Goal: Task Accomplishment & Management: Complete application form

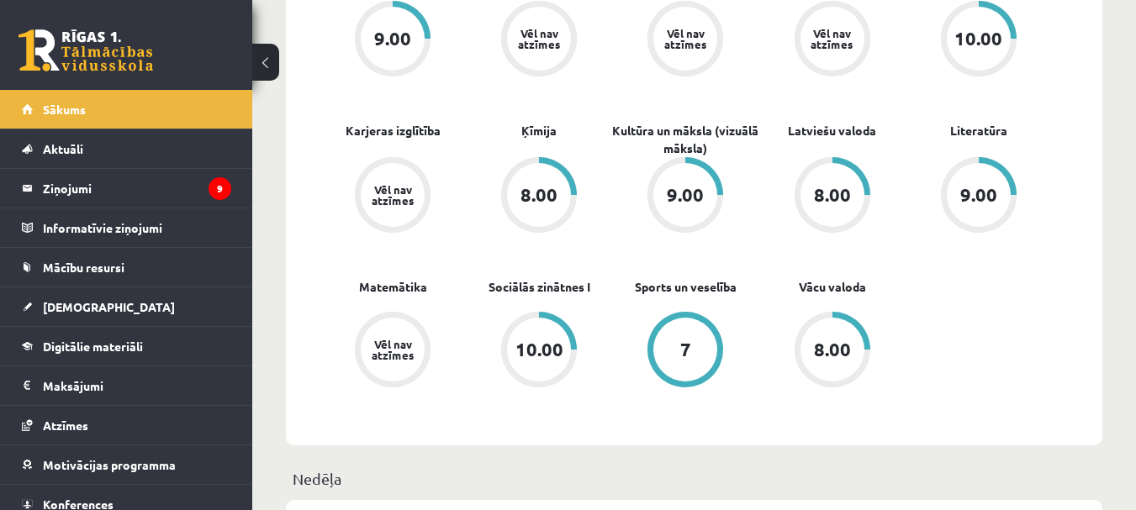
scroll to position [840, 0]
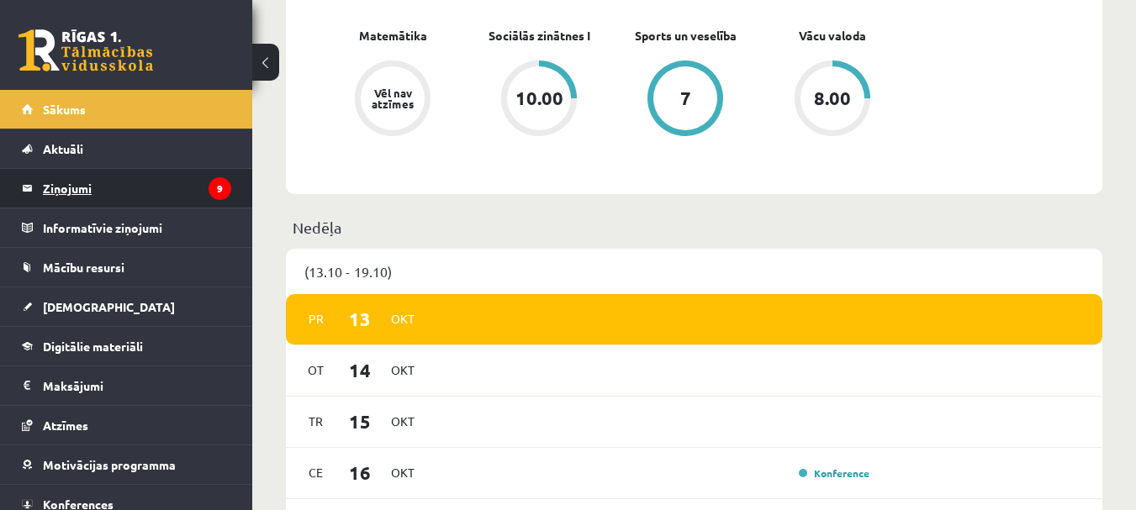
click at [66, 182] on legend "Ziņojumi 9" at bounding box center [137, 188] width 188 height 39
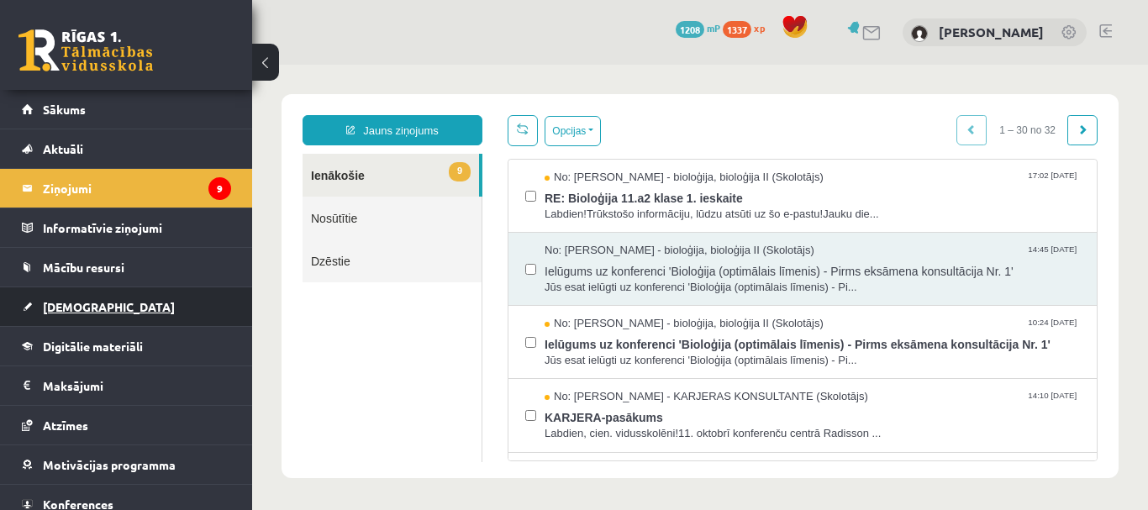
click at [78, 306] on span "[DEMOGRAPHIC_DATA]" at bounding box center [109, 306] width 132 height 15
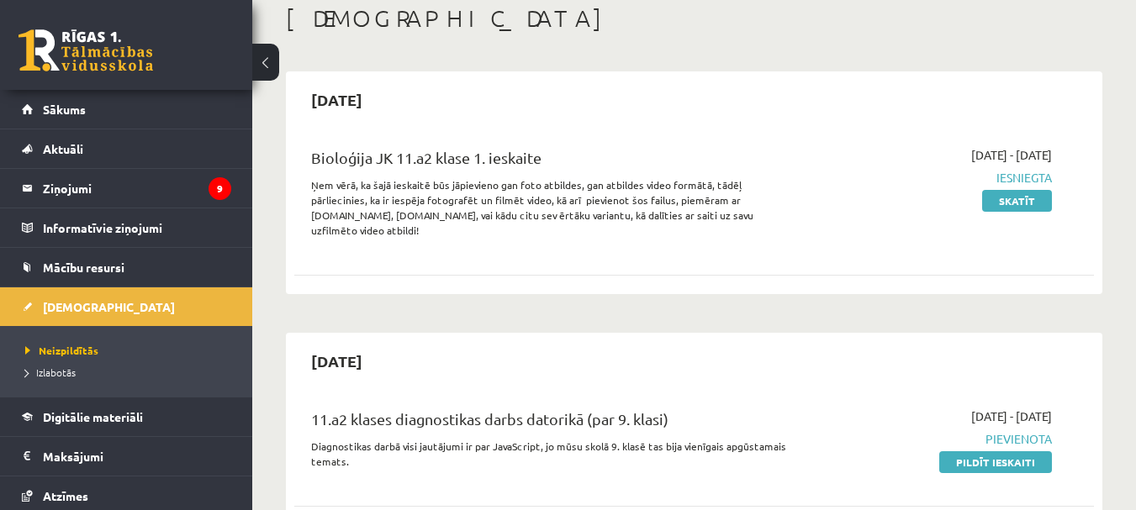
scroll to position [252, 0]
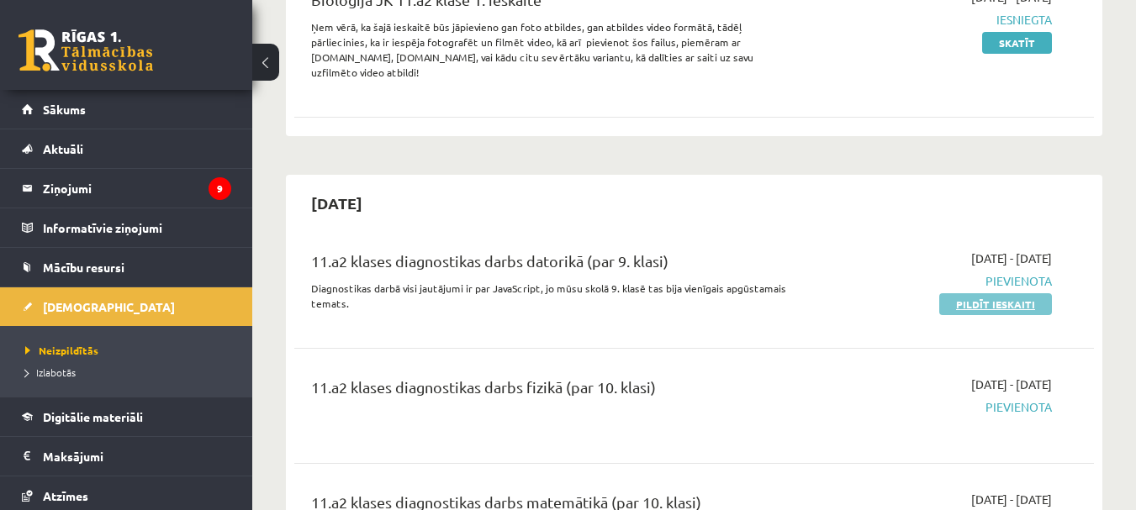
click at [977, 293] on link "Pildīt ieskaiti" at bounding box center [995, 304] width 113 height 22
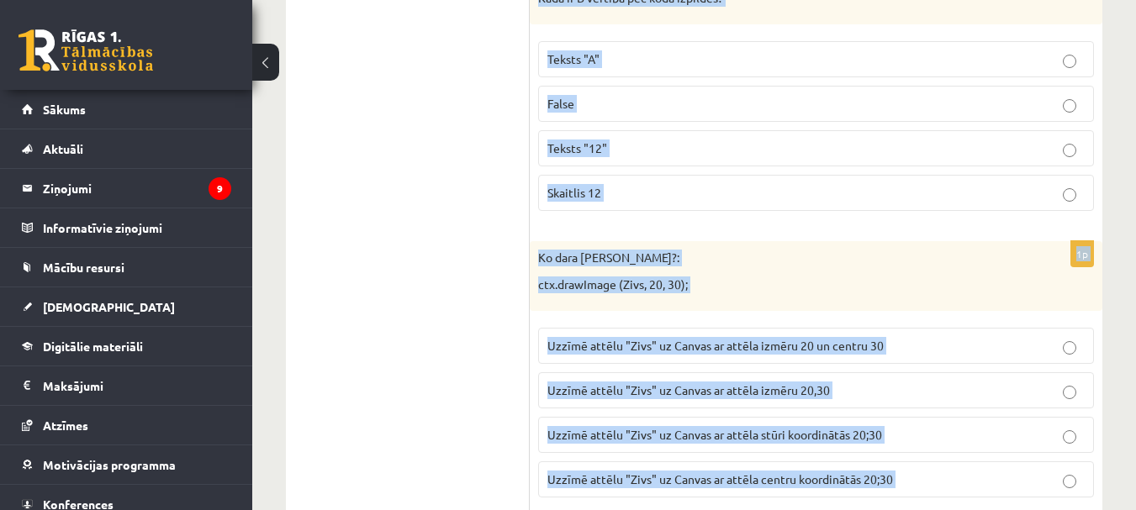
scroll to position [8643, 0]
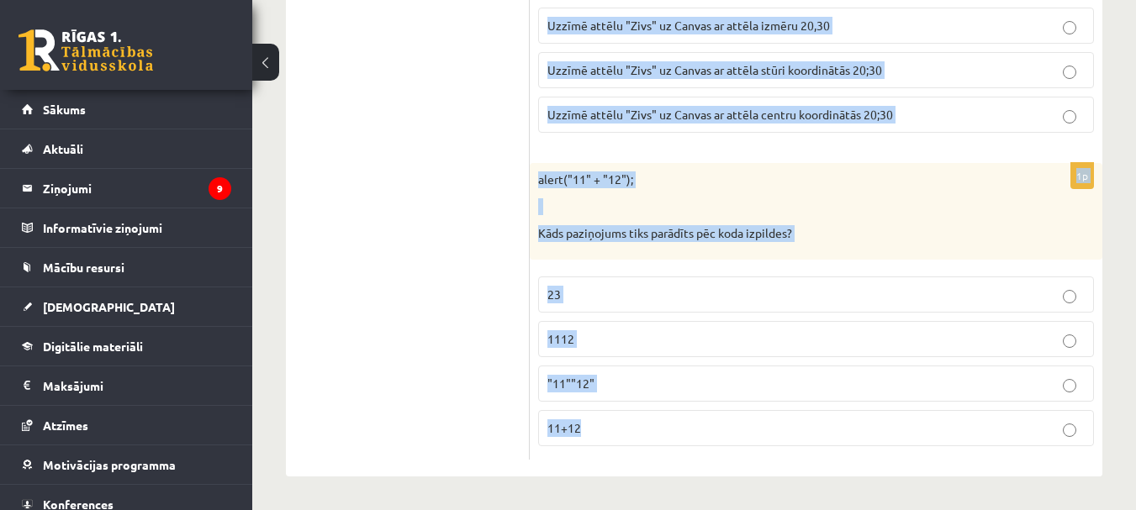
drag, startPoint x: 539, startPoint y: 22, endPoint x: 725, endPoint y: 493, distance: 506.3
copy form "Lo ipsum dolo sitamet co adip elit? <seddo eius=59> Tempor Inci Utlabor etdolor…"
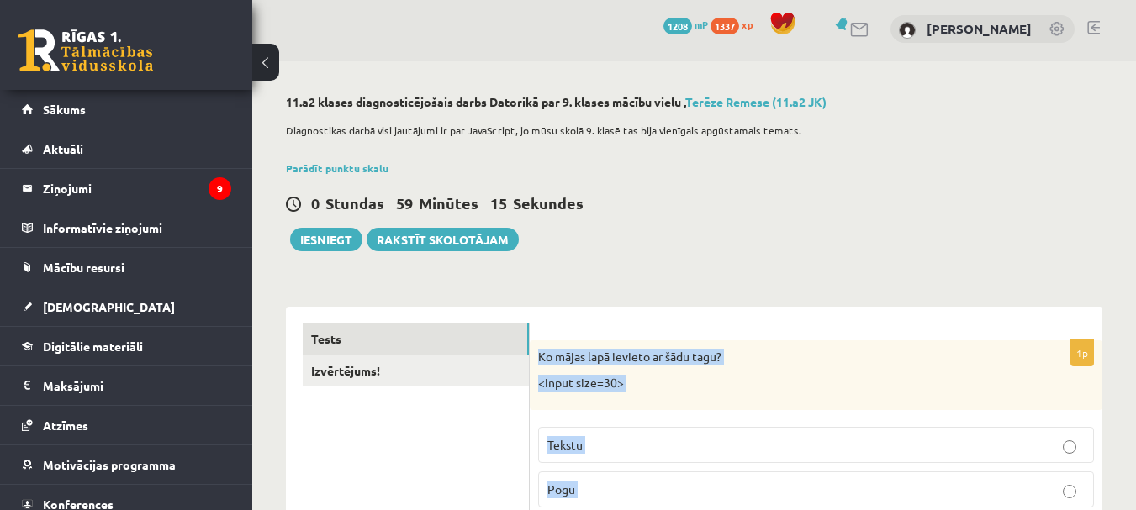
scroll to position [0, 0]
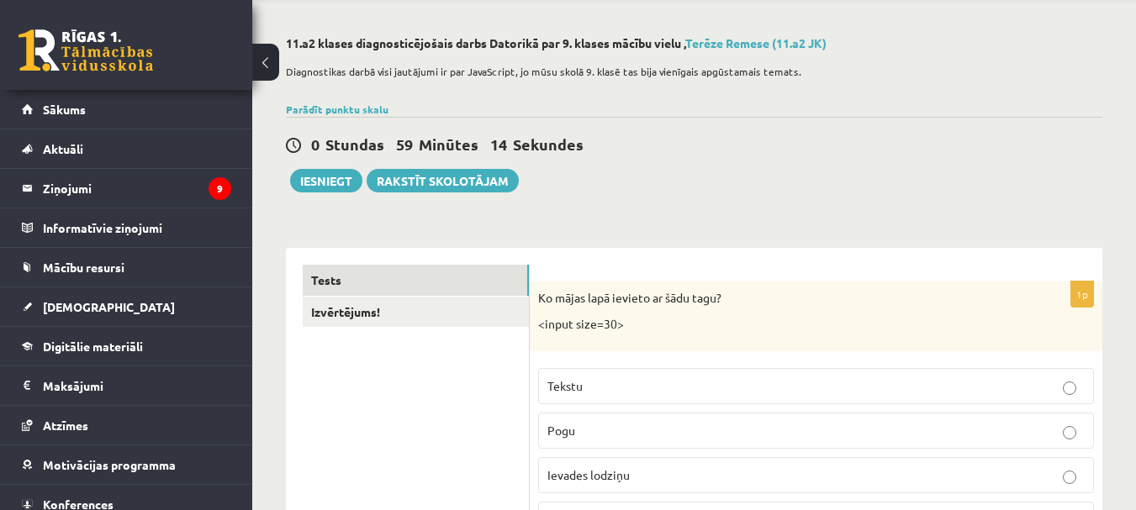
scroll to position [168, 0]
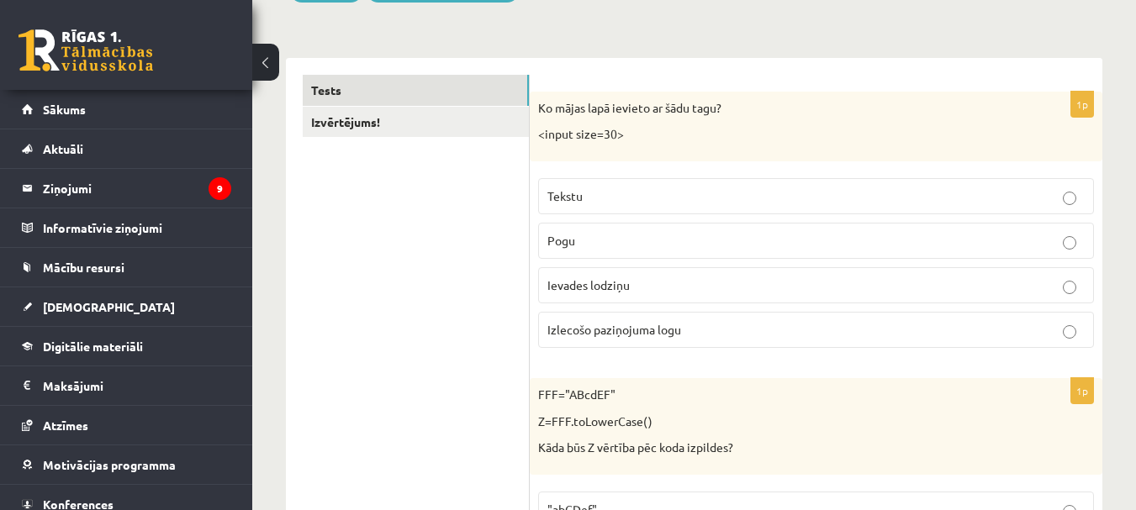
click at [619, 281] on span "Ievades lodziņu" at bounding box center [588, 284] width 82 height 15
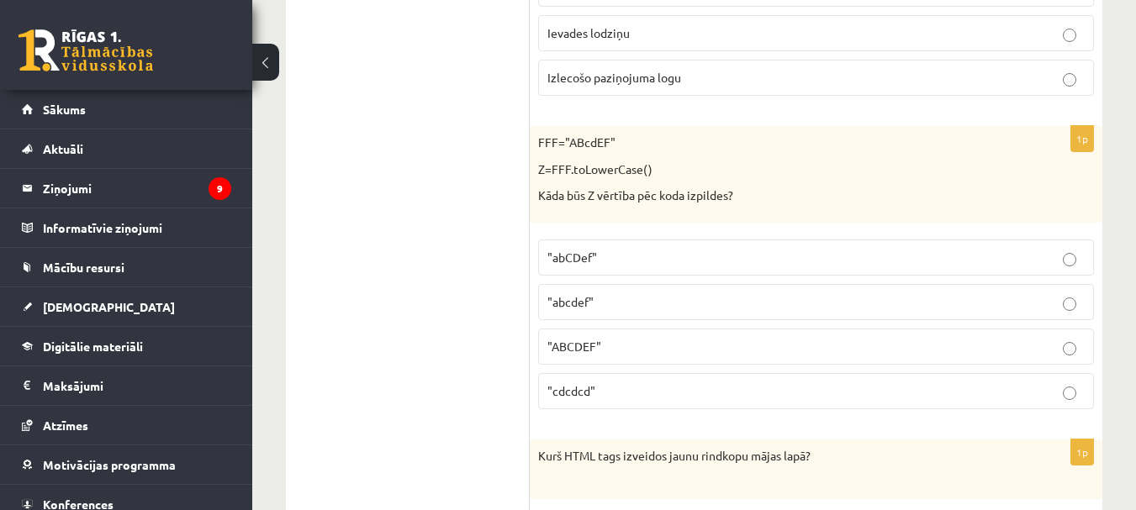
scroll to position [672, 0]
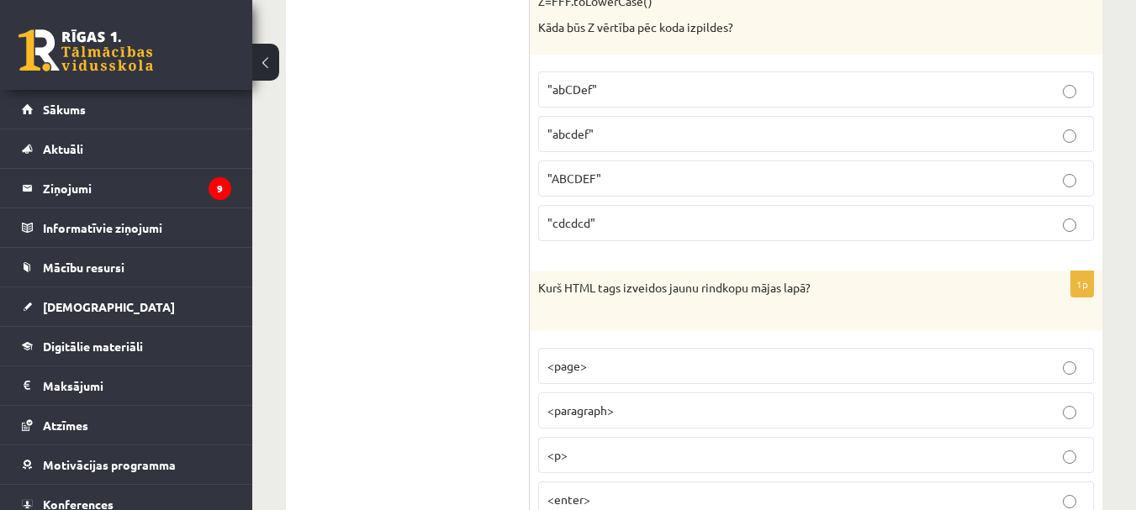
click at [580, 130] on span ""abcdef"" at bounding box center [570, 133] width 46 height 15
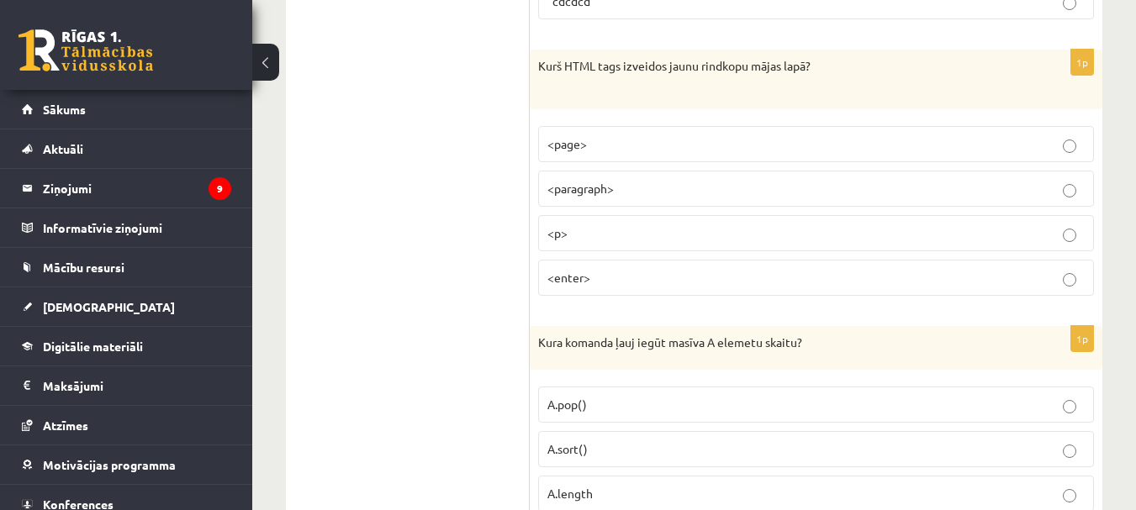
scroll to position [925, 0]
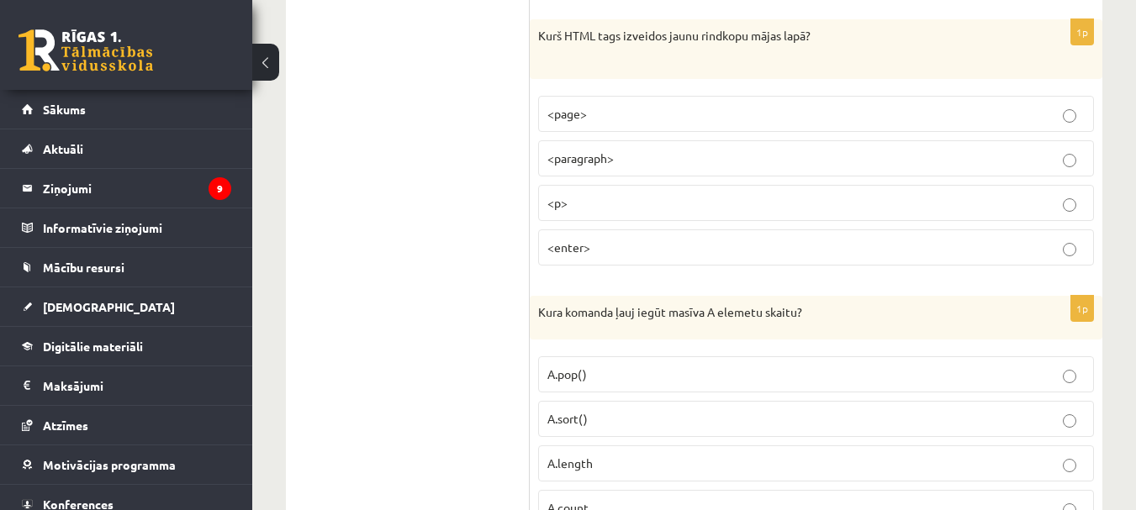
click at [584, 208] on p "<p>" at bounding box center [815, 203] width 537 height 18
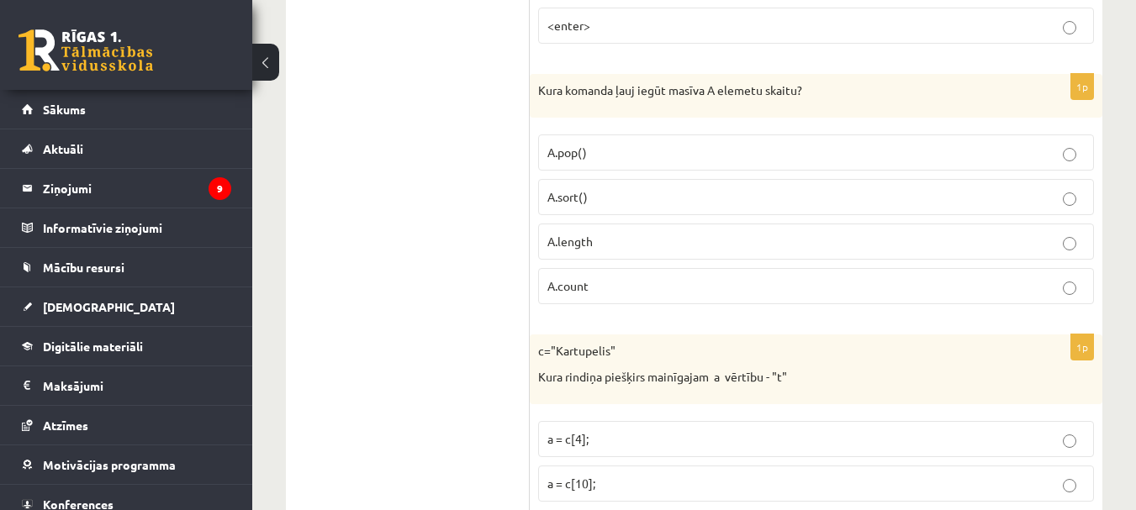
scroll to position [1177, 0]
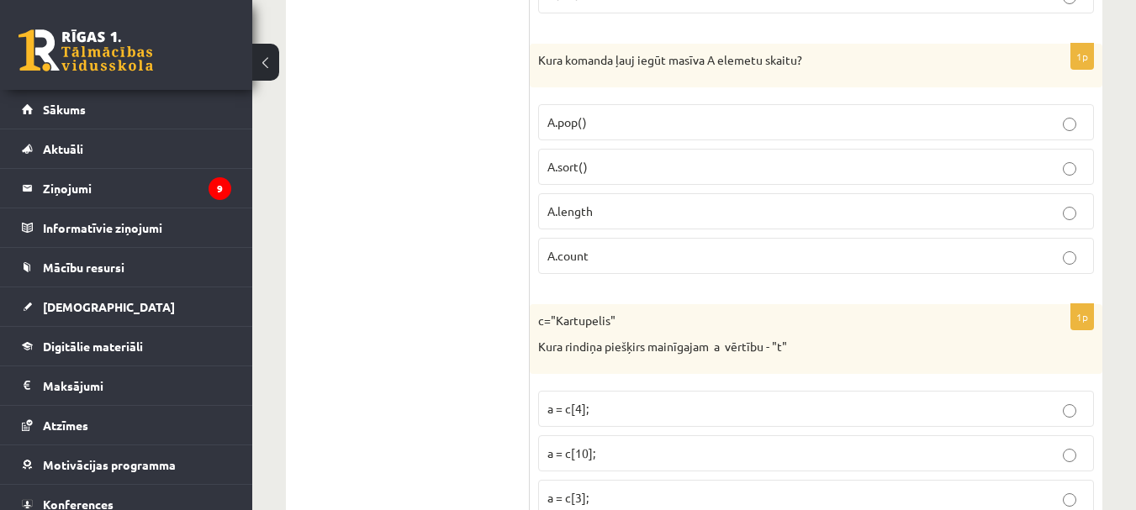
click at [614, 216] on p "A.length" at bounding box center [815, 212] width 537 height 18
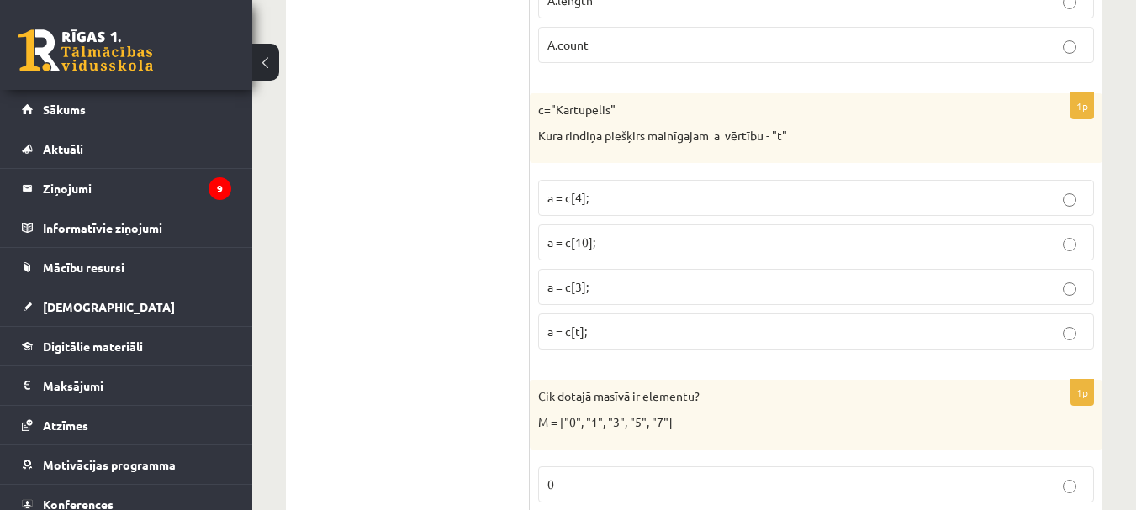
scroll to position [1429, 0]
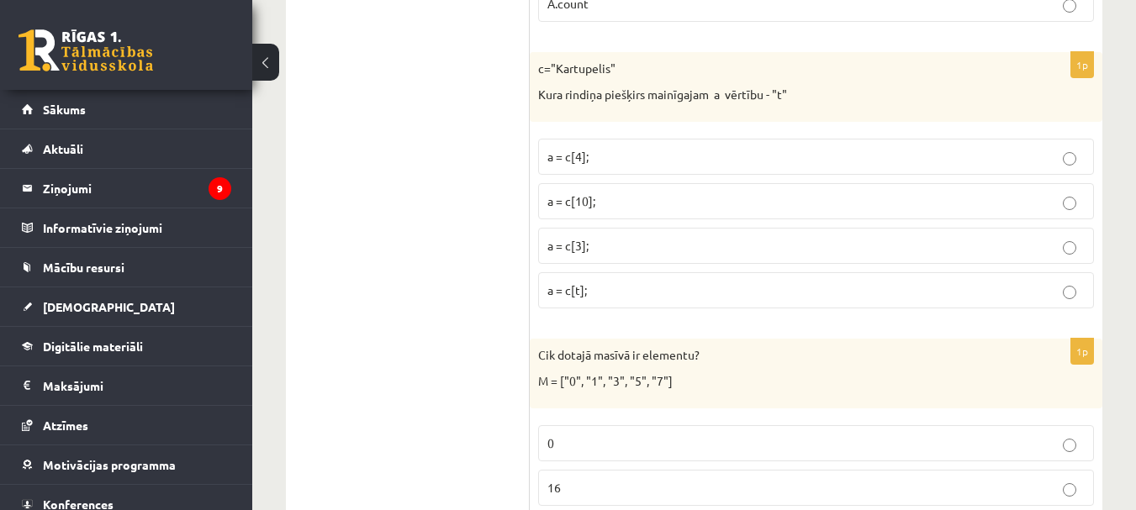
click at [625, 260] on label "a = c[3];" at bounding box center [816, 246] width 556 height 36
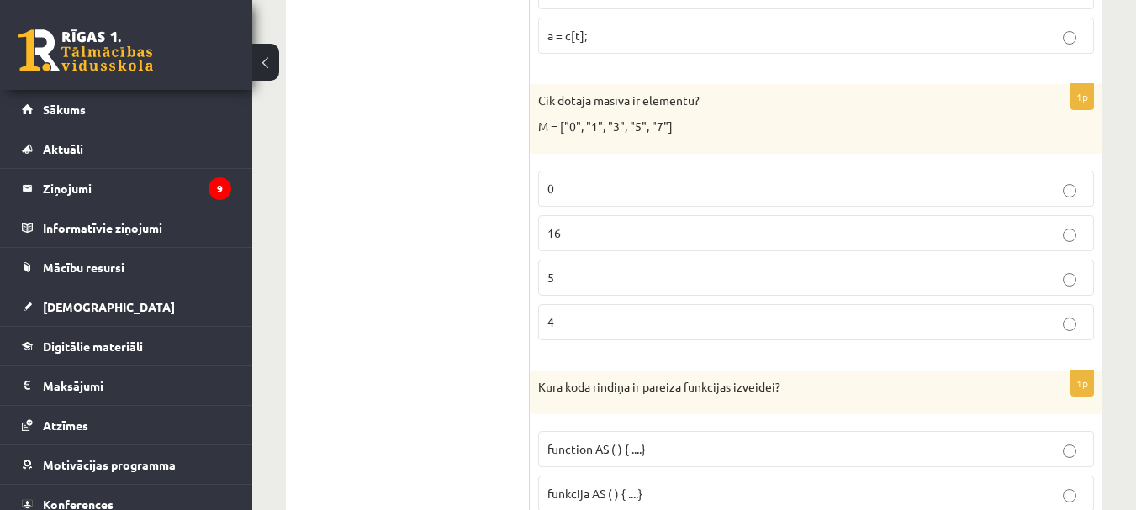
scroll to position [1765, 0]
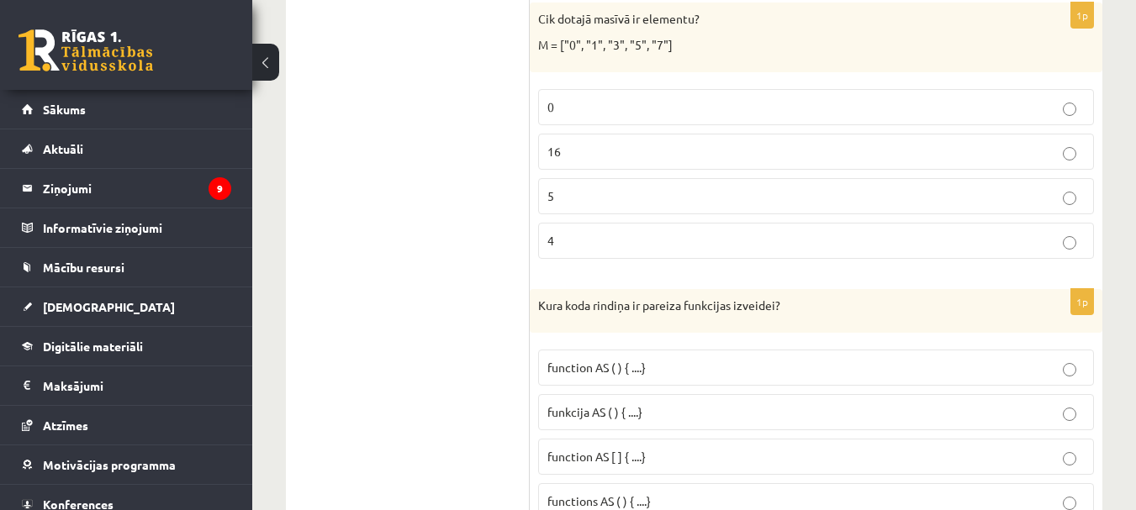
click at [597, 201] on p "5" at bounding box center [815, 196] width 537 height 18
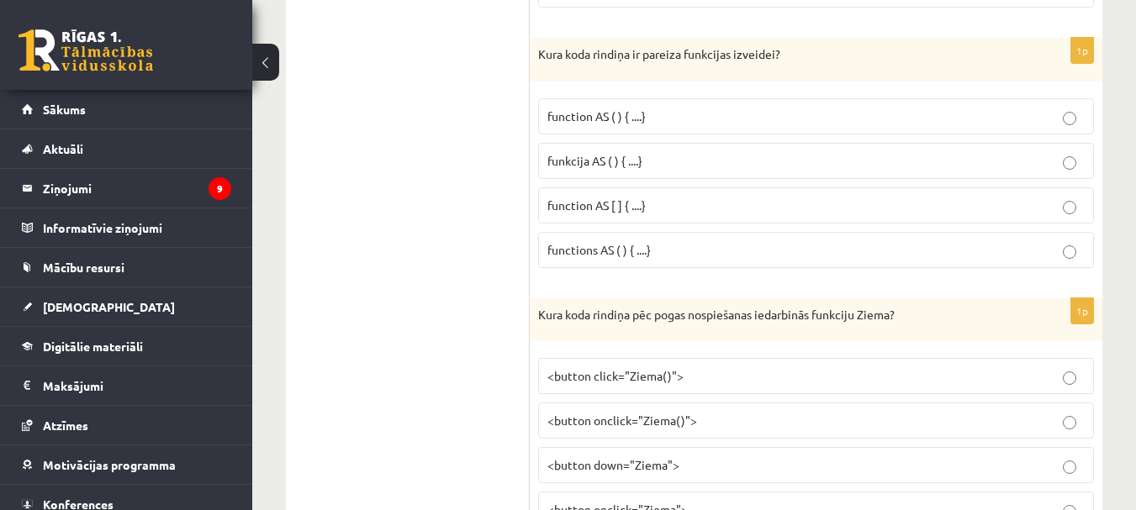
scroll to position [2017, 0]
click at [651, 165] on p "funkcija AS ( ) { ....}" at bounding box center [815, 160] width 537 height 18
click at [615, 116] on span "function AS ( ) { ....}" at bounding box center [596, 115] width 98 height 15
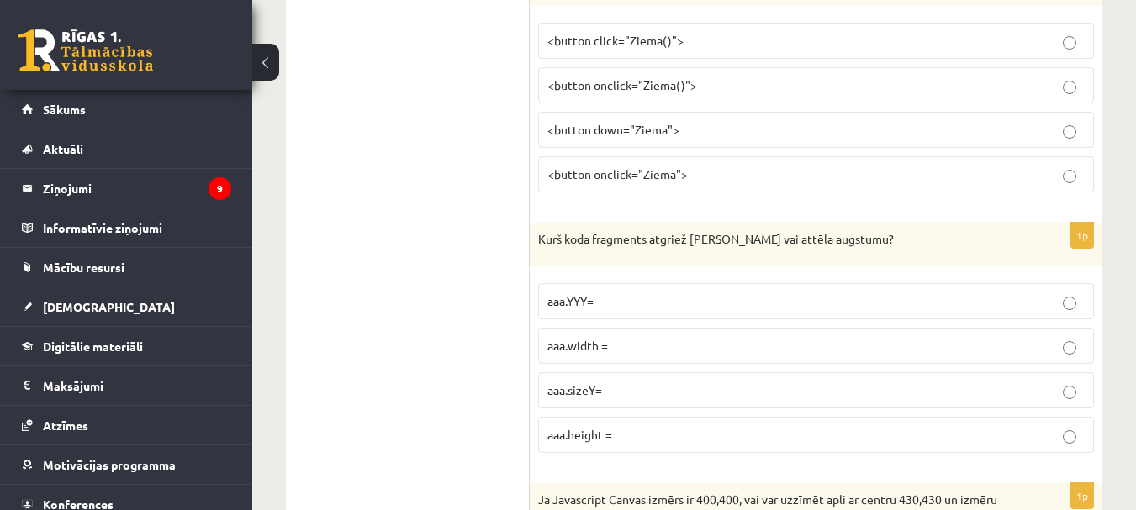
scroll to position [2353, 0]
click at [637, 173] on span "<button onclick="Ziema">" at bounding box center [617, 172] width 140 height 15
click at [678, 83] on span "<button onclick="Ziema()">" at bounding box center [622, 83] width 150 height 15
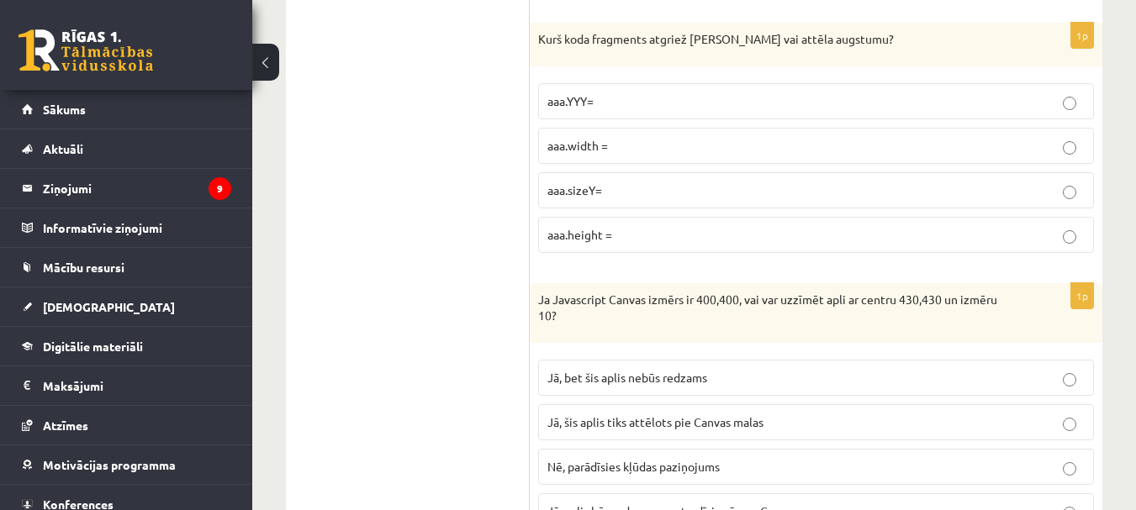
scroll to position [2521, 0]
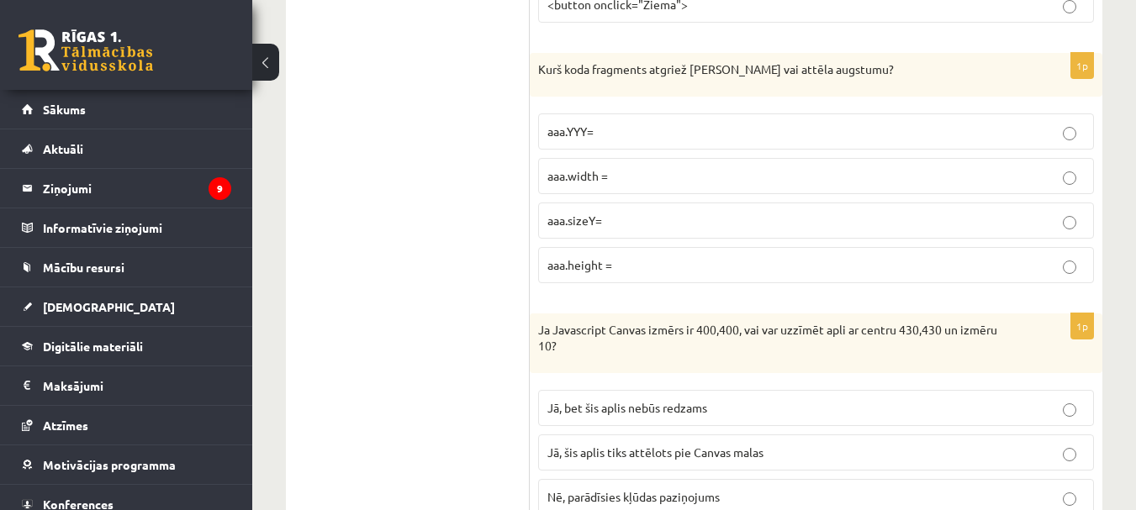
click at [602, 252] on label "aaa.height =" at bounding box center [816, 265] width 556 height 36
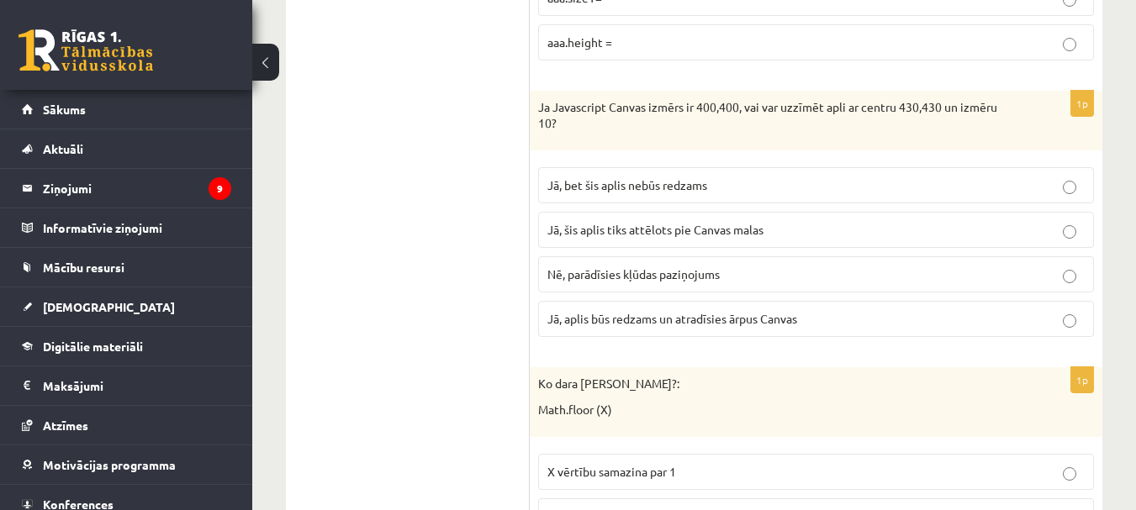
scroll to position [2774, 0]
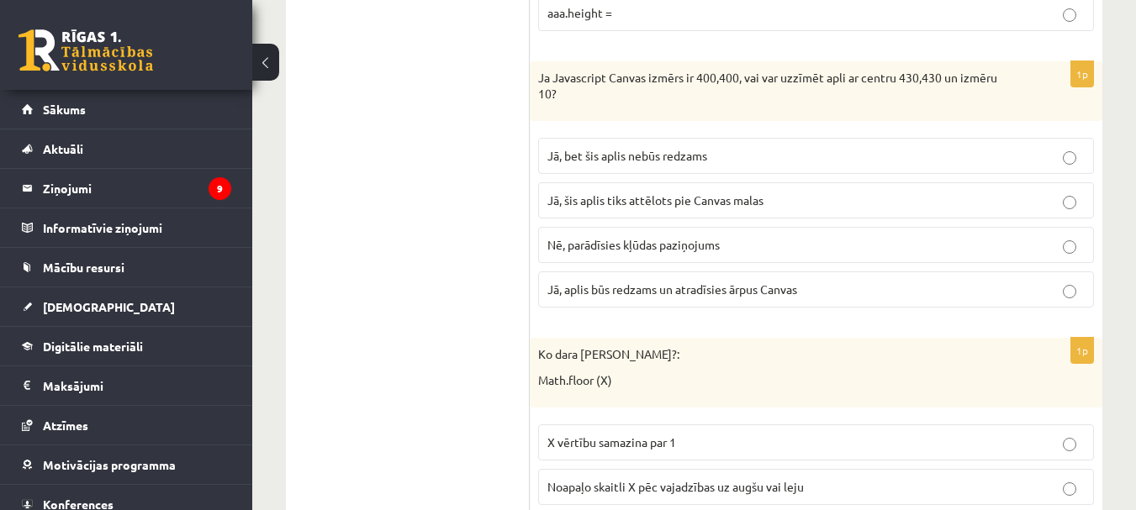
click at [640, 160] on span "Jā, bet šis aplis nebūs redzams" at bounding box center [627, 155] width 160 height 15
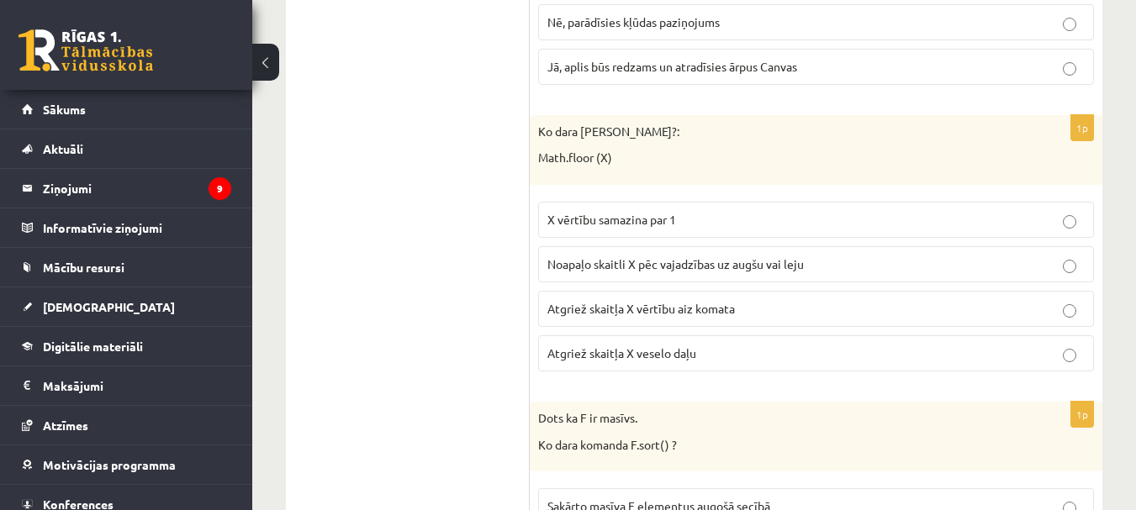
scroll to position [3026, 0]
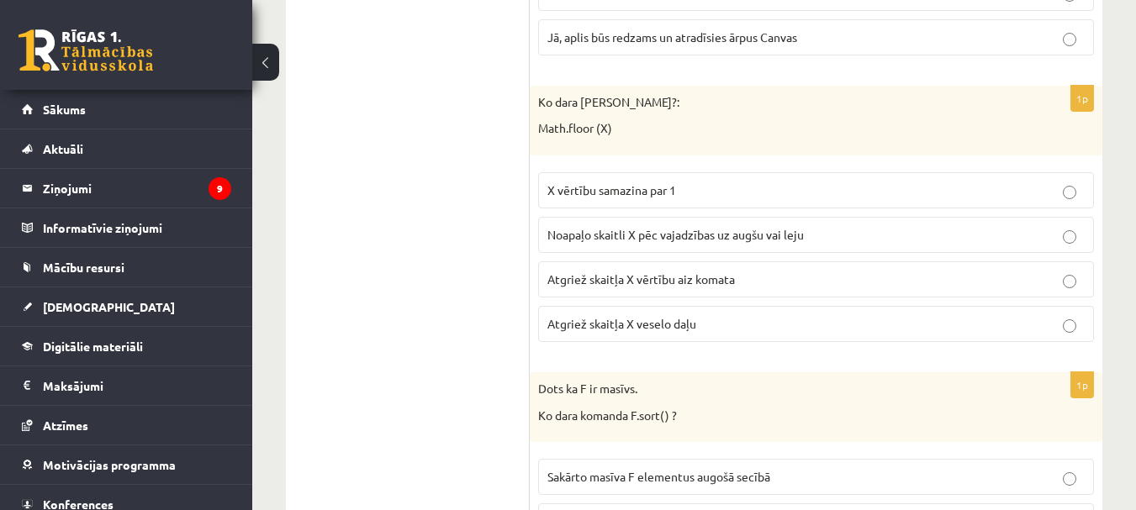
click at [708, 322] on p "Atgriež skaitļa X veselo daļu" at bounding box center [815, 324] width 537 height 18
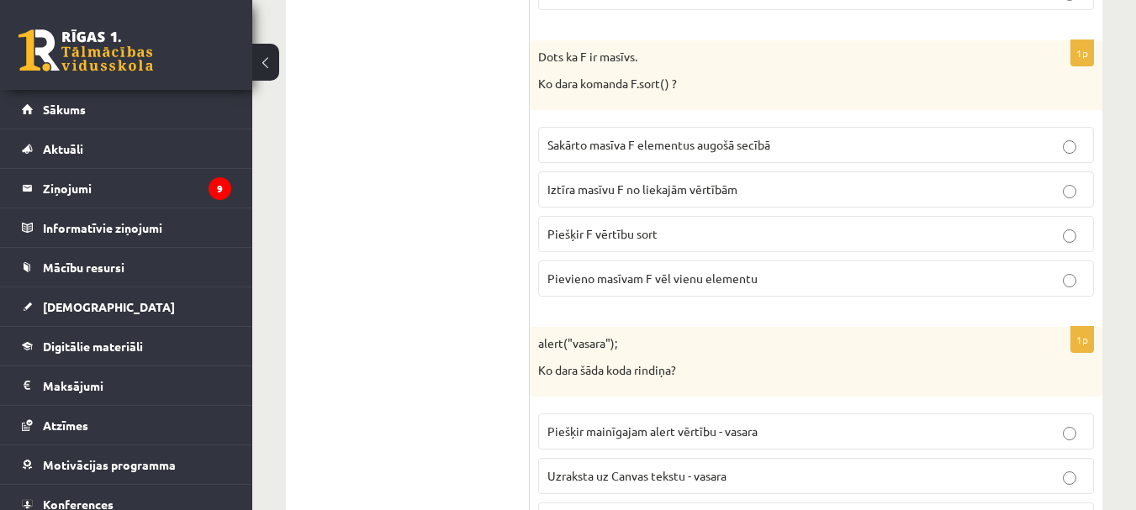
scroll to position [3362, 0]
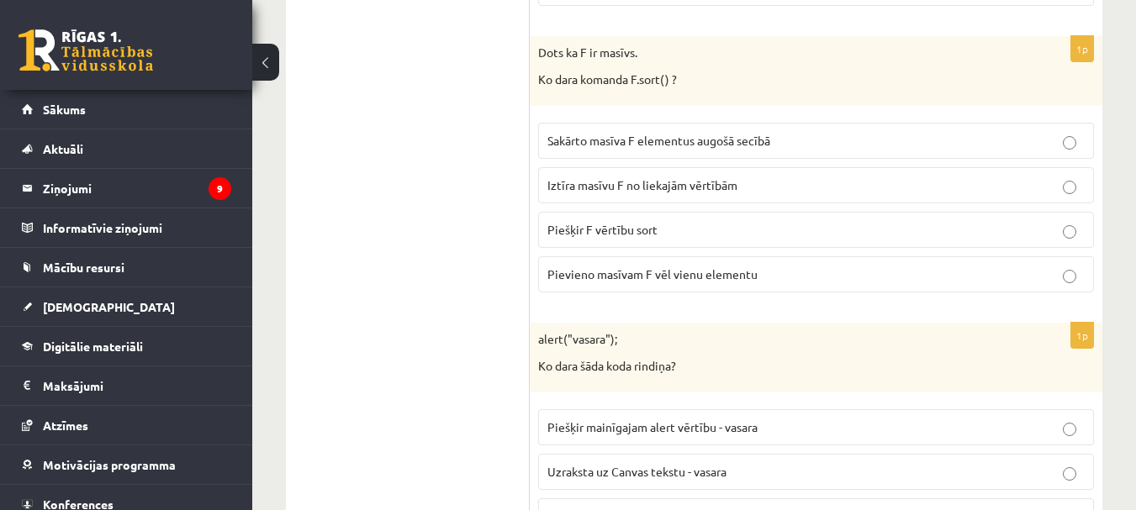
drag, startPoint x: 740, startPoint y: 140, endPoint x: 673, endPoint y: 163, distance: 71.0
click at [732, 144] on span "Sakārto masīva F elementus augošā secībā" at bounding box center [658, 140] width 223 height 15
click at [703, 126] on label "Sakārto masīva F elementus augošā secībā" at bounding box center [816, 141] width 556 height 36
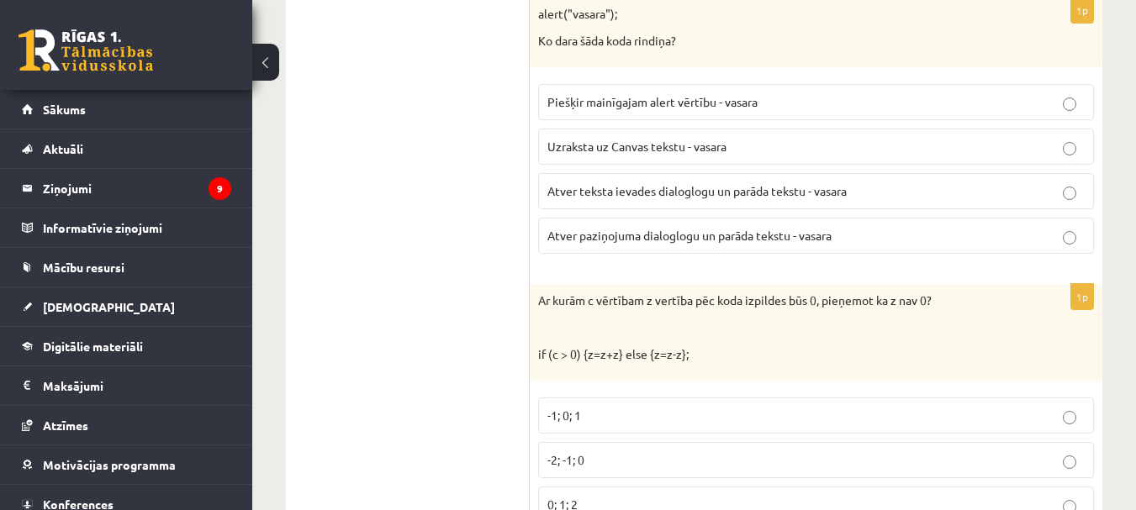
scroll to position [3614, 0]
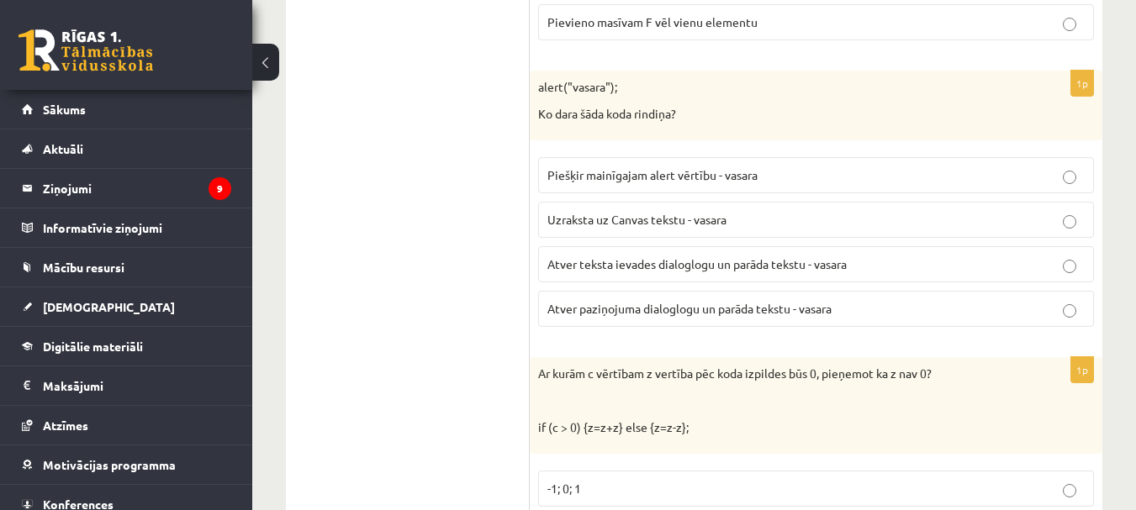
click at [650, 312] on span "Atver paziņojuma dialoglogu un parāda tekstu - vasara" at bounding box center [689, 308] width 284 height 15
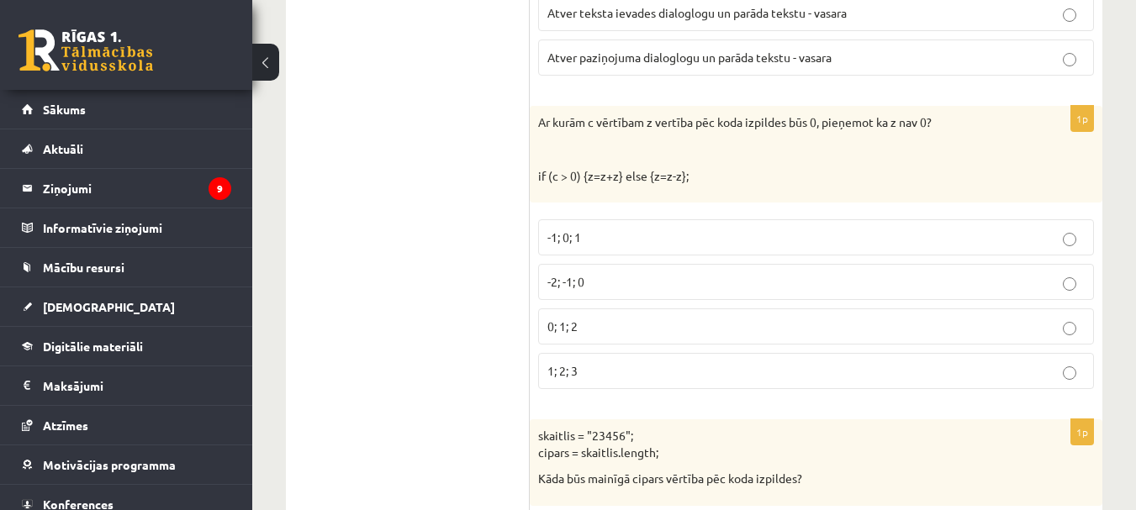
scroll to position [3866, 0]
click at [602, 251] on label "-1; 0; 1" at bounding box center [816, 237] width 556 height 36
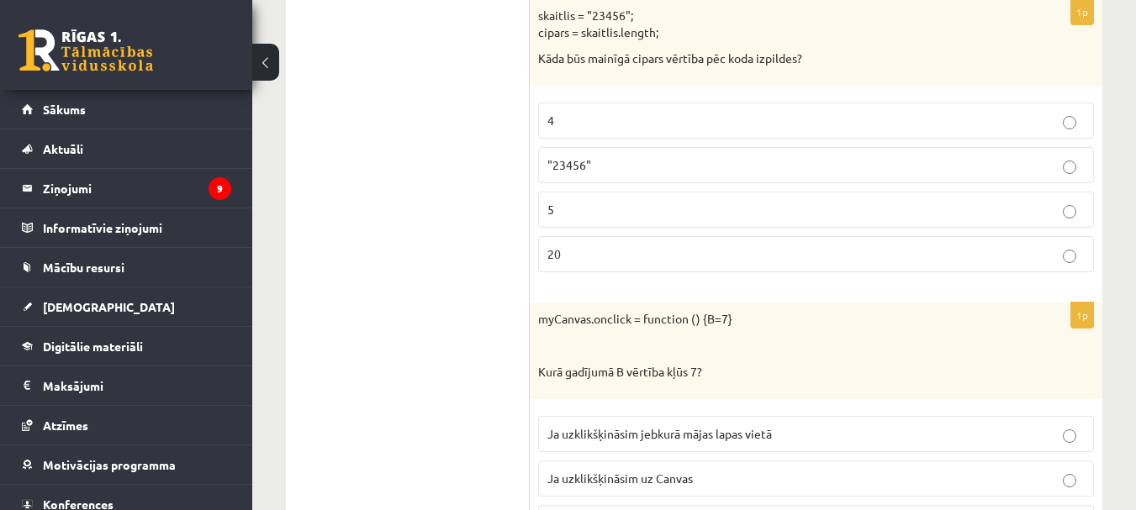
scroll to position [4287, 0]
click at [589, 218] on p "5" at bounding box center [815, 209] width 537 height 18
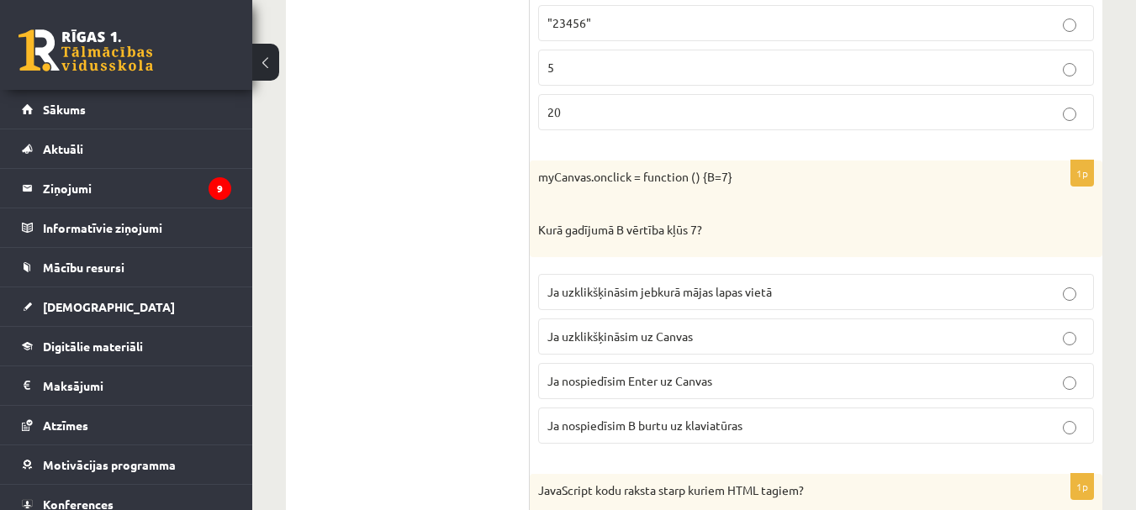
scroll to position [4539, 0]
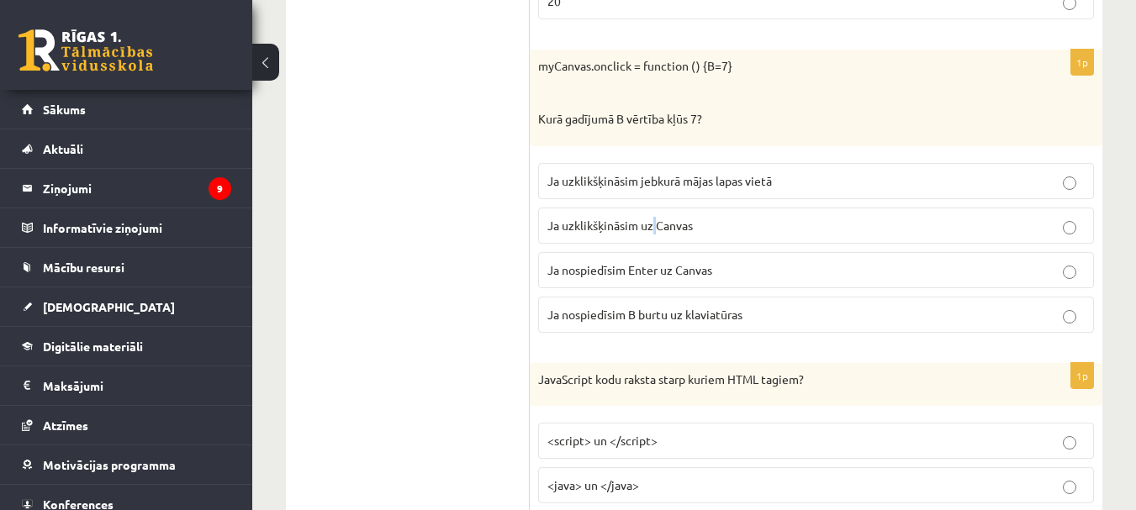
click at [655, 231] on span "Ja uzklikšķināsim uz Canvas" at bounding box center [619, 225] width 145 height 15
click at [601, 213] on label "Ja uzklikšķināsim uz Canvas" at bounding box center [816, 226] width 556 height 36
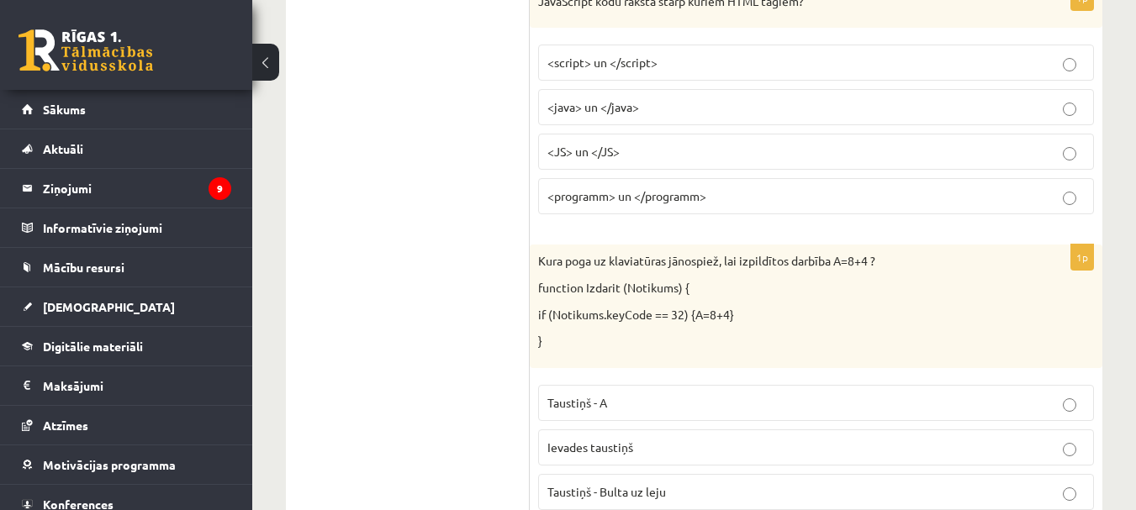
scroll to position [4875, 0]
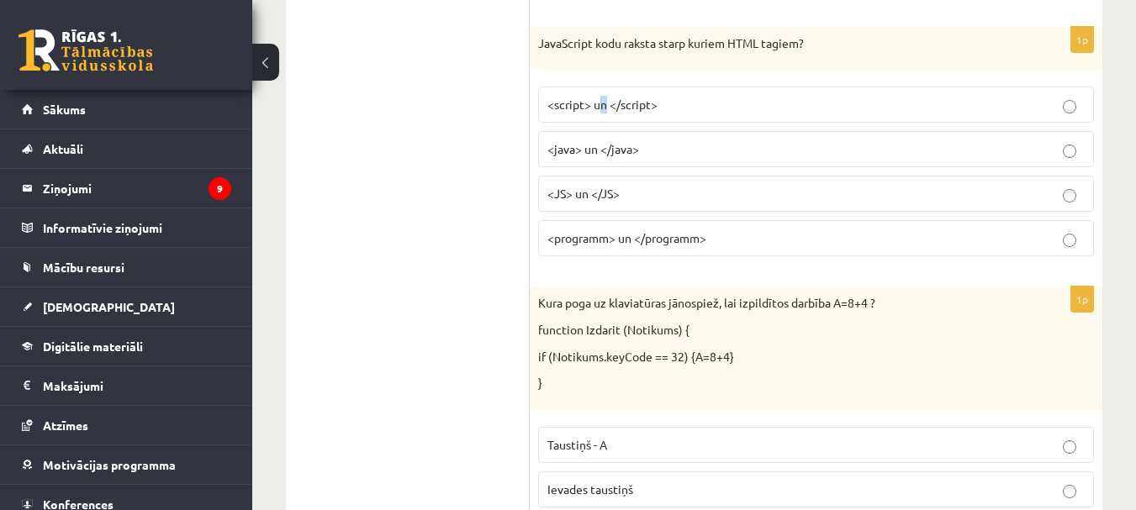
click at [605, 97] on p "<script> un </script>" at bounding box center [815, 105] width 537 height 18
click at [635, 99] on span "<script> un </script>" at bounding box center [602, 104] width 110 height 15
click at [688, 107] on p "<script> un </script>" at bounding box center [815, 105] width 537 height 18
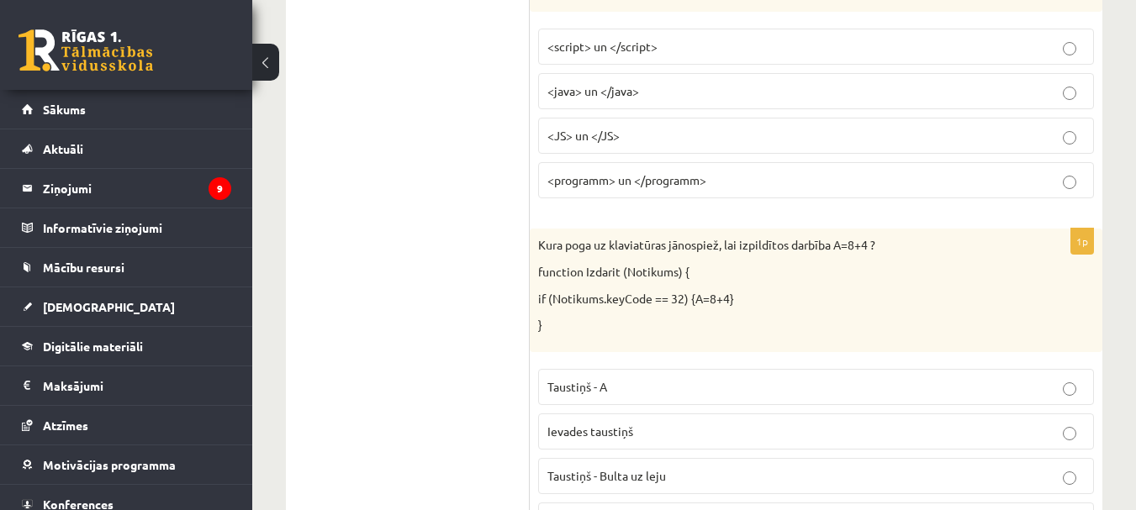
scroll to position [5127, 0]
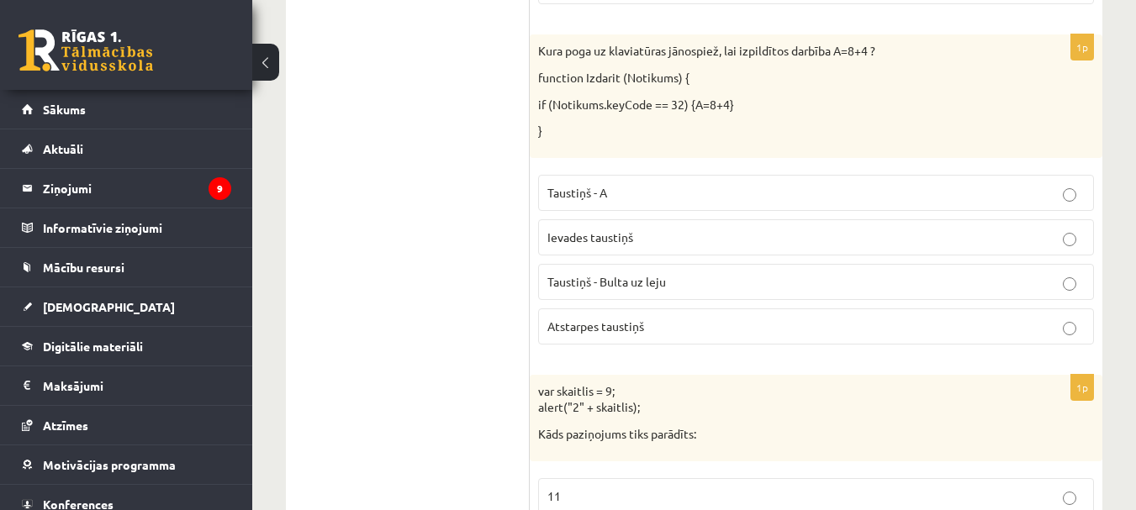
click at [651, 316] on label "Atstarpes taustiņš" at bounding box center [816, 326] width 556 height 36
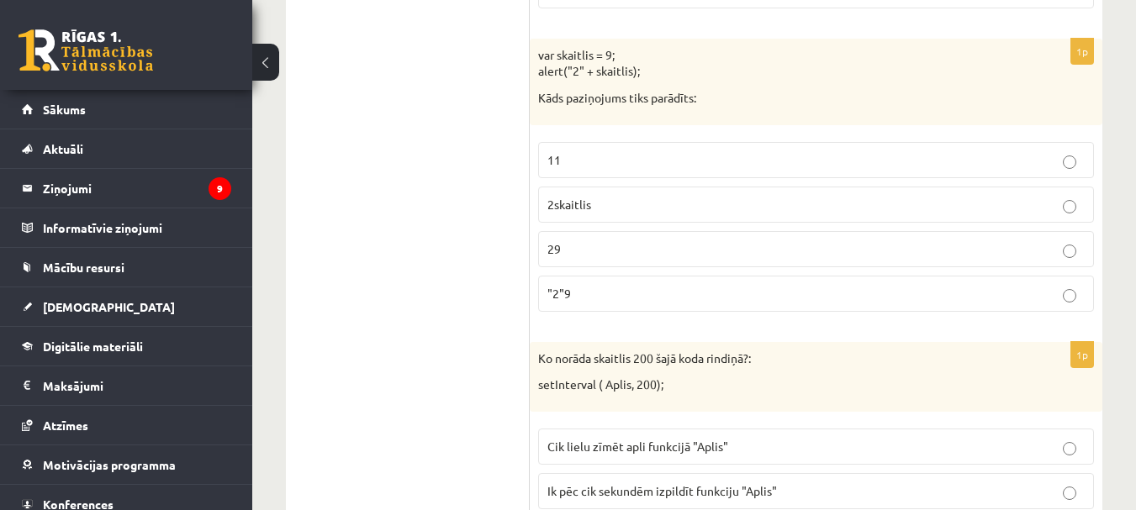
drag, startPoint x: 639, startPoint y: 252, endPoint x: 647, endPoint y: 253, distance: 8.4
click at [640, 252] on p "29" at bounding box center [815, 249] width 537 height 18
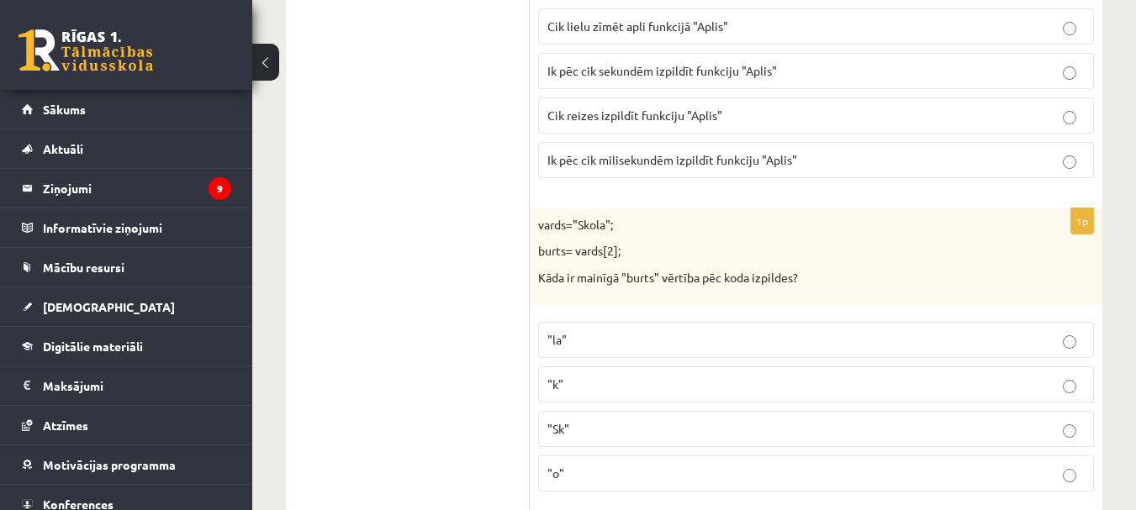
scroll to position [5799, 0]
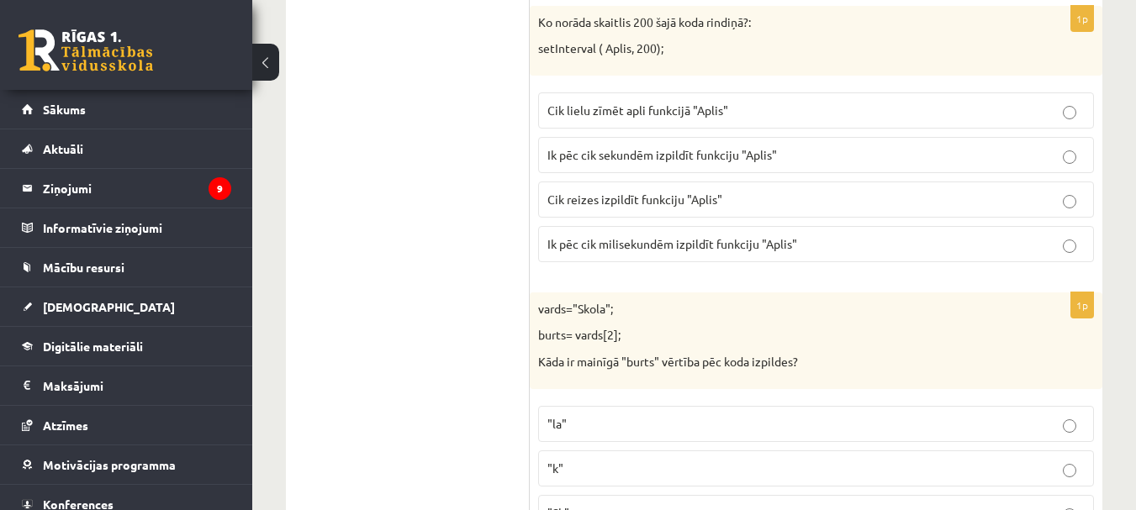
click at [677, 246] on span "Ik pēc cik milisekundēm izpildīt funkciju "Aplis"" at bounding box center [672, 243] width 250 height 15
click at [671, 244] on span "Ik pēc cik milisekundēm izpildīt funkciju "Aplis"" at bounding box center [672, 243] width 250 height 15
click at [877, 246] on p "Ik pēc cik milisekundēm izpildīt funkciju "Aplis"" at bounding box center [815, 244] width 537 height 18
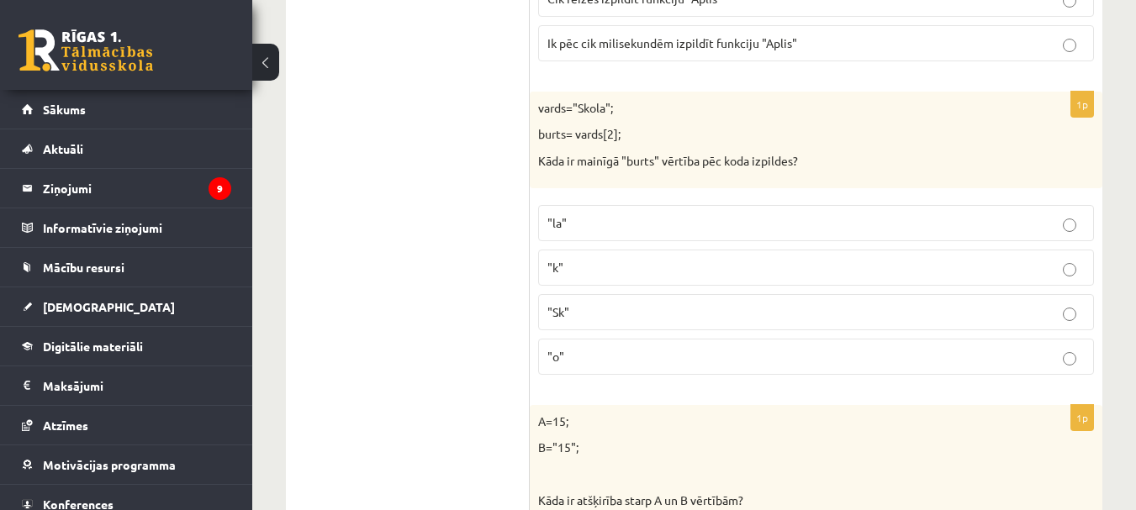
scroll to position [6136, 0]
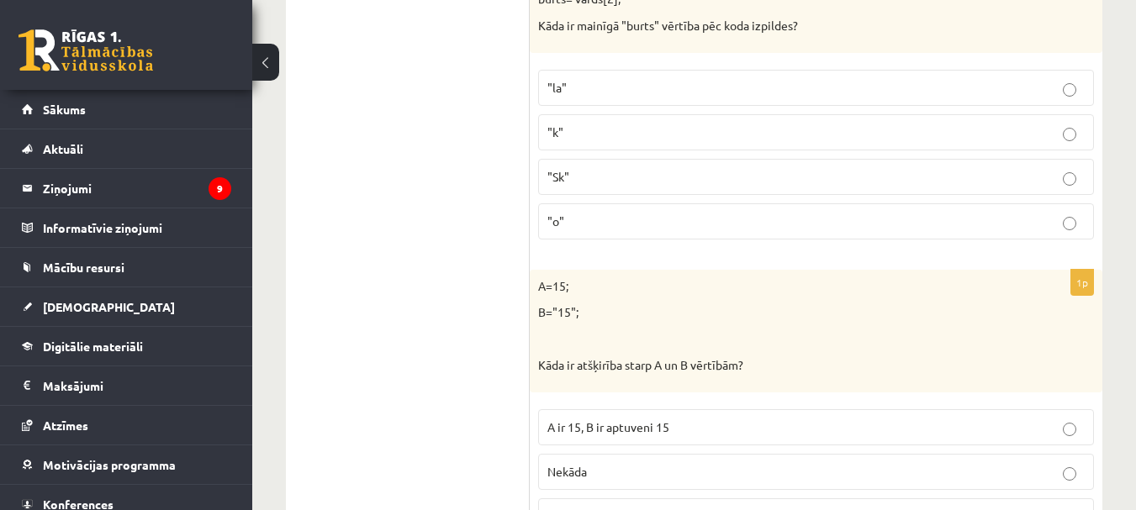
click at [633, 226] on p ""o"" at bounding box center [815, 222] width 537 height 18
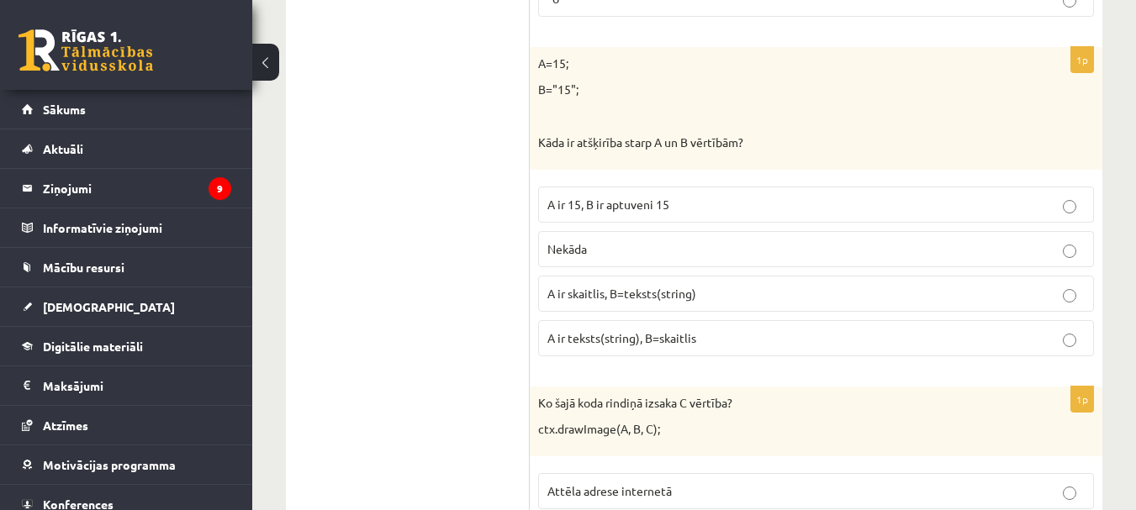
scroll to position [6388, 0]
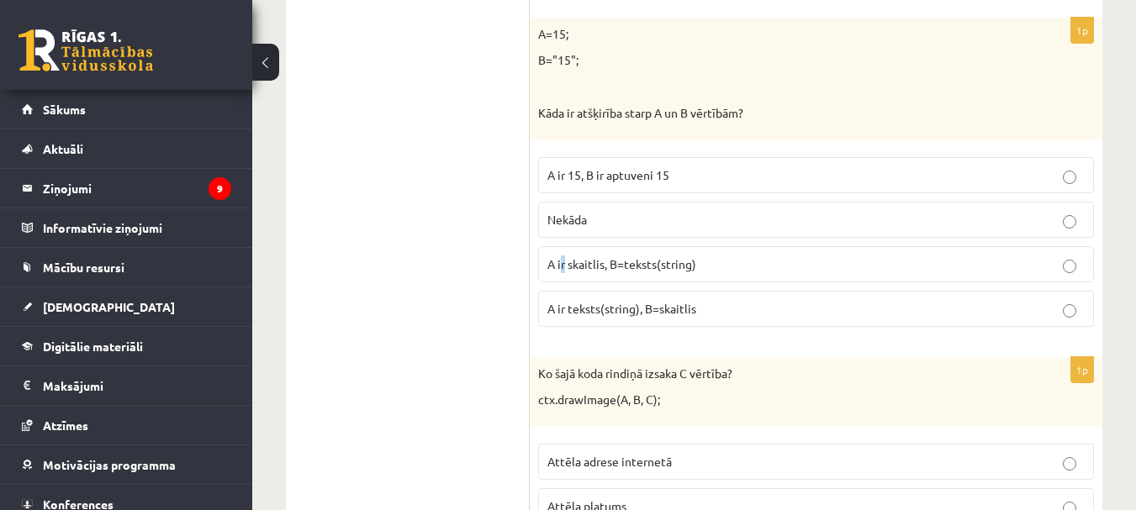
click at [564, 258] on span "A ir skaitlis, B=teksts(string)" at bounding box center [621, 263] width 149 height 15
click at [580, 267] on span "A ir skaitlis, B=teksts(string)" at bounding box center [621, 263] width 149 height 15
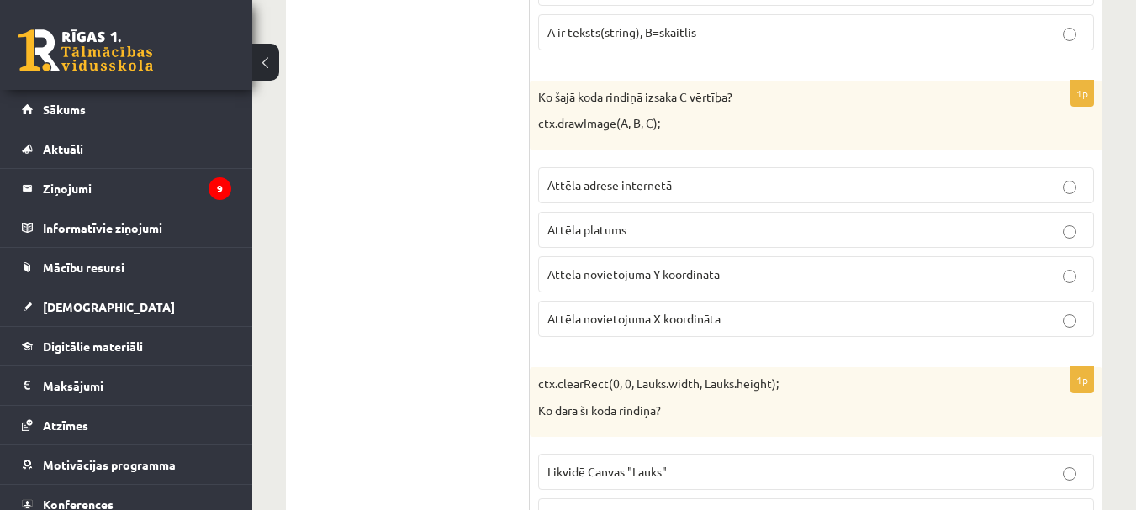
scroll to position [6724, 0]
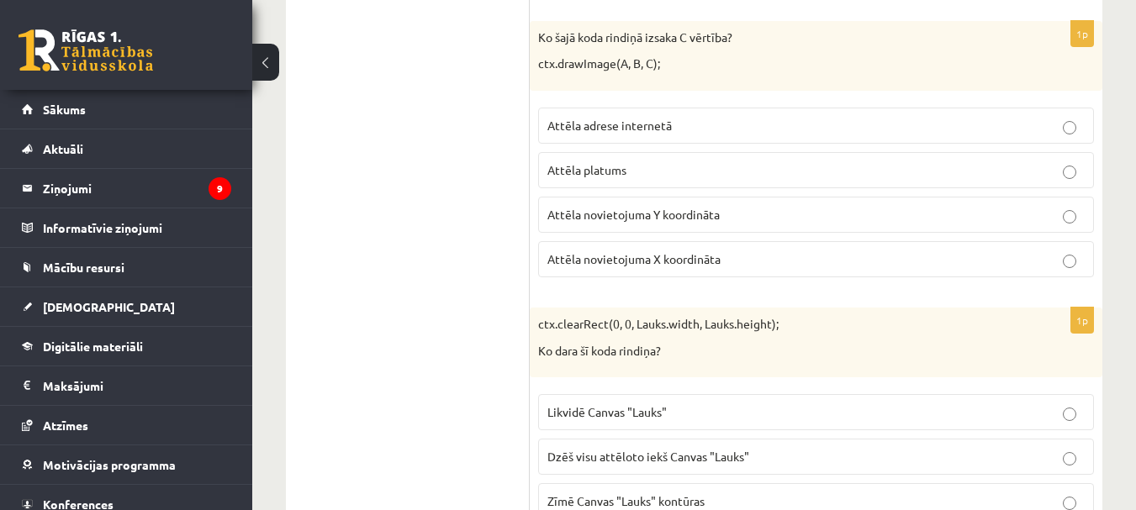
click at [624, 219] on span "Attēla novietojuma Y koordināta" at bounding box center [633, 214] width 172 height 15
click at [657, 267] on p "Attēla novietojuma X koordināta" at bounding box center [815, 259] width 537 height 18
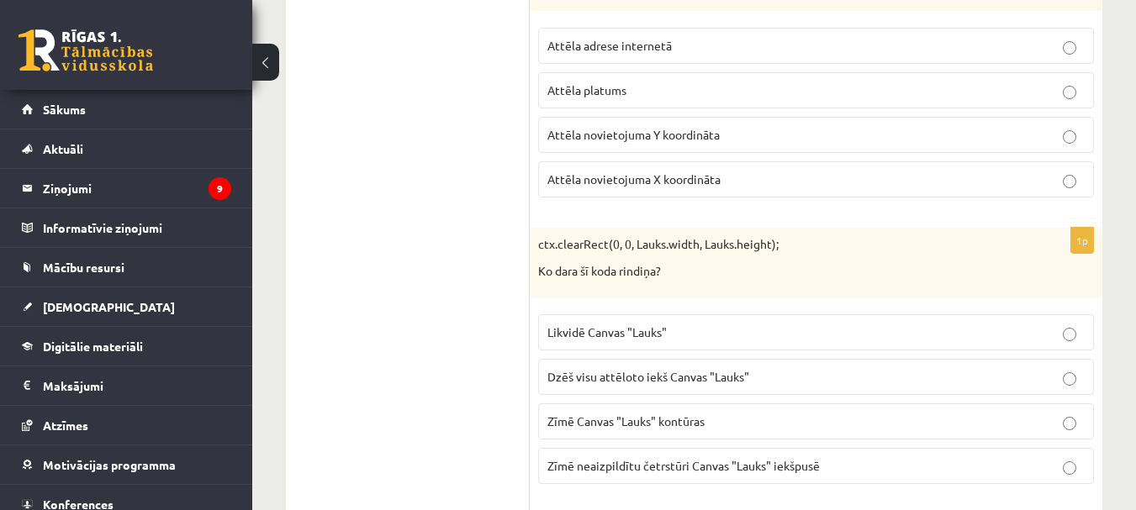
scroll to position [6892, 0]
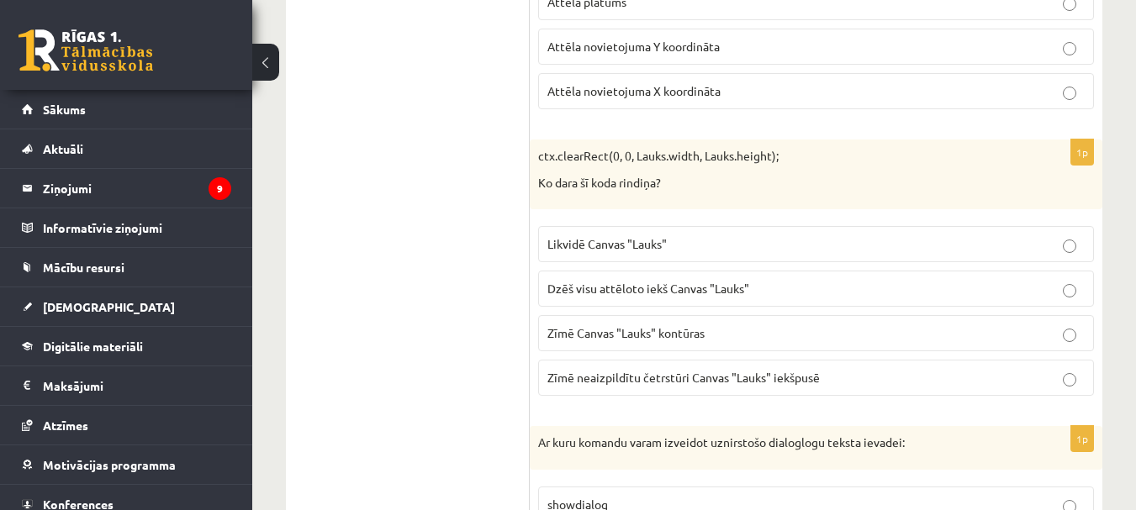
click at [686, 285] on span "Dzēš visu attēloto iekš Canvas "Lauks"" at bounding box center [648, 288] width 202 height 15
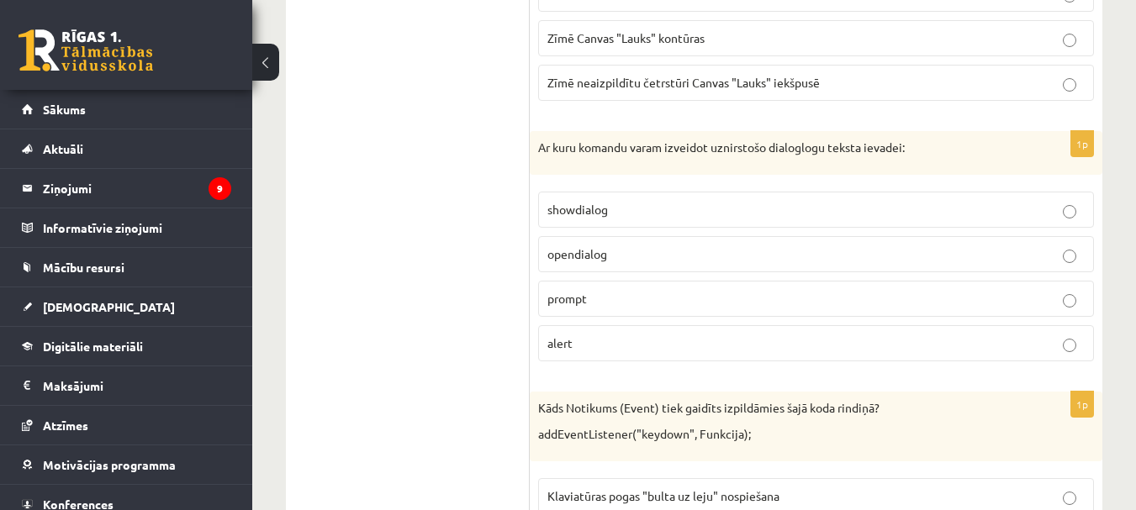
scroll to position [7228, 0]
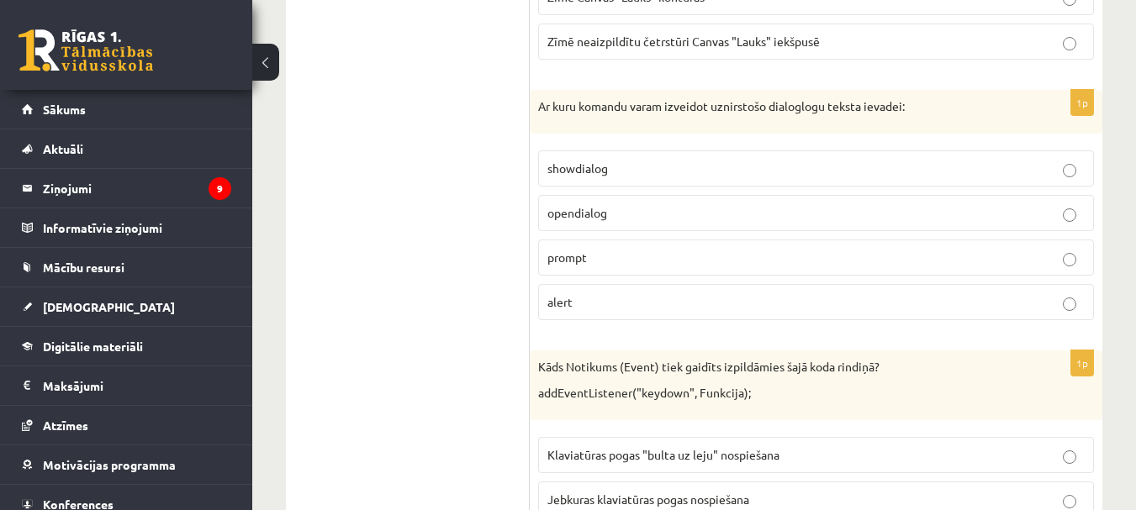
click at [640, 256] on p "prompt" at bounding box center [815, 258] width 537 height 18
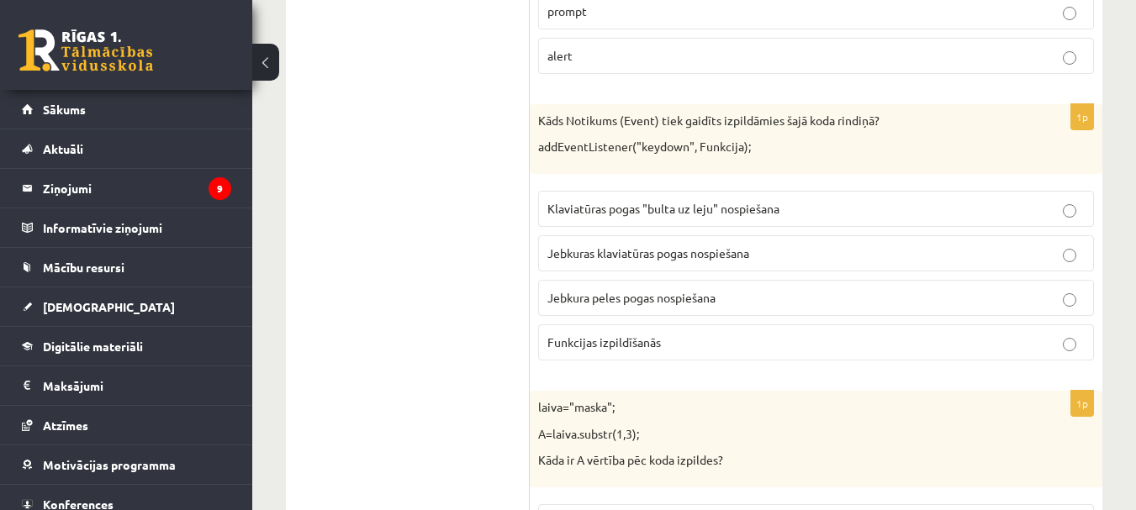
scroll to position [7480, 0]
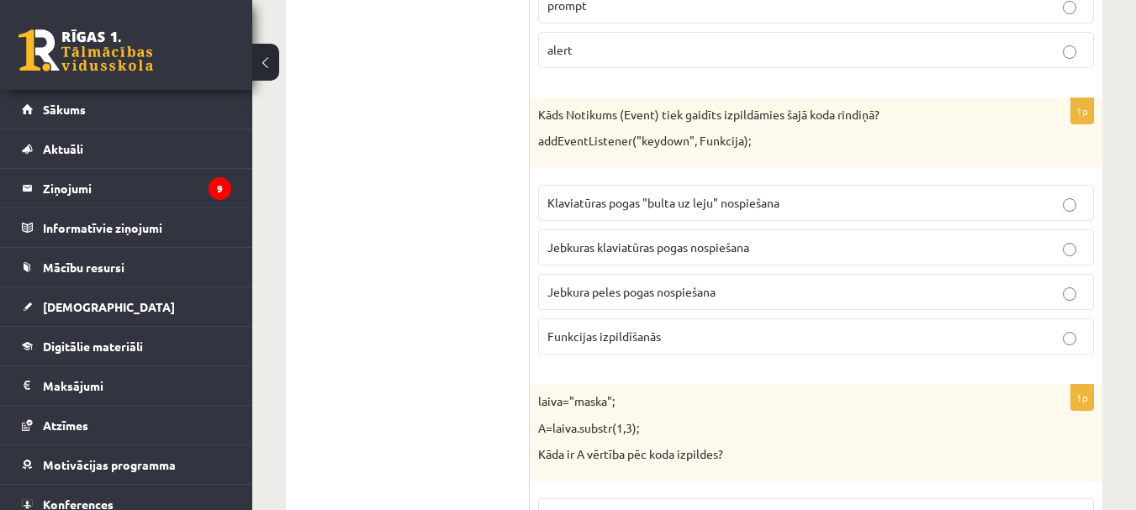
click at [647, 253] on span "Jebkuras klaviatūras pogas nospiešana" at bounding box center [648, 247] width 202 height 15
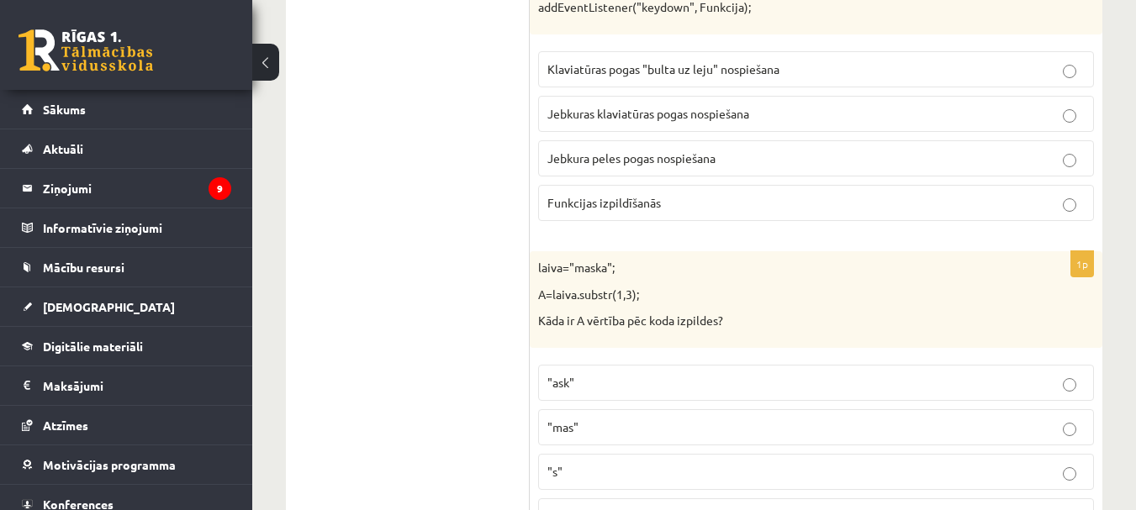
scroll to position [7733, 0]
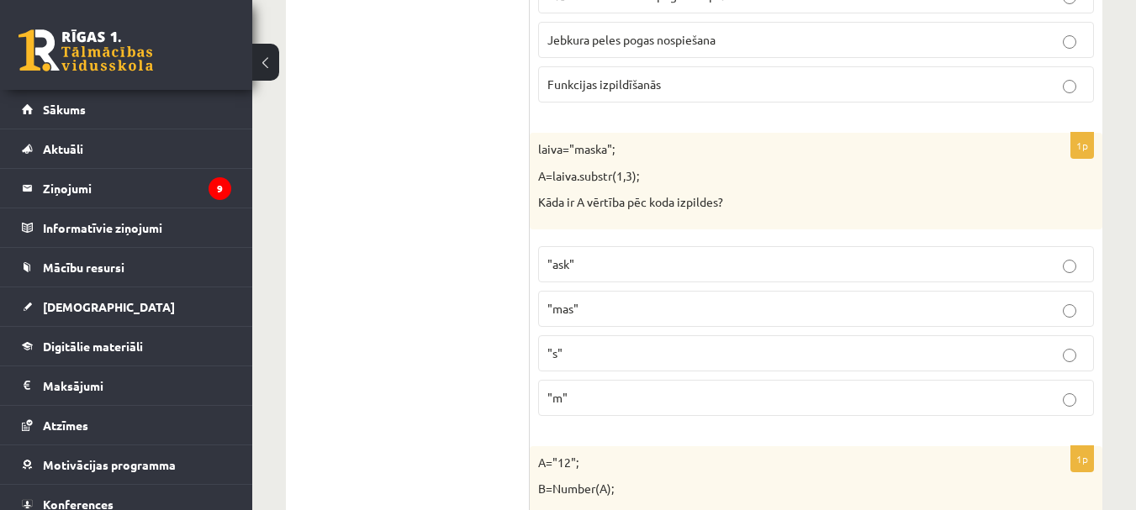
click at [672, 249] on label ""ask"" at bounding box center [816, 264] width 556 height 36
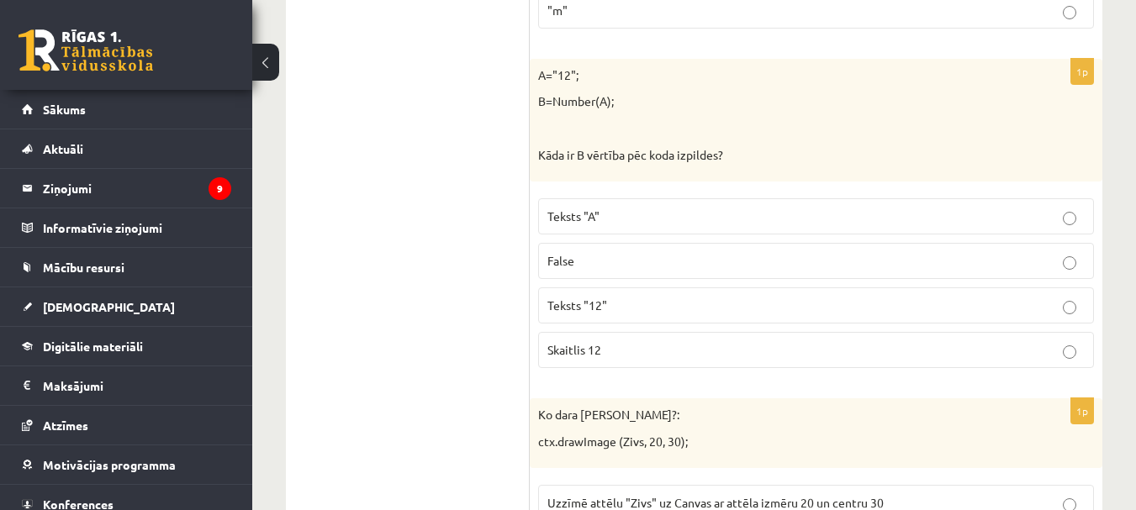
scroll to position [8237, 0]
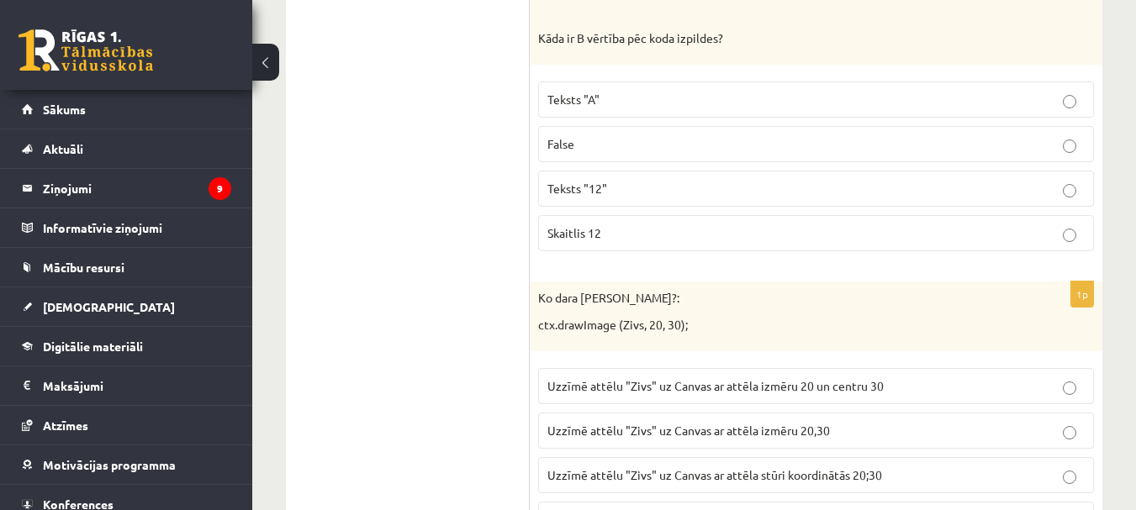
click at [666, 224] on label "Skaitlis 12" at bounding box center [816, 233] width 556 height 36
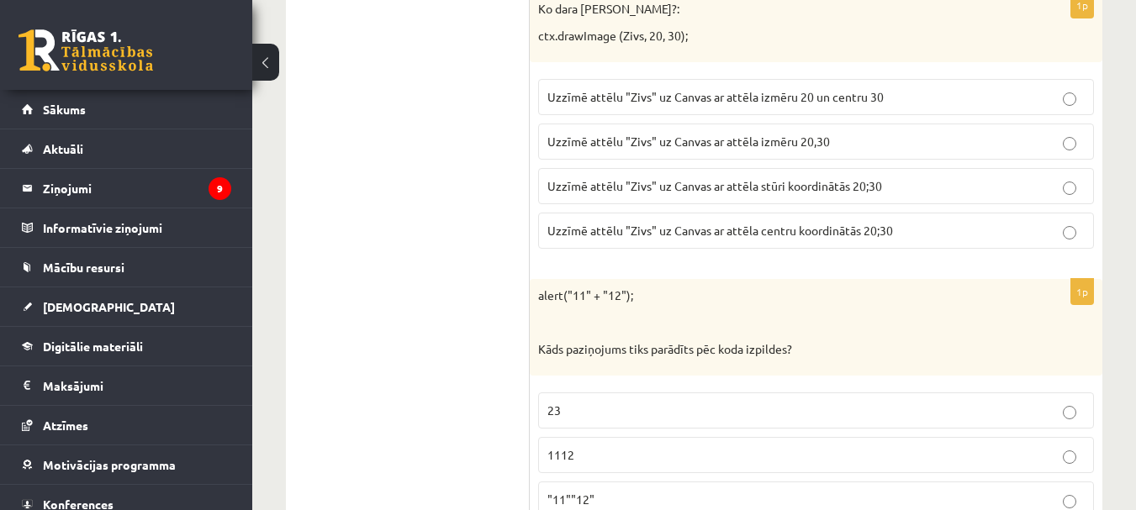
scroll to position [8573, 0]
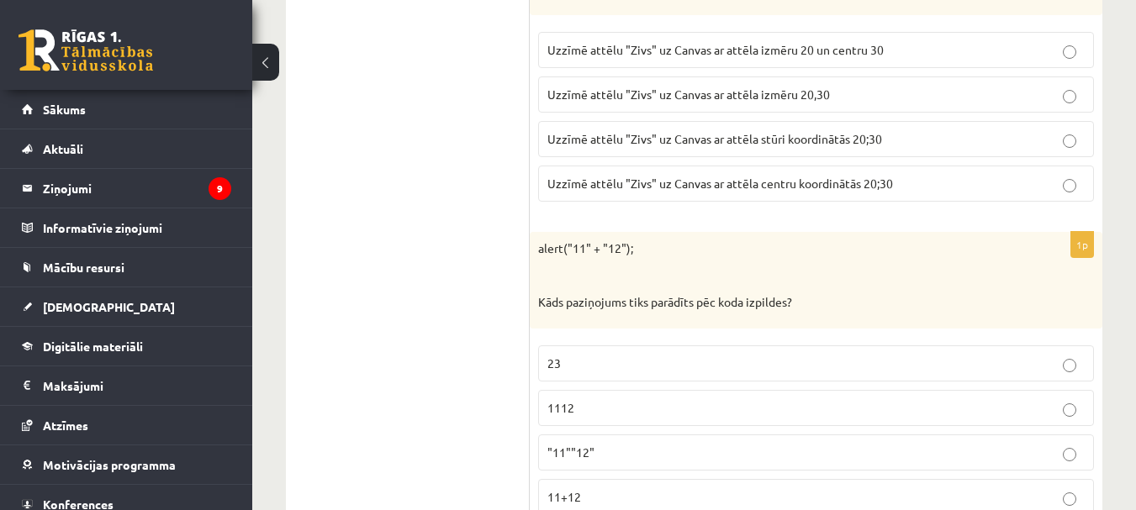
click at [721, 97] on span "Uzzīmē attēlu "Zivs" uz Canvas ar attēla izmēru 20,30" at bounding box center [688, 94] width 282 height 15
click at [805, 132] on p "Uzzīmē attēlu "Zivs" uz Canvas ar attēla stūri koordinātās 20;30" at bounding box center [815, 139] width 537 height 18
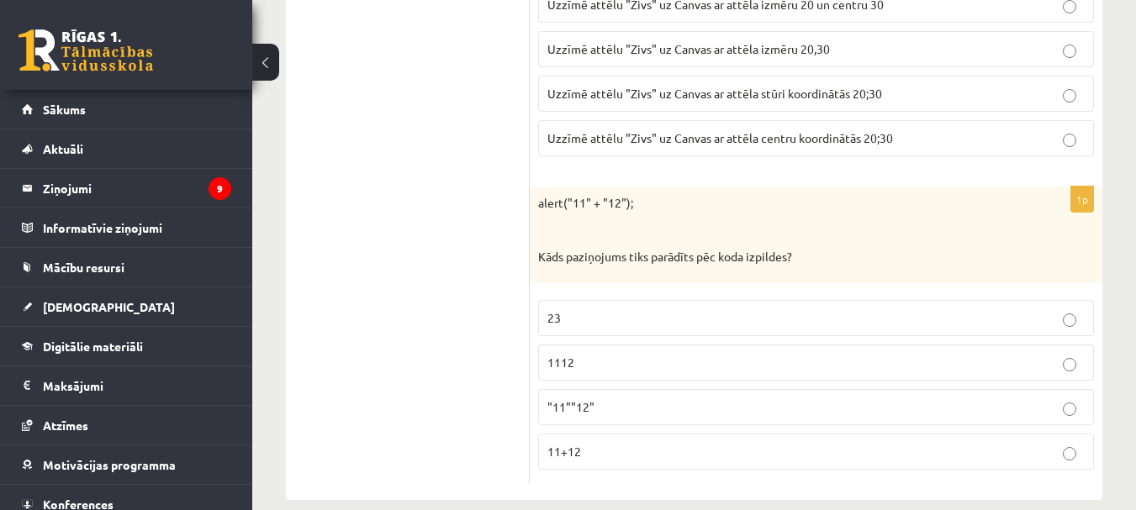
scroll to position [8643, 0]
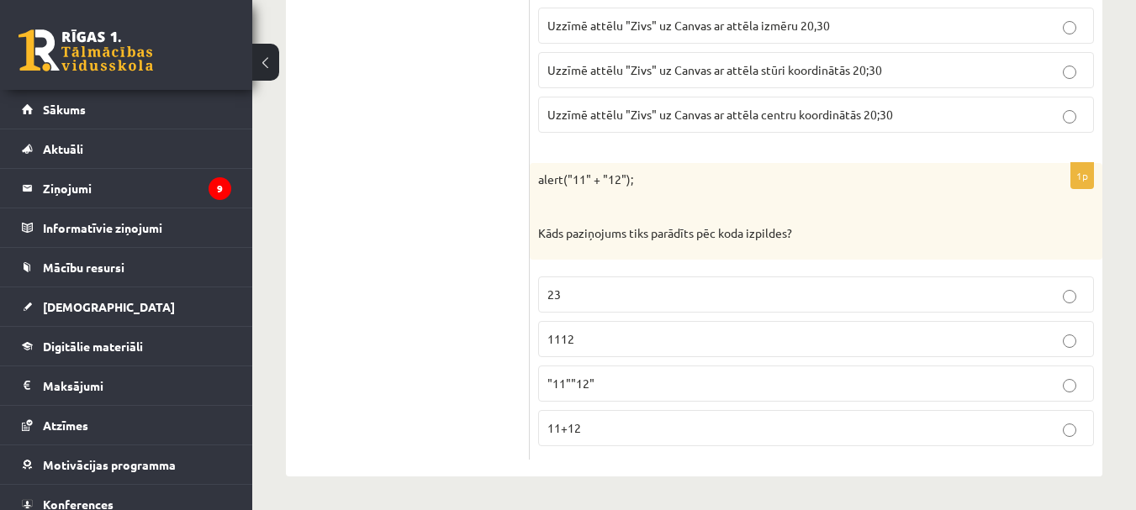
click at [609, 329] on label "1112" at bounding box center [816, 339] width 556 height 36
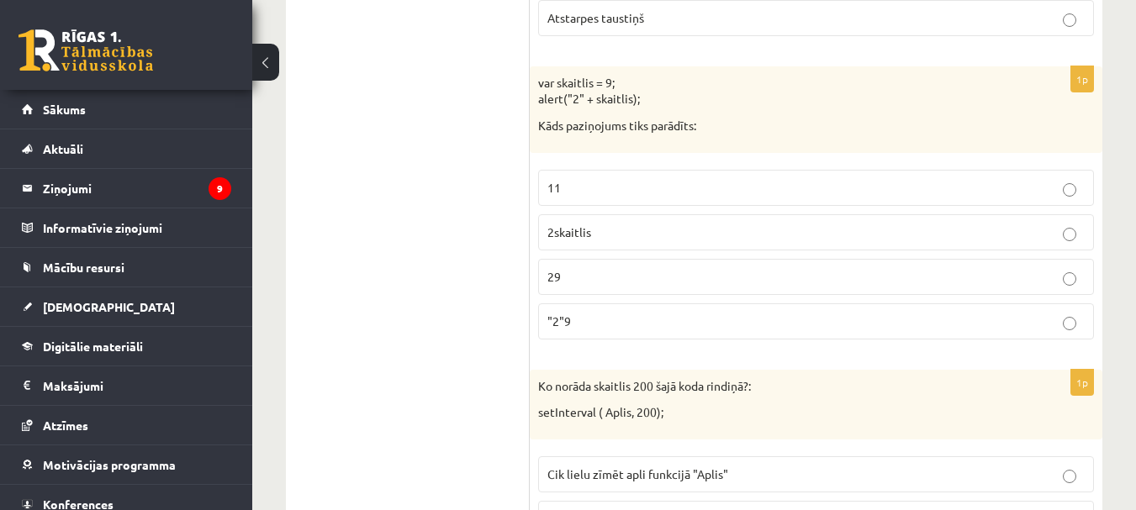
drag, startPoint x: 1147, startPoint y: 313, endPoint x: 1115, endPoint y: 363, distance: 59.7
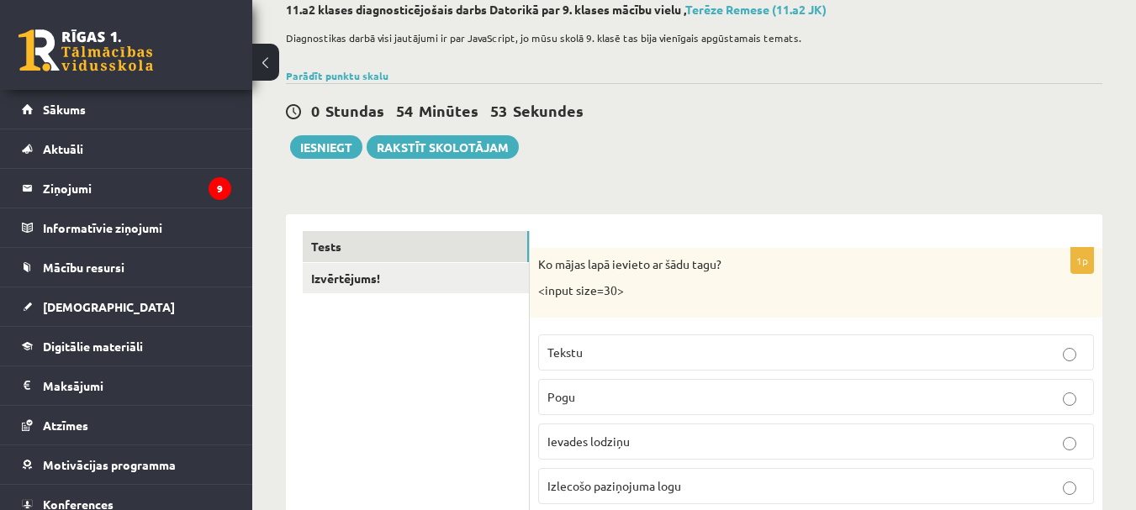
scroll to position [64, 0]
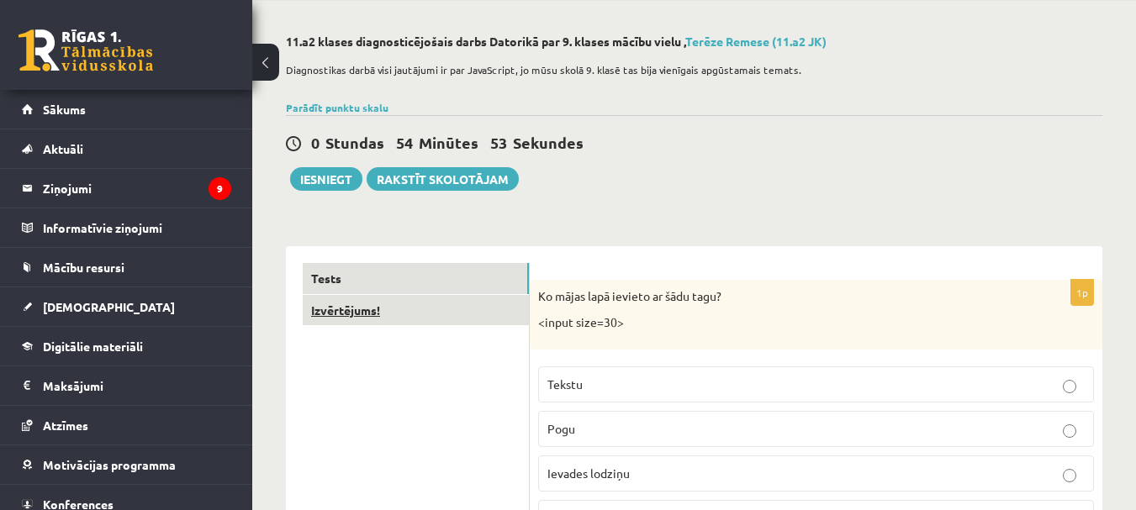
click at [428, 323] on link "Izvērtējums!" at bounding box center [416, 310] width 226 height 31
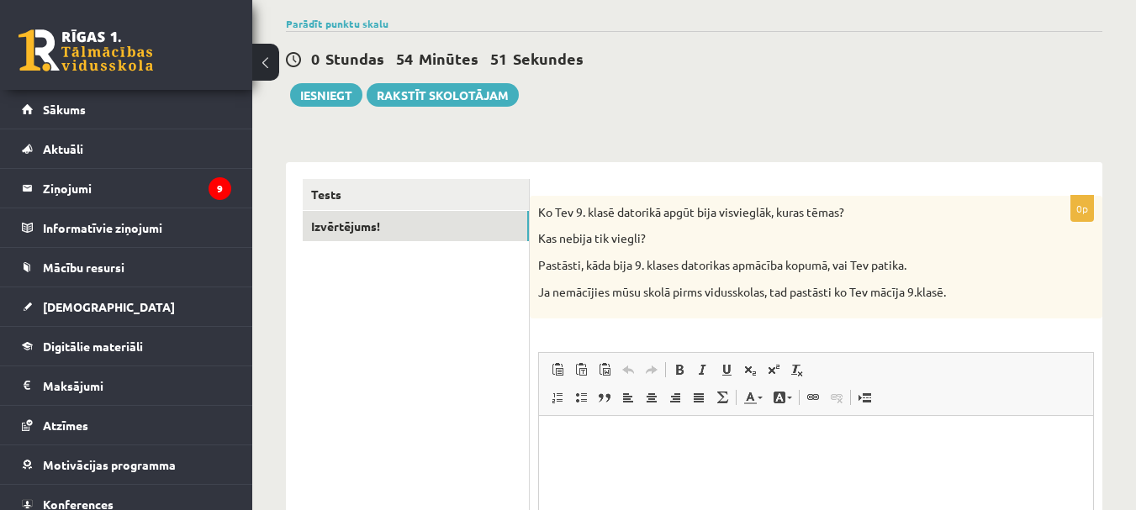
scroll to position [0, 0]
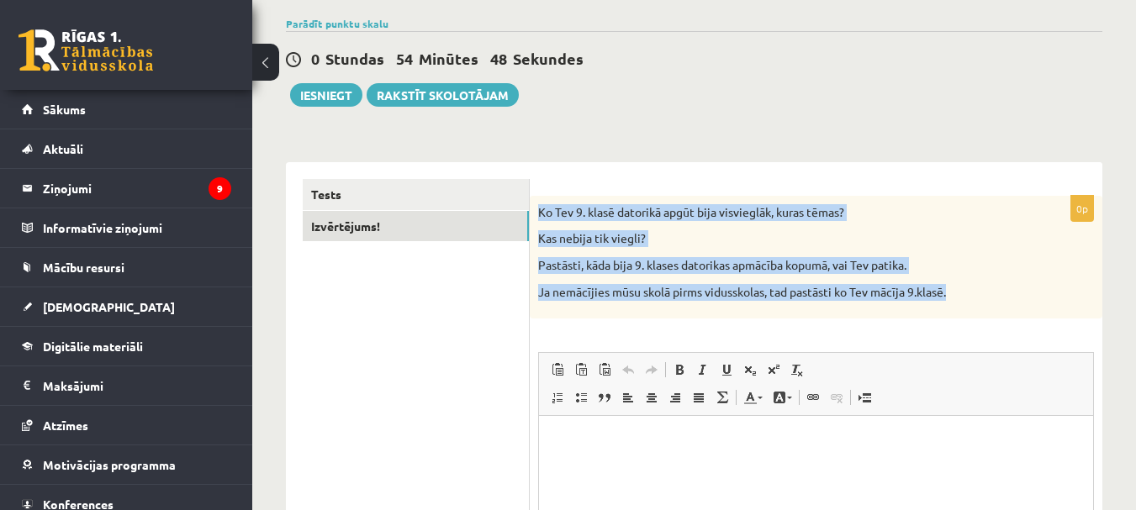
drag, startPoint x: 540, startPoint y: 211, endPoint x: 986, endPoint y: 295, distance: 453.3
click at [986, 295] on div "Ko Tev 9. klasē datorikā apgūt bija visvieglāk, kuras tēmas? Kas nebija tik vie…" at bounding box center [816, 257] width 572 height 123
copy div "Ko Tev 9. klasē datorikā apgūt bija visvieglāk, kuras tēmas? Kas nebija tik vie…"
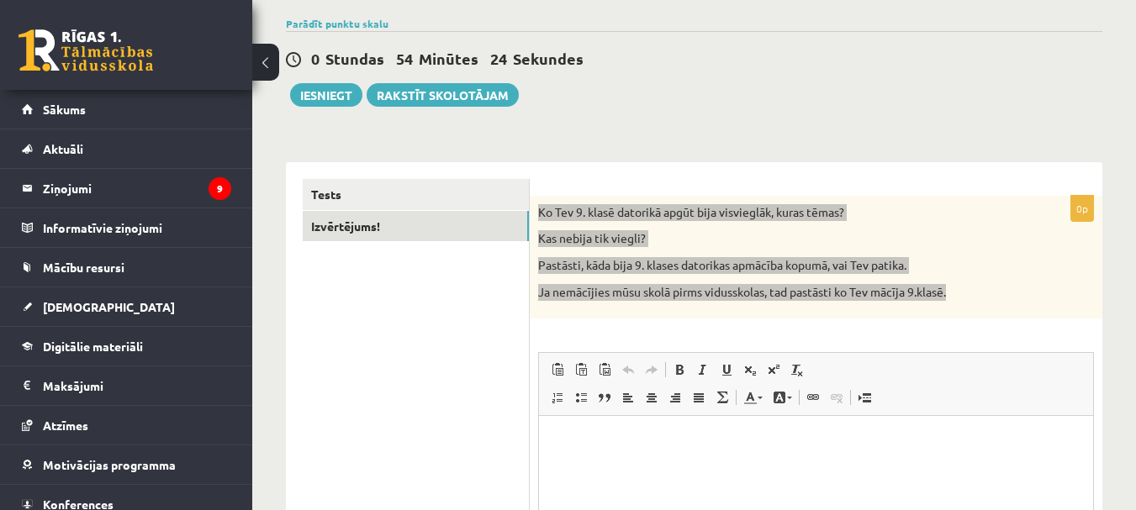
click at [669, 456] on html at bounding box center [816, 441] width 554 height 51
click at [651, 444] on p "Bagātinātā teksta redaktors, wiswyg-editor-user-answer-47433852349520" at bounding box center [816, 442] width 520 height 18
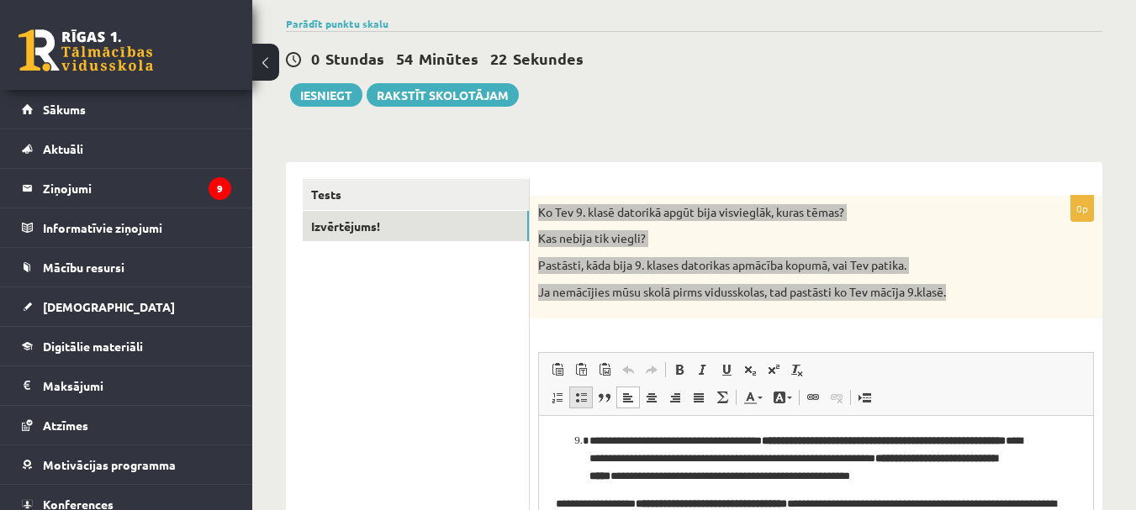
scroll to position [213, 0]
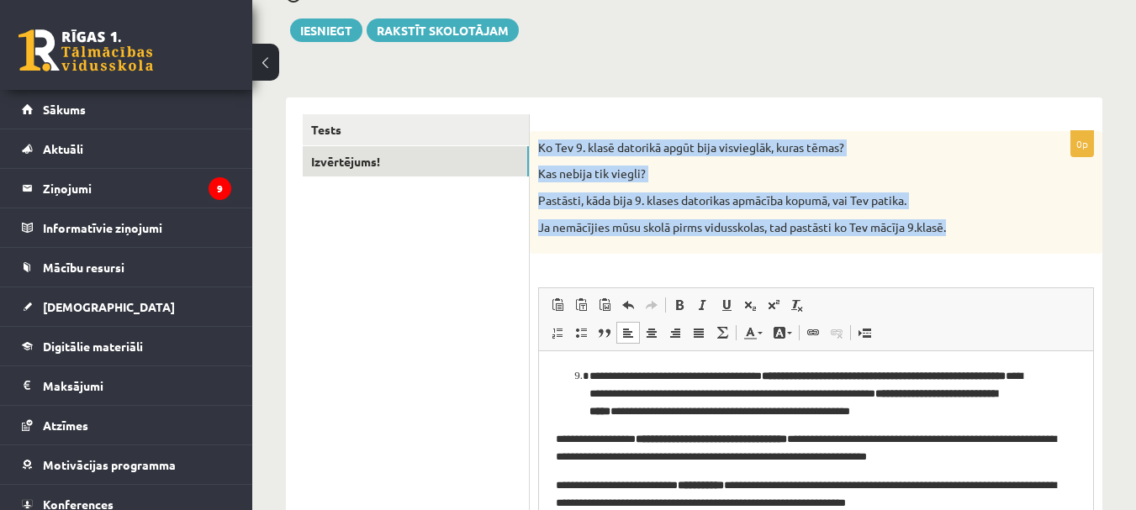
click at [1032, 231] on div "Ko Tev 9. klasē datorikā apgūt bija visvieglāk, kuras tēmas? Kas nebija tik vie…" at bounding box center [816, 192] width 572 height 123
click at [1037, 232] on div "Ko Tev 9. klasē datorikā apgūt bija visvieglāk, kuras tēmas? Kas nebija tik vie…" at bounding box center [816, 192] width 572 height 123
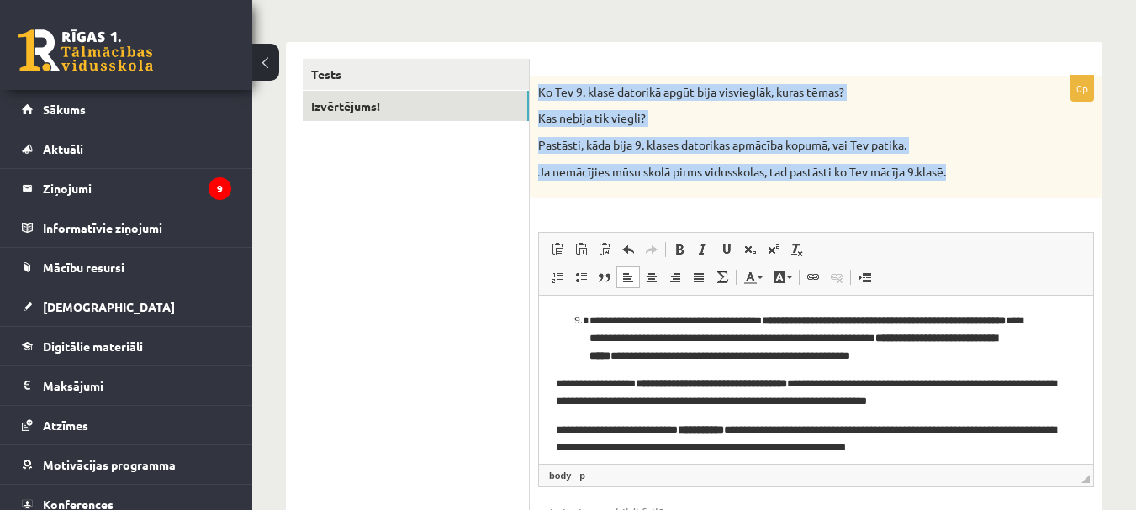
scroll to position [297, 0]
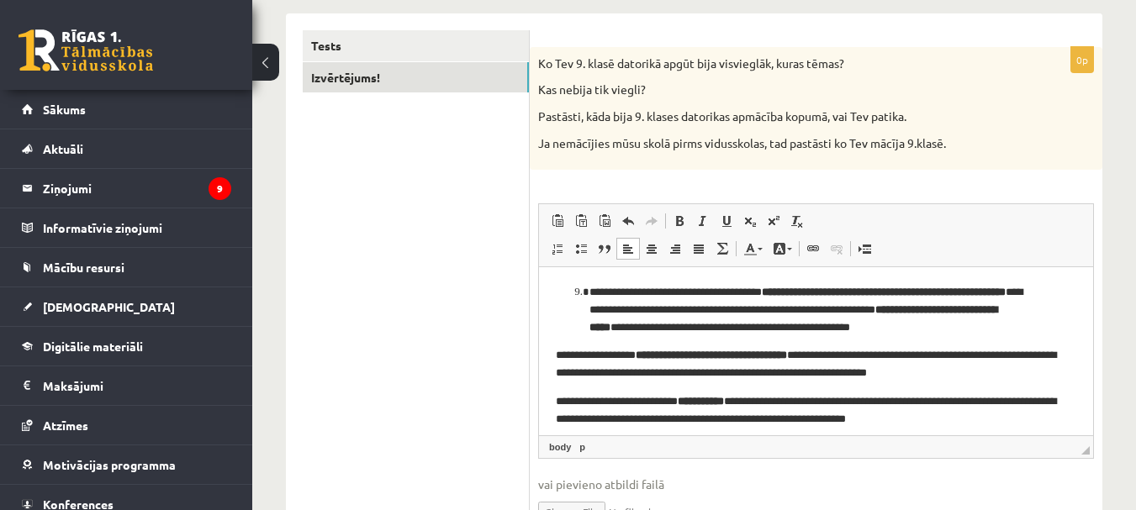
click at [406, 321] on ul "Tests Izvērtējums!" at bounding box center [416, 291] width 227 height 523
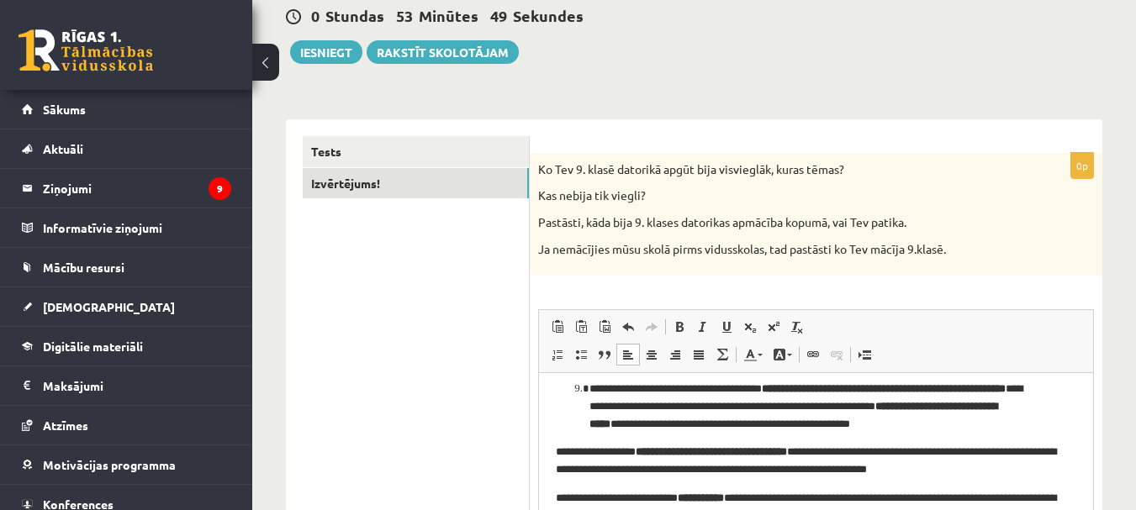
scroll to position [0, 0]
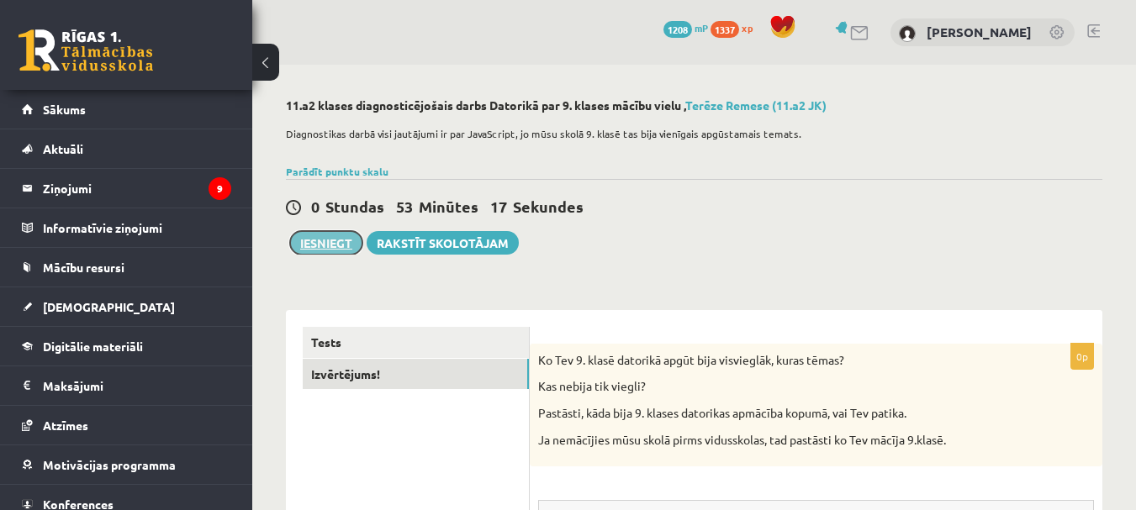
click at [333, 243] on button "Iesniegt" at bounding box center [326, 243] width 72 height 24
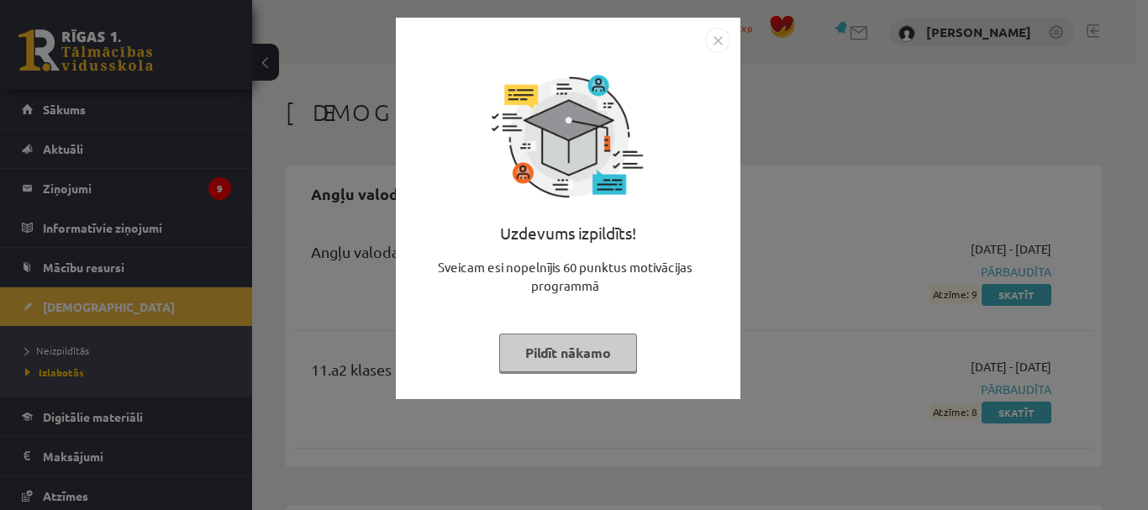
click at [714, 46] on img "Close" at bounding box center [717, 40] width 25 height 25
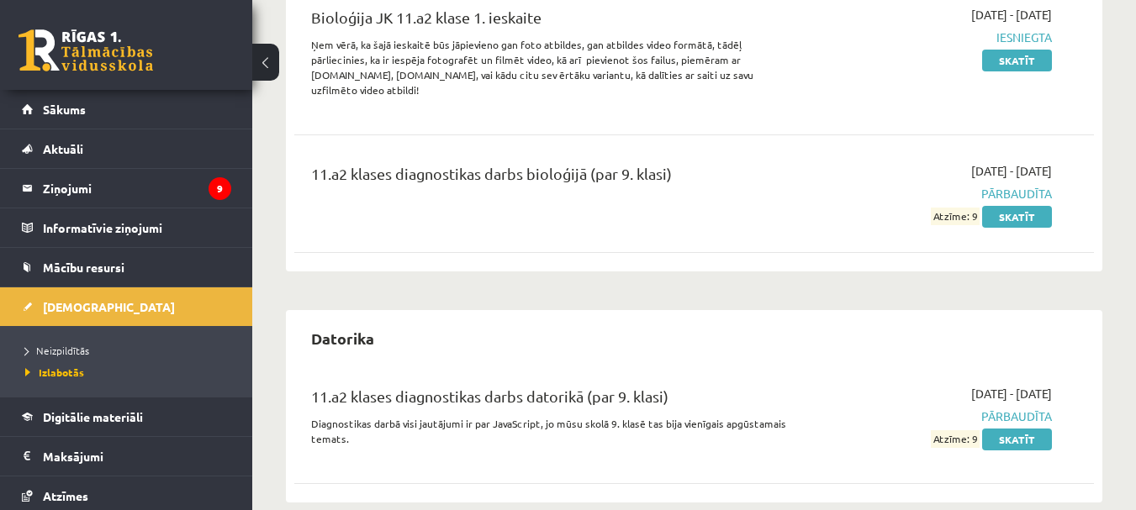
scroll to position [756, 0]
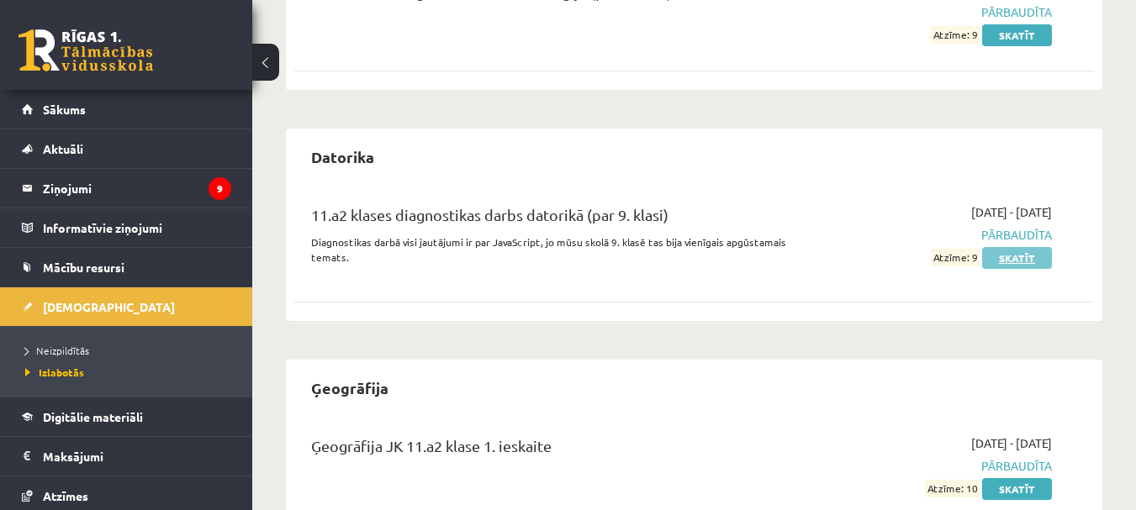
click at [1012, 249] on link "Skatīt" at bounding box center [1017, 258] width 70 height 22
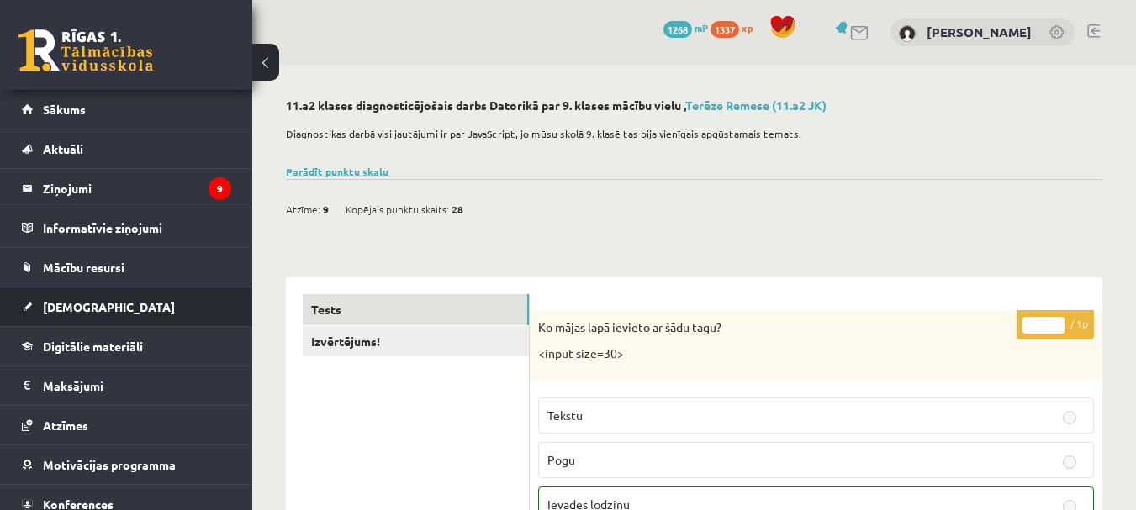
click at [89, 305] on span "[DEMOGRAPHIC_DATA]" at bounding box center [109, 306] width 132 height 15
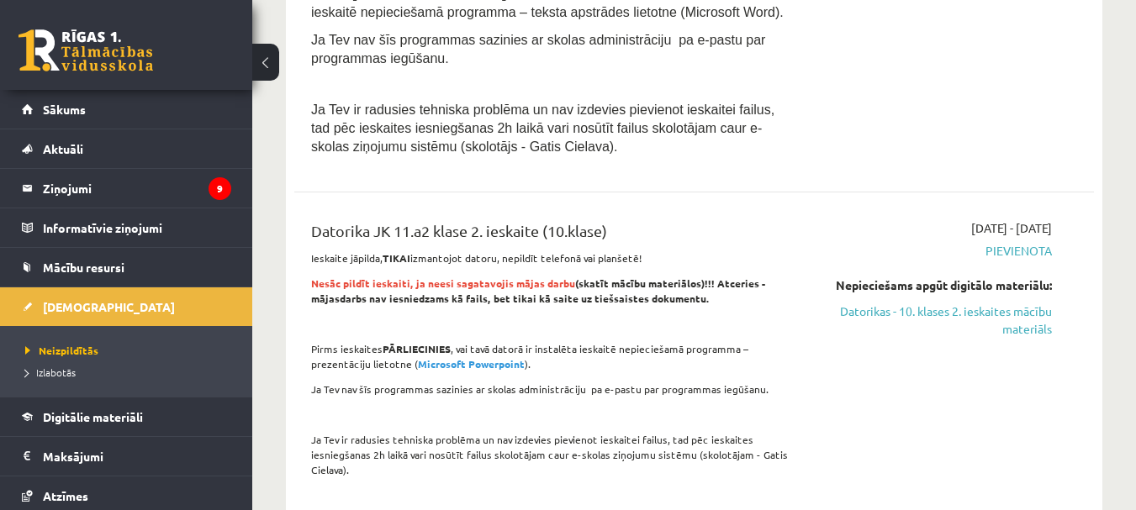
scroll to position [1093, 0]
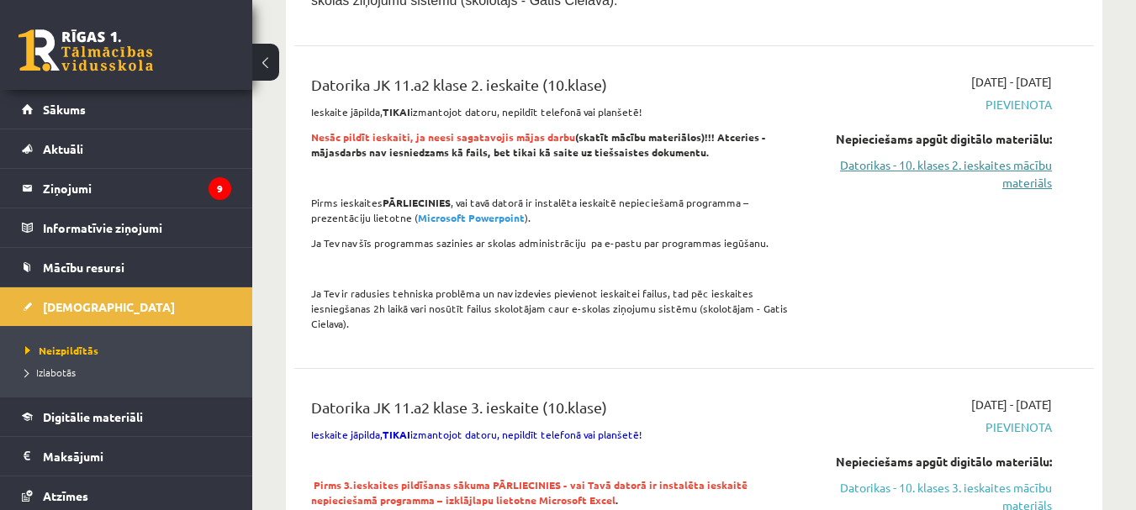
click at [1011, 160] on link "Datorikas - 10. klases 2. ieskaites mācību materiāls" at bounding box center [936, 173] width 230 height 35
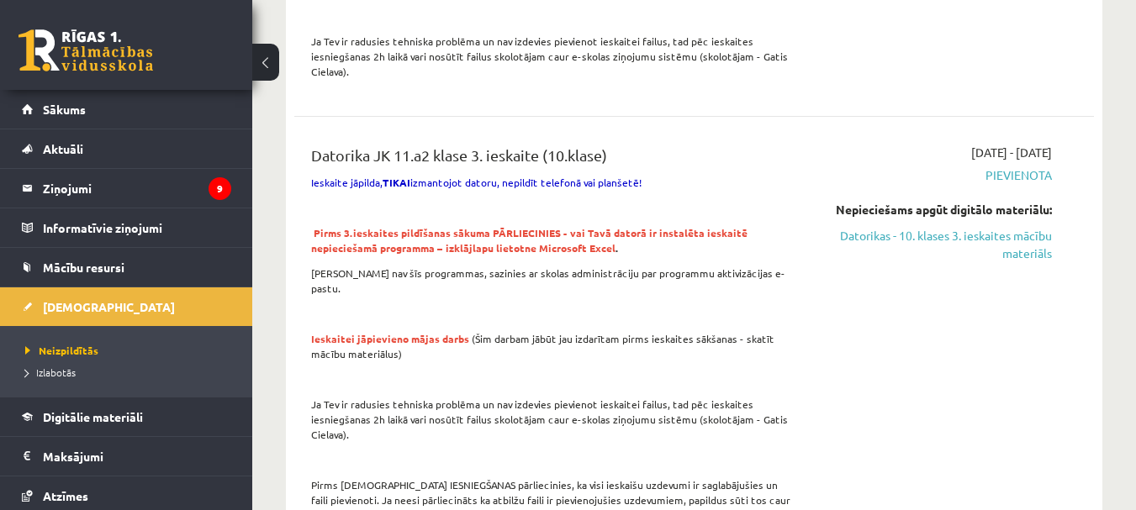
scroll to position [1452, 0]
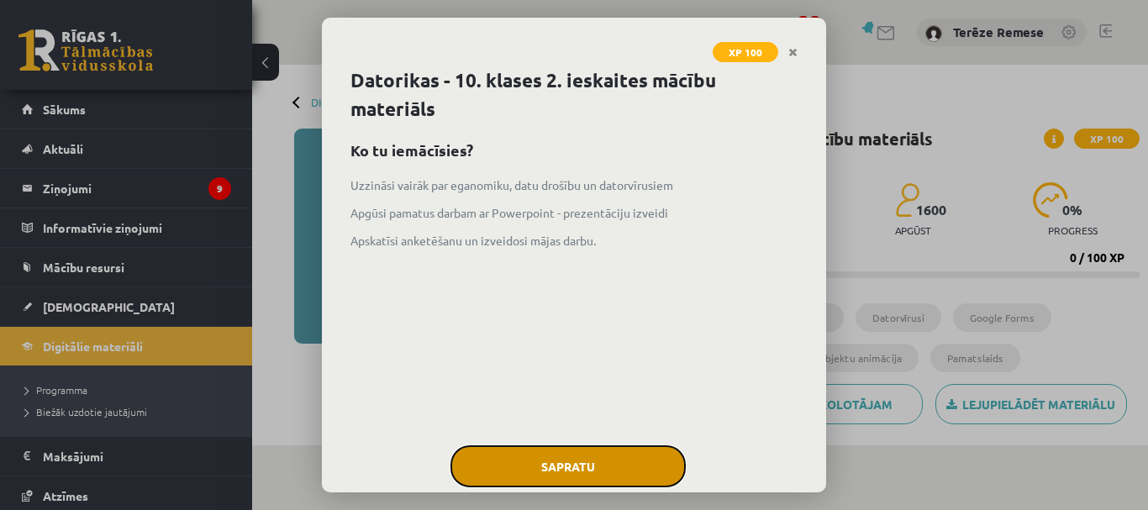
click at [613, 450] on button "Sapratu" at bounding box center [568, 466] width 235 height 42
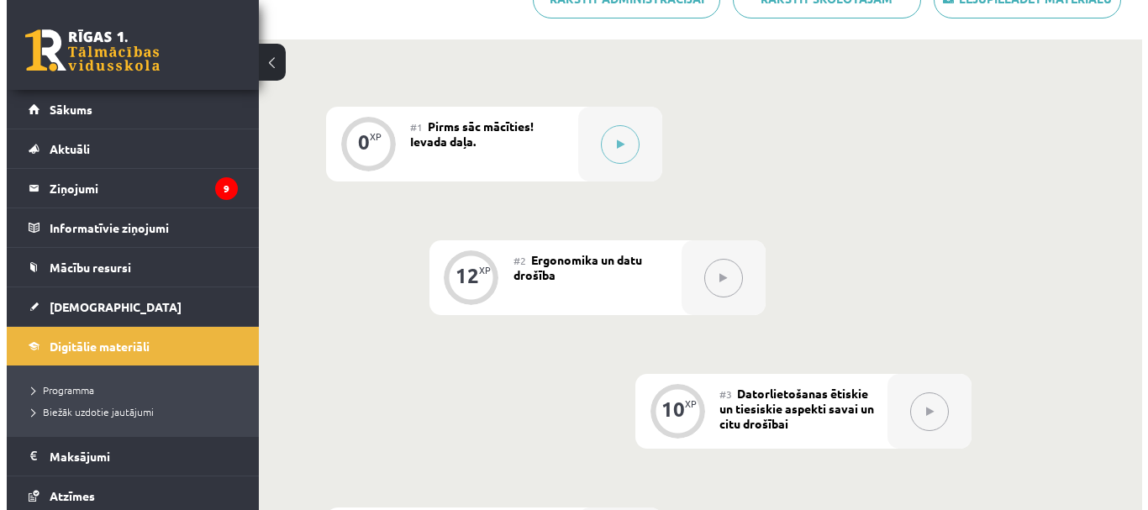
scroll to position [420, 0]
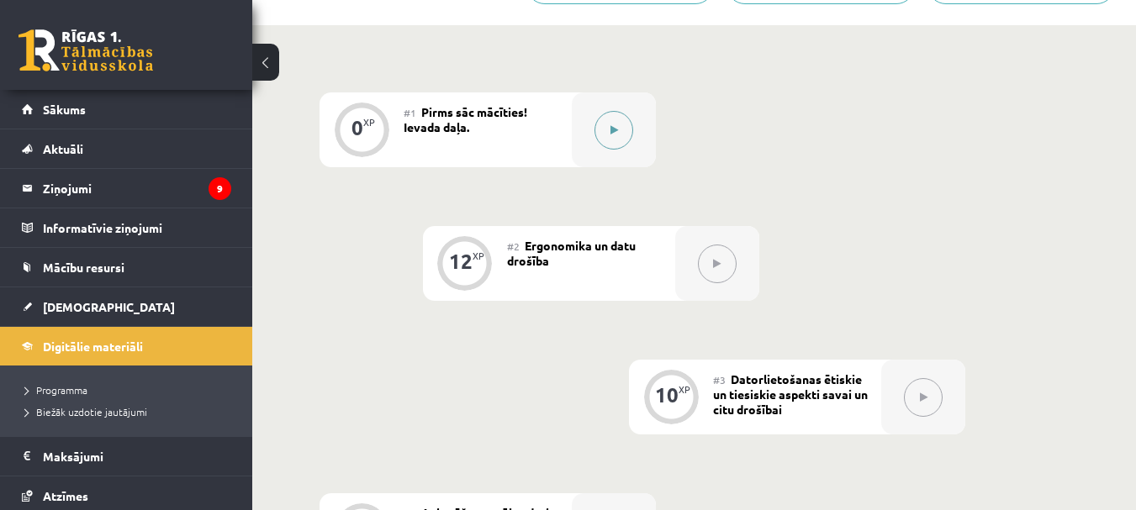
click at [616, 131] on icon at bounding box center [614, 130] width 8 height 10
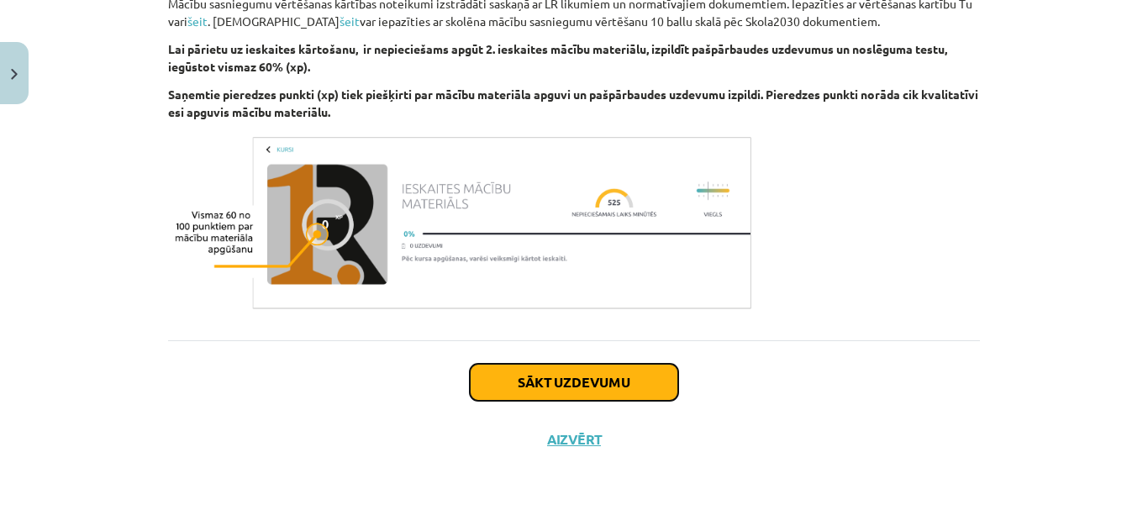
click at [638, 398] on button "Sākt uzdevumu" at bounding box center [574, 382] width 208 height 37
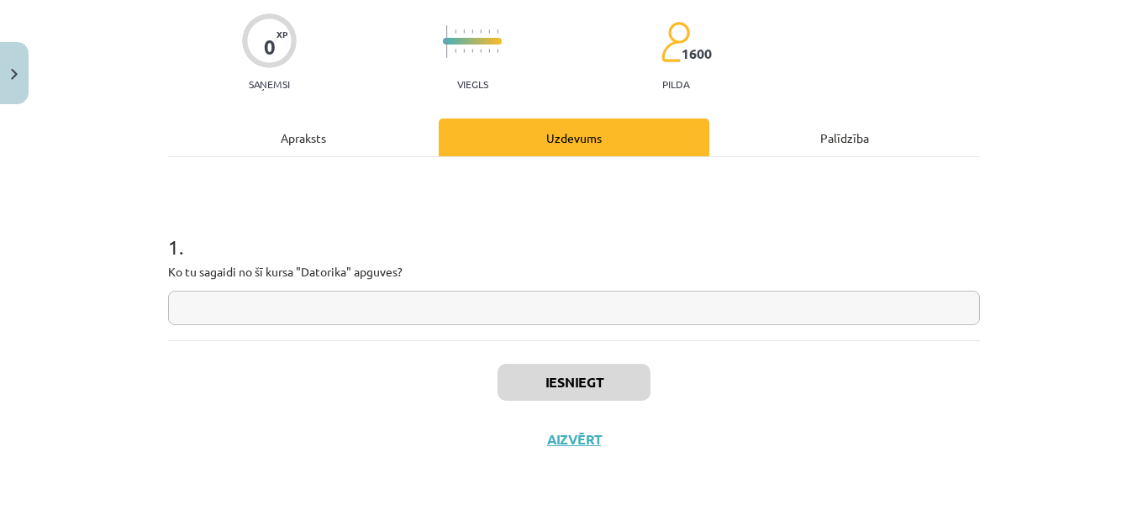
scroll to position [42, 0]
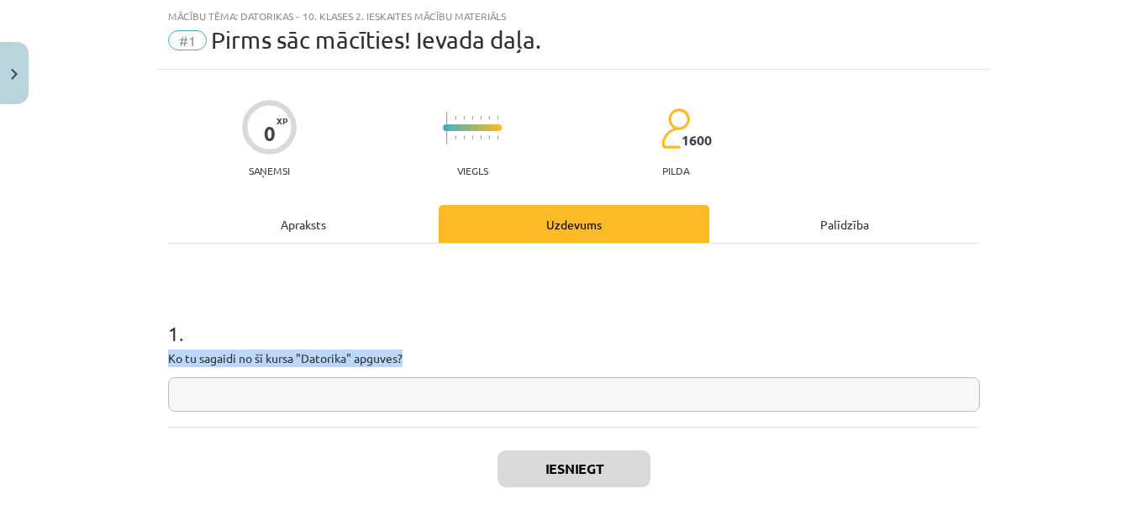
drag, startPoint x: 163, startPoint y: 356, endPoint x: 416, endPoint y: 359, distance: 253.0
click at [451, 353] on p "Ko tu sagaidi no šī kursa "Datorika" apguves?" at bounding box center [574, 359] width 812 height 18
drag, startPoint x: 376, startPoint y: 368, endPoint x: 412, endPoint y: 358, distance: 37.5
click at [412, 358] on div "0 XP Saņemsi Viegls 1600 pilda Apraksts Uzdevums Palīdzība 1 . Ko tu sagaidi no…" at bounding box center [574, 312] width 832 height 485
copy p "Ko tu sagaidi no šī kursa "Datorika" apguves?"
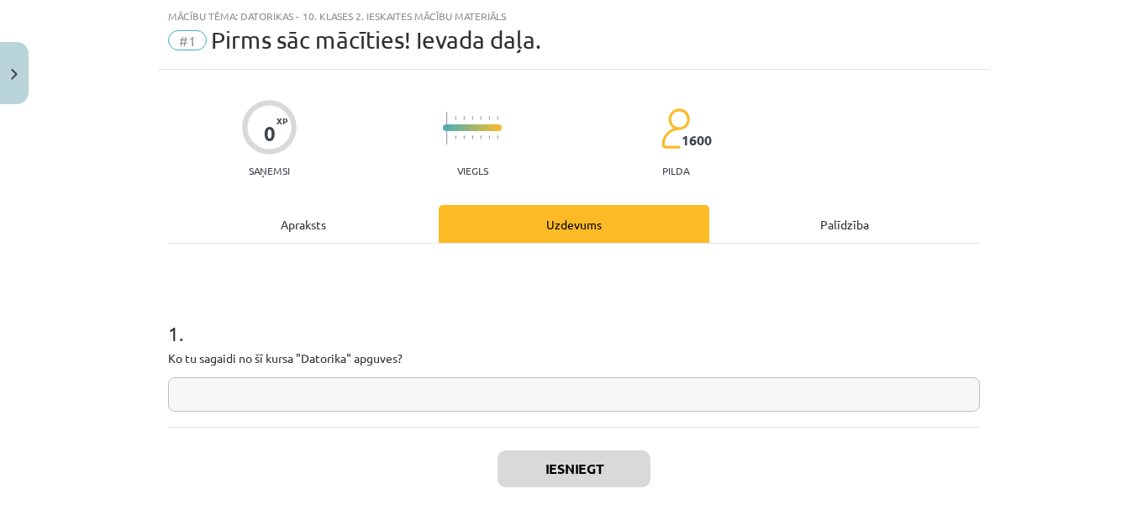
click at [396, 402] on input "text" at bounding box center [574, 394] width 812 height 34
paste input "**********"
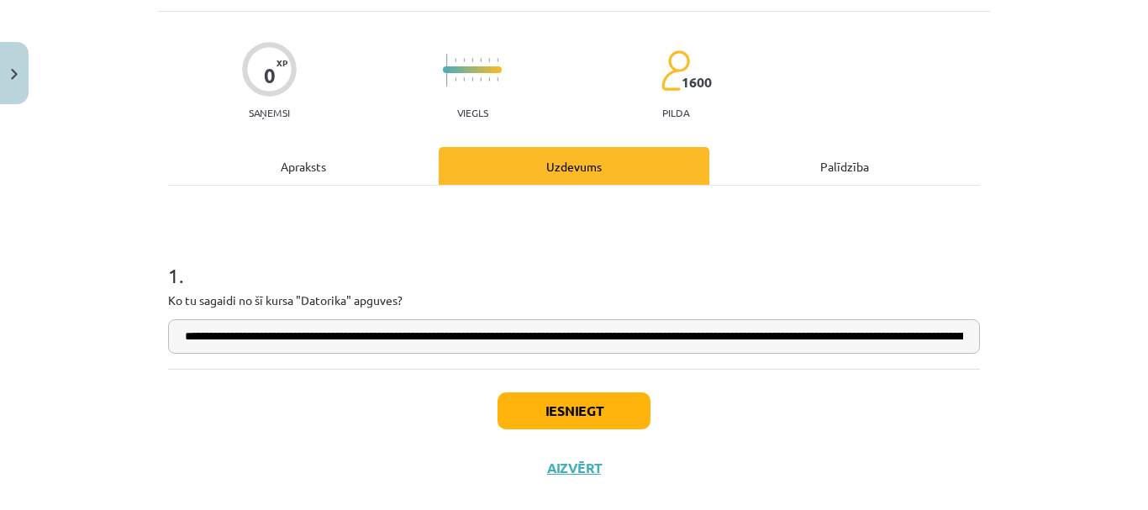
scroll to position [126, 0]
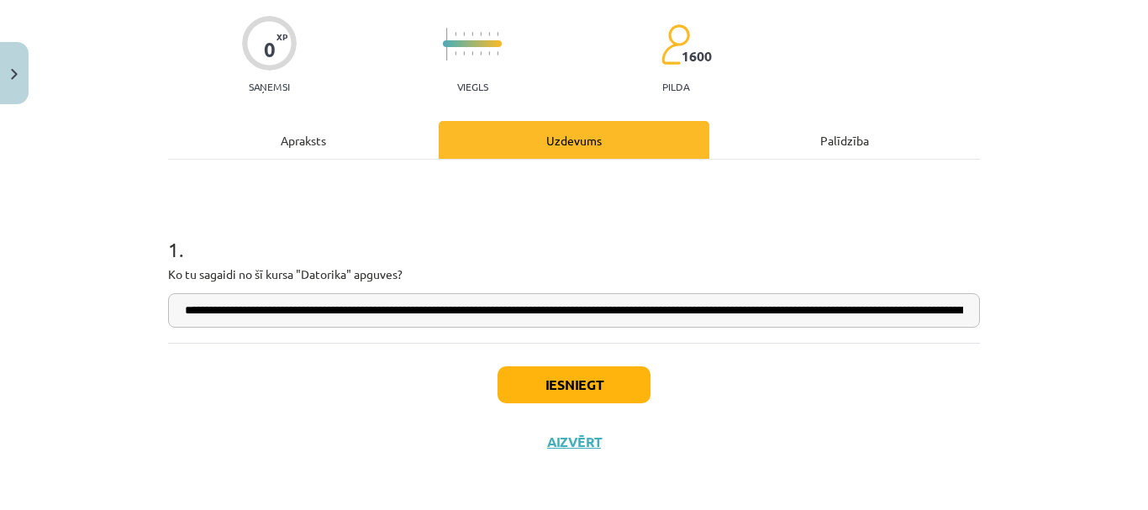
click at [401, 314] on input "**********" at bounding box center [574, 310] width 812 height 34
click at [421, 317] on input "**********" at bounding box center [574, 310] width 812 height 34
click at [656, 310] on input "**********" at bounding box center [574, 310] width 812 height 34
drag, startPoint x: 653, startPoint y: 310, endPoint x: 643, endPoint y: 313, distance: 10.4
click at [643, 313] on input "**********" at bounding box center [574, 310] width 812 height 34
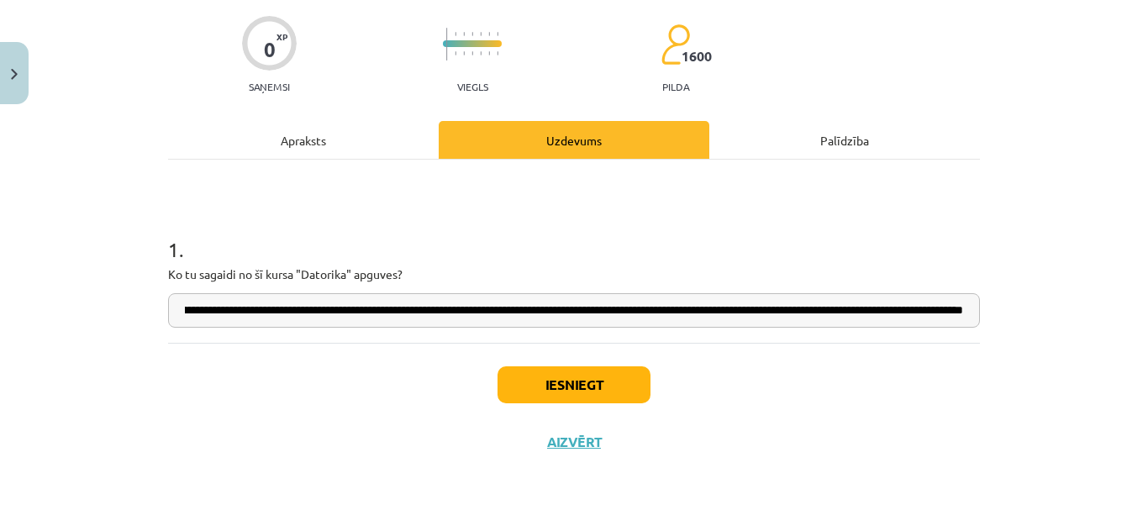
scroll to position [0, 346]
drag, startPoint x: 651, startPoint y: 312, endPoint x: 992, endPoint y: 301, distance: 341.4
click at [989, 303] on div "**********" at bounding box center [574, 255] width 1148 height 510
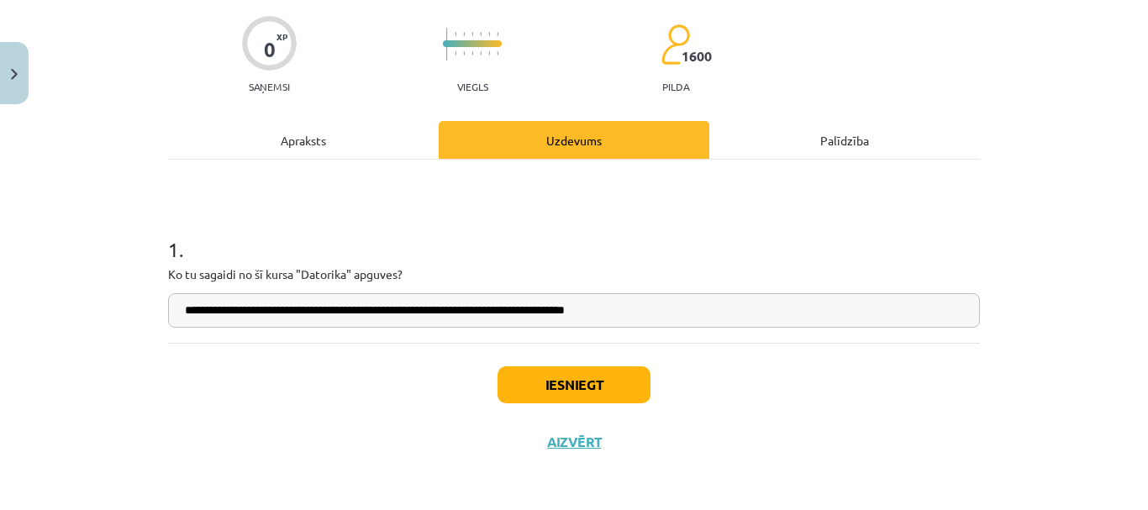
scroll to position [0, 0]
type input "**********"
click at [616, 382] on button "Iesniegt" at bounding box center [574, 384] width 153 height 37
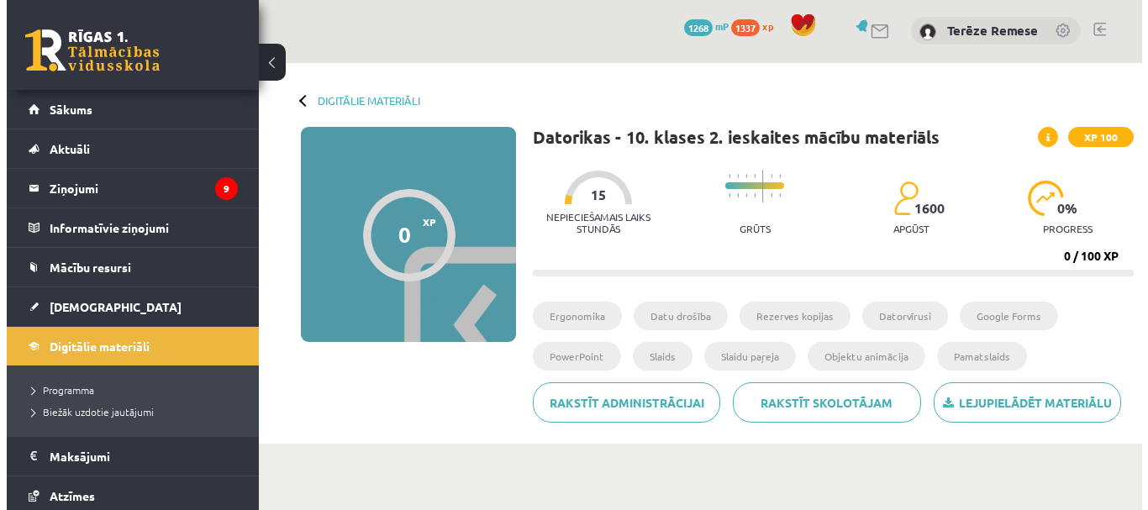
scroll to position [420, 0]
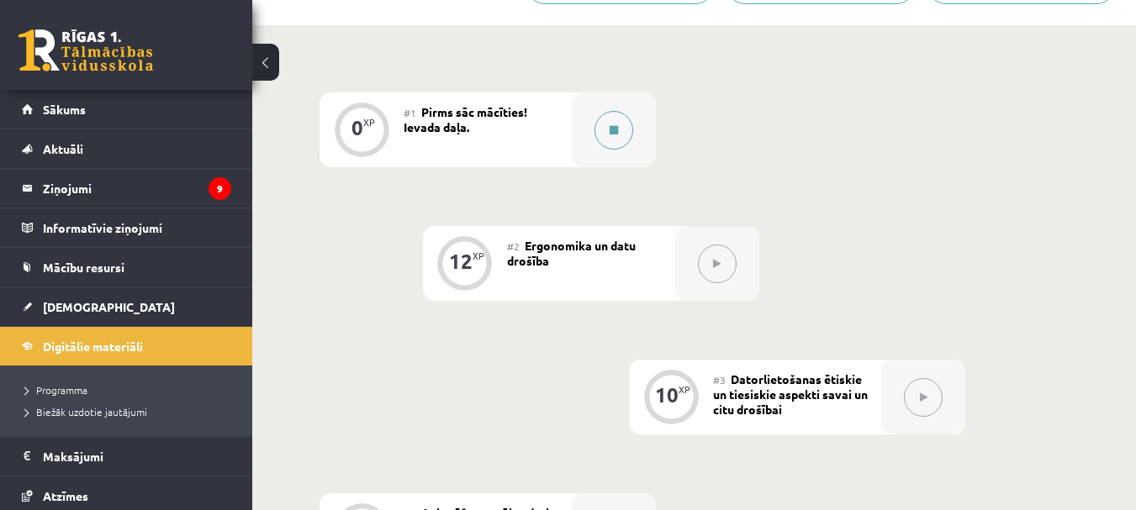
click at [602, 115] on button at bounding box center [613, 130] width 39 height 39
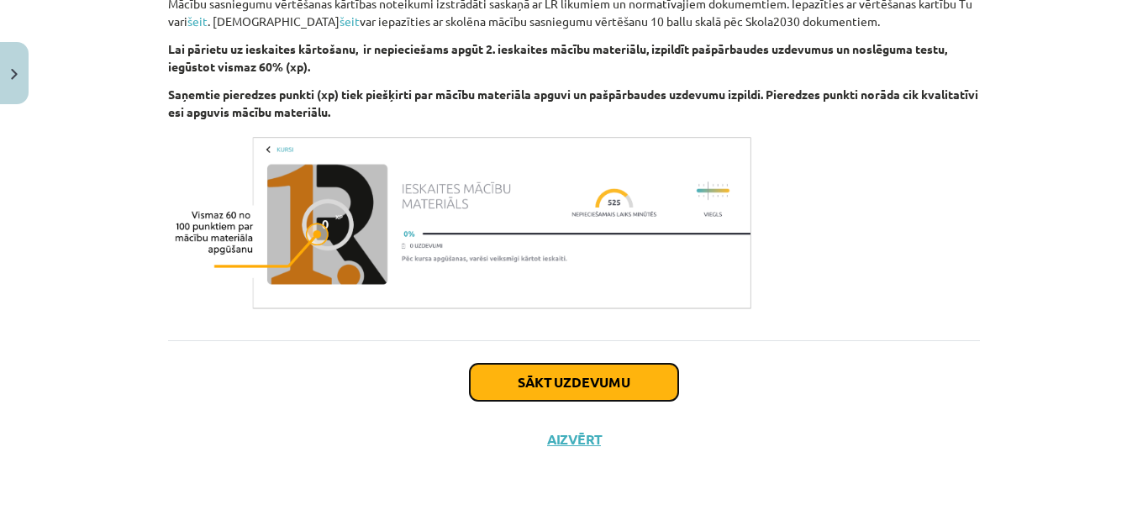
click at [630, 387] on button "Sākt uzdevumu" at bounding box center [574, 382] width 208 height 37
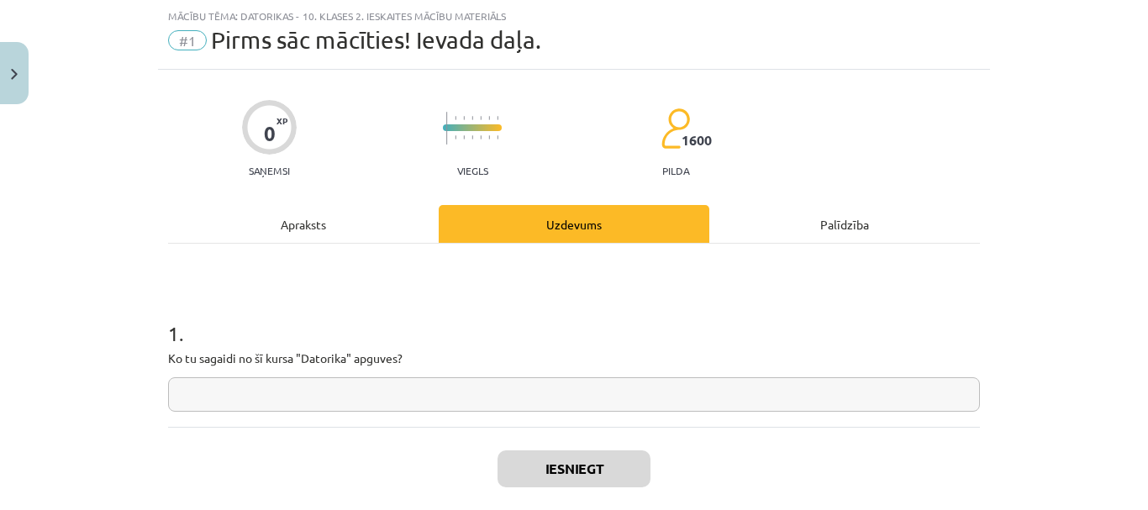
click at [372, 375] on div "1 . Ko tu sagaidi no šī kursa "Datorika" apguves?" at bounding box center [574, 351] width 812 height 119
click at [368, 398] on input "text" at bounding box center [574, 394] width 812 height 34
paste input "**********"
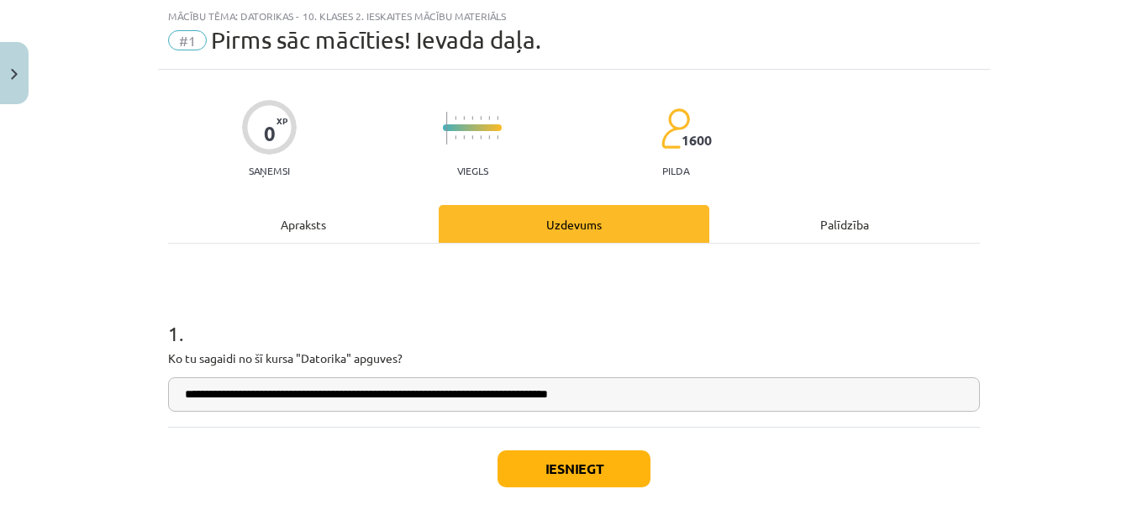
type input "**********"
click at [558, 476] on button "Iesniegt" at bounding box center [574, 469] width 153 height 37
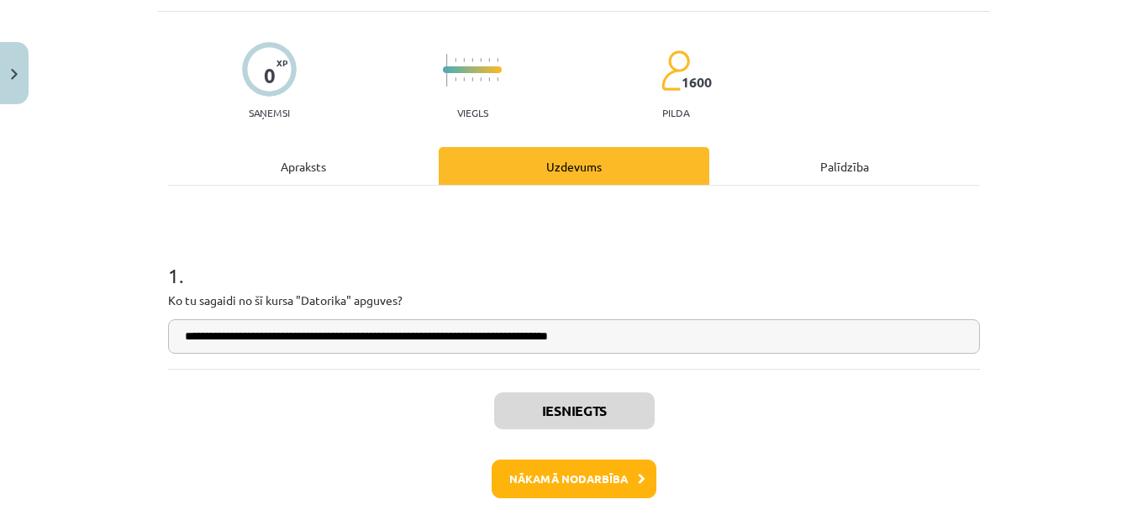
scroll to position [126, 0]
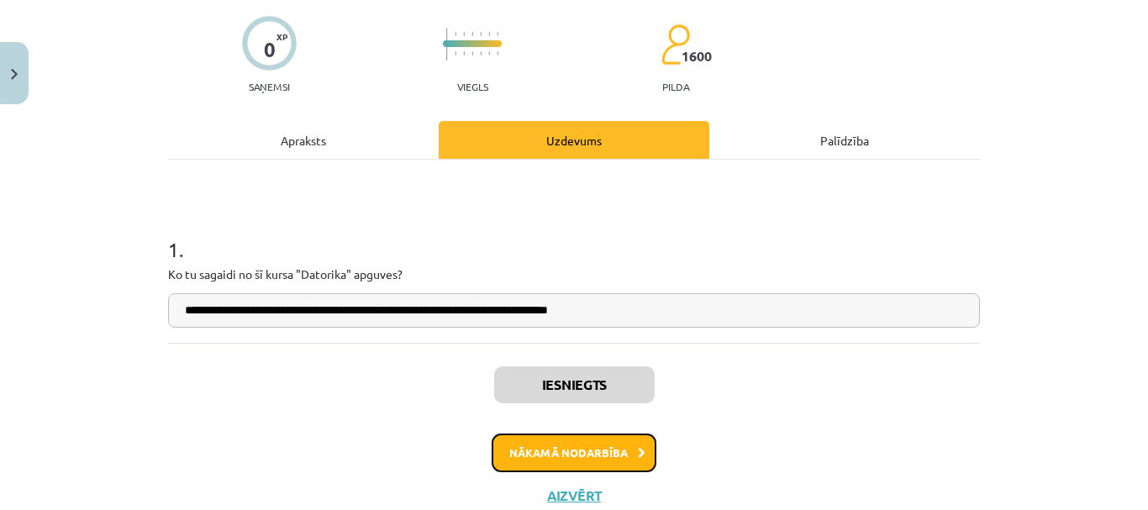
click at [603, 458] on button "Nākamā nodarbība" at bounding box center [574, 453] width 165 height 39
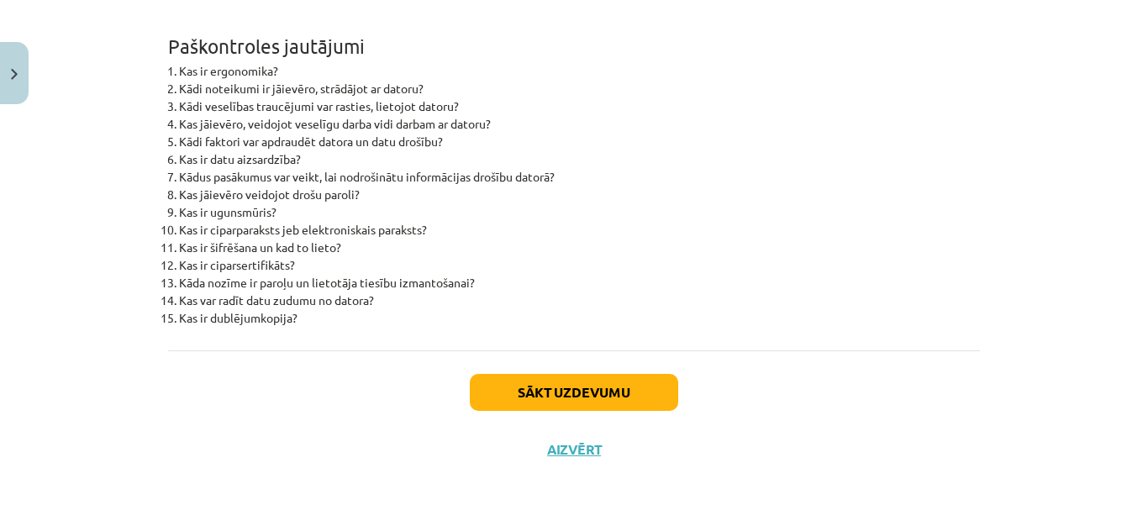
scroll to position [5255, 0]
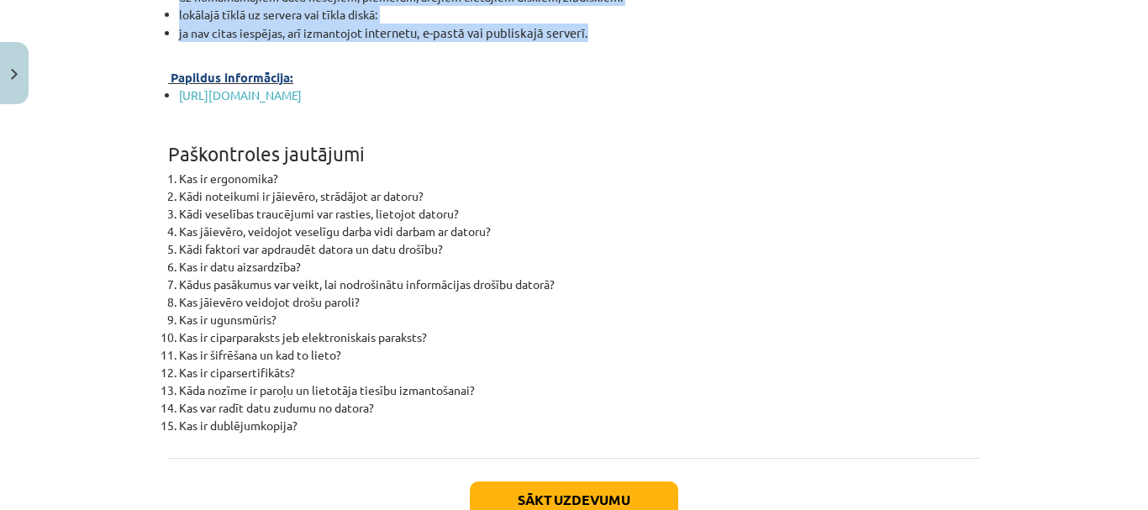
drag, startPoint x: 176, startPoint y: 193, endPoint x: 593, endPoint y: 111, distance: 424.9
copy div "💡 Kas mums priekšā? Uzzināsi, kas ir ergonomika Aplūkosim informācijas drošības…"
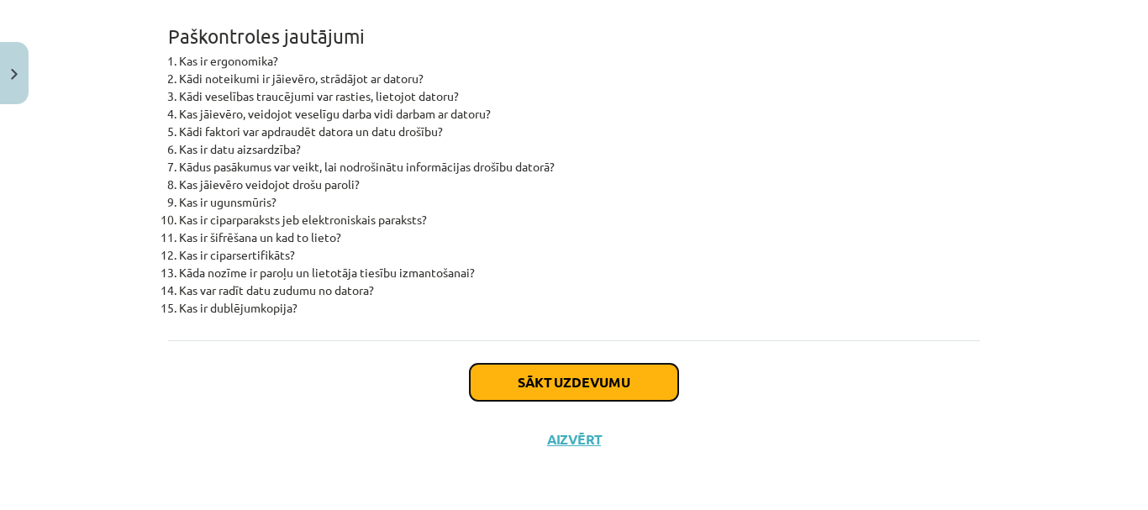
click at [588, 377] on button "Sākt uzdevumu" at bounding box center [574, 382] width 208 height 37
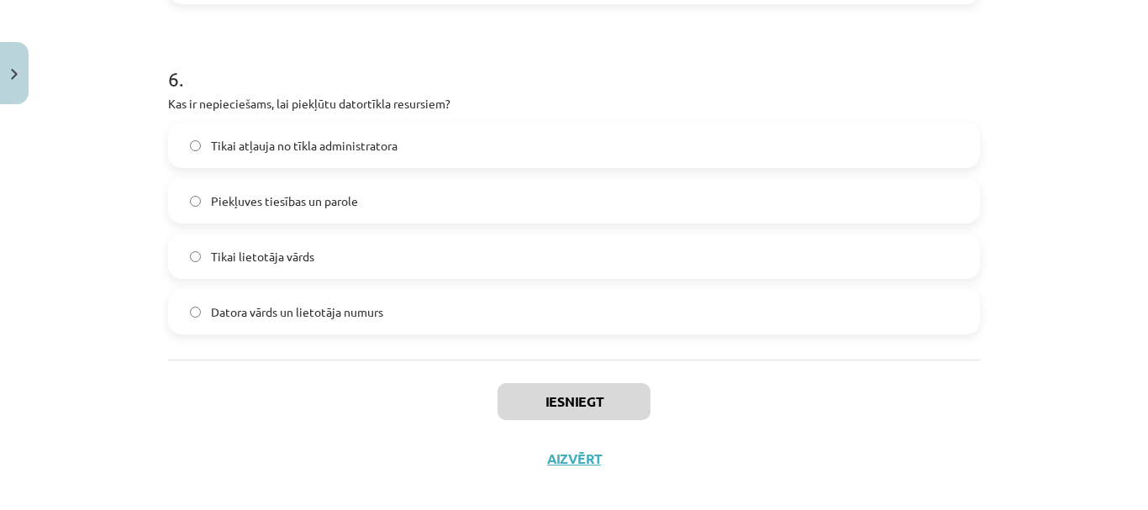
scroll to position [1968, 0]
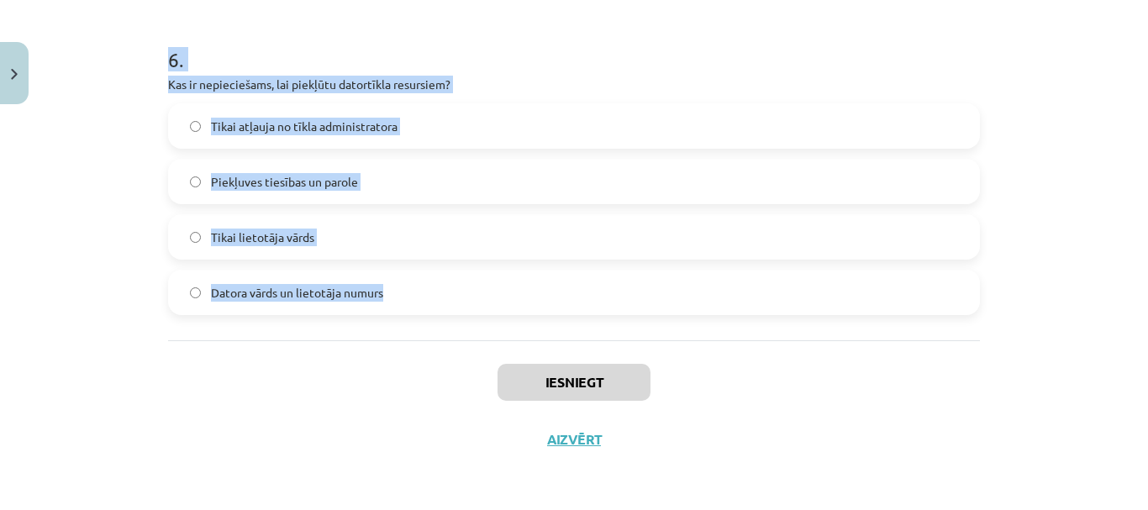
drag, startPoint x: 164, startPoint y: 361, endPoint x: 388, endPoint y: 279, distance: 238.8
copy form "Kādēļ nepieciešams izmantot ugunsmūri? Lai nodrošinātu ātrāku interneta savieno…"
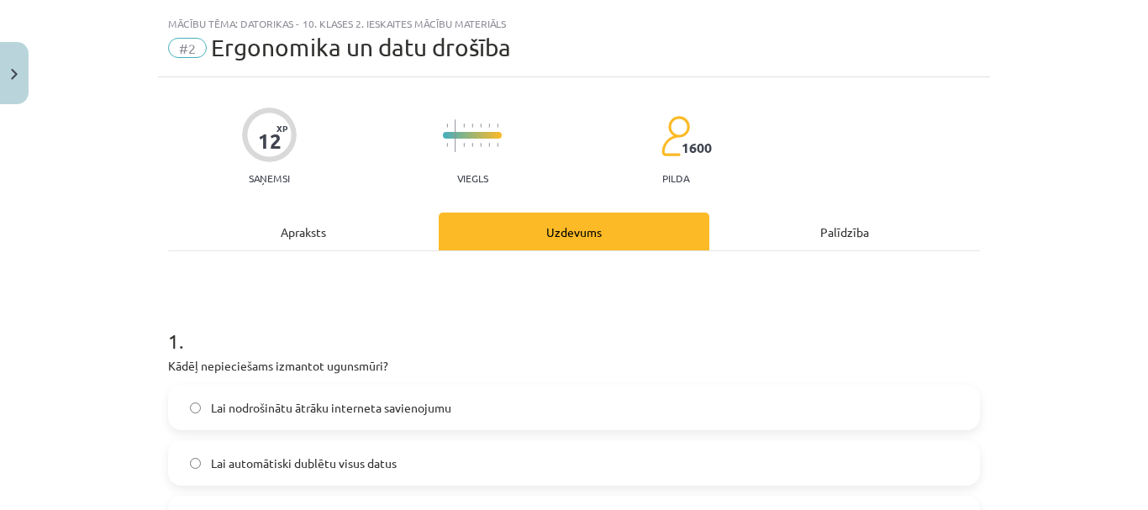
click at [339, 334] on h1 "1 ." at bounding box center [574, 326] width 812 height 52
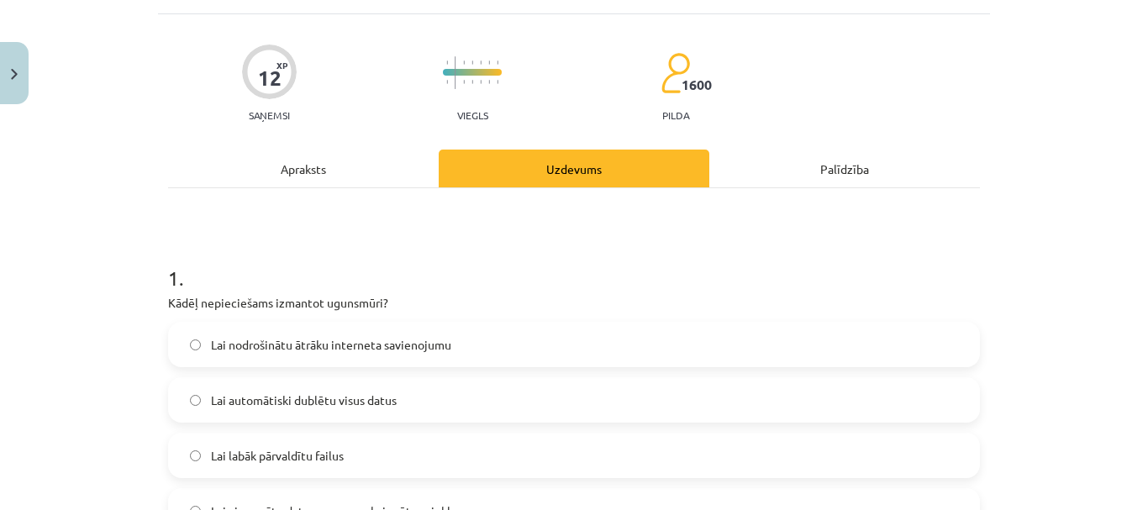
scroll to position [203, 0]
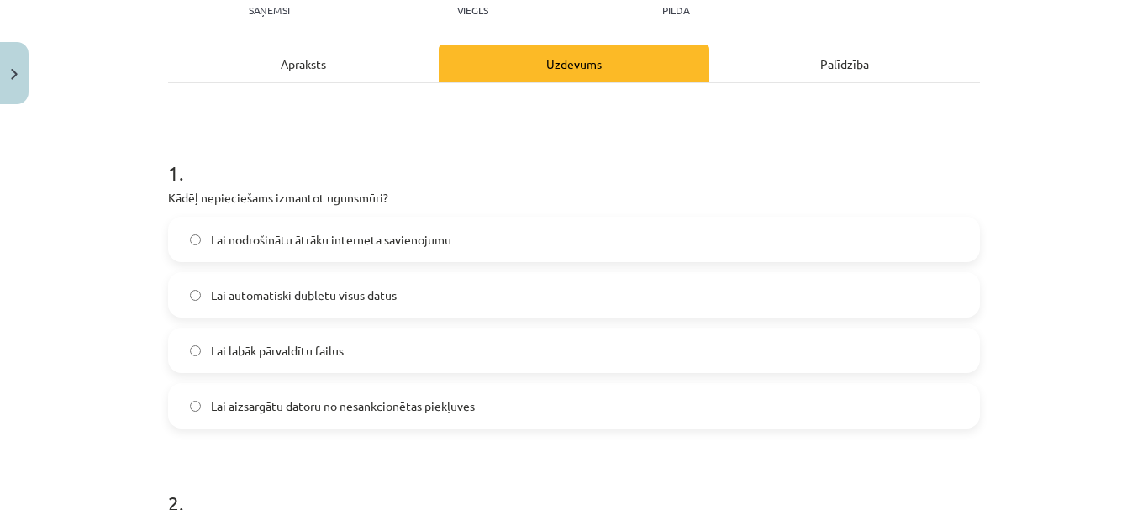
click at [370, 399] on span "Lai aizsargātu datoru no nesankcionētas piekļuves" at bounding box center [343, 407] width 264 height 18
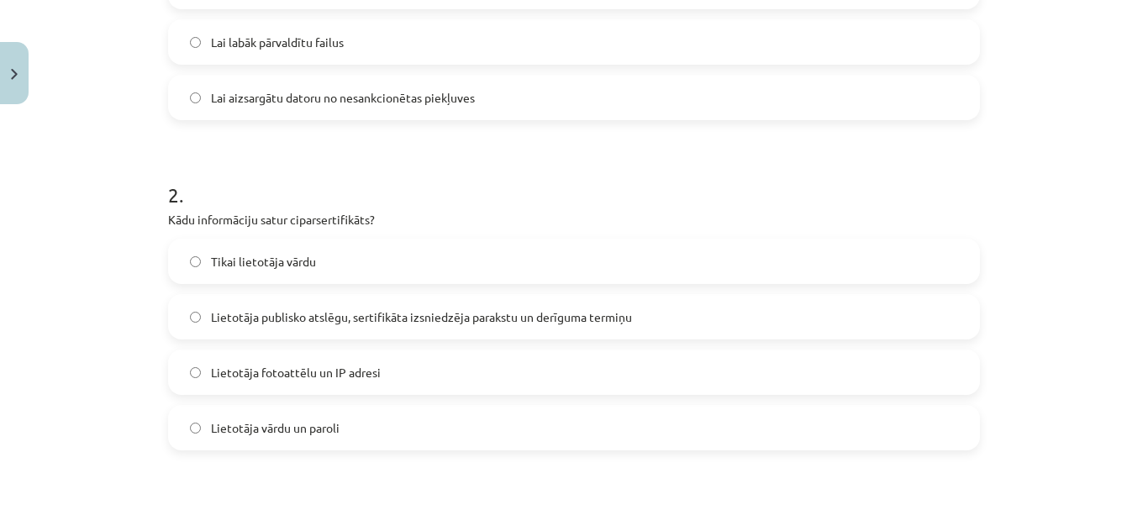
scroll to position [539, 0]
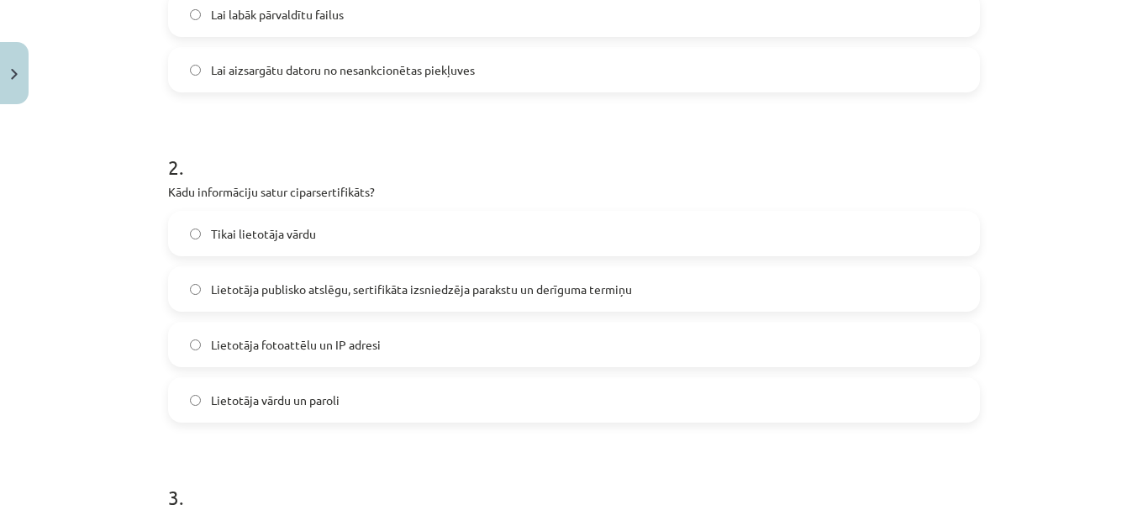
click at [369, 292] on span "Lietotāja publisko atslēgu, sertifikāta izsniedzēja parakstu un derīguma termiņu" at bounding box center [421, 290] width 421 height 18
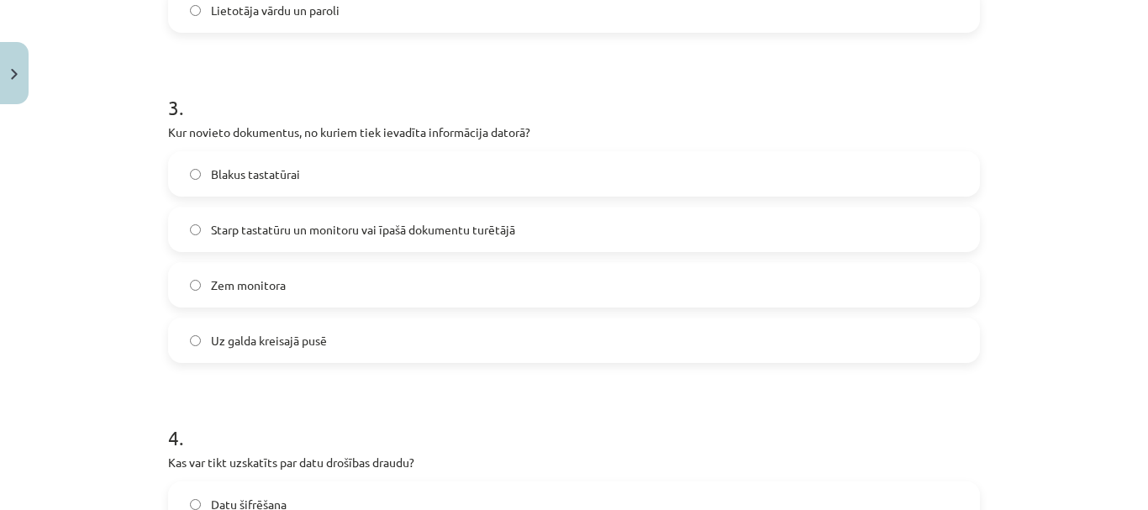
scroll to position [959, 0]
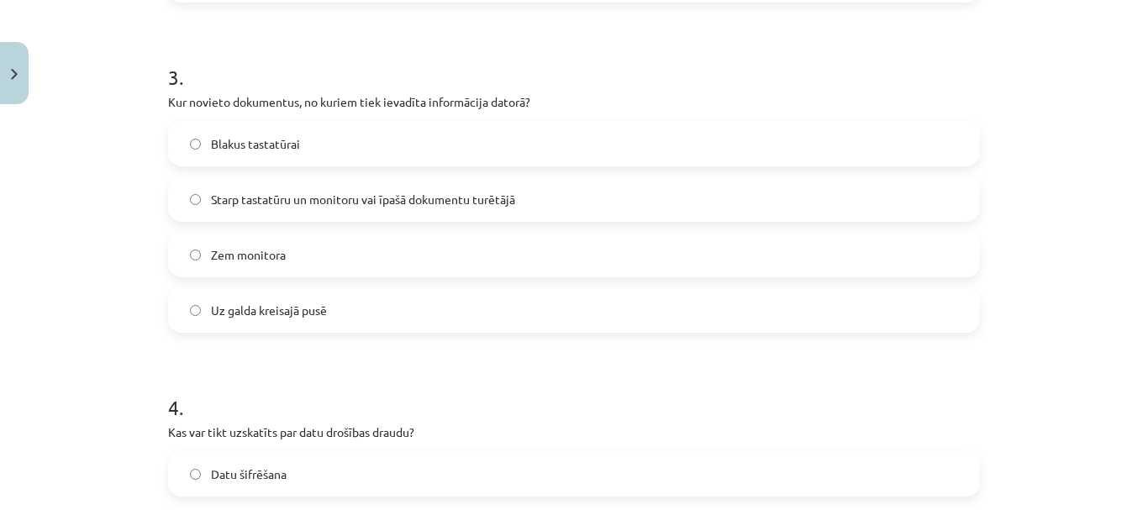
click at [339, 195] on span "Starp tastatūru un monitoru vai īpašā dokumentu turētājā" at bounding box center [363, 200] width 304 height 18
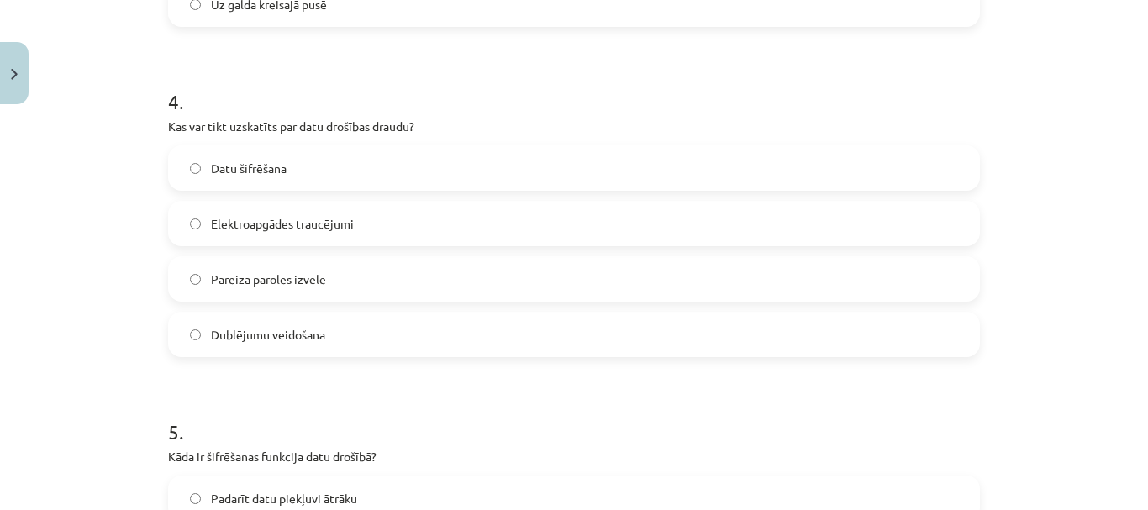
scroll to position [1295, 0]
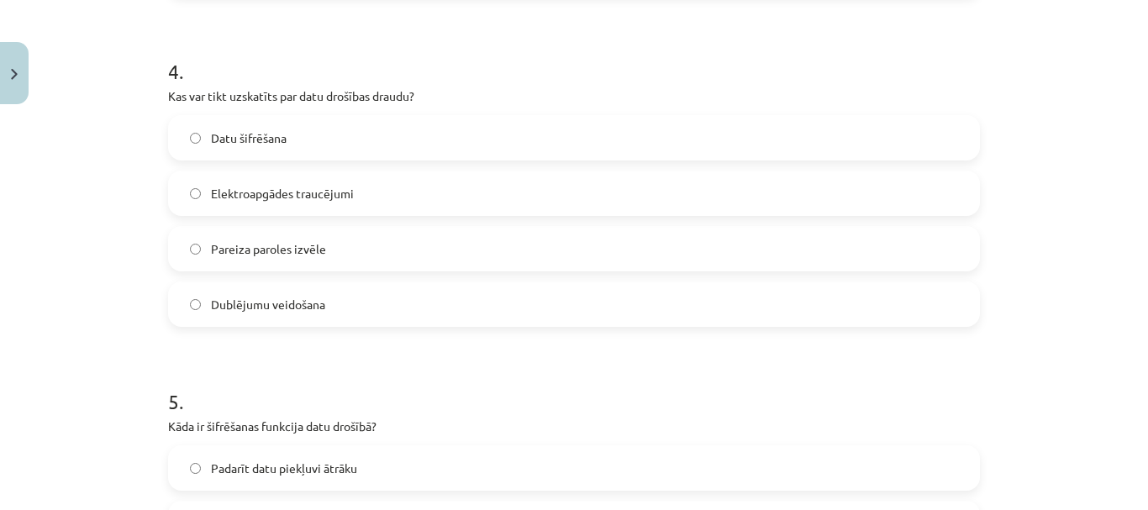
click at [336, 192] on span "Elektroapgādes traucējumi" at bounding box center [282, 194] width 143 height 18
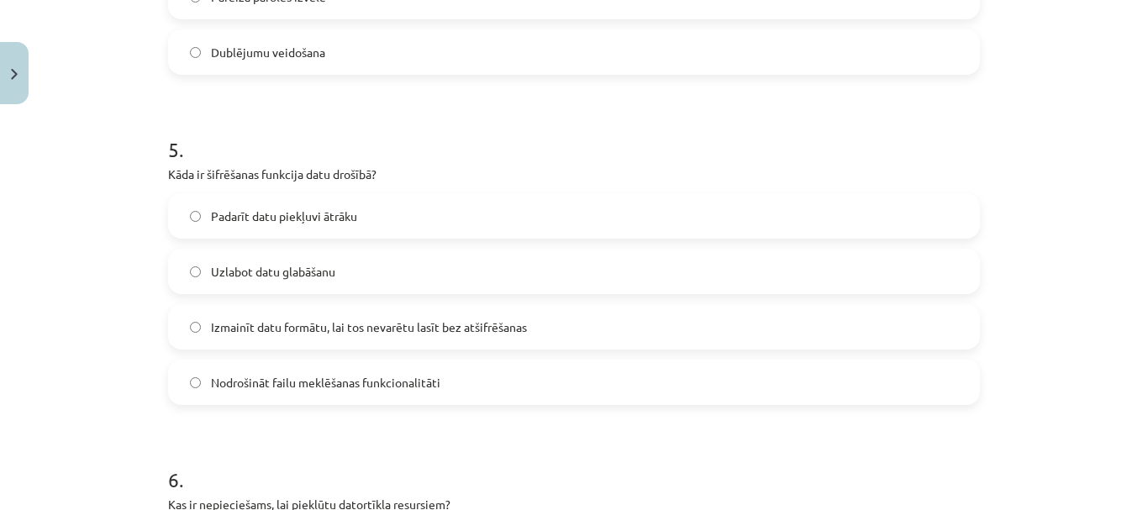
scroll to position [1631, 0]
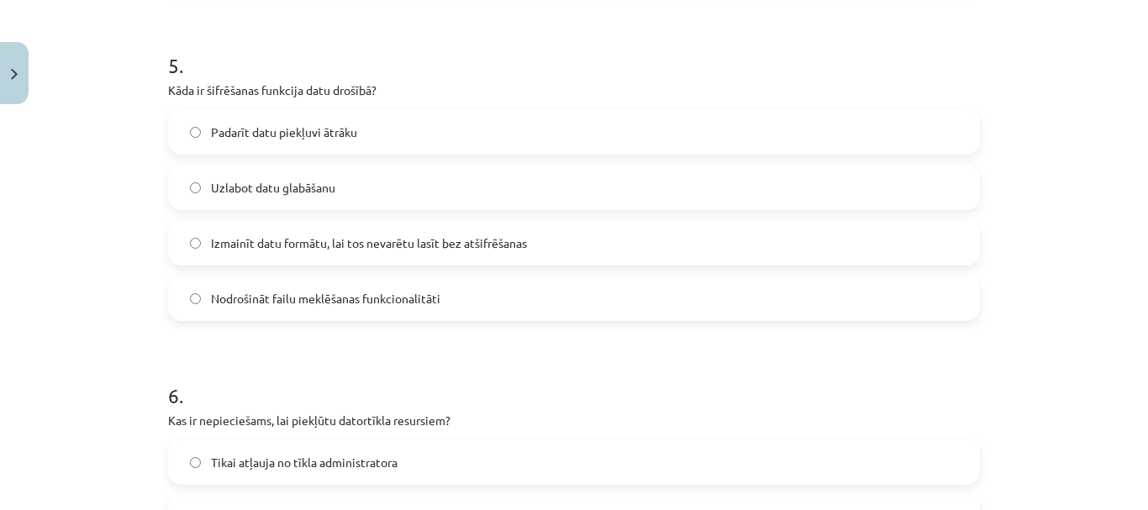
click at [257, 246] on span "Izmainīt datu formātu, lai tos nevarētu lasīt bez atšifrēšanas" at bounding box center [369, 243] width 316 height 18
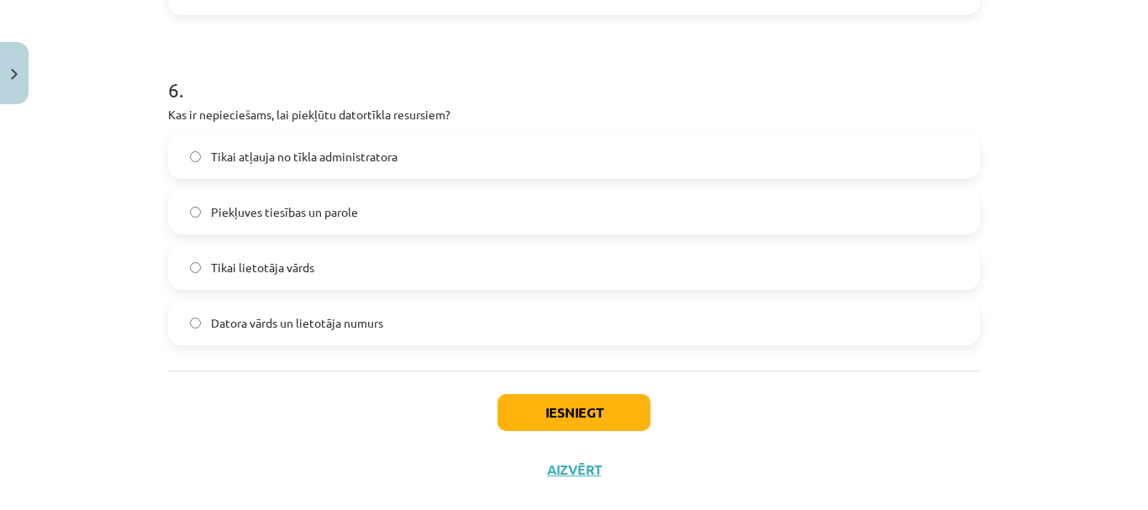
scroll to position [1968, 0]
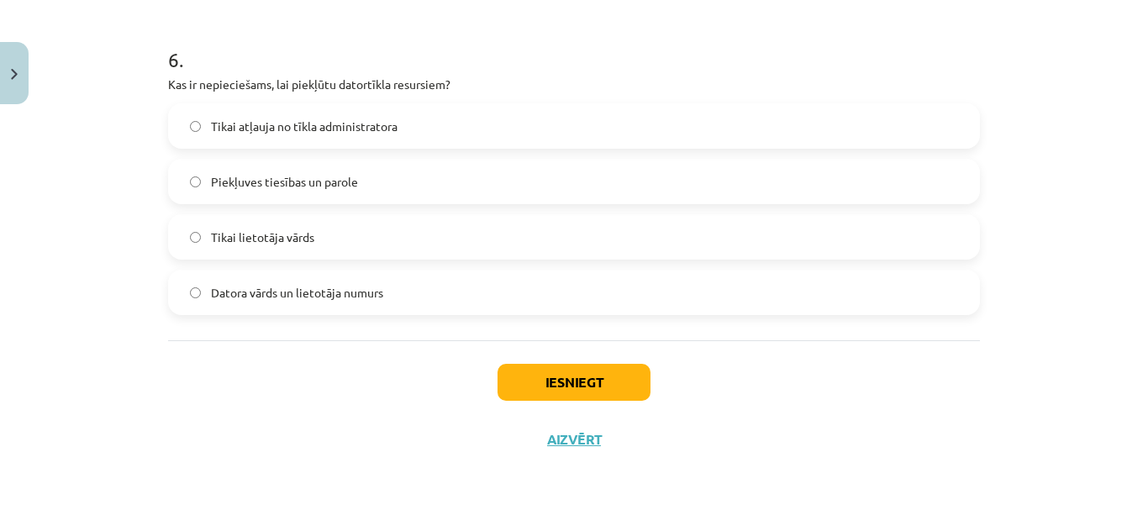
click at [345, 177] on span "Piekļuves tiesības un parole" at bounding box center [284, 182] width 147 height 18
click at [580, 406] on div "Iesniegt Aizvērt" at bounding box center [574, 399] width 812 height 118
click at [577, 396] on button "Iesniegt" at bounding box center [574, 382] width 153 height 37
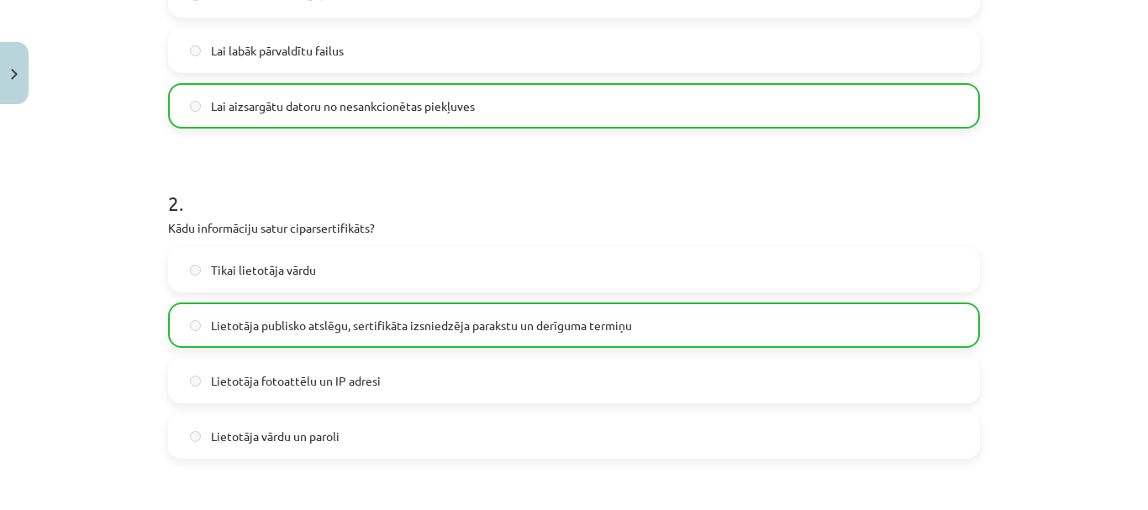
scroll to position [0, 0]
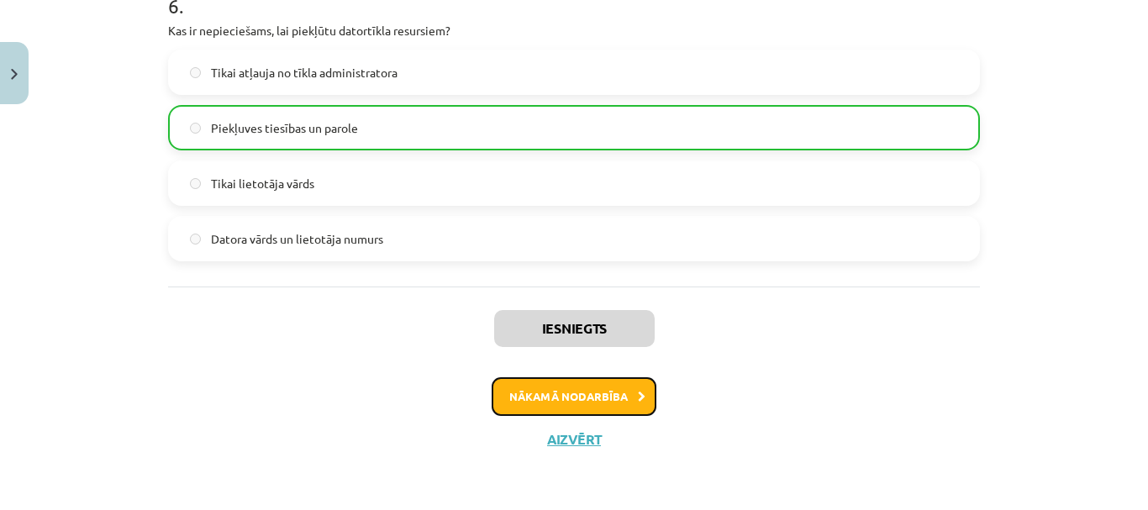
drag, startPoint x: 590, startPoint y: 398, endPoint x: 591, endPoint y: 386, distance: 11.8
click at [591, 386] on button "Nākamā nodarbība" at bounding box center [574, 396] width 165 height 39
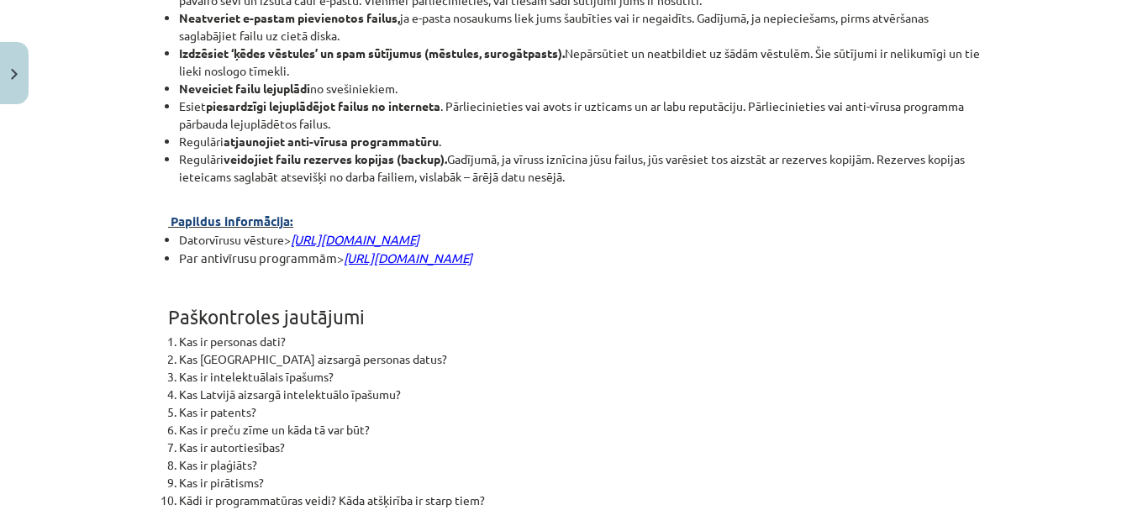
scroll to position [4045, 0]
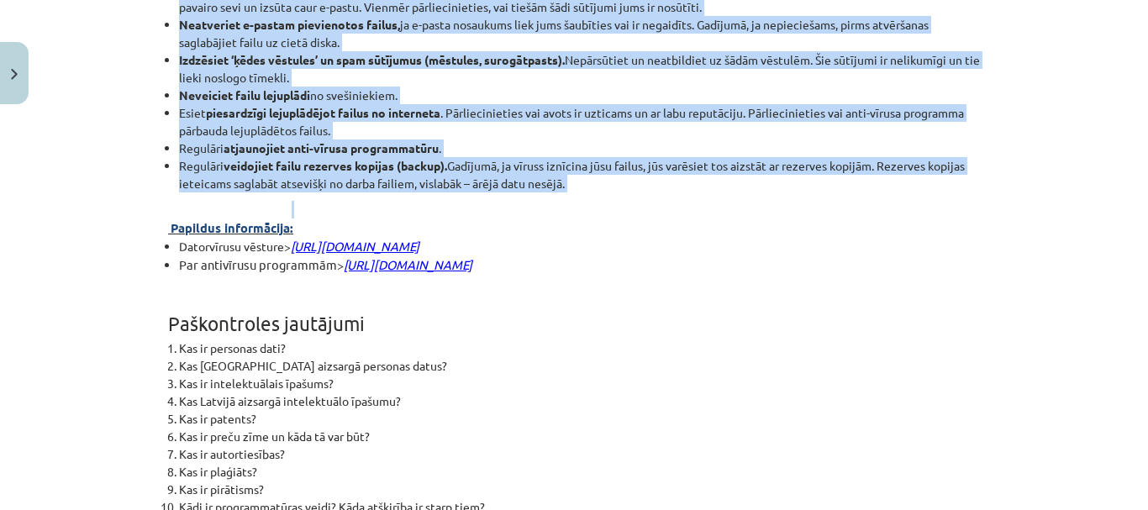
drag, startPoint x: 155, startPoint y: 393, endPoint x: 585, endPoint y: 246, distance: 454.0
copy div "Personas datu aizsardzība Privātums ( privacy ) - fiziskas personas vai organiz…"
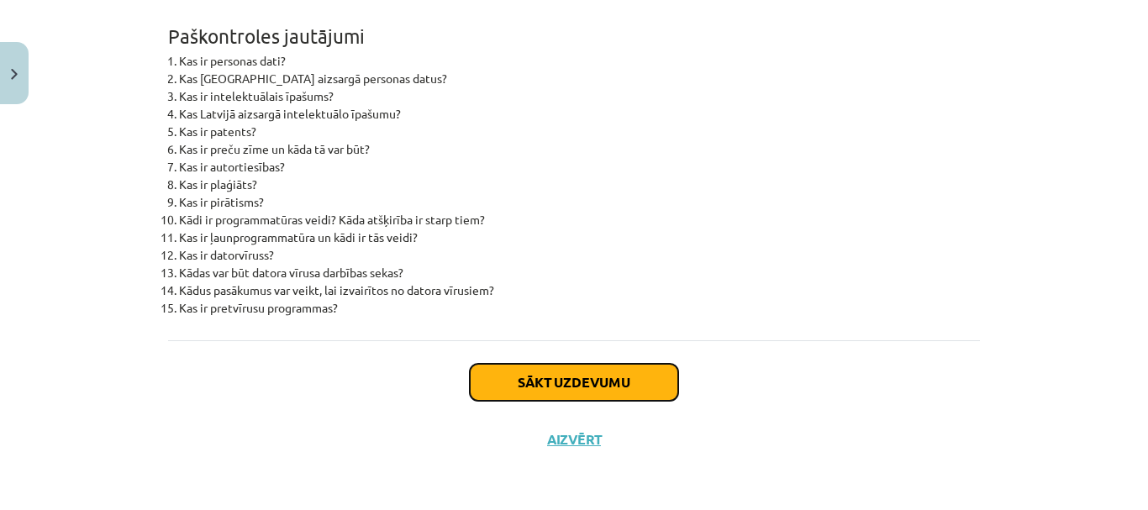
click at [551, 393] on button "Sākt uzdevumu" at bounding box center [574, 382] width 208 height 37
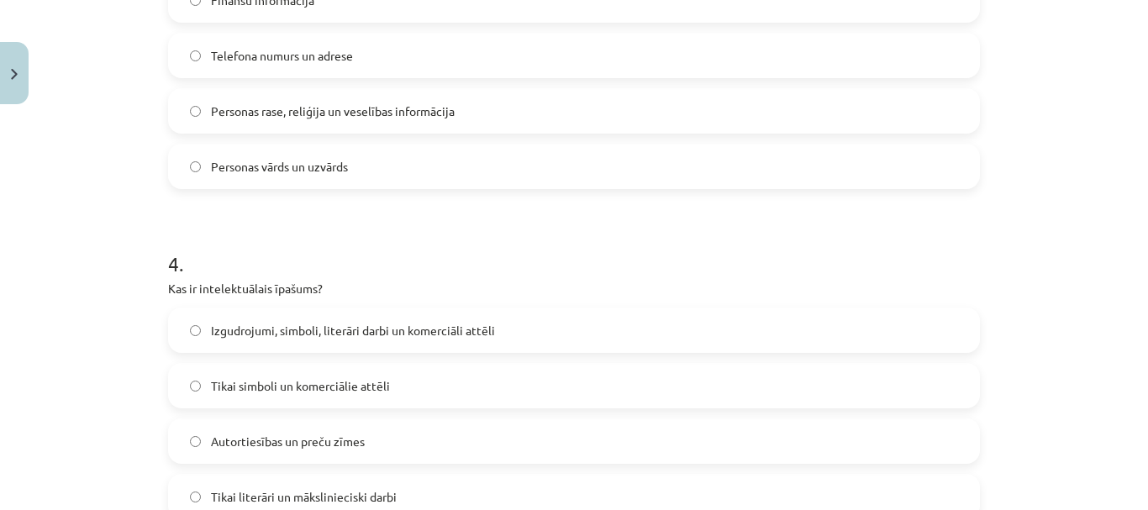
scroll to position [1637, 0]
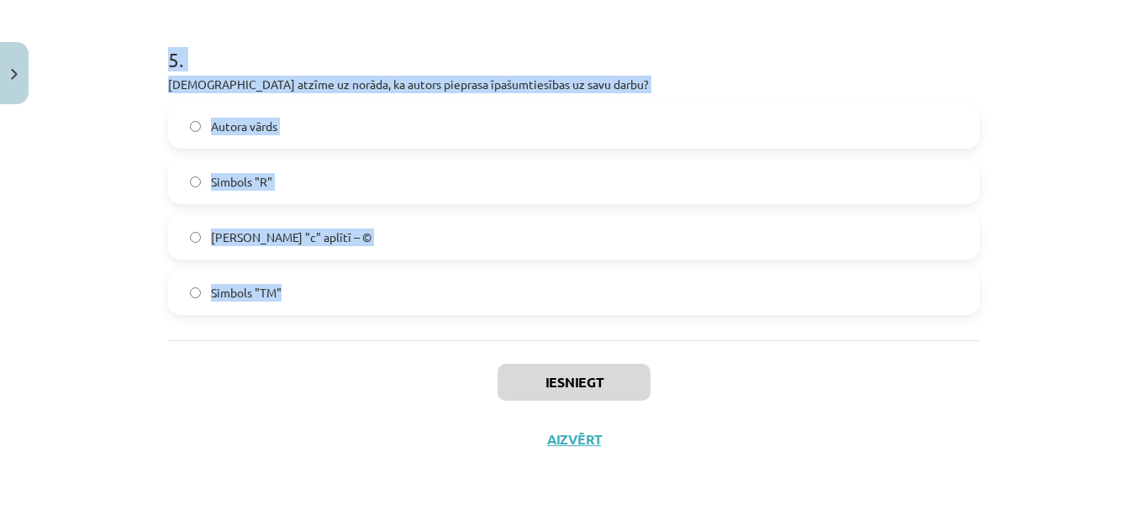
drag, startPoint x: 157, startPoint y: 350, endPoint x: 337, endPoint y: 297, distance: 187.7
copy form "Kura no šīm pazīmēm var norādīt uz datora inficēšanos ar vīrusu? Programmas atv…"
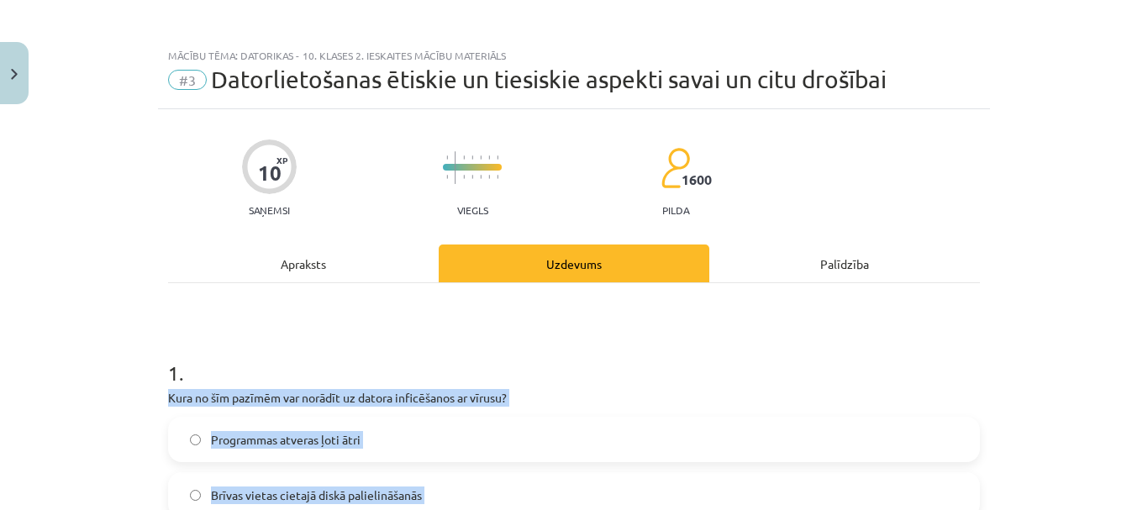
scroll to position [0, 0]
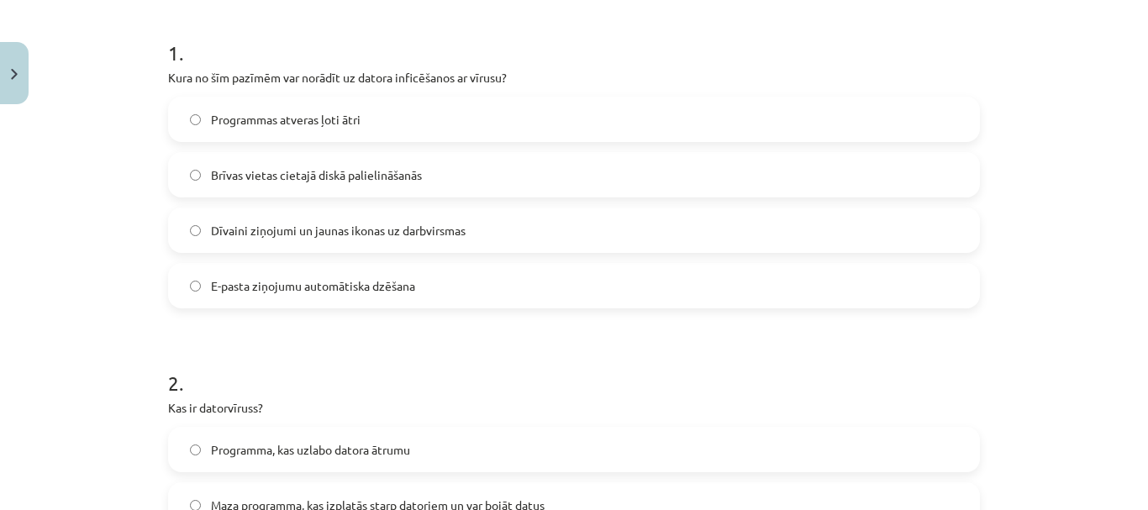
scroll to position [504, 0]
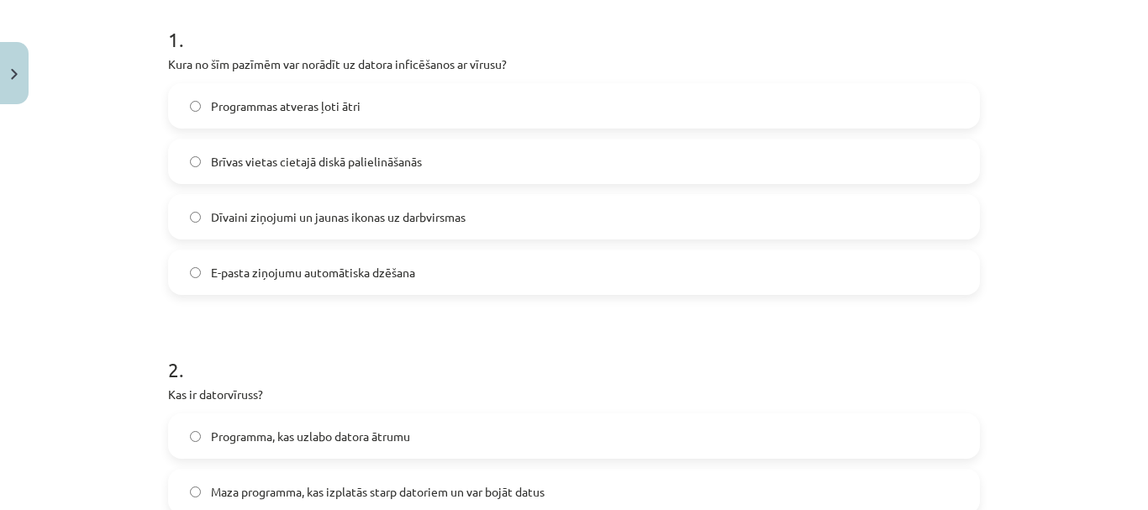
click at [328, 217] on span "Dīvaini ziņojumi un jaunas ikonas uz darbvirsmas" at bounding box center [338, 217] width 255 height 18
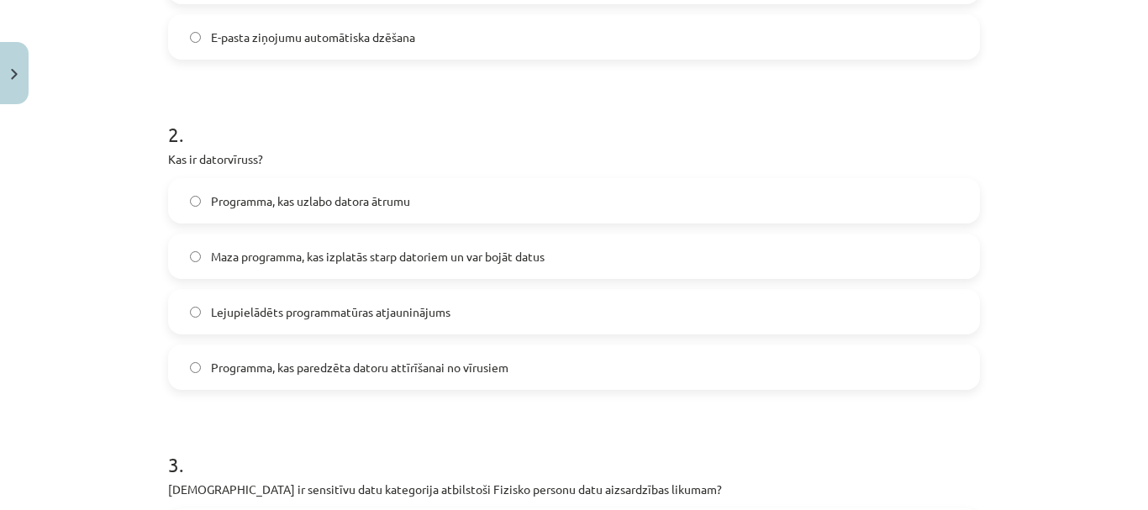
scroll to position [588, 0]
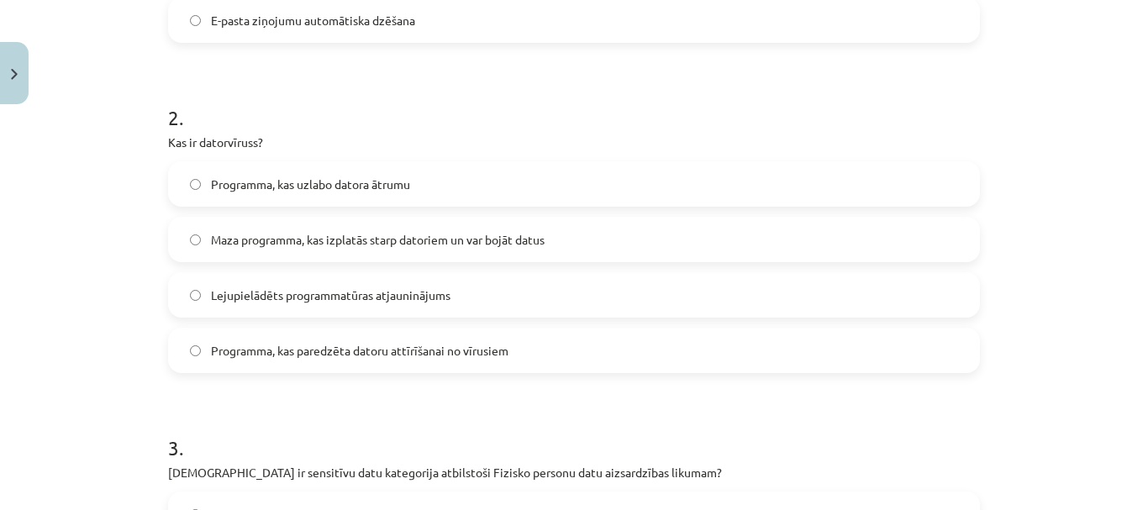
click at [335, 234] on span "Maza programma, kas izplatās starp datoriem un var bojāt datus" at bounding box center [378, 240] width 334 height 18
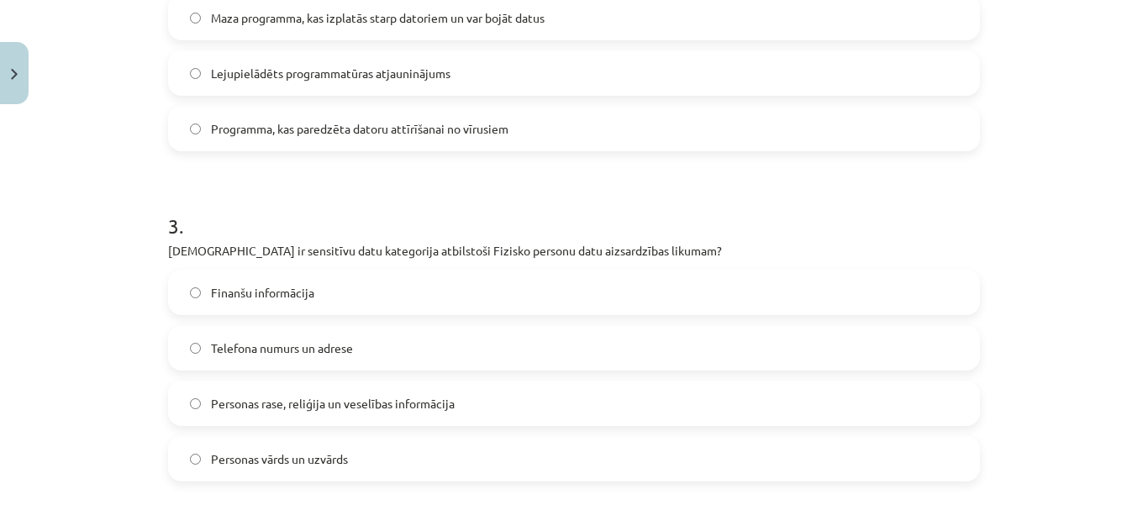
scroll to position [840, 0]
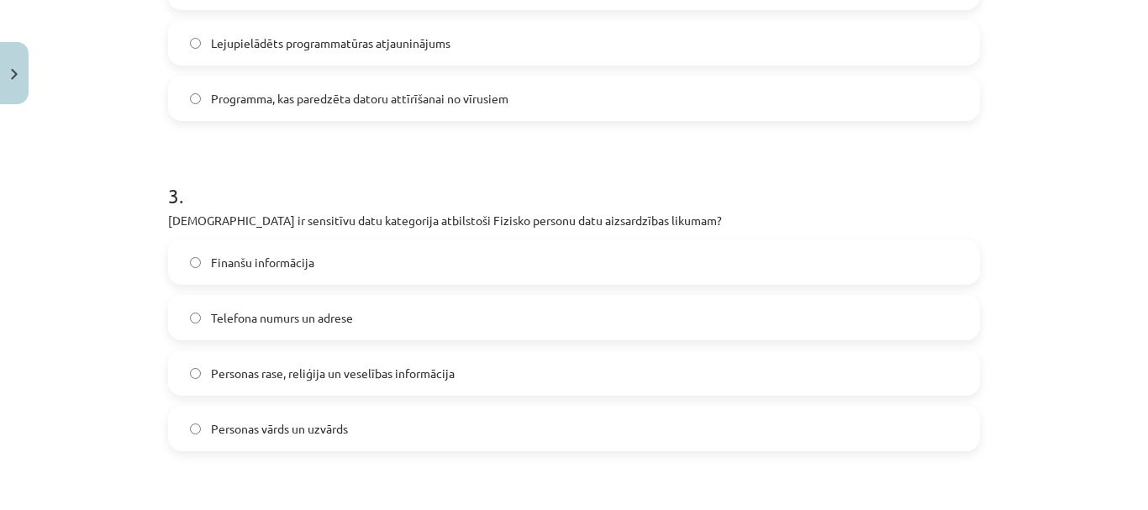
click at [292, 353] on label "Personas rase, reliģija un veselības informācija" at bounding box center [574, 373] width 809 height 42
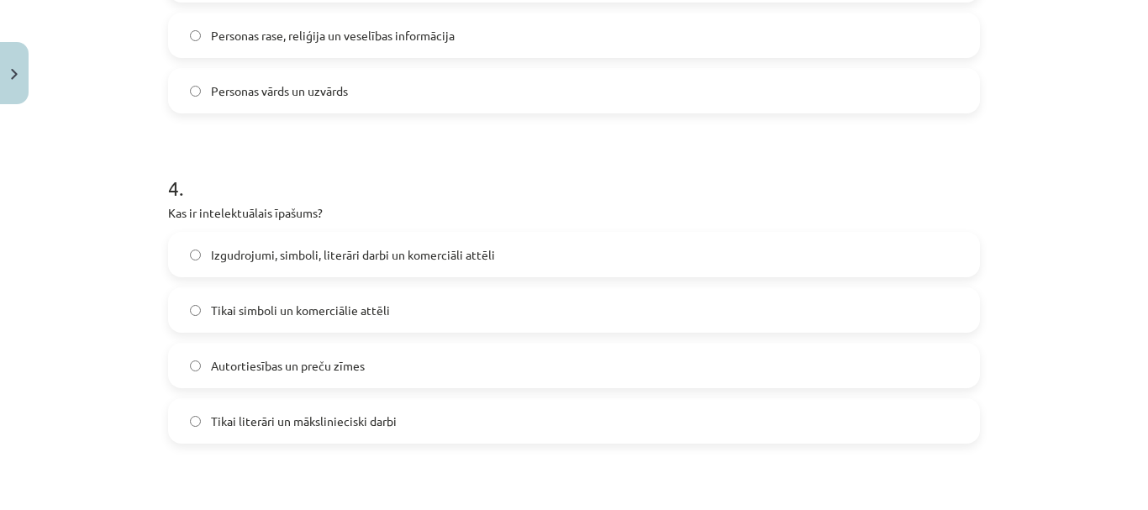
scroll to position [1261, 0]
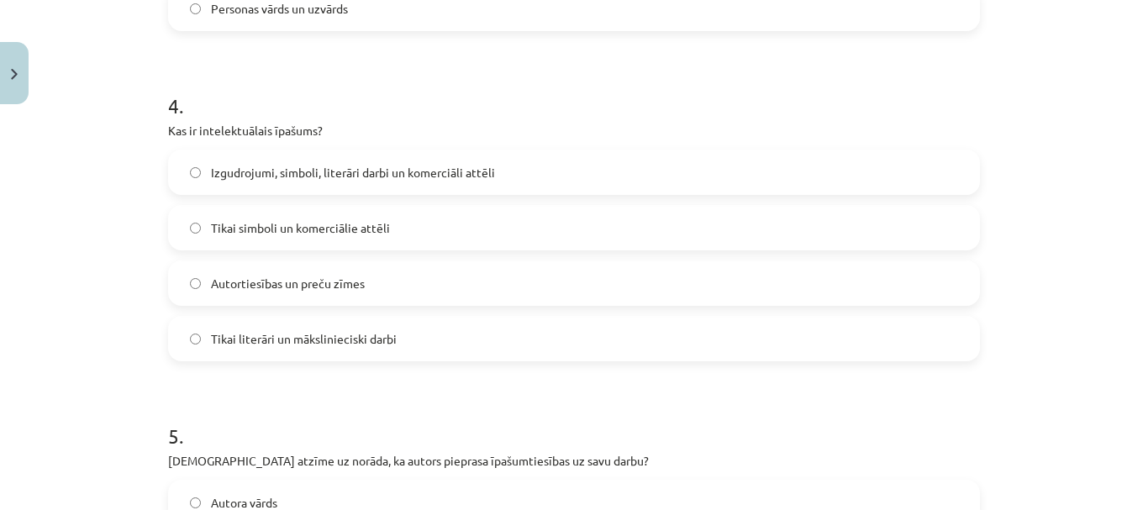
drag, startPoint x: 292, startPoint y: 182, endPoint x: 287, endPoint y: 164, distance: 18.6
click at [293, 181] on label "Izgudrojumi, simboli, literāri darbi un komerciāli attēli" at bounding box center [574, 172] width 809 height 42
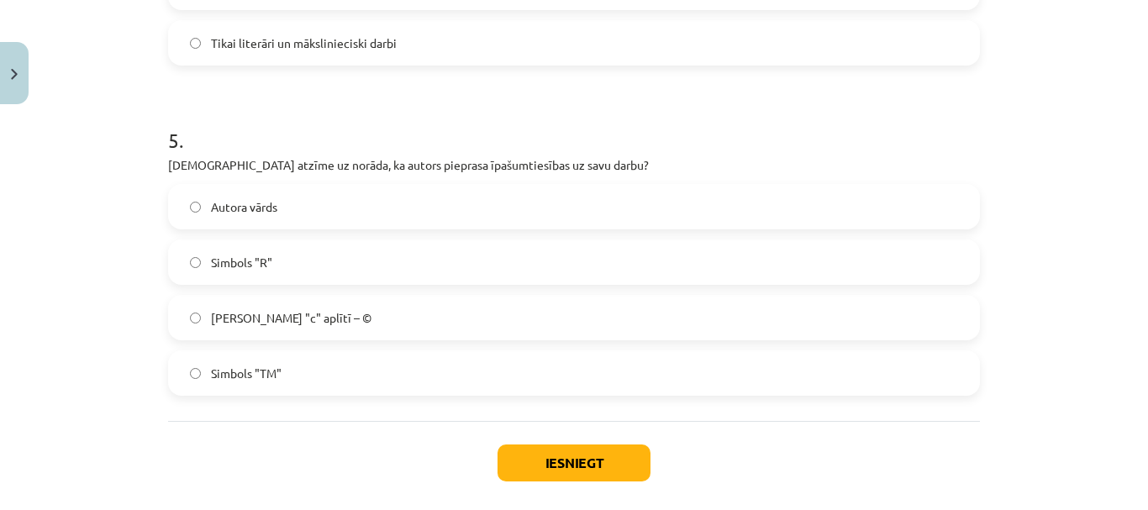
scroll to position [1597, 0]
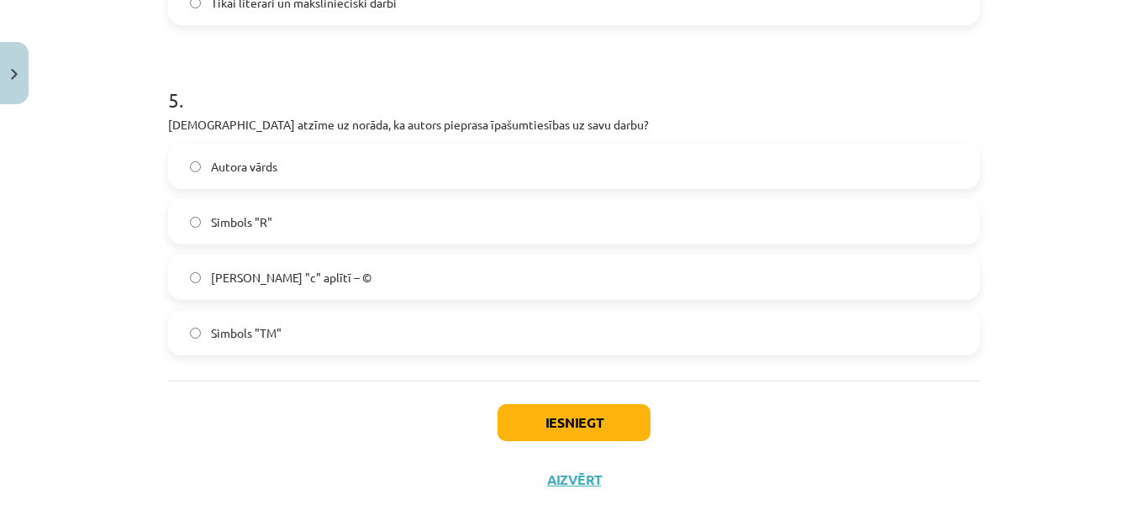
click at [266, 277] on span "Burts "c" aplītī – ©" at bounding box center [291, 278] width 161 height 18
click at [605, 427] on button "Iesniegt" at bounding box center [574, 422] width 153 height 37
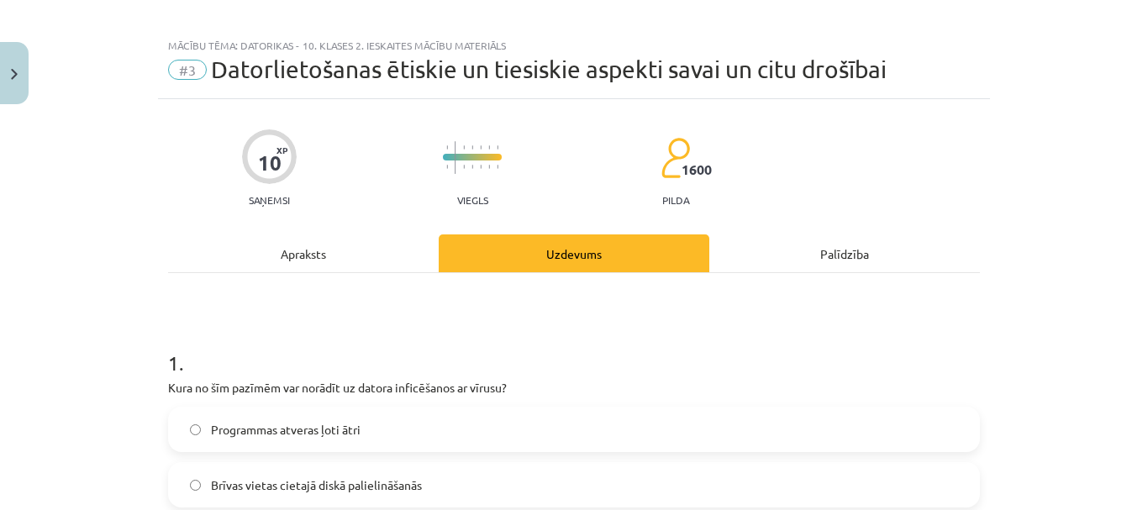
scroll to position [0, 0]
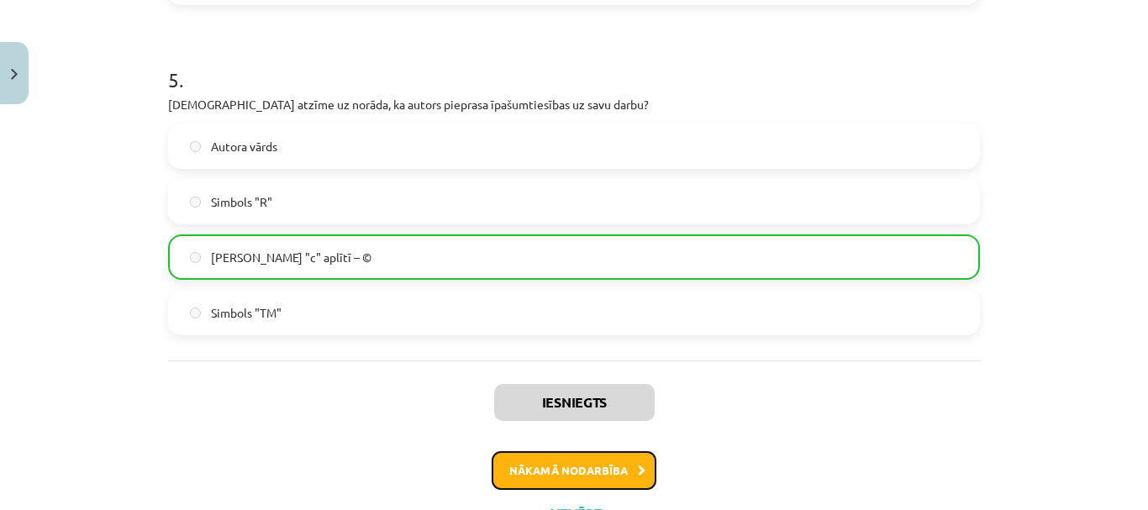
click at [617, 473] on button "Nākamā nodarbība" at bounding box center [574, 470] width 165 height 39
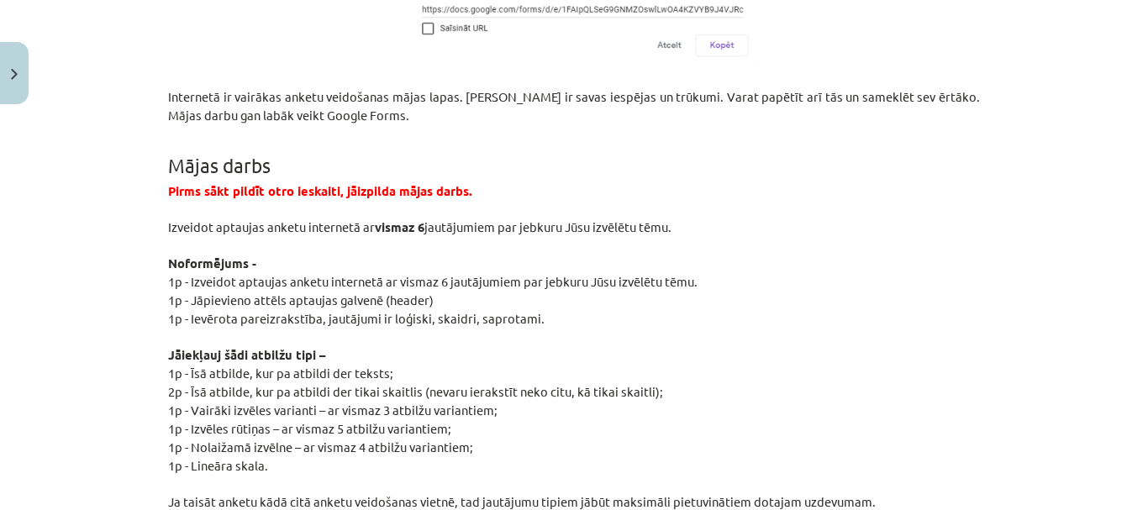
scroll to position [3080, 0]
drag, startPoint x: 161, startPoint y: 385, endPoint x: 392, endPoint y: 99, distance: 367.5
copy div "Anketēšana Anketēšana (franču: enquête ) ir noteiktā jautājumā izdarīta aptauja…"
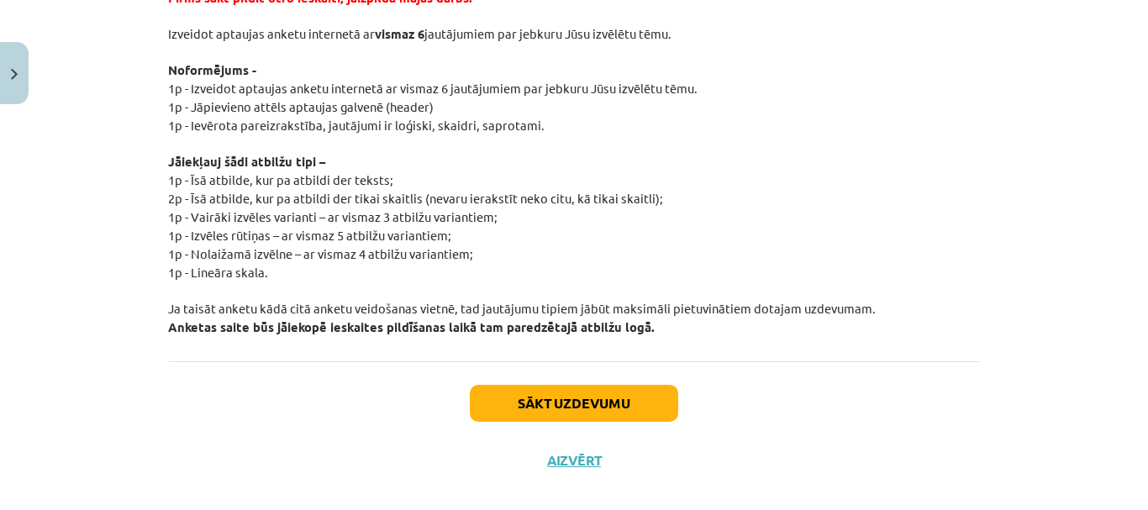
scroll to position [3277, 0]
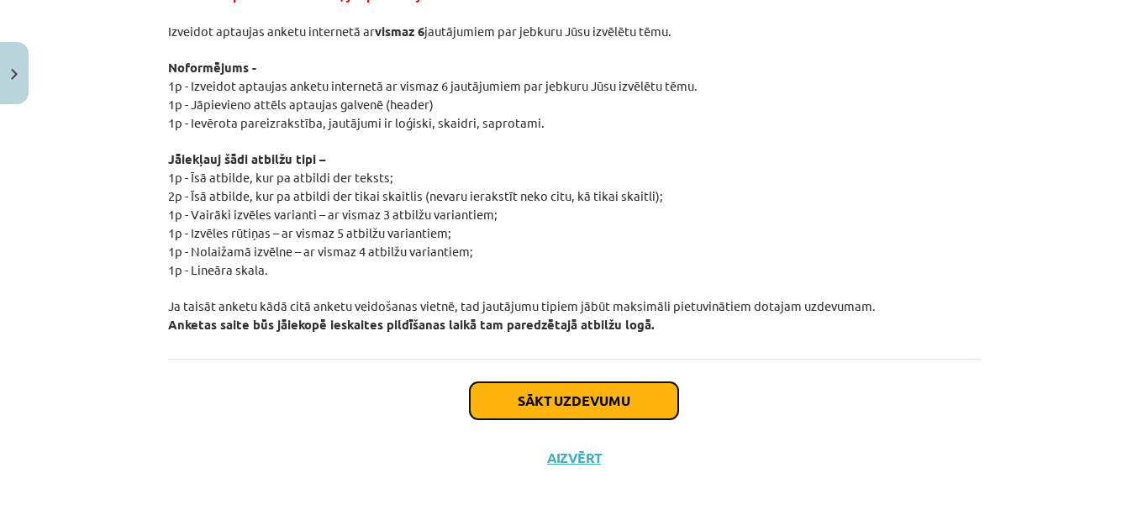
click at [620, 391] on button "Sākt uzdevumu" at bounding box center [574, 400] width 208 height 37
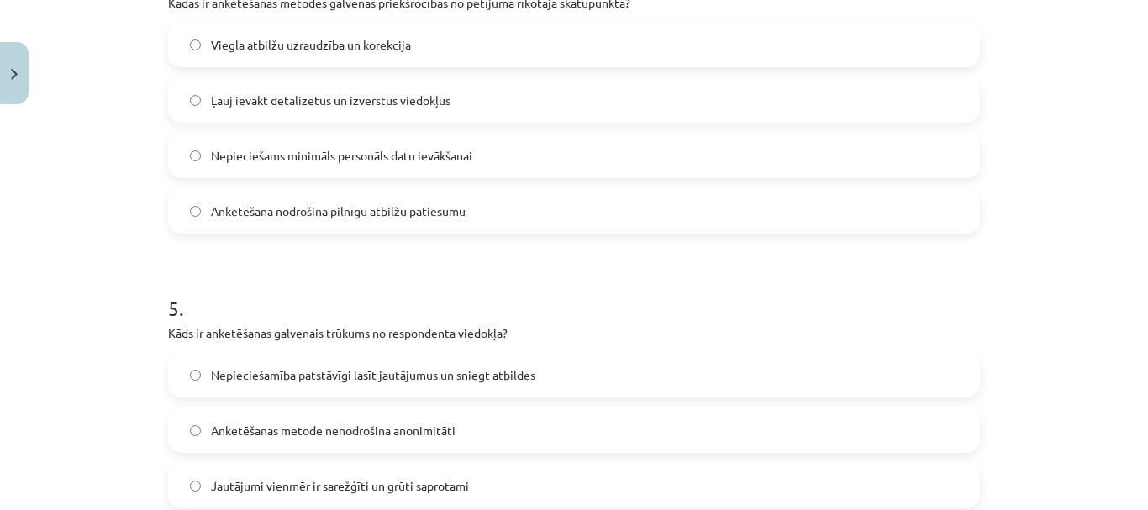
scroll to position [1515, 0]
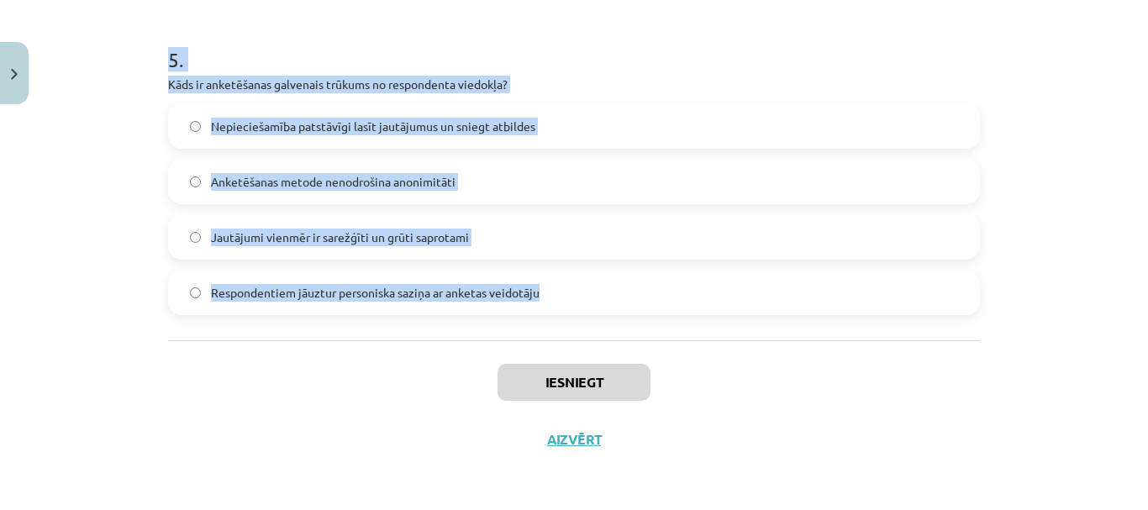
drag, startPoint x: 154, startPoint y: 358, endPoint x: 551, endPoint y: 302, distance: 400.7
copy form "Kura no Google Forms atbilžu formām ir piemērota, lai respondents var izvēlētie…"
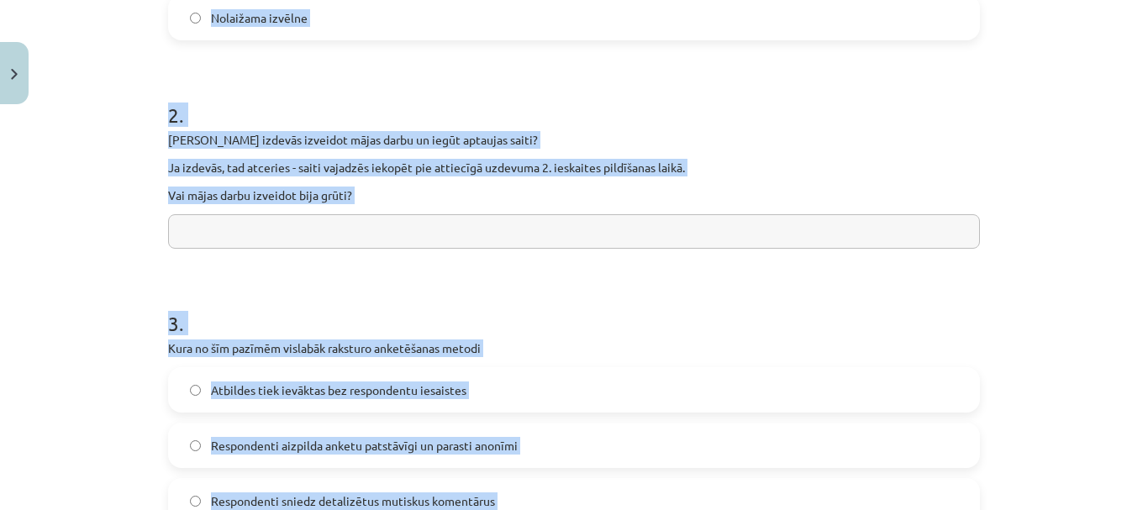
scroll to position [171, 0]
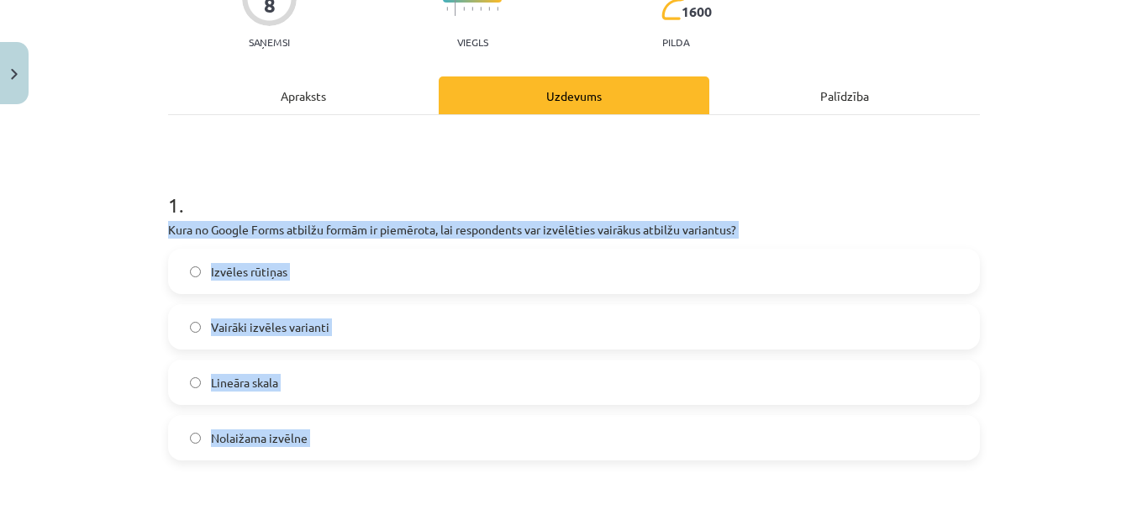
click at [110, 277] on div "Mācību tēma: Datorikas - 10. klases 2. ieskaites mācību materiāls #4 Anketēšana…" at bounding box center [574, 255] width 1148 height 510
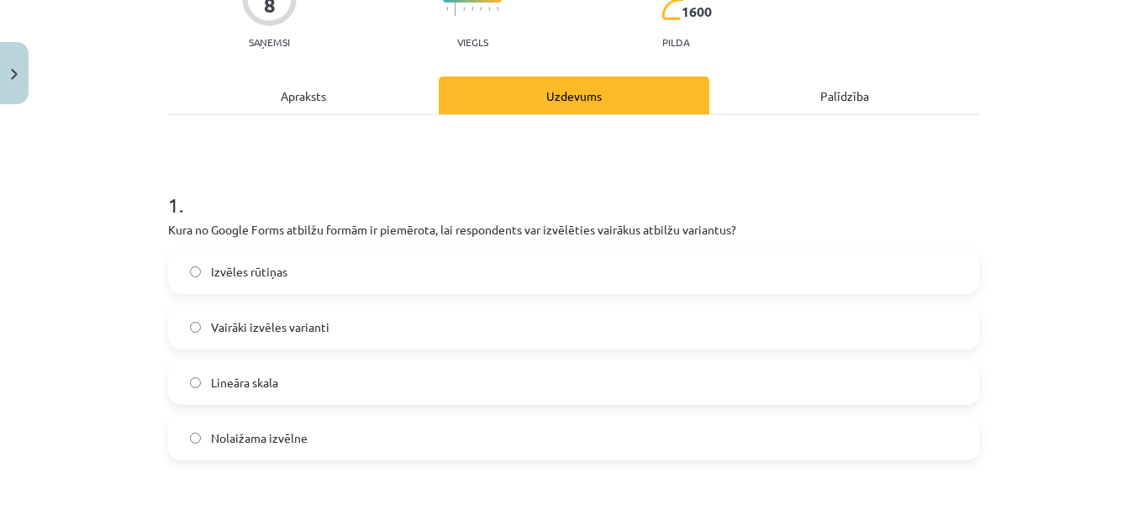
click at [295, 275] on label "Izvēles rūtiņas" at bounding box center [574, 271] width 809 height 42
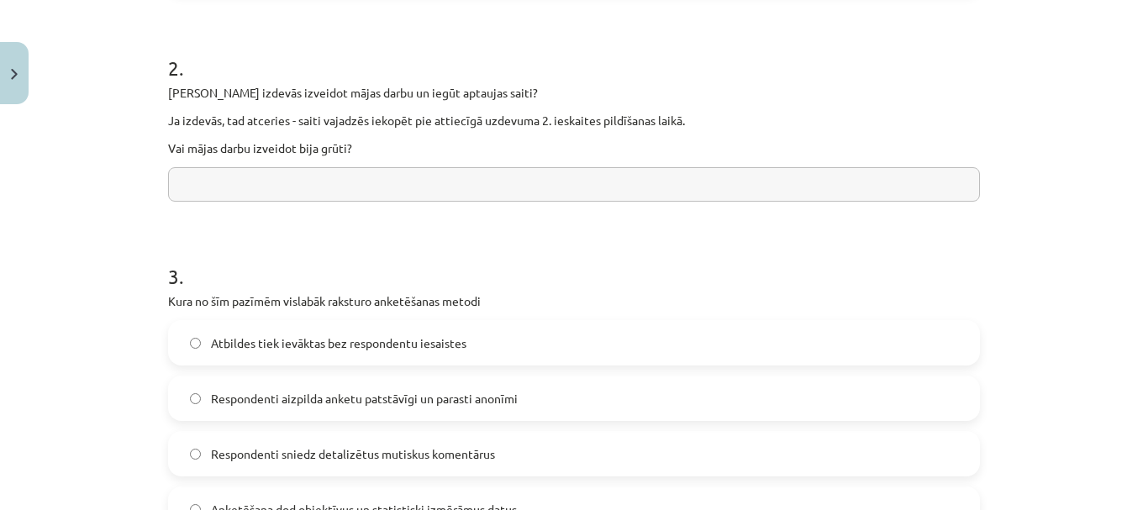
scroll to position [675, 0]
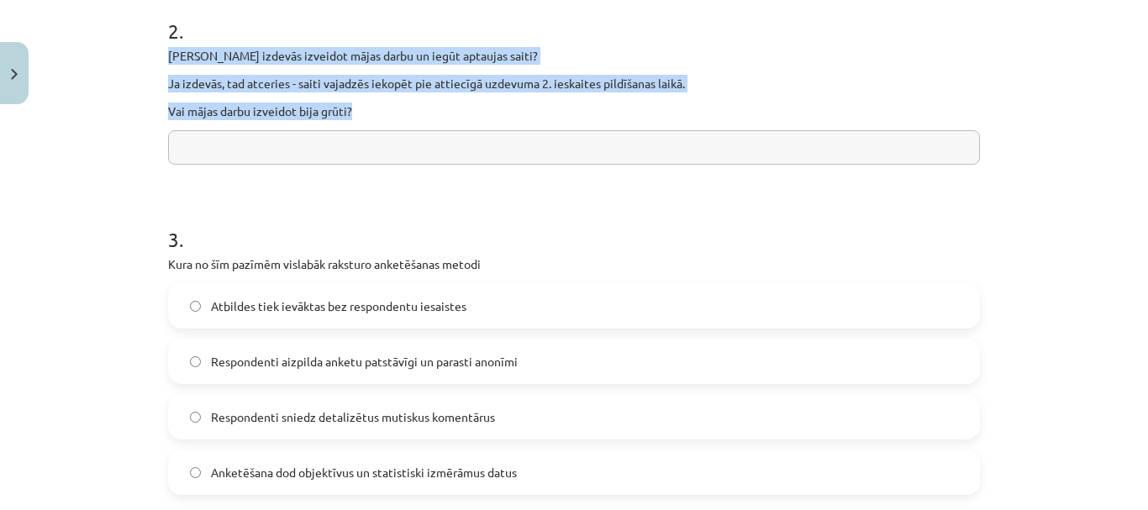
drag, startPoint x: 159, startPoint y: 52, endPoint x: 359, endPoint y: 113, distance: 209.2
click at [359, 113] on div "8 XP Saņemsi Viegls 1600 pilda Apraksts Uzdevums Palīdzība 1 . Kura no Google F…" at bounding box center [574, 373] width 832 height 1872
copy div "Vai Tev izdevās izveidot mājas darbu un iegūt aptaujas saiti? Ja izdevās, tad a…"
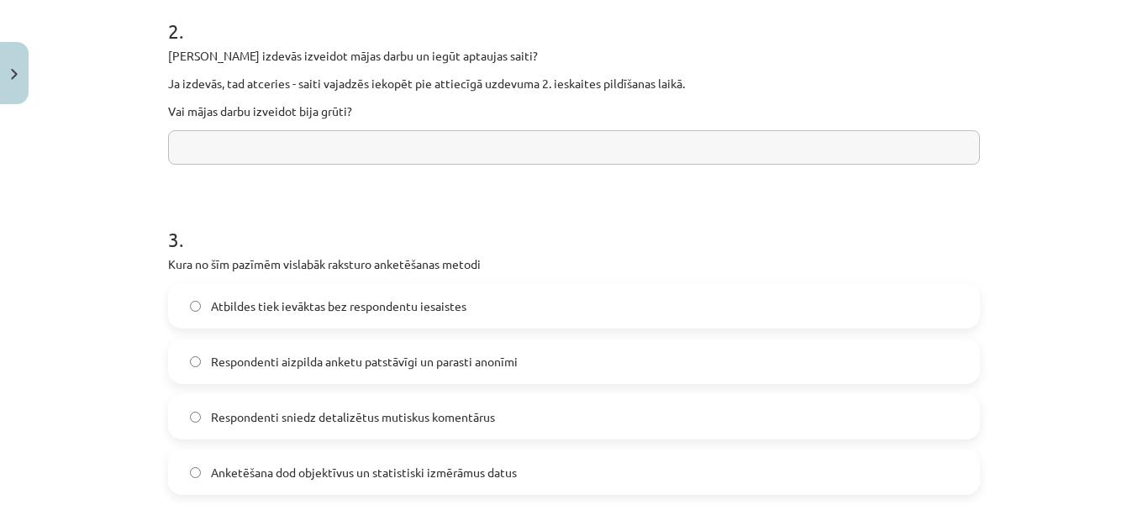
click at [328, 160] on input "text" at bounding box center [574, 147] width 812 height 34
paste input "**********"
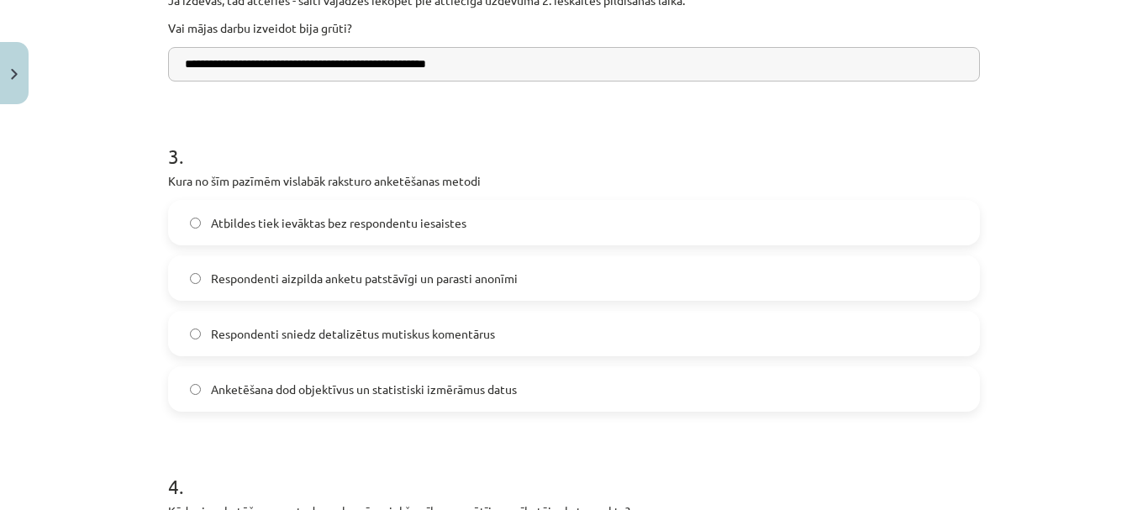
scroll to position [759, 0]
type input "**********"
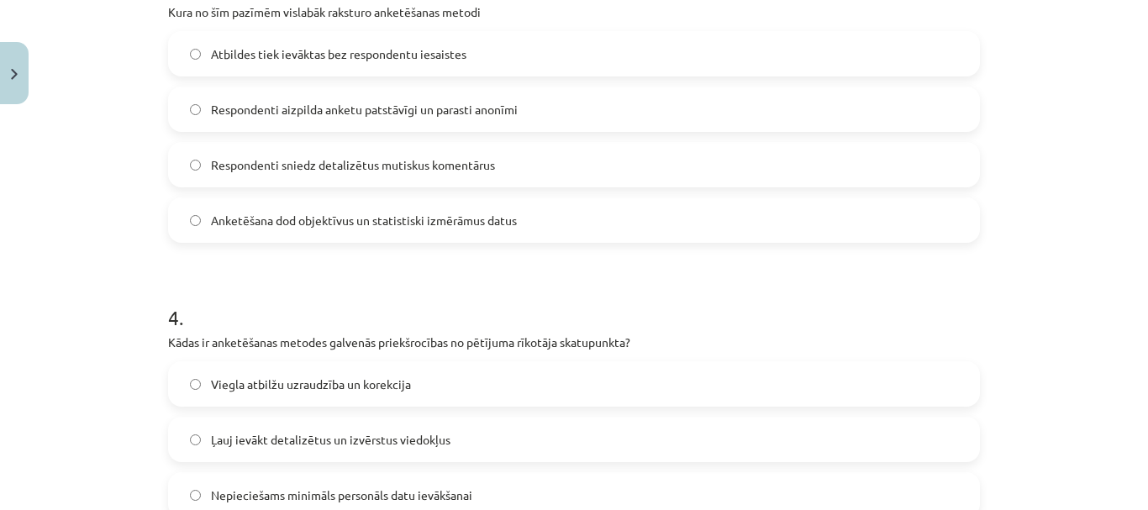
click at [350, 108] on span "Respondenti aizpilda anketu patstāvīgi un parasti anonīmi" at bounding box center [364, 110] width 307 height 18
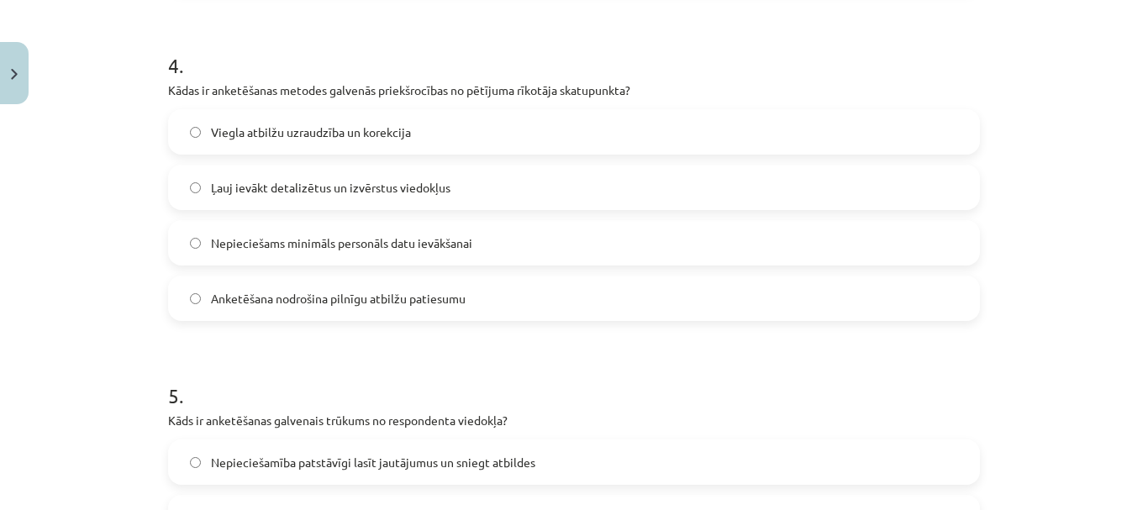
click at [308, 245] on span "Nepieciešams minimāls personāls datu ievākšanai" at bounding box center [341, 243] width 261 height 18
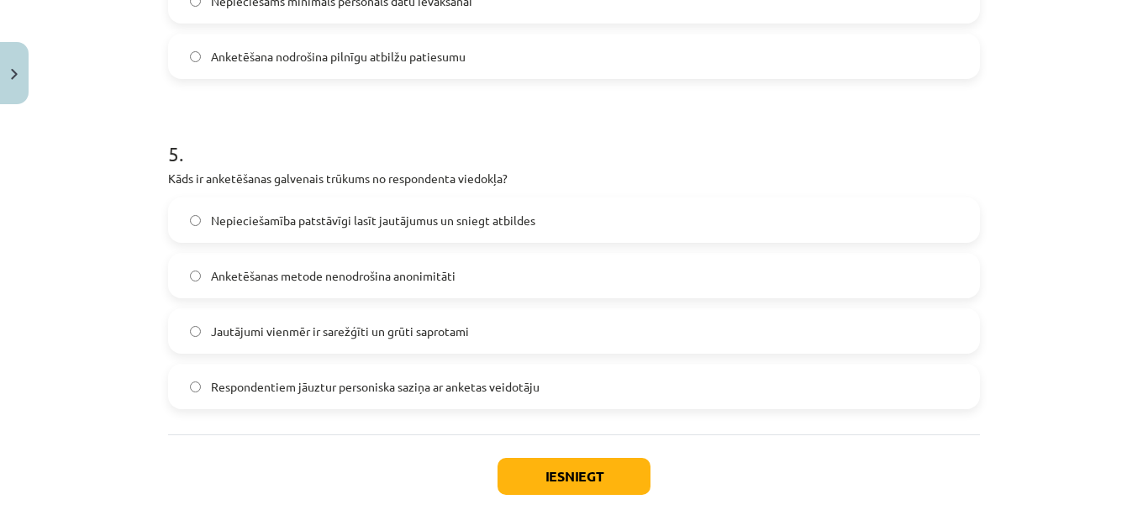
scroll to position [1431, 0]
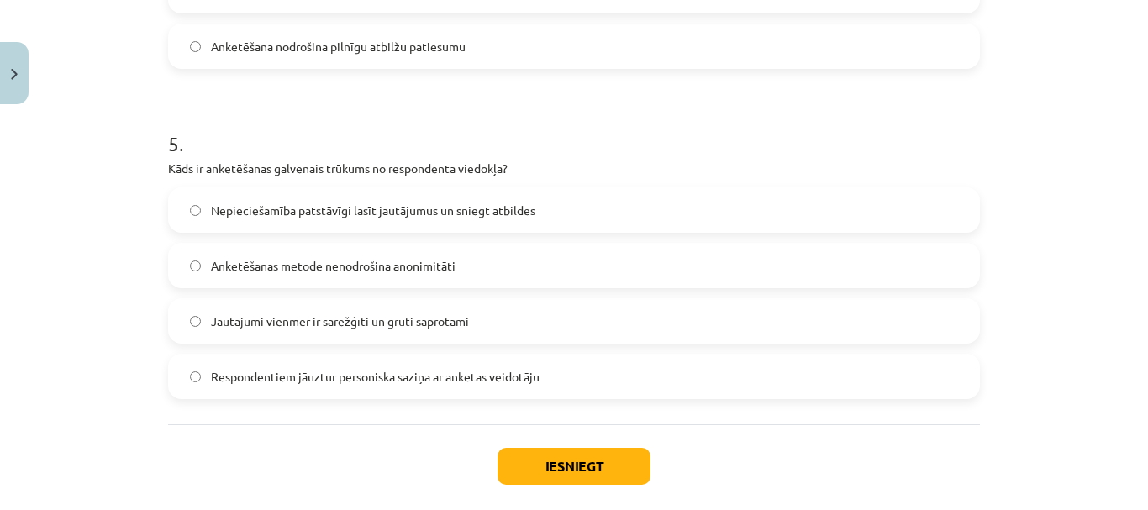
click at [361, 208] on span "Nepieciešamība patstāvīgi lasīt jautājumus un sniegt atbildes" at bounding box center [373, 211] width 324 height 18
click at [558, 459] on button "Iesniegt" at bounding box center [574, 466] width 153 height 37
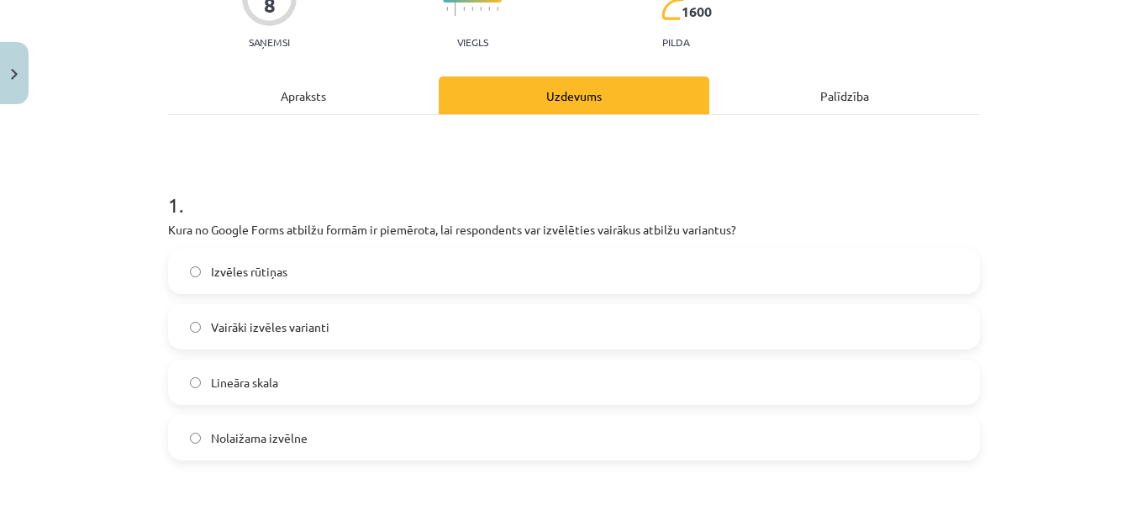
scroll to position [0, 0]
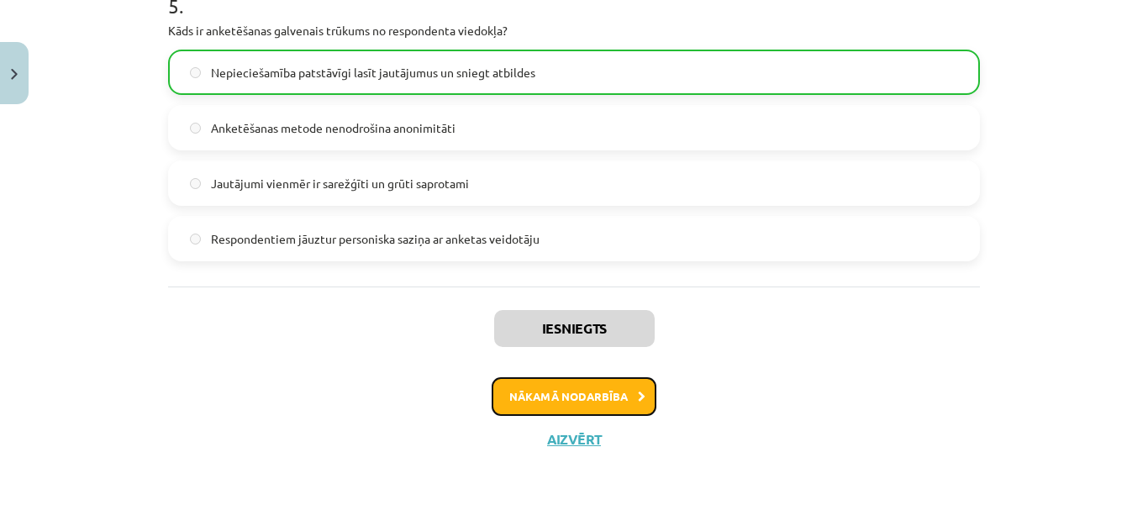
click at [575, 396] on button "Nākamā nodarbība" at bounding box center [574, 396] width 165 height 39
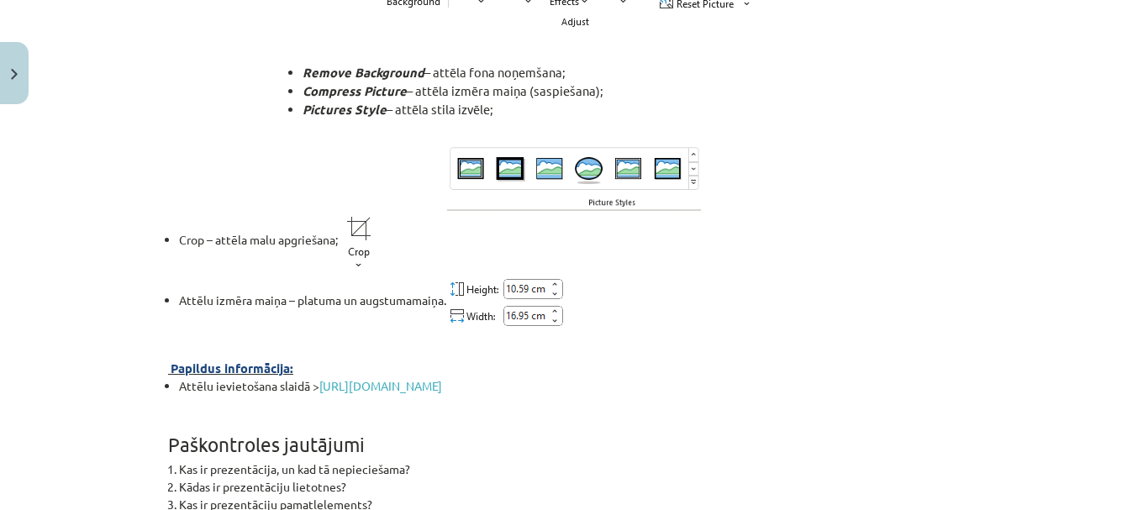
scroll to position [6020, 0]
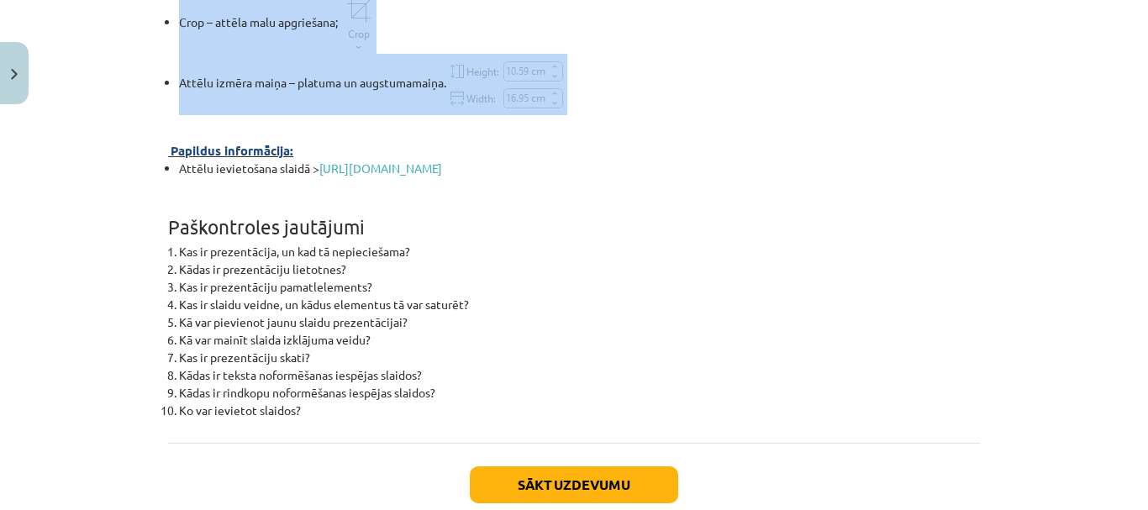
drag, startPoint x: 155, startPoint y: 237, endPoint x: 600, endPoint y: 147, distance: 453.6
copy div "Prezentācijas materiālu sagatavošana un demonstrēšana Prezentāciju lietotnes pa…"
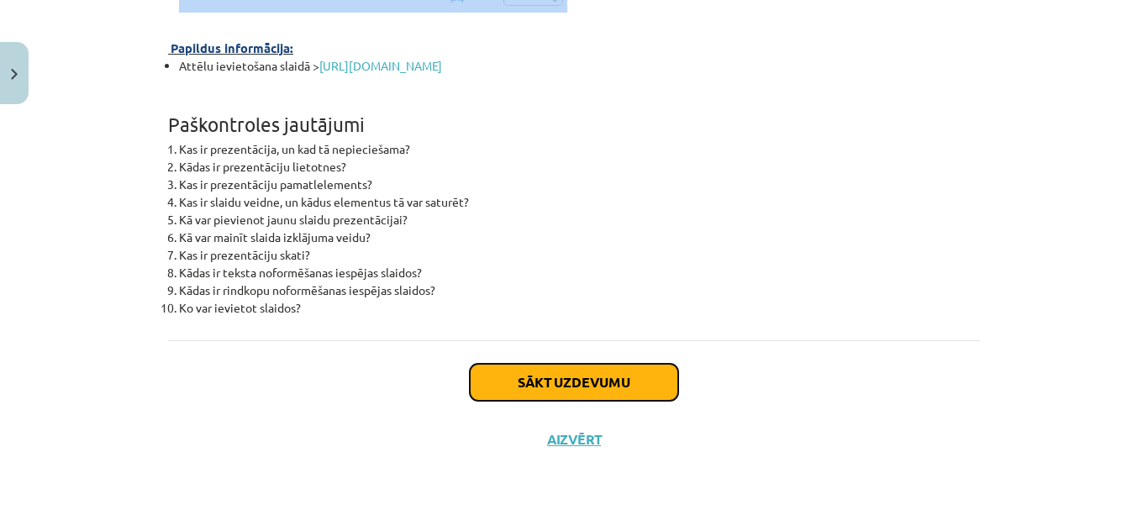
click at [565, 393] on button "Sākt uzdevumu" at bounding box center [574, 382] width 208 height 37
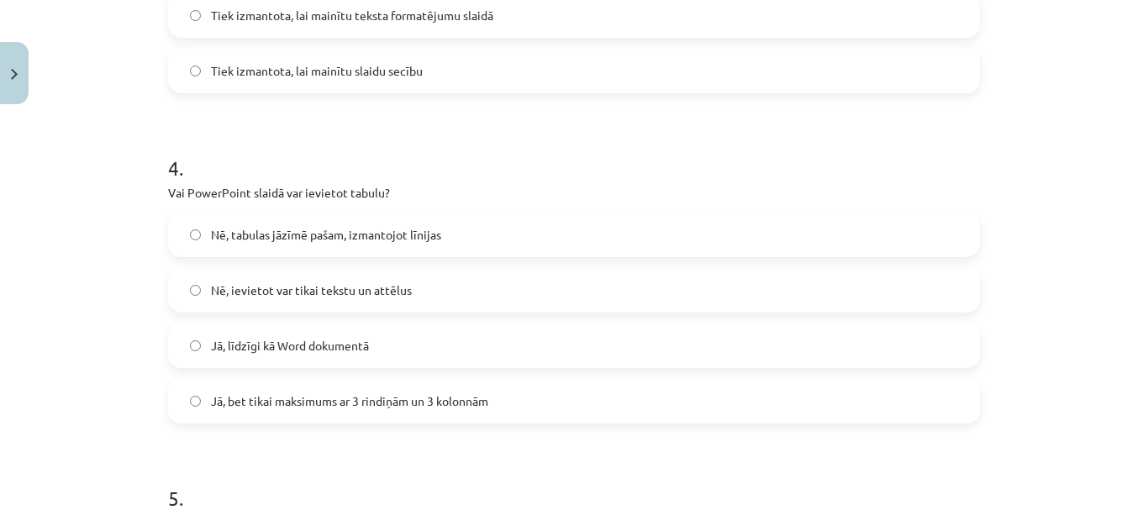
scroll to position [1637, 0]
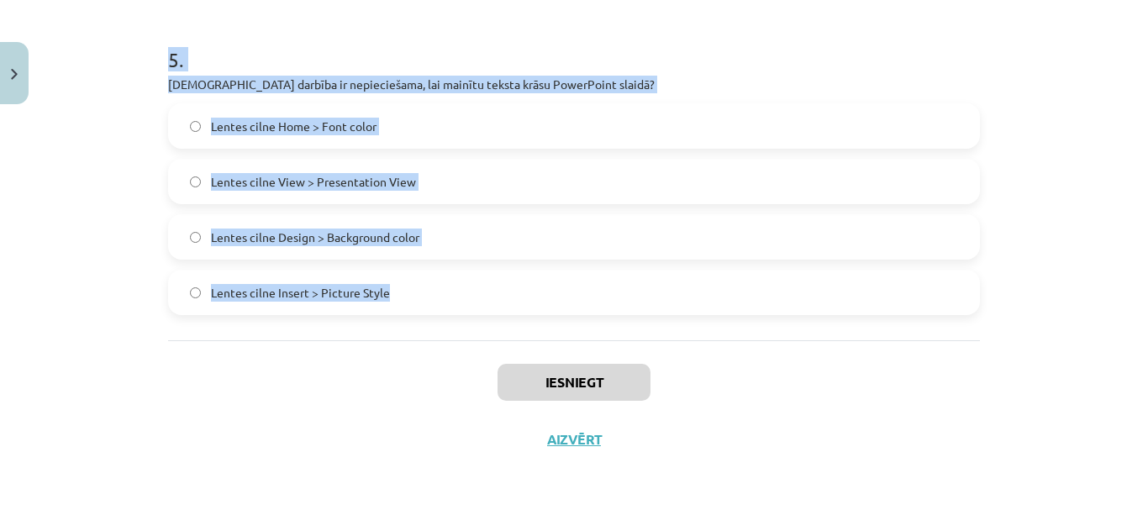
drag, startPoint x: 165, startPoint y: 358, endPoint x: 521, endPoint y: 324, distance: 358.0
click at [521, 324] on div "Mācību tēma: Datorikas - 10. klases 2. ieskaites mācību materiāls #5 PowerPoint…" at bounding box center [574, 255] width 1148 height 510
copy form "Kura PowerPoint cilne jāizmanto, lai prezentācijai pievienotu tabulu? Home View…"
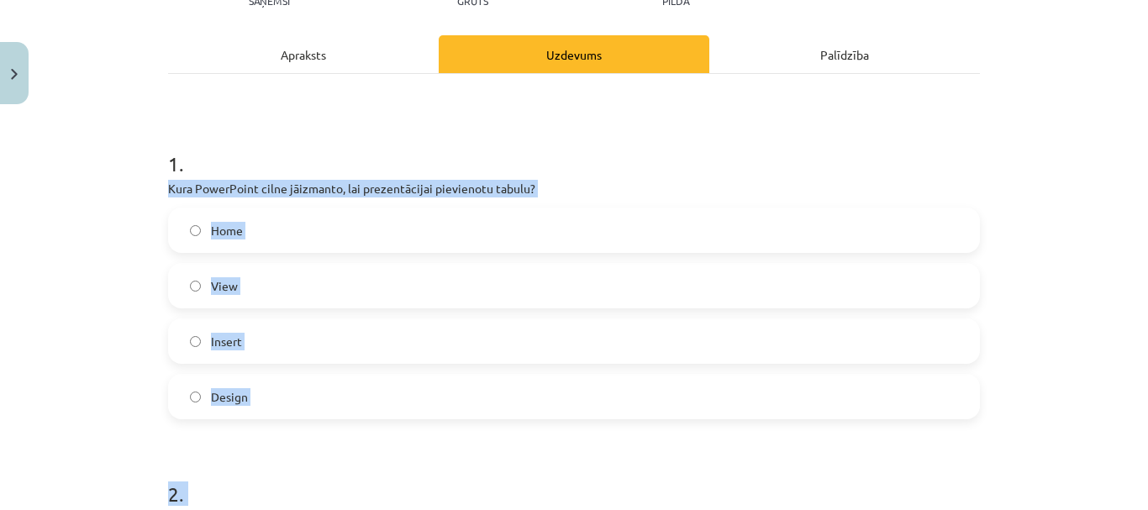
scroll to position [336, 0]
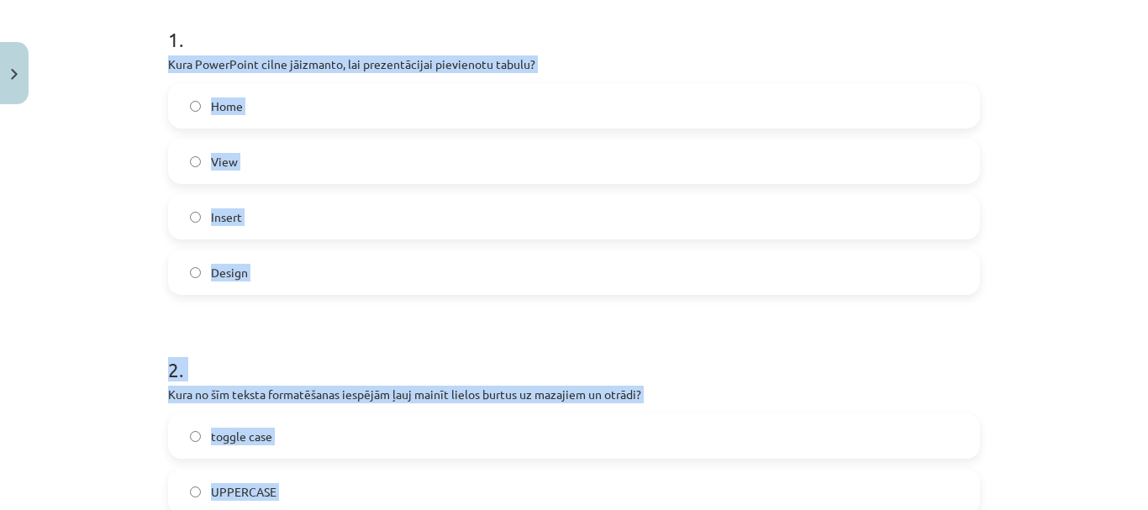
click at [282, 230] on label "Insert" at bounding box center [574, 217] width 809 height 42
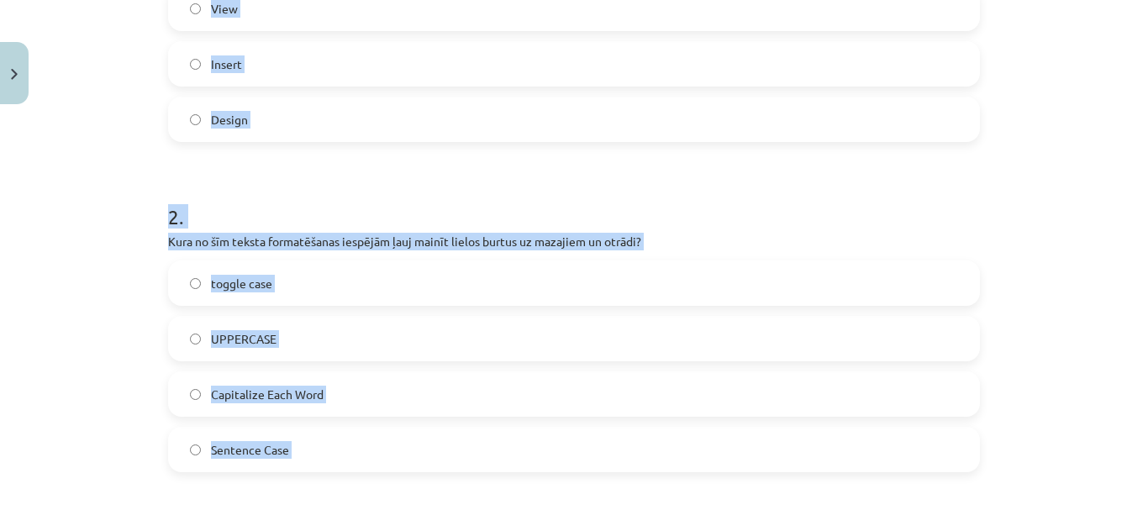
scroll to position [672, 0]
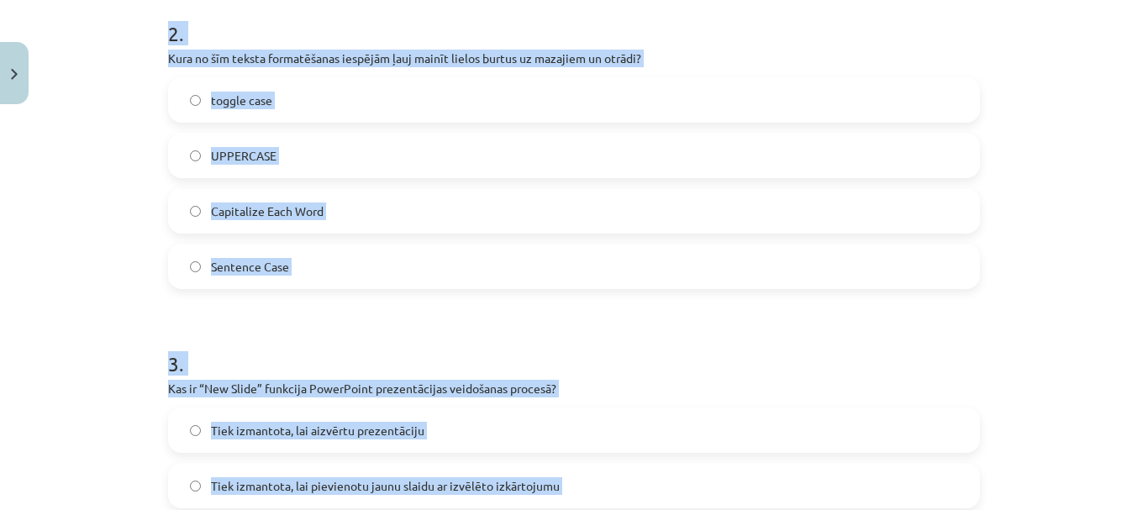
click at [261, 87] on label "toggle case" at bounding box center [574, 100] width 809 height 42
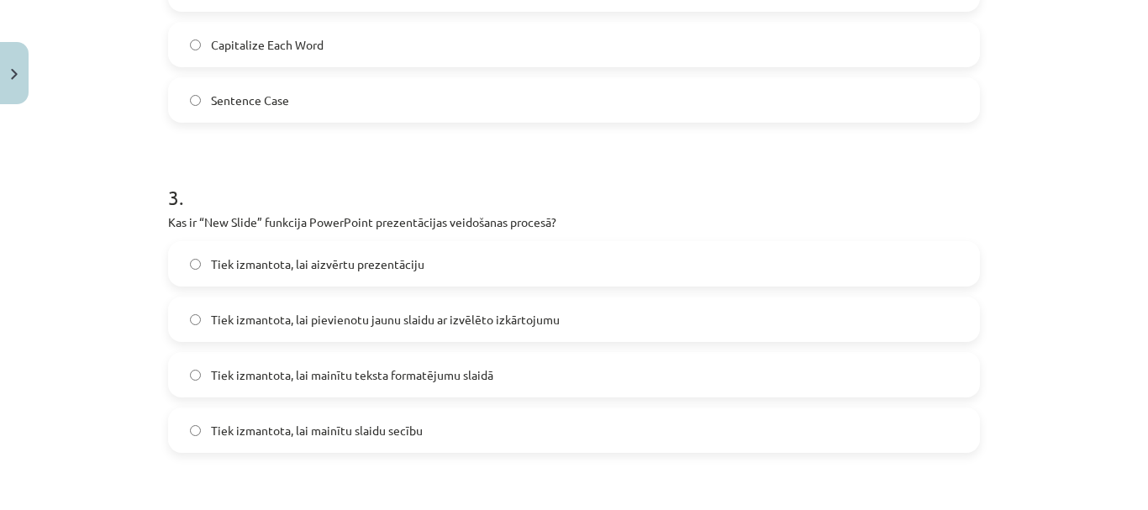
scroll to position [925, 0]
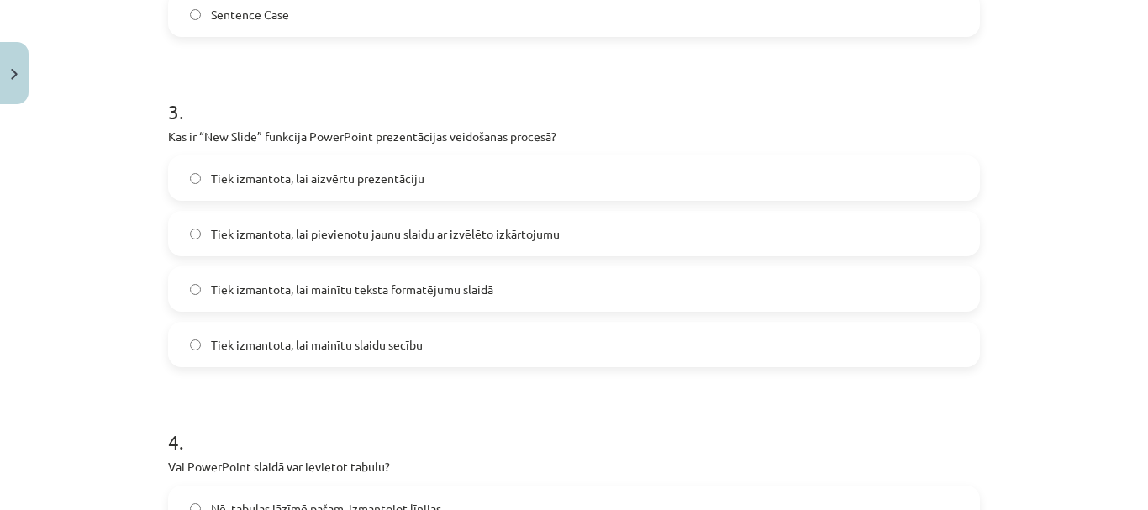
click at [437, 238] on span "Tiek izmantota, lai pievienotu jaunu slaidu ar izvēlēto izkārtojumu" at bounding box center [385, 234] width 349 height 18
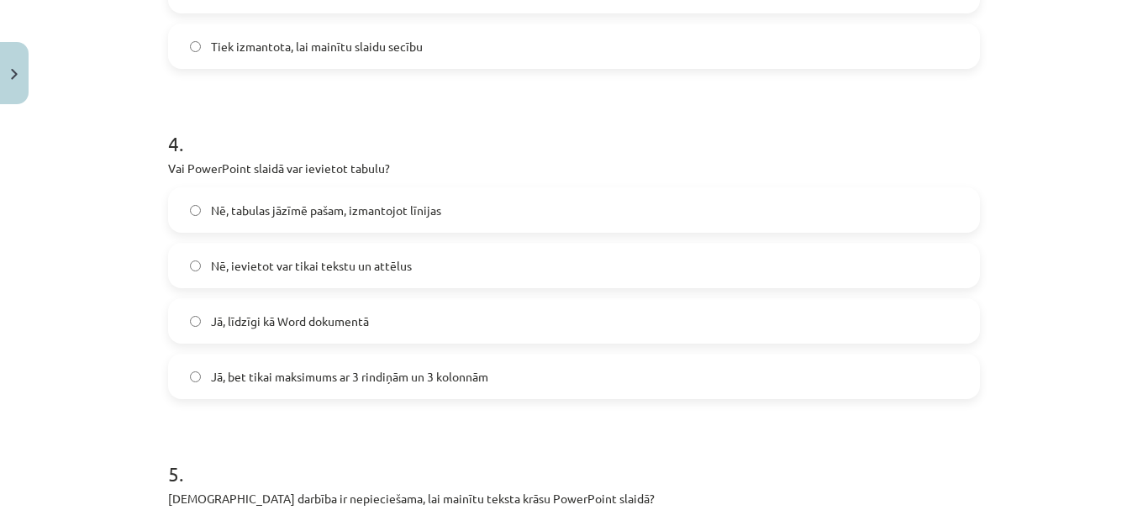
scroll to position [1261, 0]
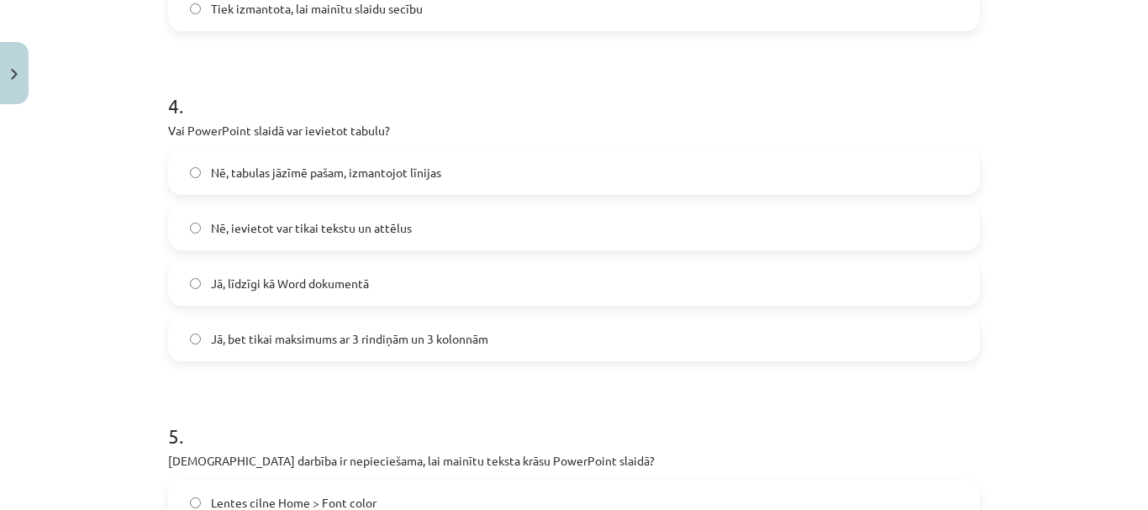
click at [328, 289] on span "Jā, līdzīgi kā Word dokumentā" at bounding box center [290, 284] width 158 height 18
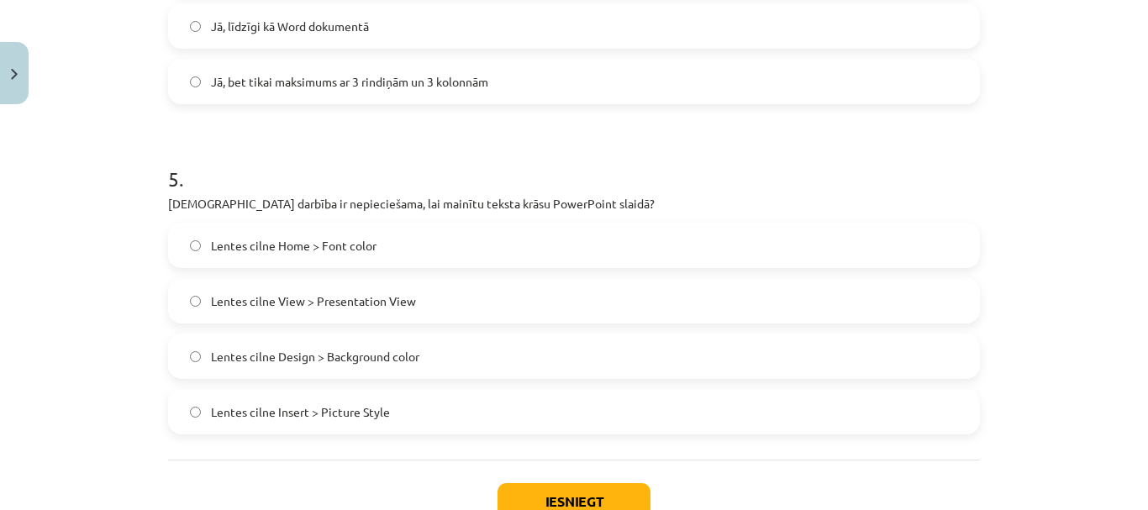
scroll to position [1637, 0]
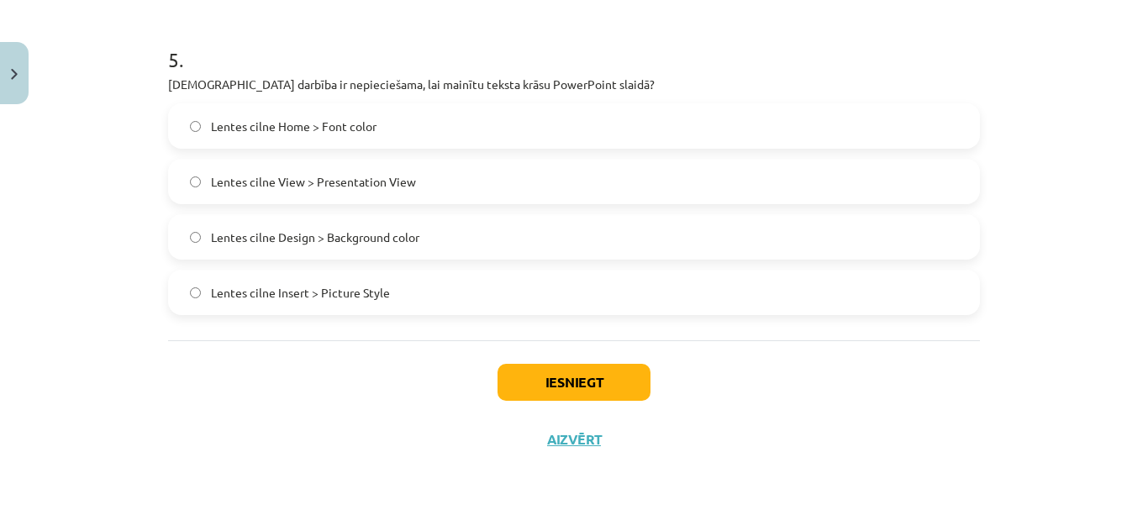
click at [373, 133] on label "Lentes cilne Home > Font color" at bounding box center [574, 126] width 809 height 42
click at [518, 378] on button "Iesniegt" at bounding box center [574, 382] width 153 height 37
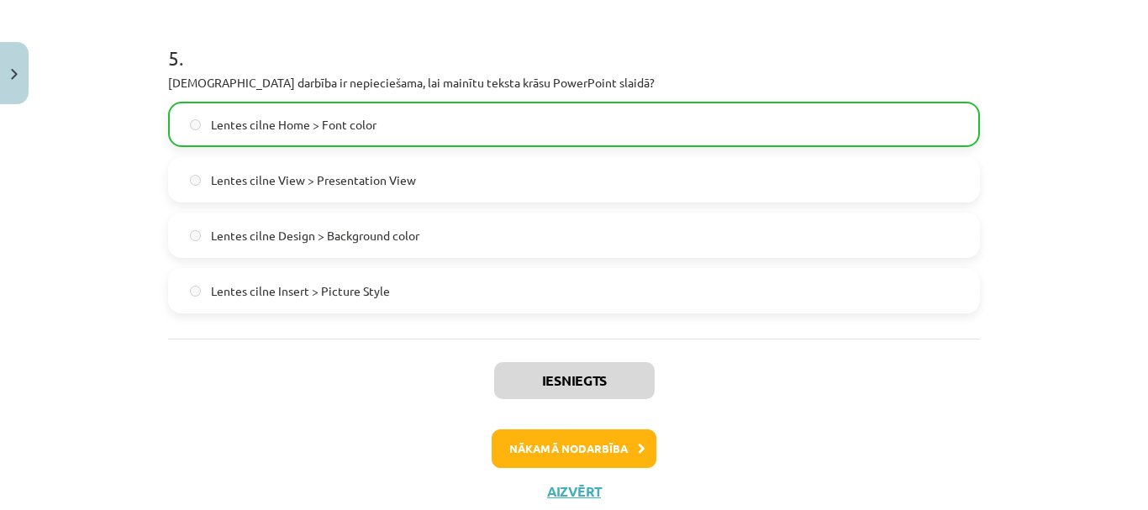
scroll to position [1691, 0]
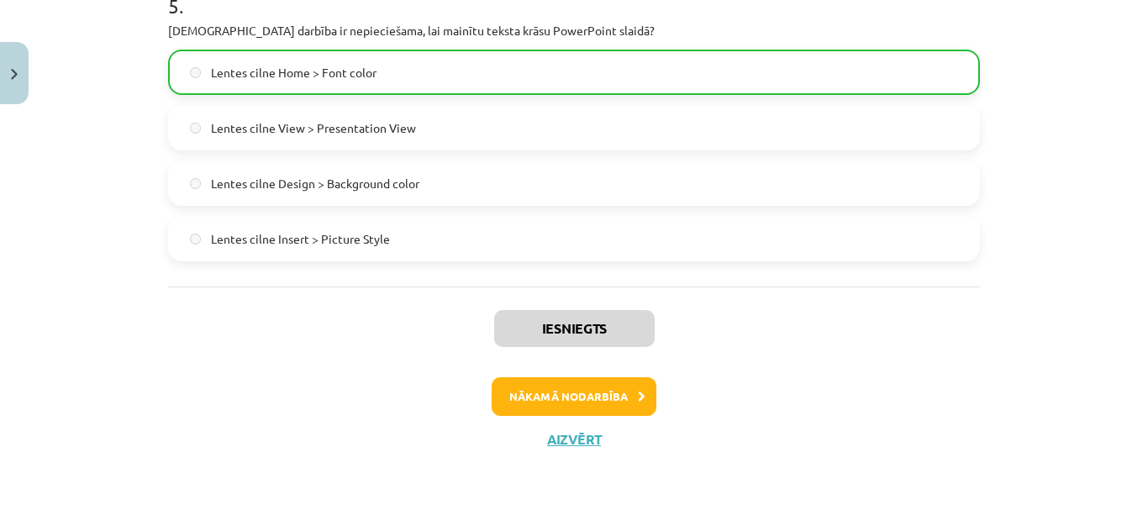
click at [584, 423] on div "Iesniegts Nākamā nodarbība Aizvērt" at bounding box center [574, 372] width 812 height 171
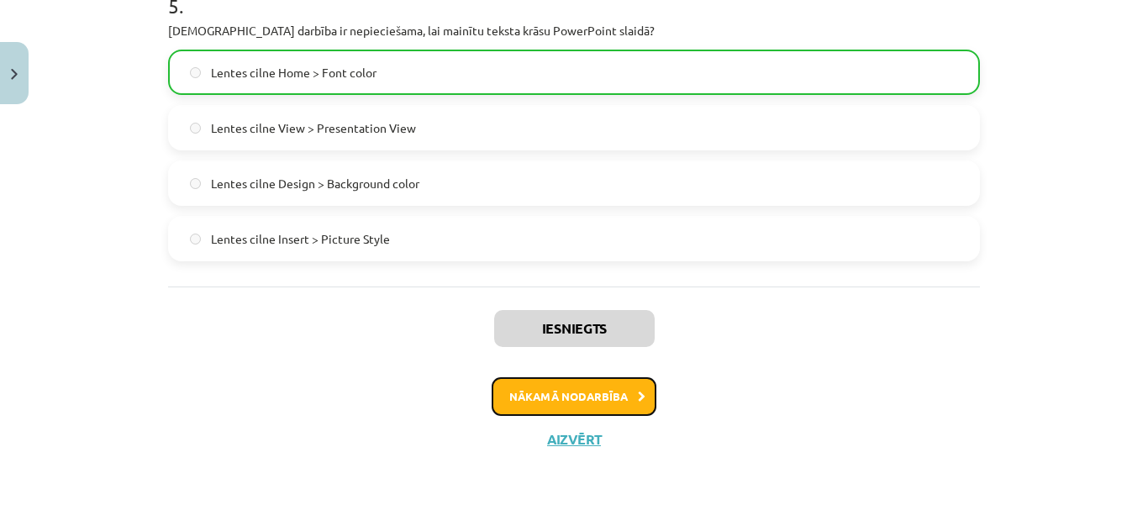
click at [585, 408] on button "Nākamā nodarbība" at bounding box center [574, 396] width 165 height 39
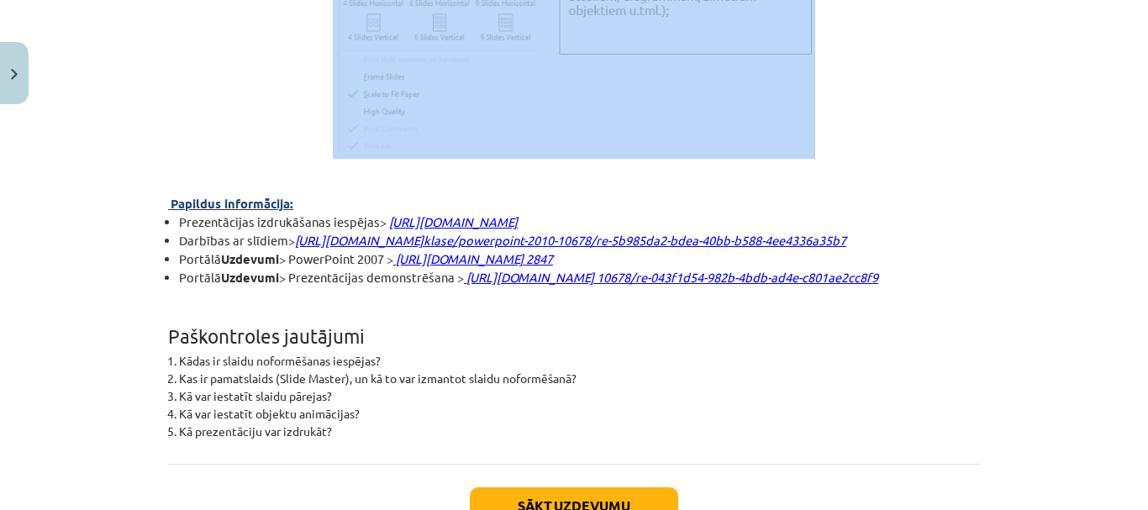
scroll to position [4524, 0]
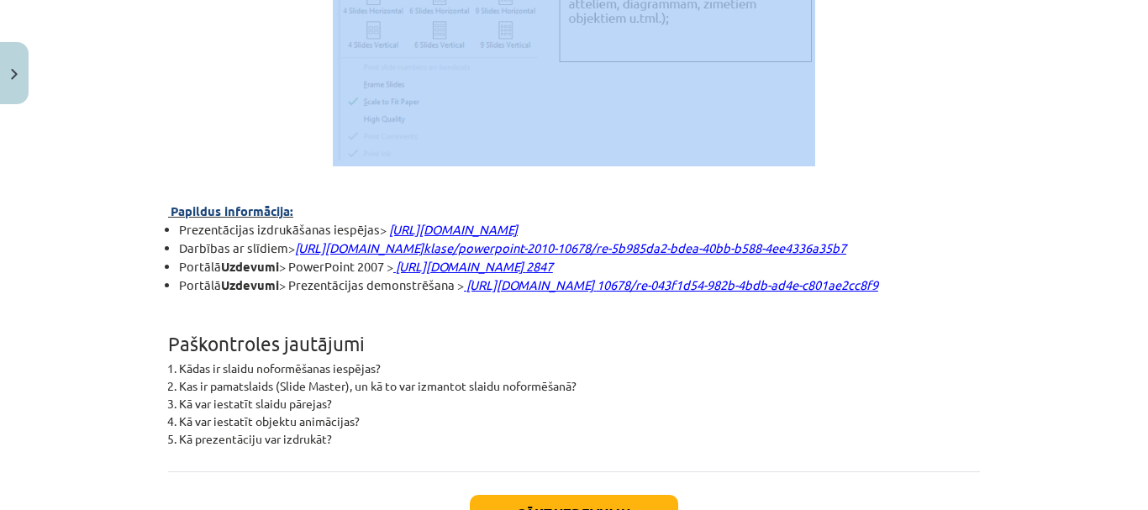
drag, startPoint x: 160, startPoint y: 161, endPoint x: 679, endPoint y: 111, distance: 521.8
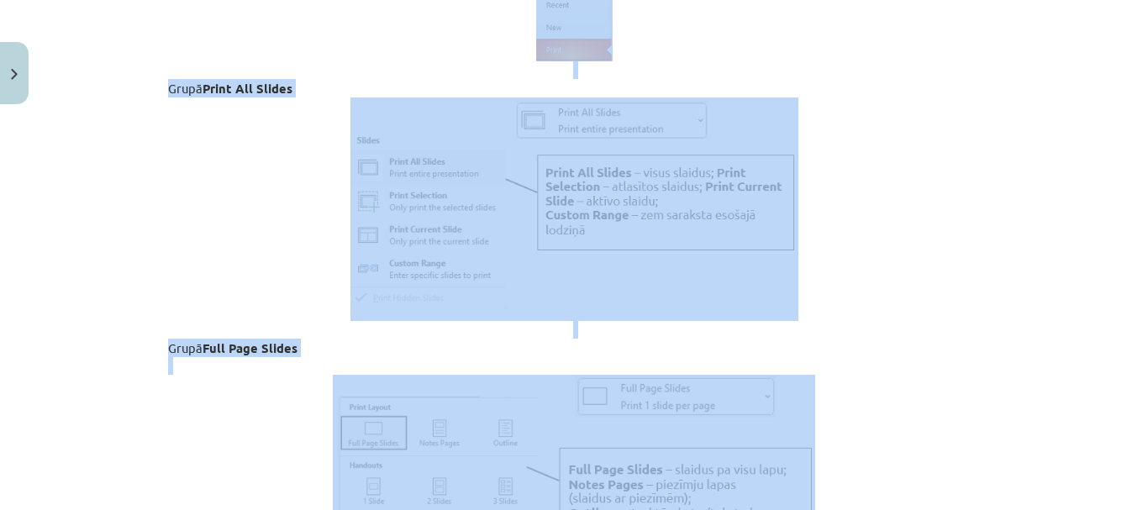
scroll to position [3852, 0]
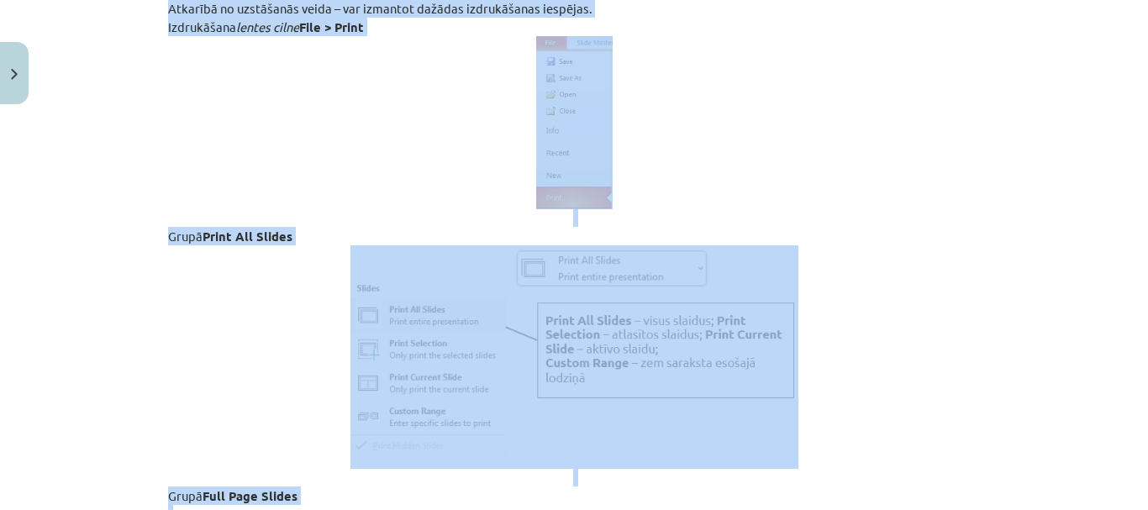
copy div "Aizzīmētu un numurētu sarakstu veidošana Sarakstu veidošana – lentes cilne Home…"
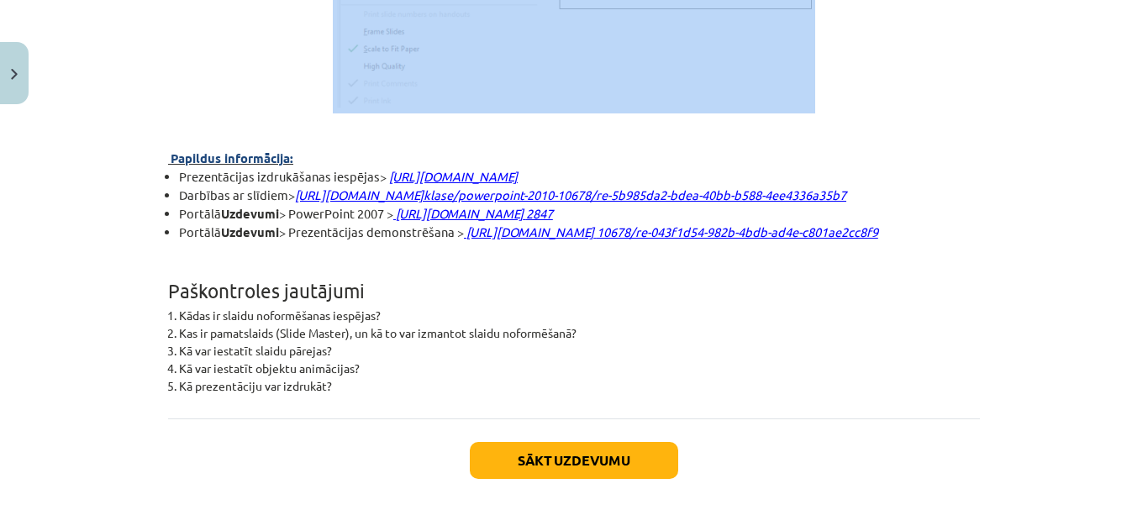
scroll to position [4729, 0]
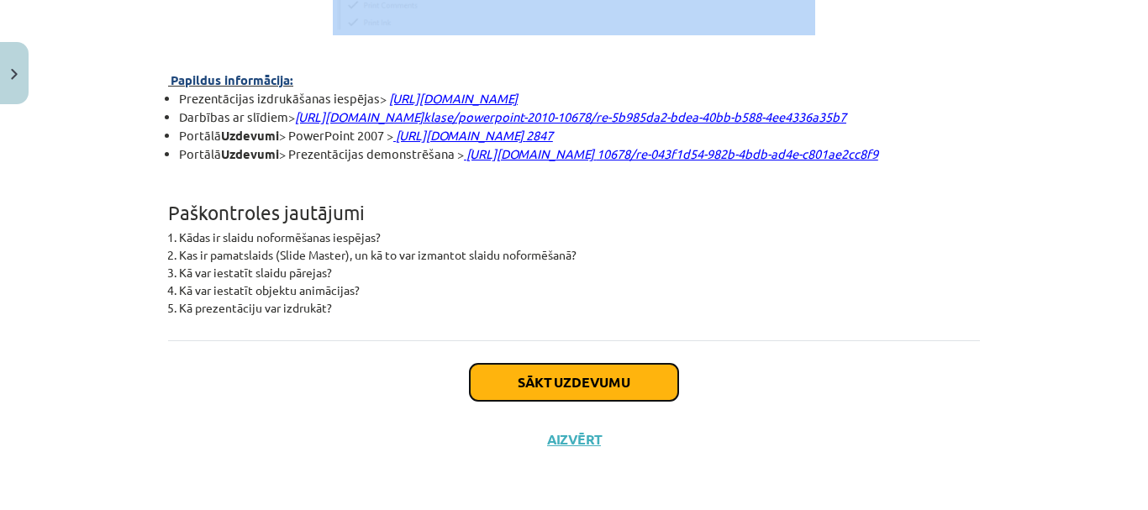
click at [575, 407] on div "Sākt uzdevumu Aizvērt" at bounding box center [574, 399] width 812 height 118
click at [566, 385] on button "Sākt uzdevumu" at bounding box center [574, 382] width 208 height 37
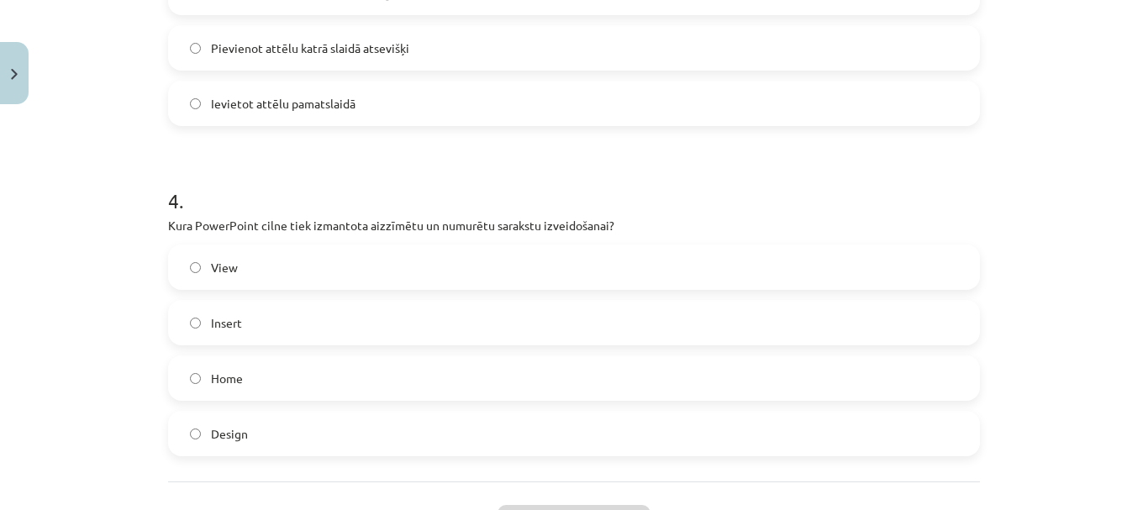
scroll to position [1336, 0]
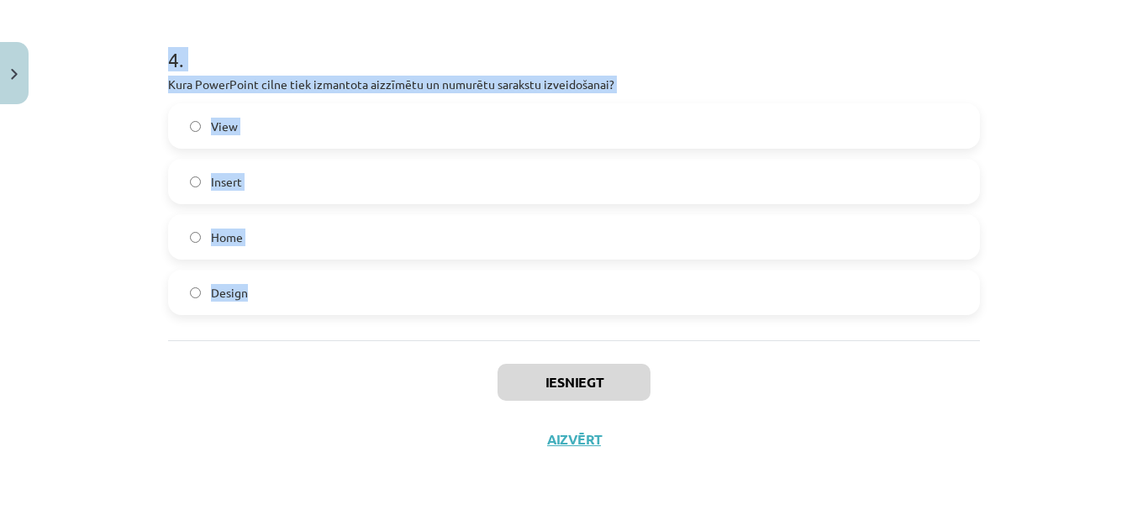
drag, startPoint x: 176, startPoint y: 353, endPoint x: 233, endPoint y: 265, distance: 105.1
click at [329, 310] on div "Mācību tēma: Datorikas - 10. klases 2. ieskaites mācību materiāls #6 PowerPoint…" at bounding box center [574, 255] width 1148 height 510
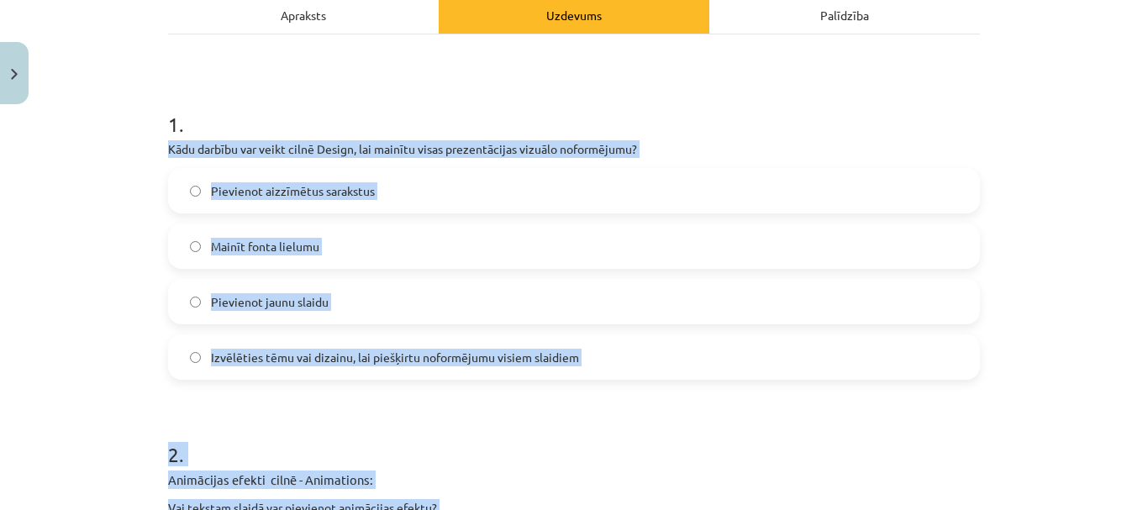
scroll to position [252, 0]
click at [373, 342] on label "Izvēlēties tēmu vai dizainu, lai piešķirtu noformējumu visiem slaidiem" at bounding box center [574, 356] width 809 height 42
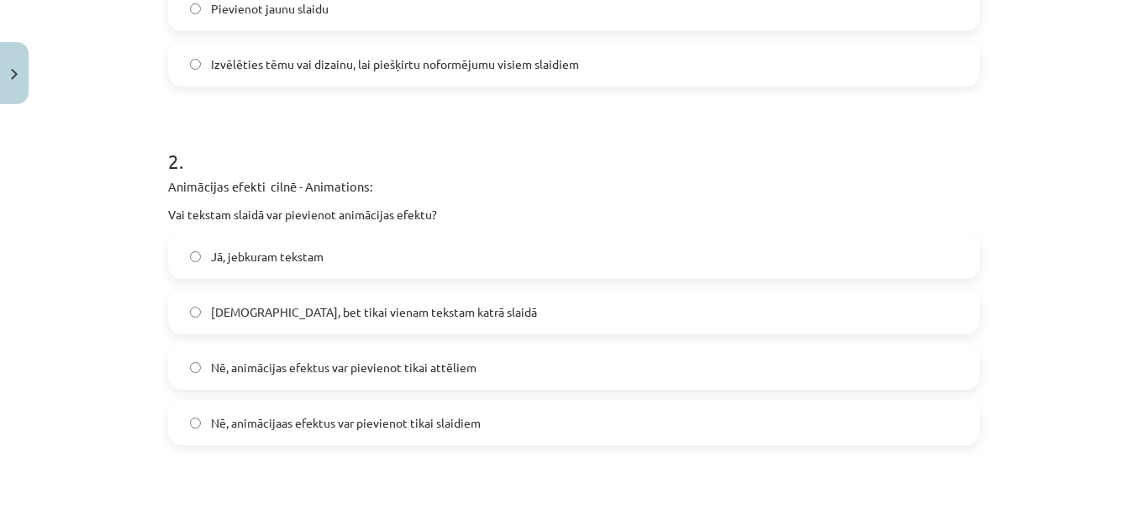
scroll to position [588, 0]
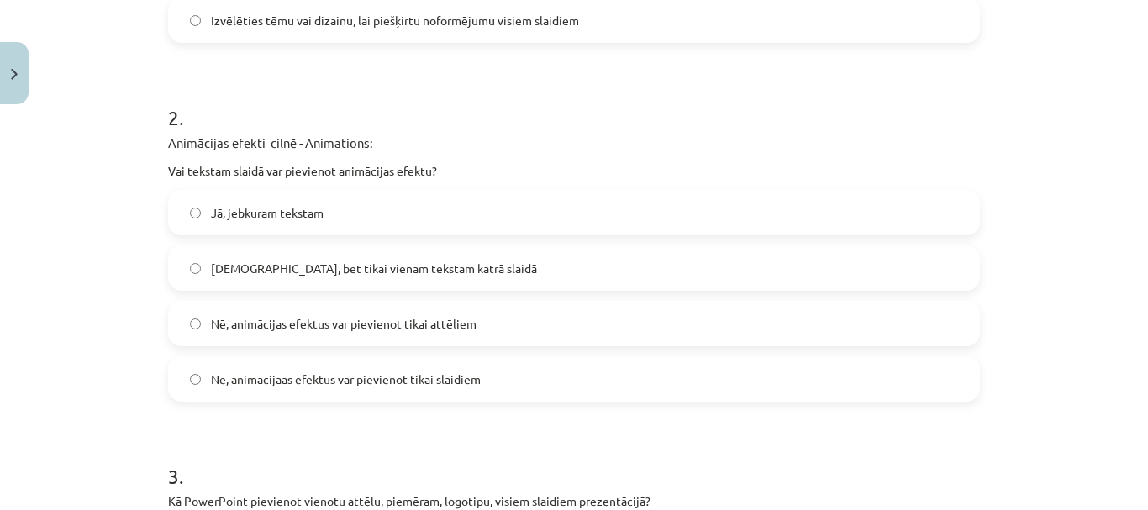
click at [350, 236] on div "Jā, jebkuram tekstam Jā, bet tikai vienam tekstam katrā slaidā Nē, animācijas e…" at bounding box center [574, 296] width 812 height 212
click at [349, 219] on label "Jā, jebkuram tekstam" at bounding box center [574, 213] width 809 height 42
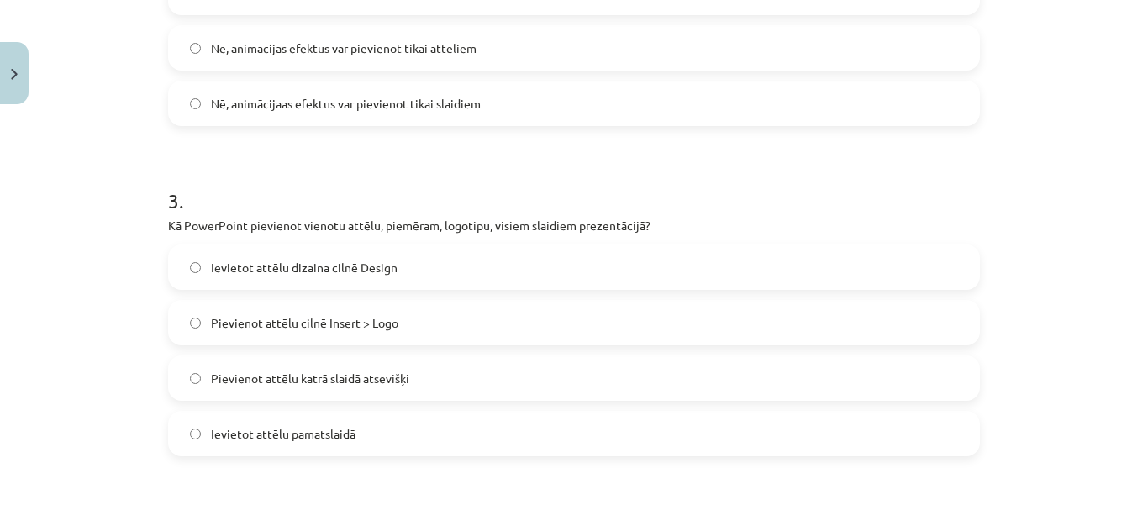
scroll to position [925, 0]
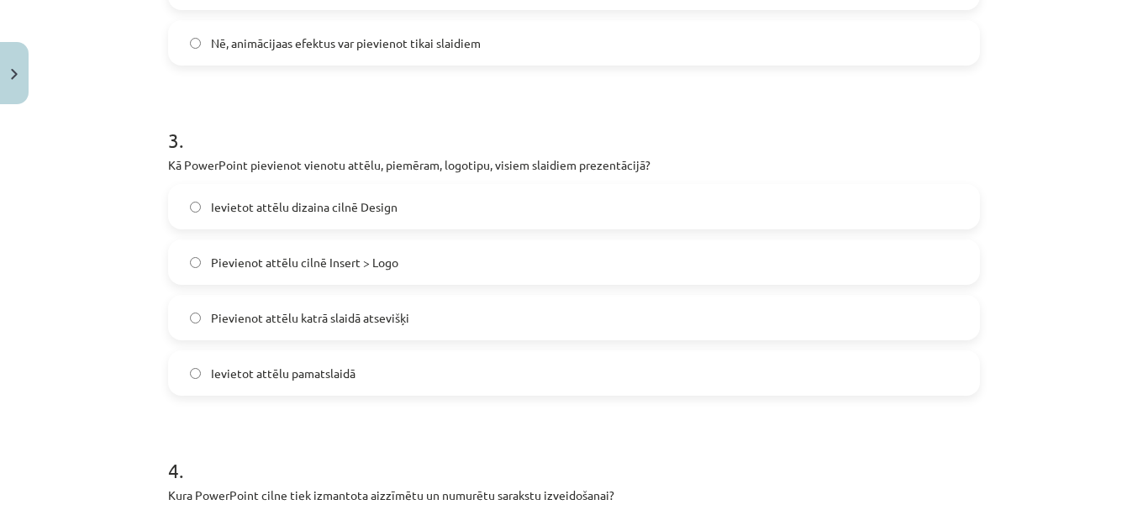
click at [319, 221] on label "Ievietot attēlu dizaina cilnē Design" at bounding box center [574, 207] width 809 height 42
click at [329, 359] on label "Ievietot attēlu pamatslaidā" at bounding box center [574, 373] width 809 height 42
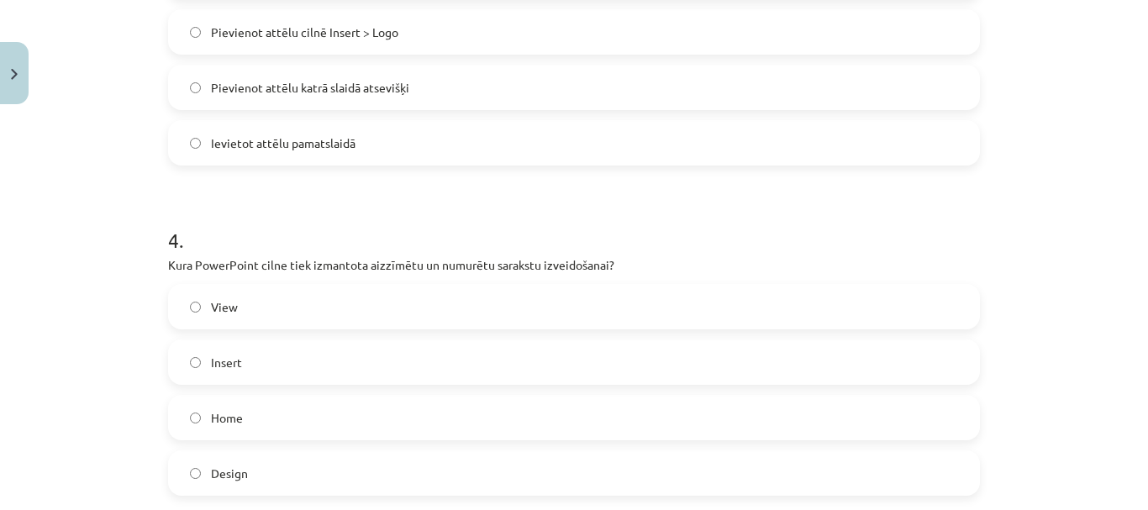
scroll to position [1261, 0]
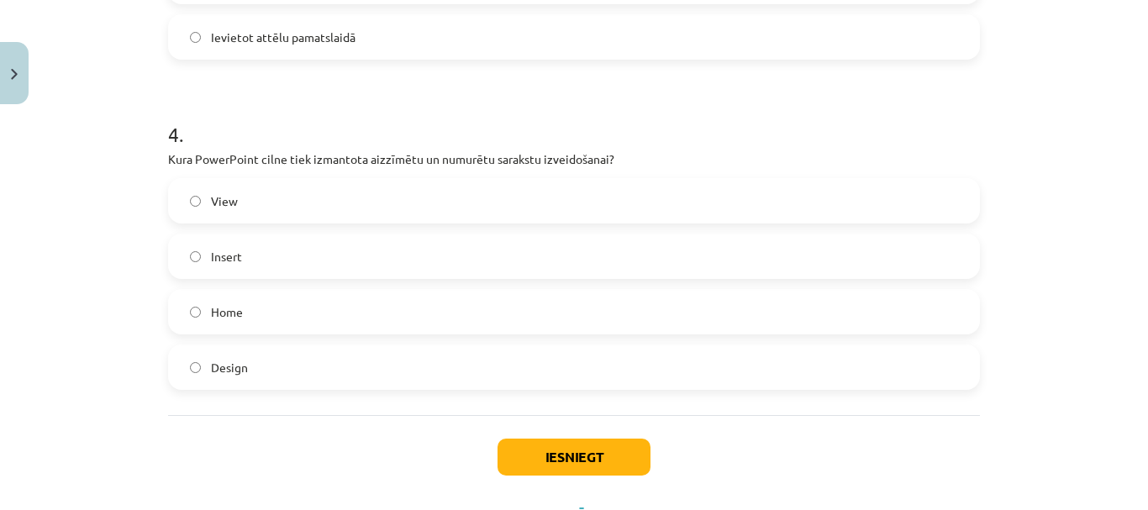
click at [262, 315] on label "Home" at bounding box center [574, 312] width 809 height 42
click at [577, 465] on button "Iesniegt" at bounding box center [574, 457] width 153 height 37
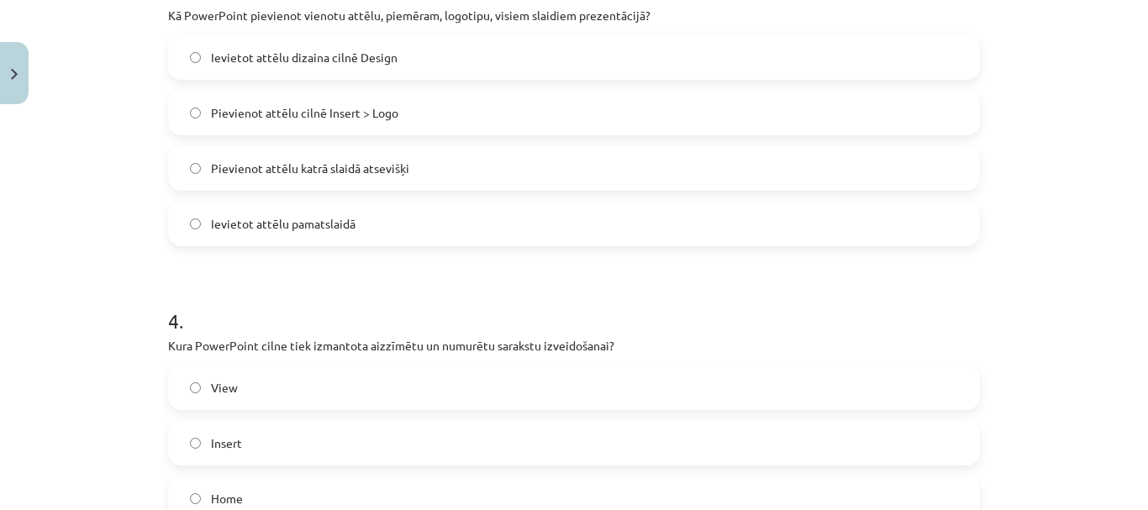
scroll to position [1336, 0]
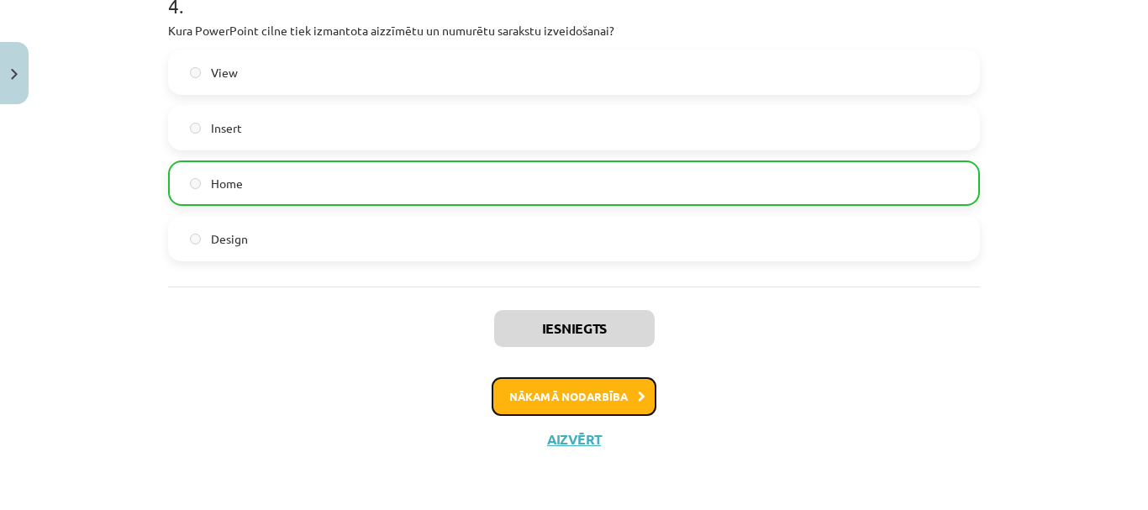
click at [597, 381] on button "Nākamā nodarbība" at bounding box center [574, 396] width 165 height 39
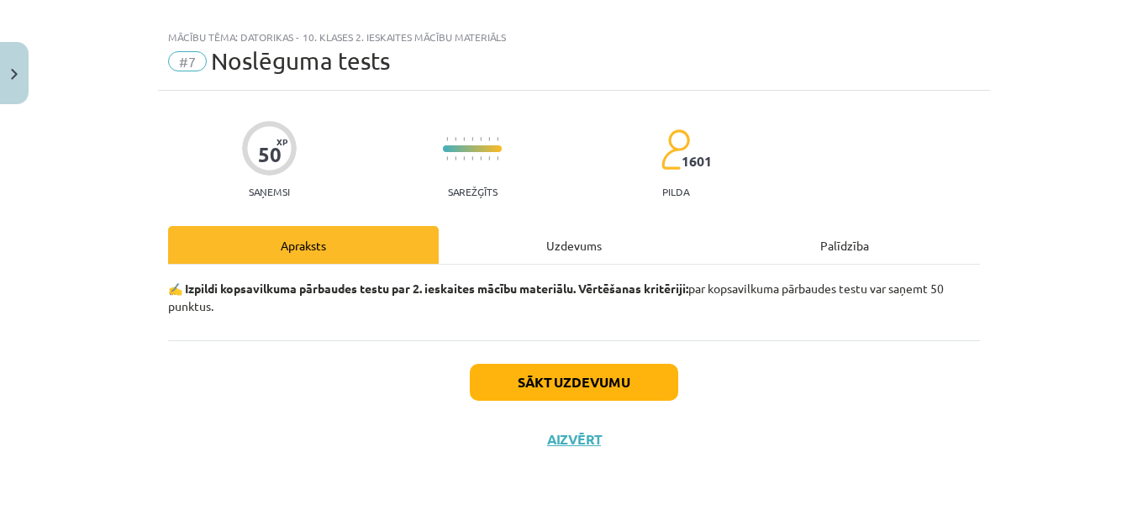
scroll to position [21, 0]
click at [594, 382] on button "Sākt uzdevumu" at bounding box center [574, 382] width 208 height 37
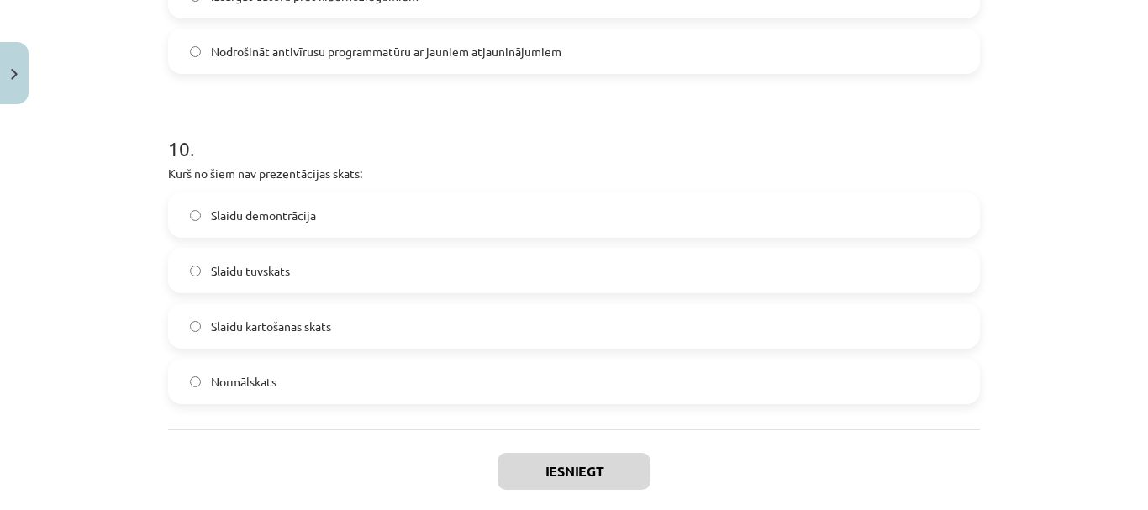
scroll to position [3290, 0]
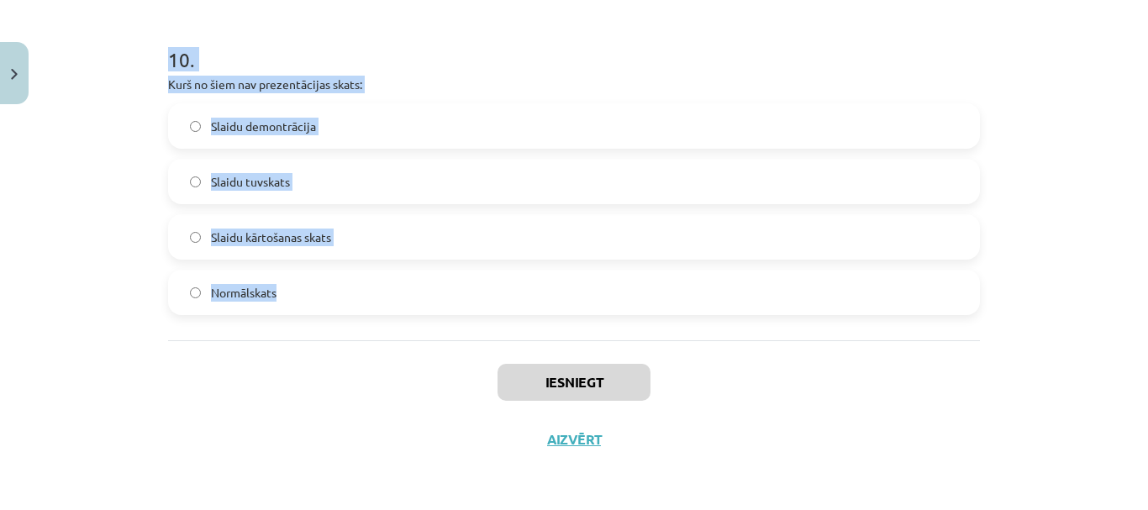
drag, startPoint x: 161, startPoint y: 209, endPoint x: 362, endPoint y: 311, distance: 225.9
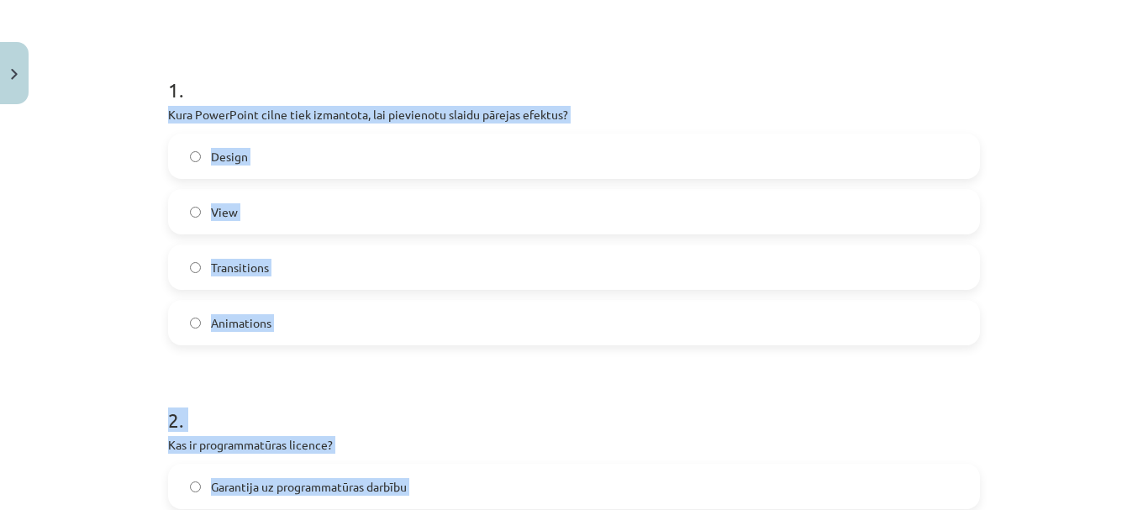
scroll to position [264, 0]
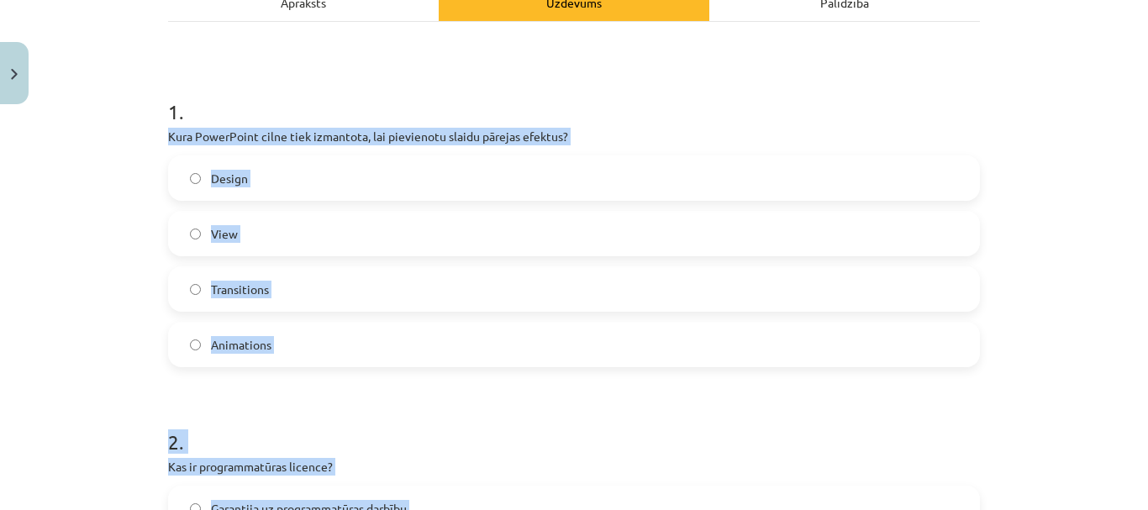
click at [219, 272] on label "Transitions" at bounding box center [574, 289] width 809 height 42
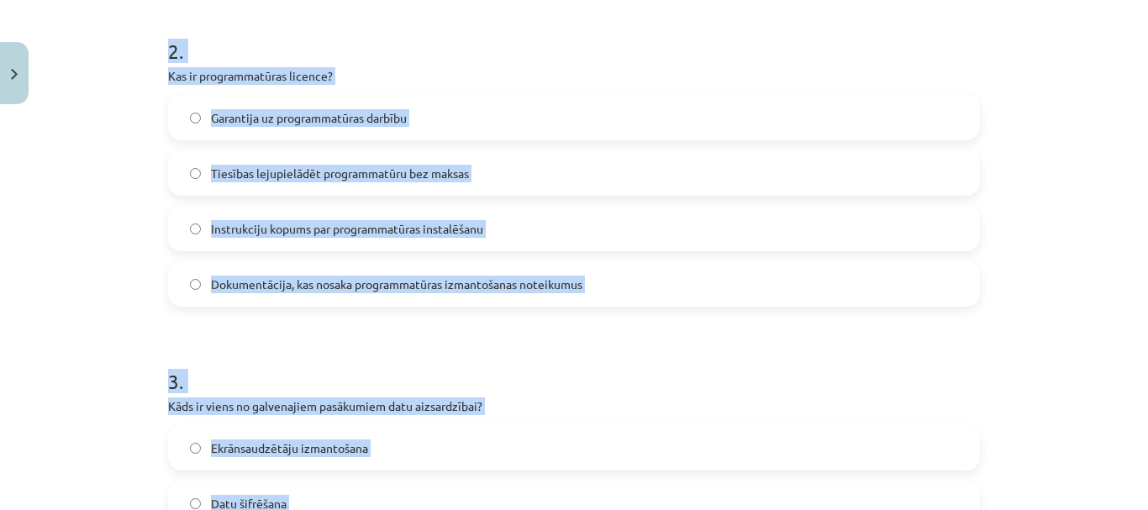
scroll to position [684, 0]
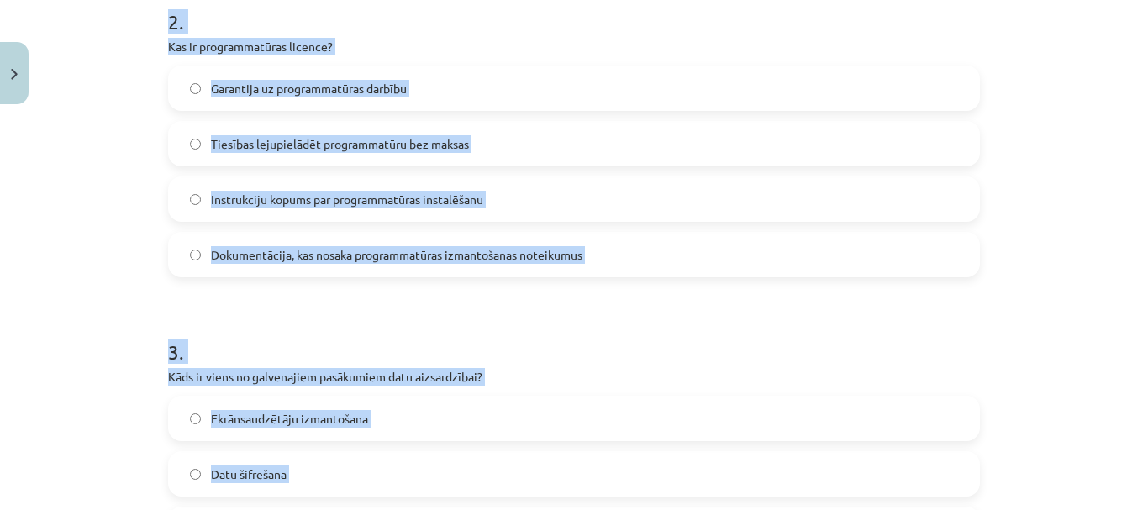
click at [304, 244] on label "Dokumentācija, kas nosaka programmatūras izmantošanas noteikumus" at bounding box center [574, 255] width 809 height 42
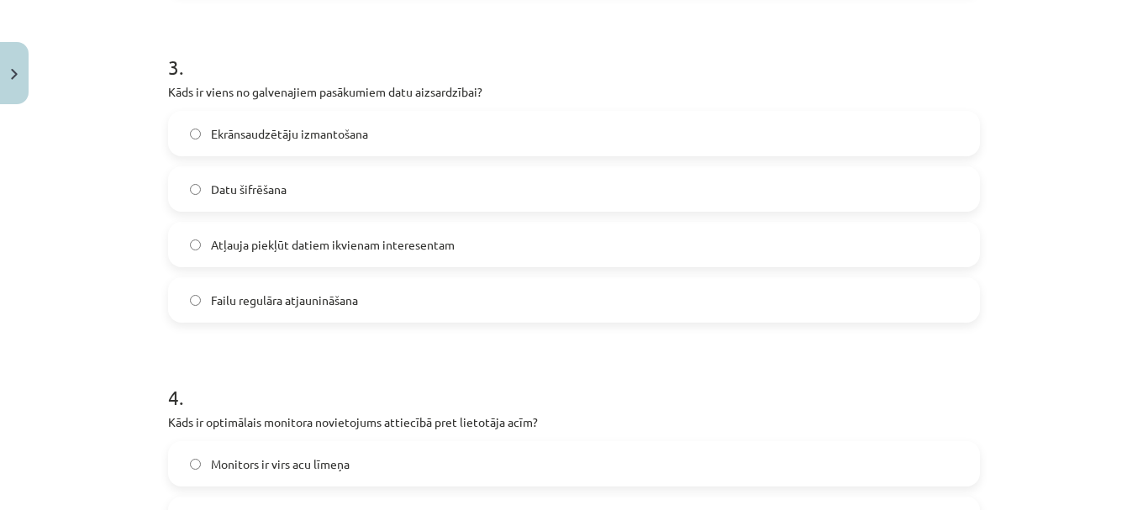
scroll to position [1020, 0]
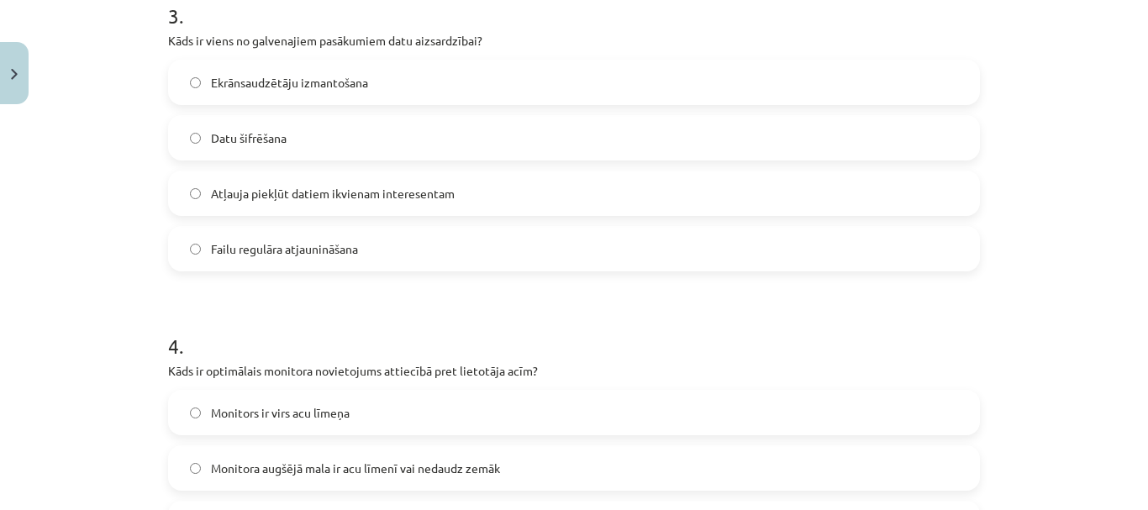
click at [309, 141] on label "Datu šifrēšana" at bounding box center [574, 138] width 809 height 42
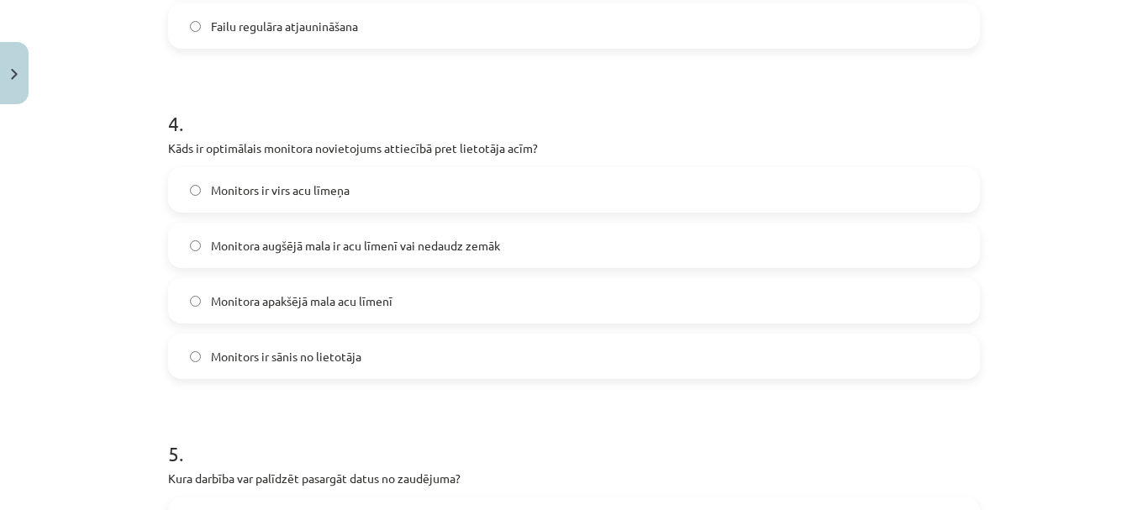
scroll to position [1273, 0]
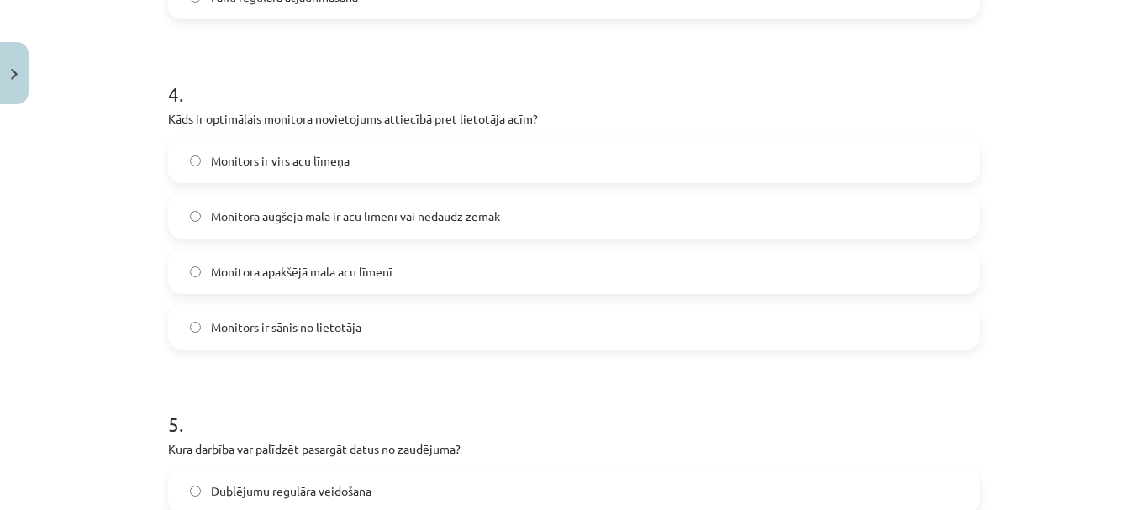
click at [326, 217] on span "Monitora augšējā mala ir acu līmenī vai nedaudz zemāk" at bounding box center [355, 217] width 289 height 18
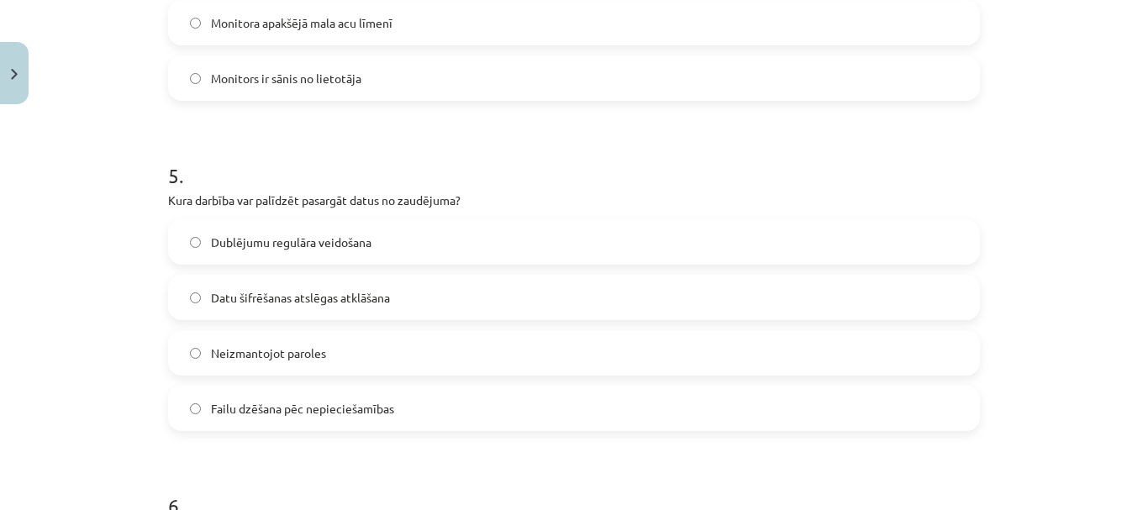
scroll to position [1525, 0]
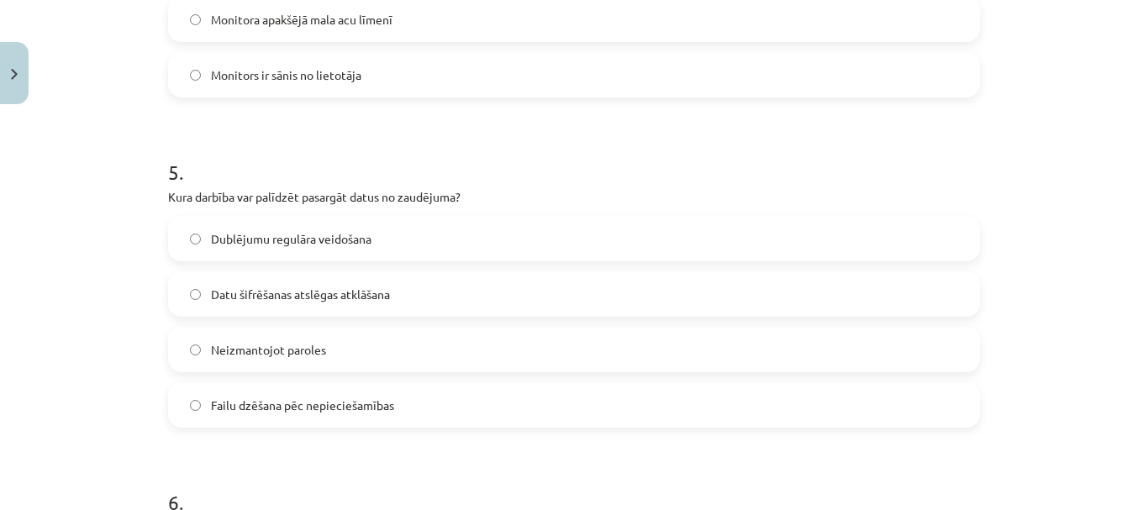
click at [292, 241] on span "Dublējumu regulāra veidošana" at bounding box center [291, 239] width 161 height 18
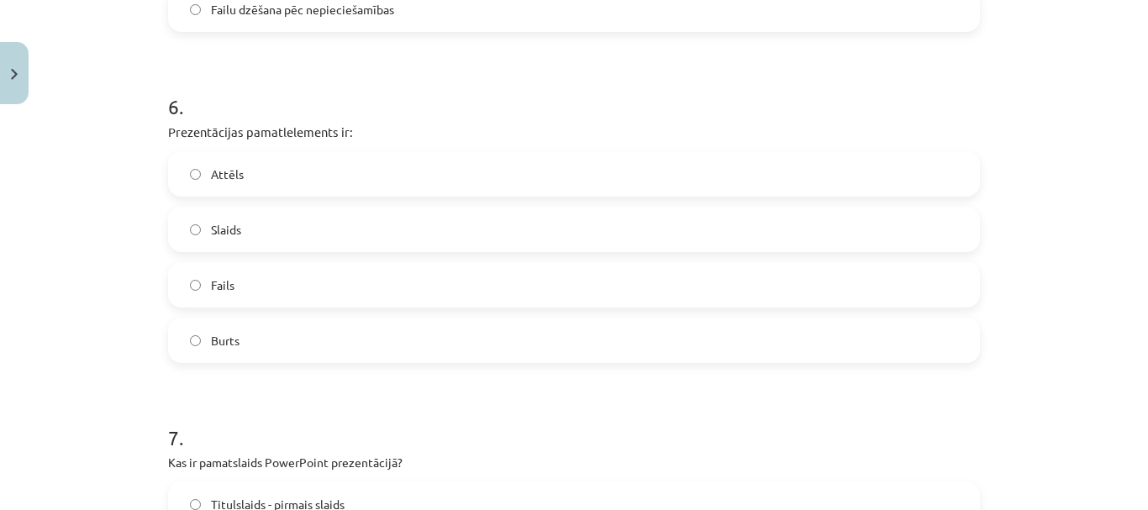
scroll to position [1945, 0]
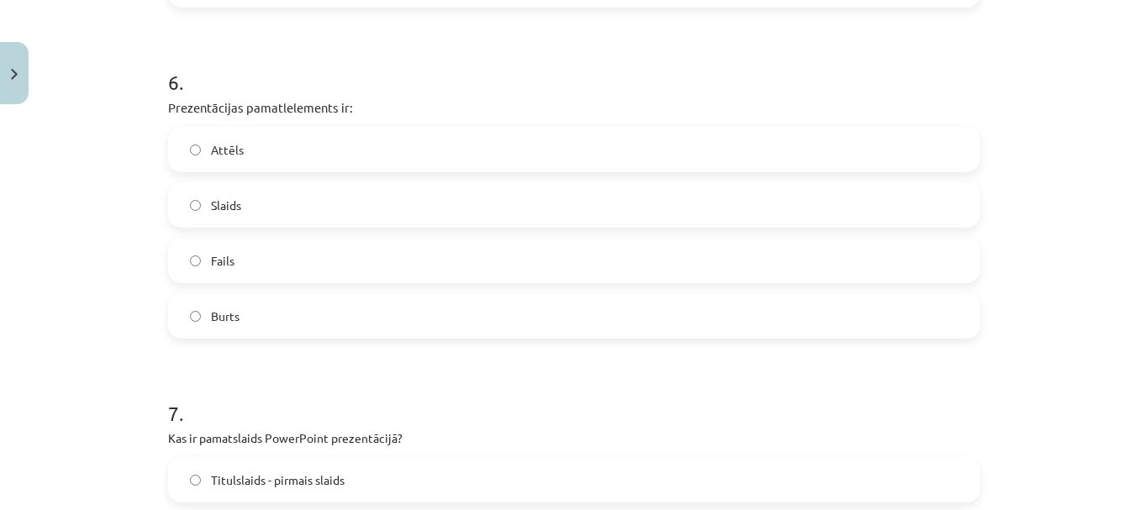
click at [259, 203] on label "Slaids" at bounding box center [574, 205] width 809 height 42
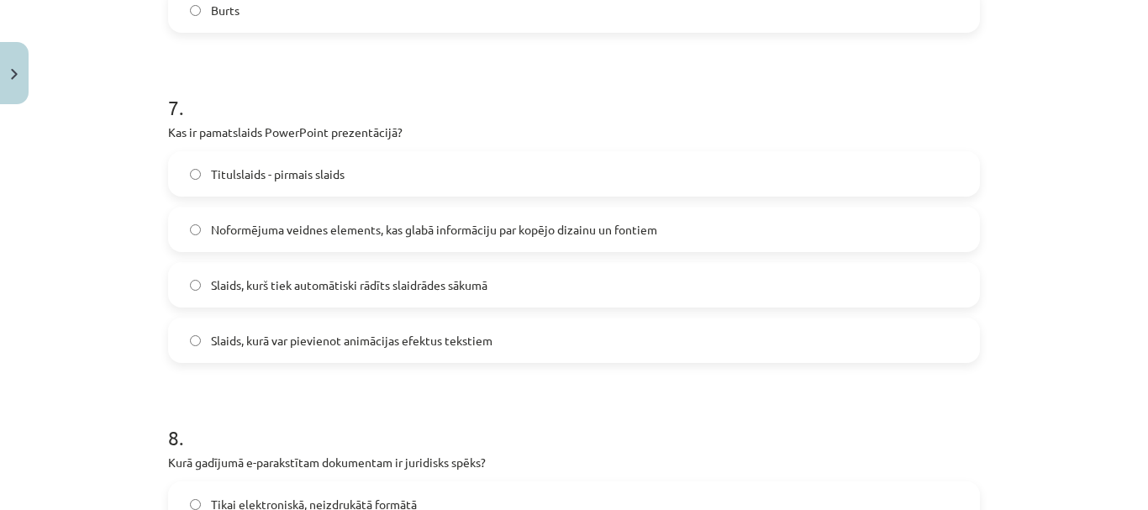
scroll to position [2281, 0]
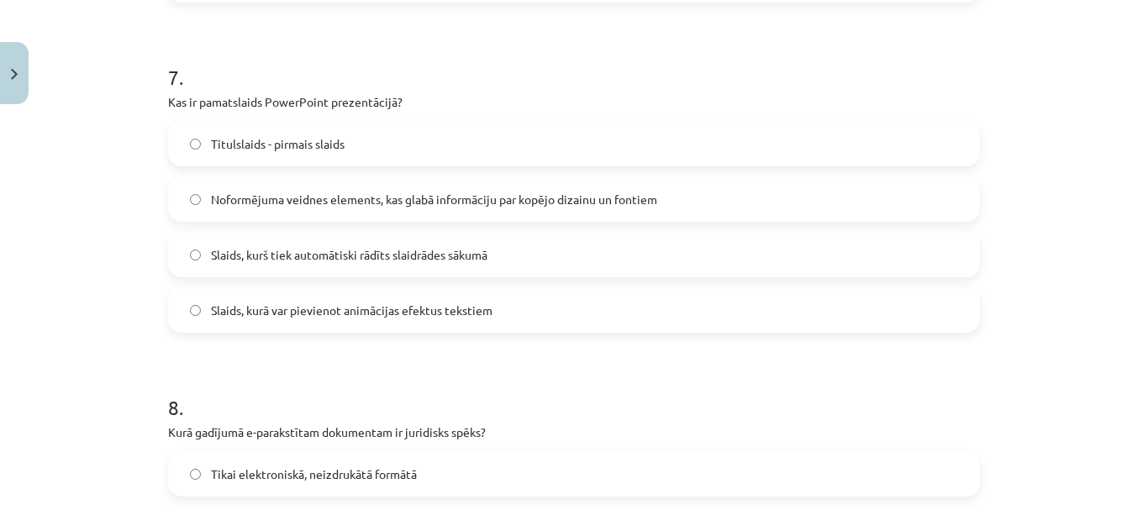
click at [301, 205] on span "Noformējuma veidnes elements, kas glabā informāciju par kopējo dizainu un fonti…" at bounding box center [434, 200] width 446 height 18
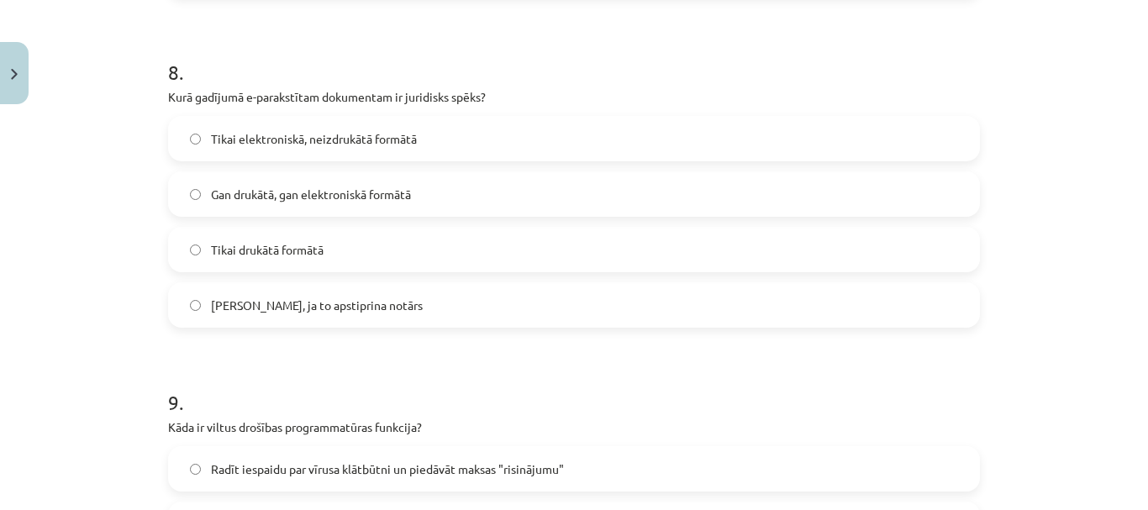
scroll to position [2617, 0]
click at [271, 196] on span "Gan drukātā, gan elektroniskā formātā" at bounding box center [311, 194] width 200 height 18
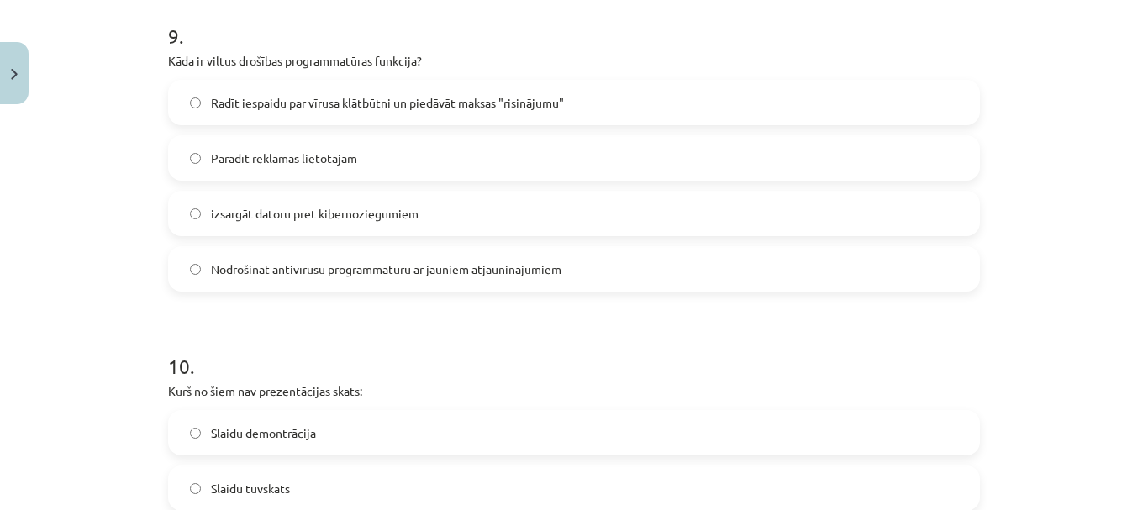
scroll to position [2953, 0]
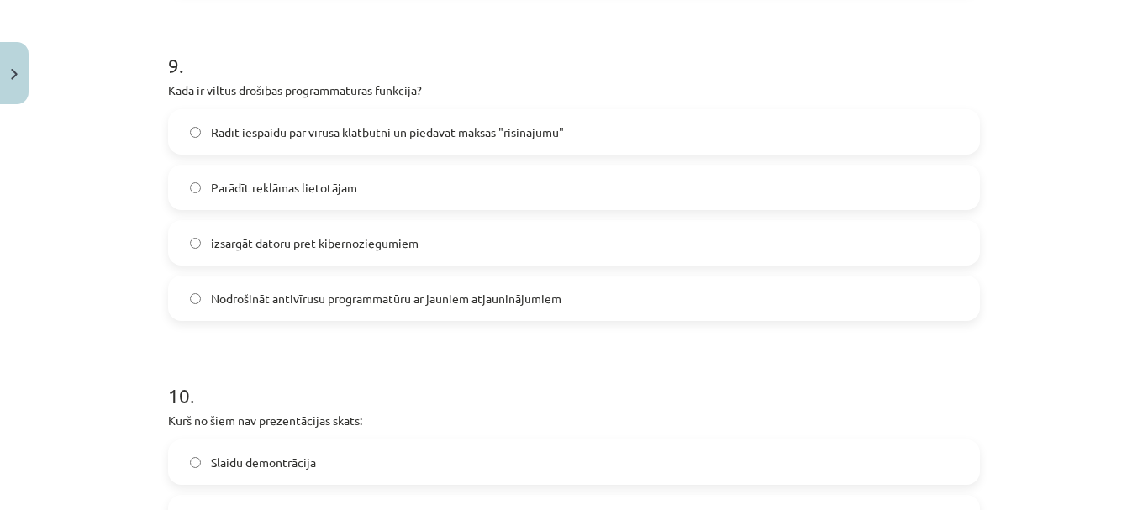
click at [324, 139] on span "Radīt iespaidu par vīrusa klātbūtni un piedāvāt maksas "risinājumu"" at bounding box center [387, 133] width 353 height 18
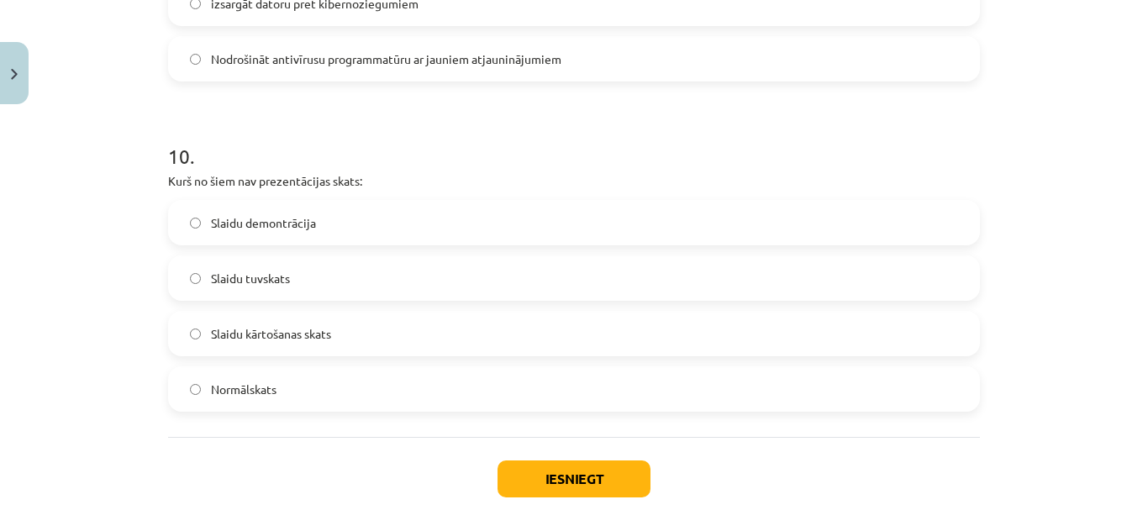
scroll to position [3290, 0]
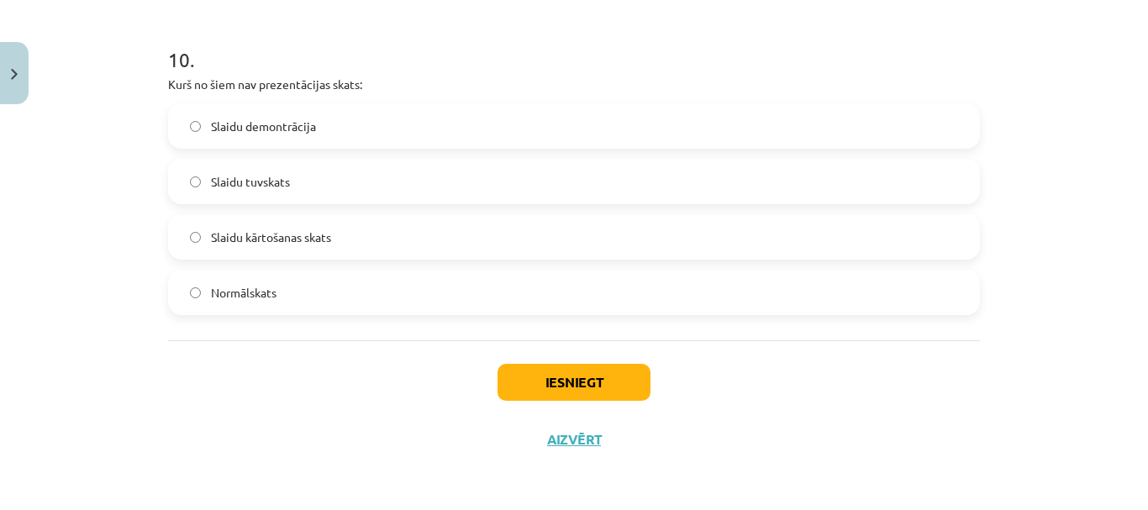
click at [335, 174] on label "Slaidu tuvskats" at bounding box center [574, 182] width 809 height 42
click at [534, 387] on button "Iesniegt" at bounding box center [574, 382] width 153 height 37
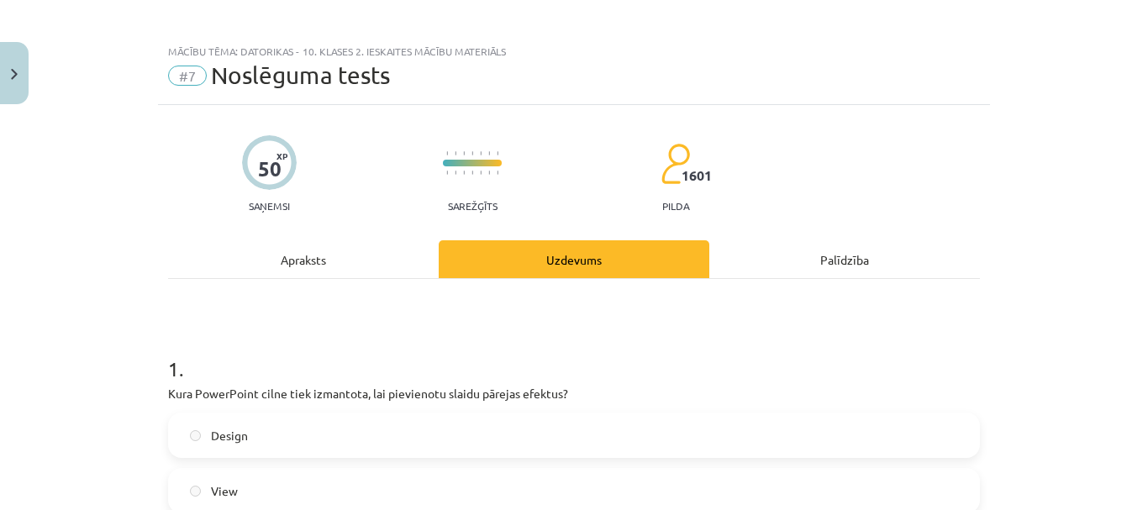
scroll to position [0, 0]
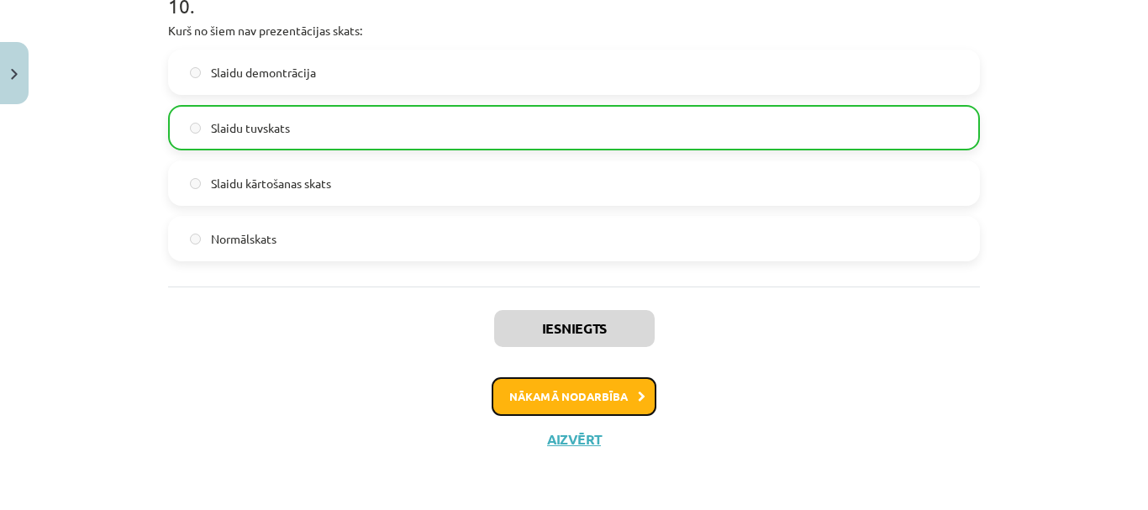
click at [599, 392] on button "Nākamā nodarbība" at bounding box center [574, 396] width 165 height 39
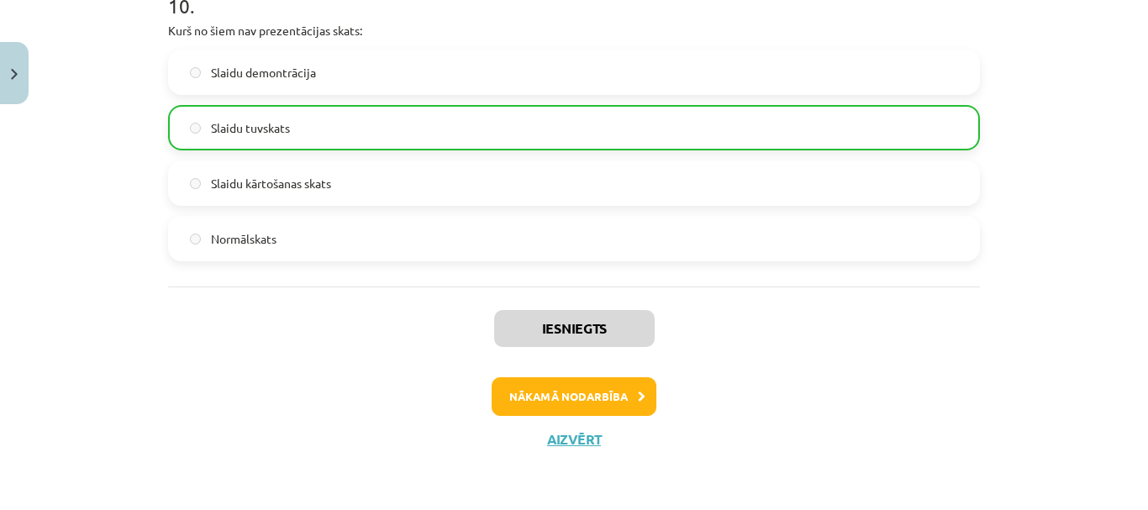
scroll to position [3, 0]
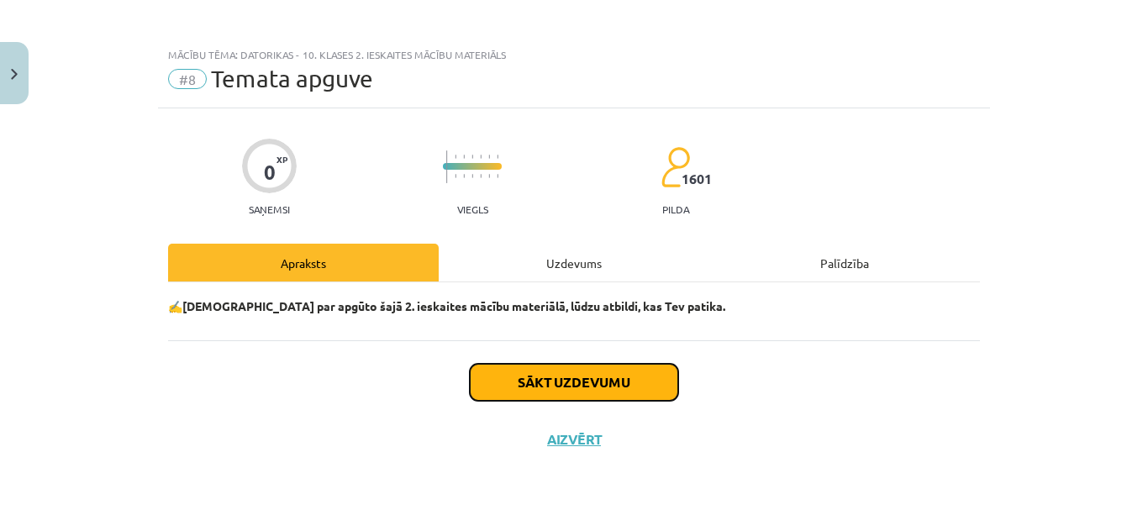
click at [600, 375] on button "Sākt uzdevumu" at bounding box center [574, 382] width 208 height 37
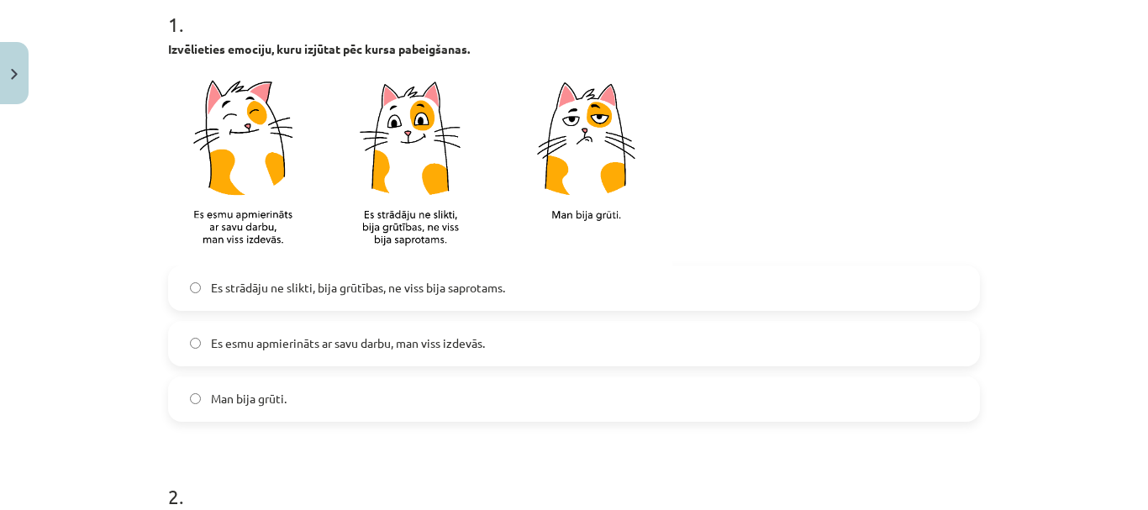
scroll to position [508, 0]
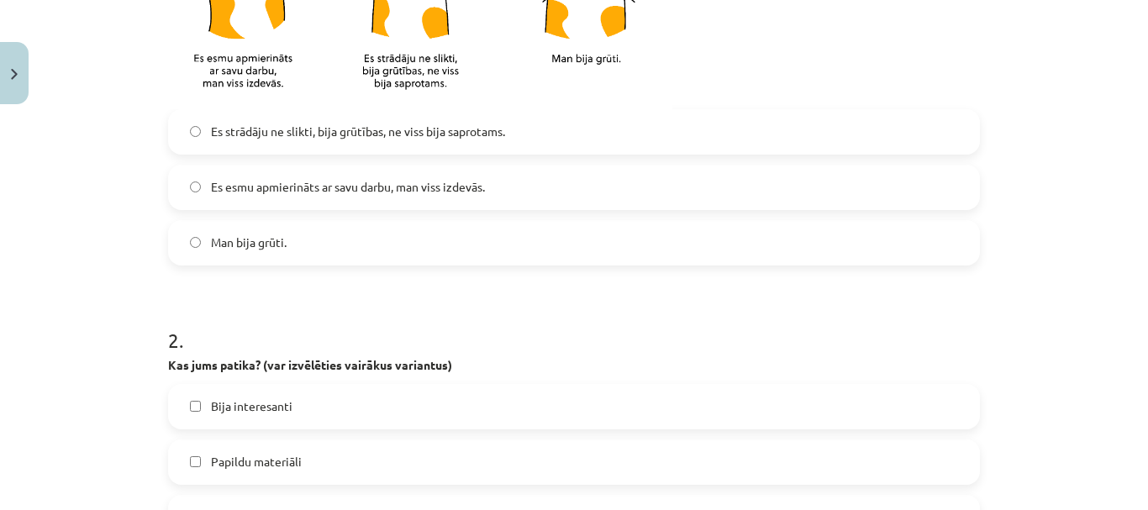
click at [379, 194] on span "Es esmu apmierināts ar savu darbu, man viss izdevās." at bounding box center [348, 187] width 274 height 18
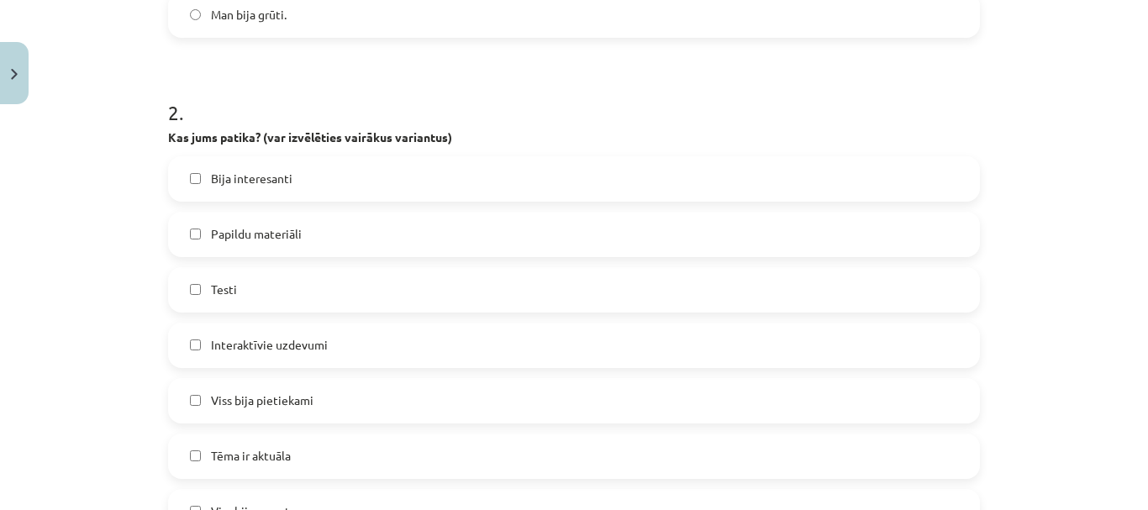
scroll to position [760, 0]
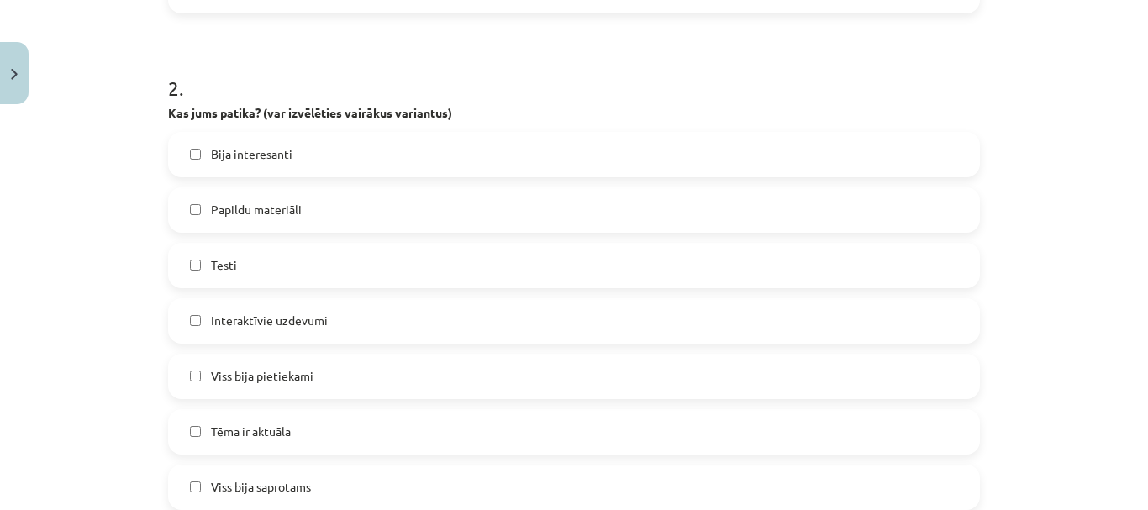
click at [377, 161] on label "Bija interesanti" at bounding box center [574, 155] width 809 height 42
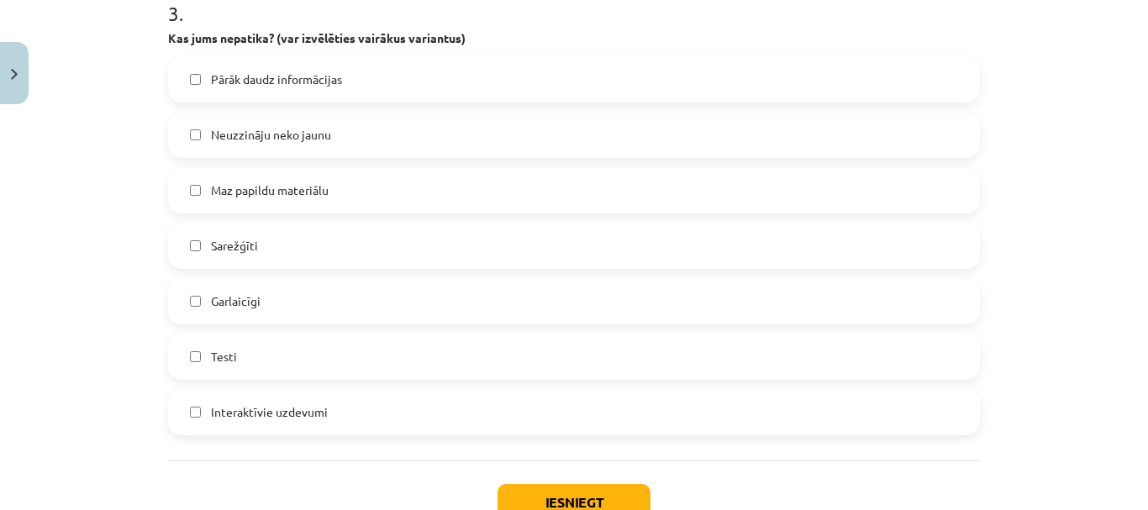
scroll to position [1348, 0]
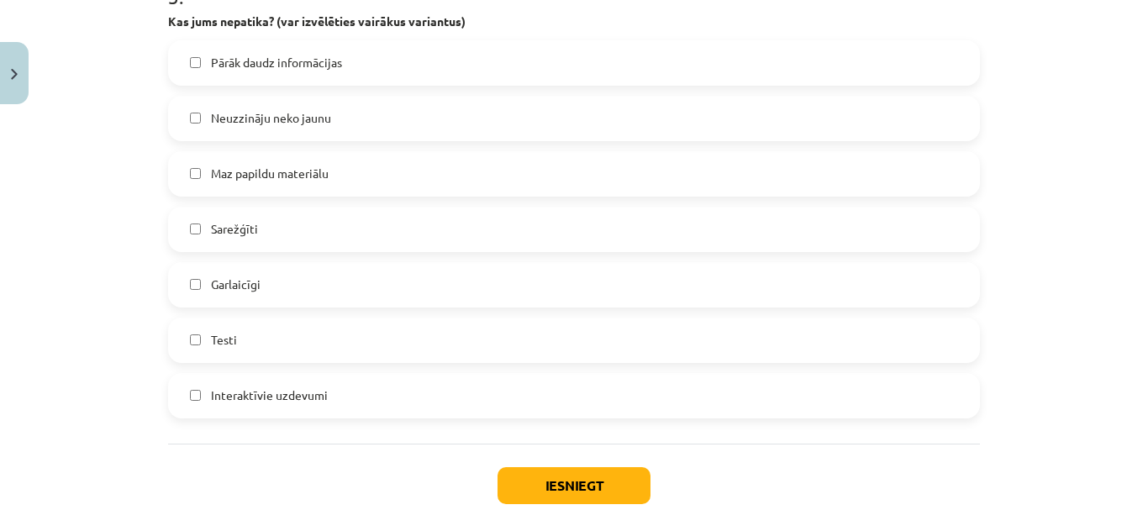
click at [350, 71] on label "Pārāk daudz informācijas" at bounding box center [574, 63] width 809 height 42
click at [609, 473] on button "Iesniegt" at bounding box center [574, 485] width 153 height 37
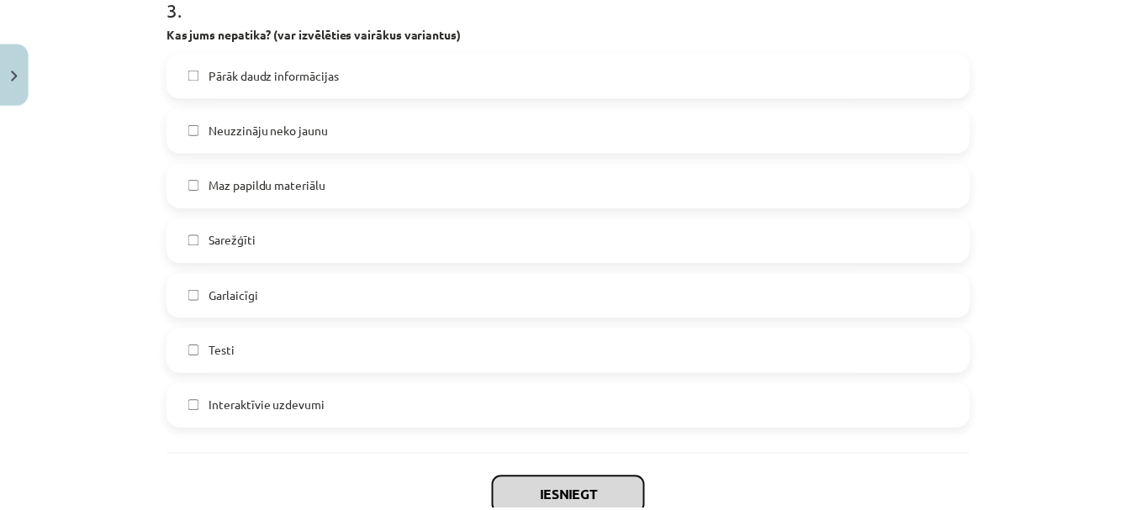
scroll to position [1452, 0]
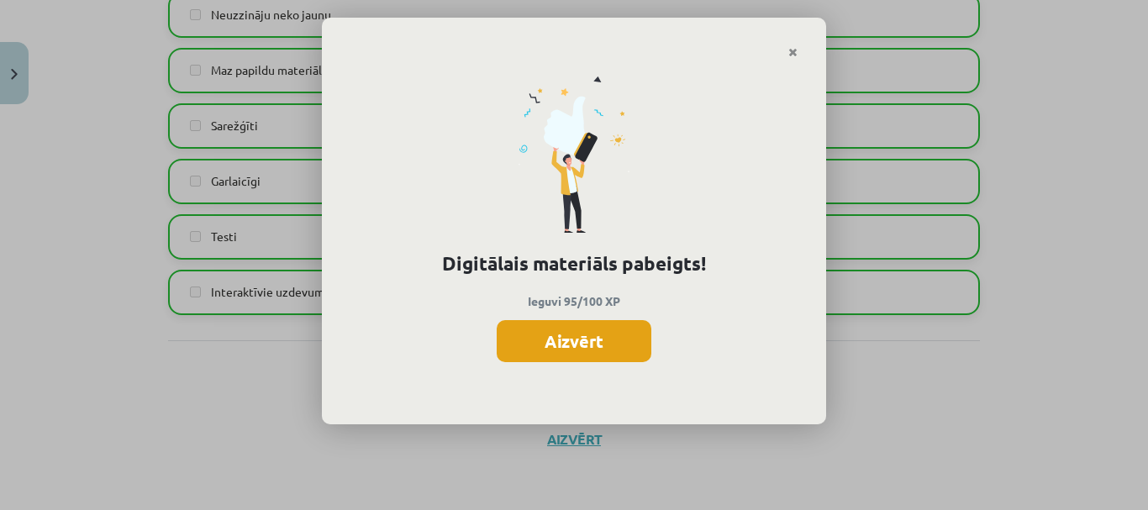
click at [619, 347] on button "Aizvērt" at bounding box center [574, 341] width 155 height 42
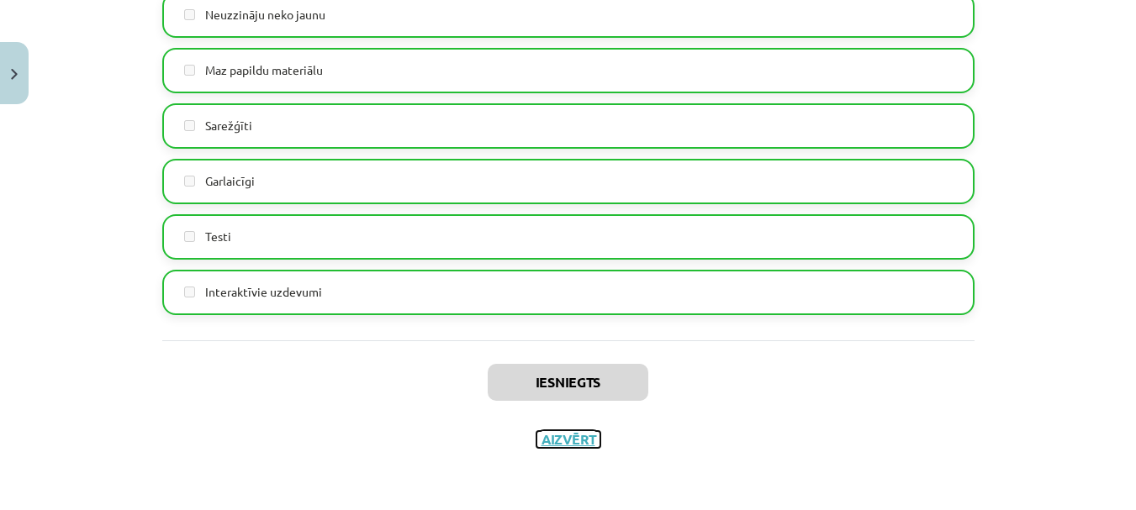
click at [574, 434] on button "Aizvērt" at bounding box center [568, 439] width 64 height 17
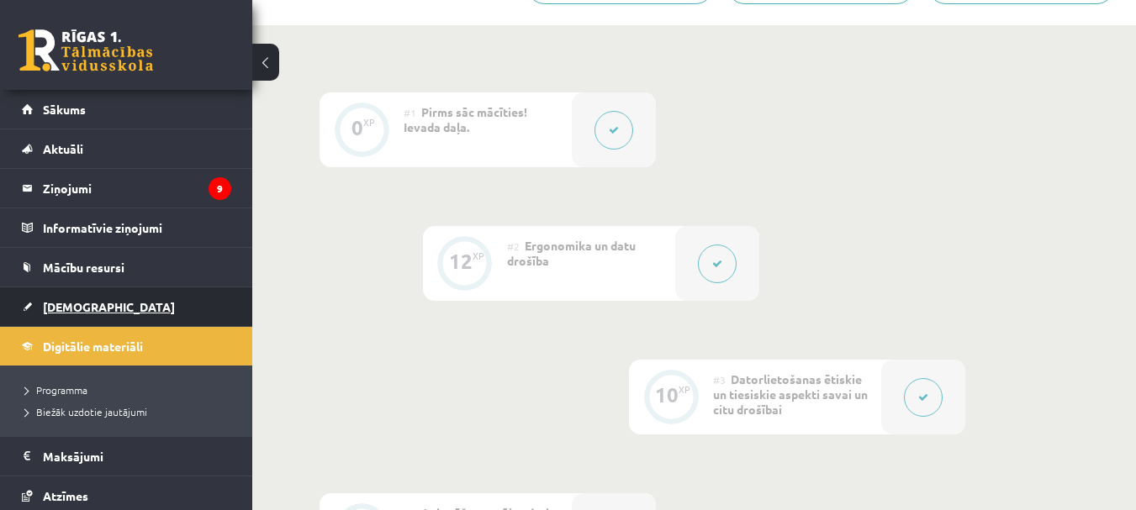
click at [87, 307] on span "[DEMOGRAPHIC_DATA]" at bounding box center [109, 306] width 132 height 15
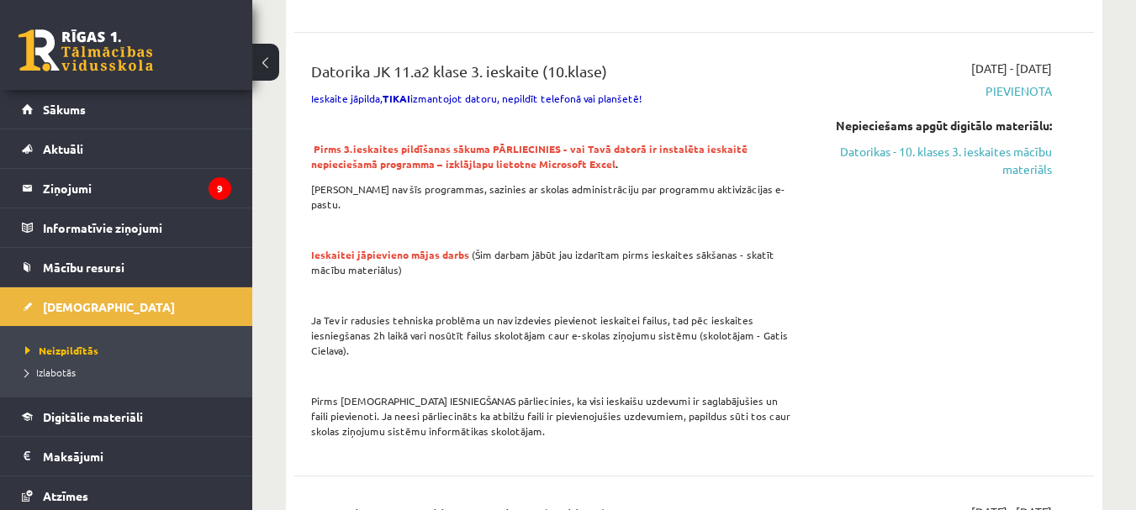
scroll to position [1765, 0]
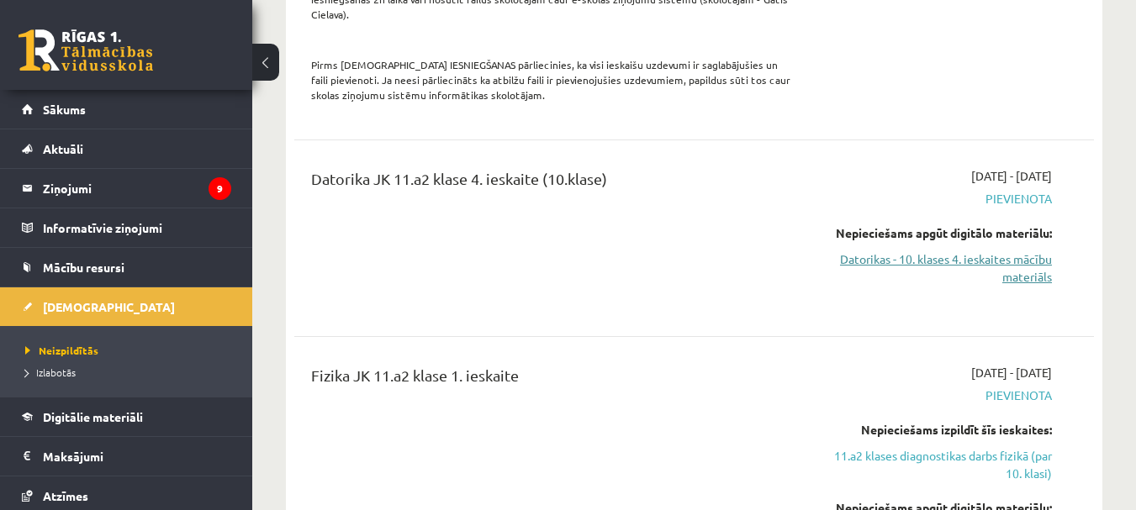
click at [993, 250] on link "Datorikas - 10. klases 4. ieskaites mācību materiāls" at bounding box center [936, 267] width 230 height 35
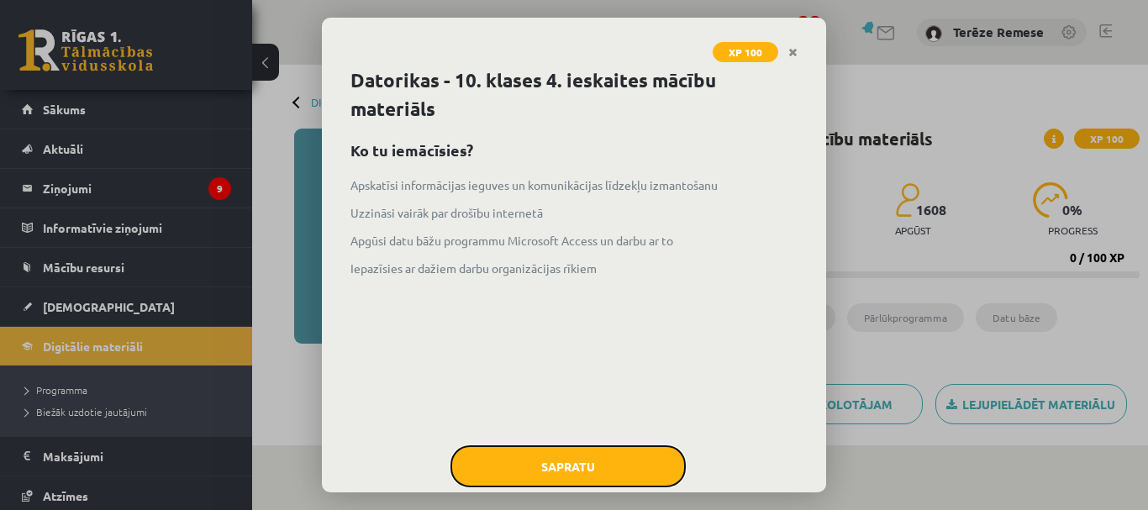
click at [586, 468] on button "Sapratu" at bounding box center [568, 466] width 235 height 42
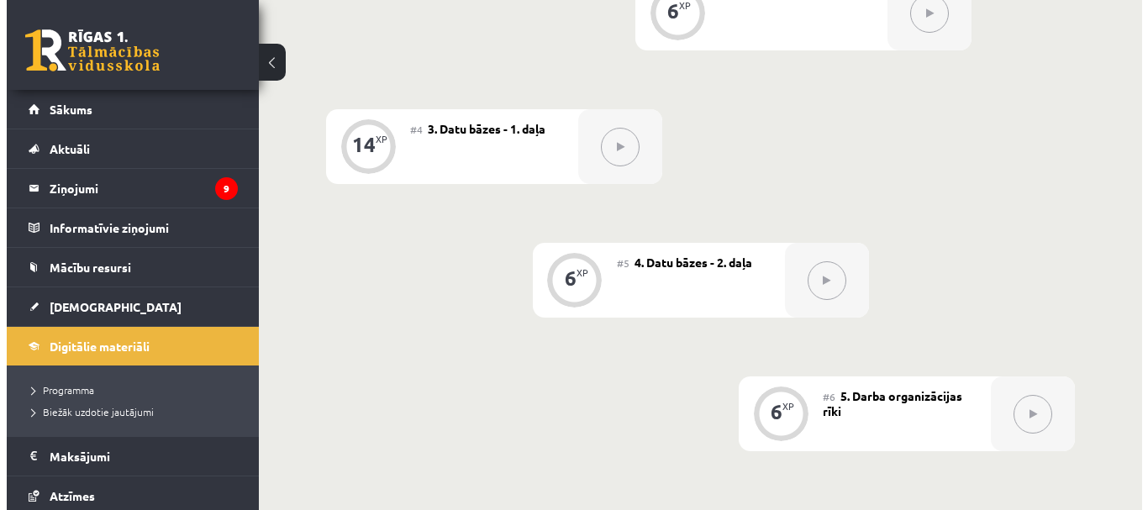
scroll to position [382, 0]
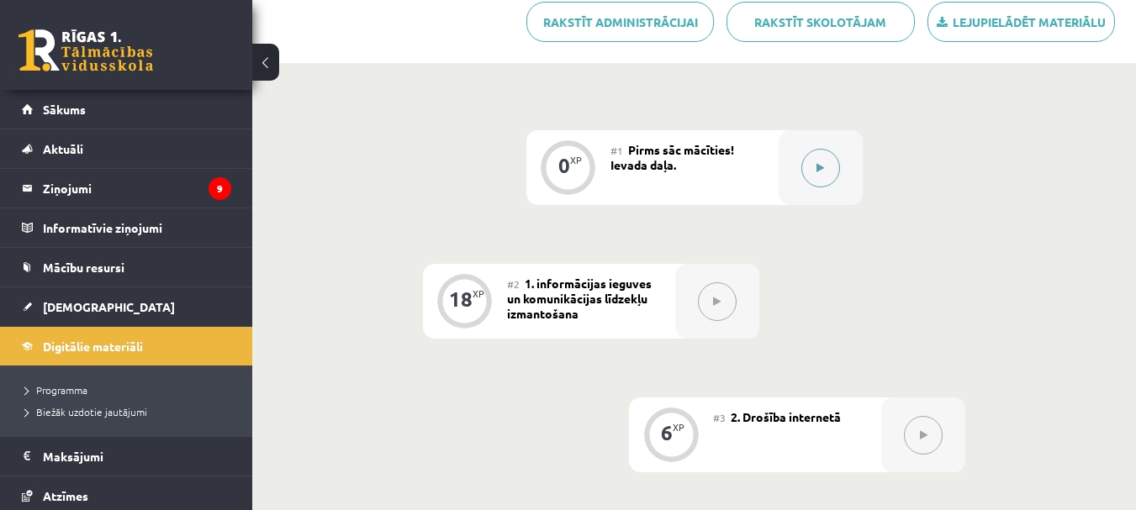
click at [827, 165] on button at bounding box center [820, 168] width 39 height 39
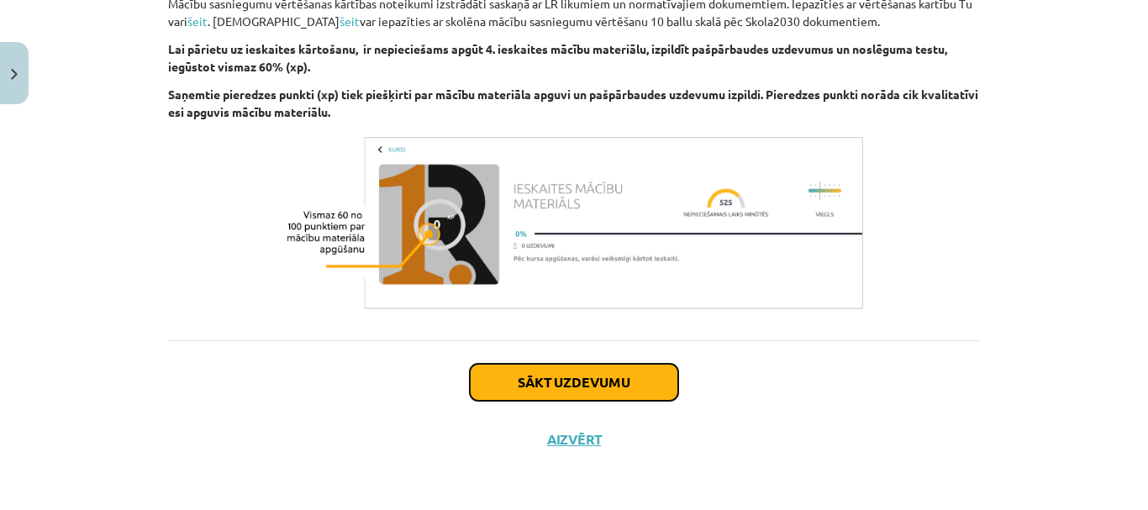
click at [647, 377] on button "Sākt uzdevumu" at bounding box center [574, 382] width 208 height 37
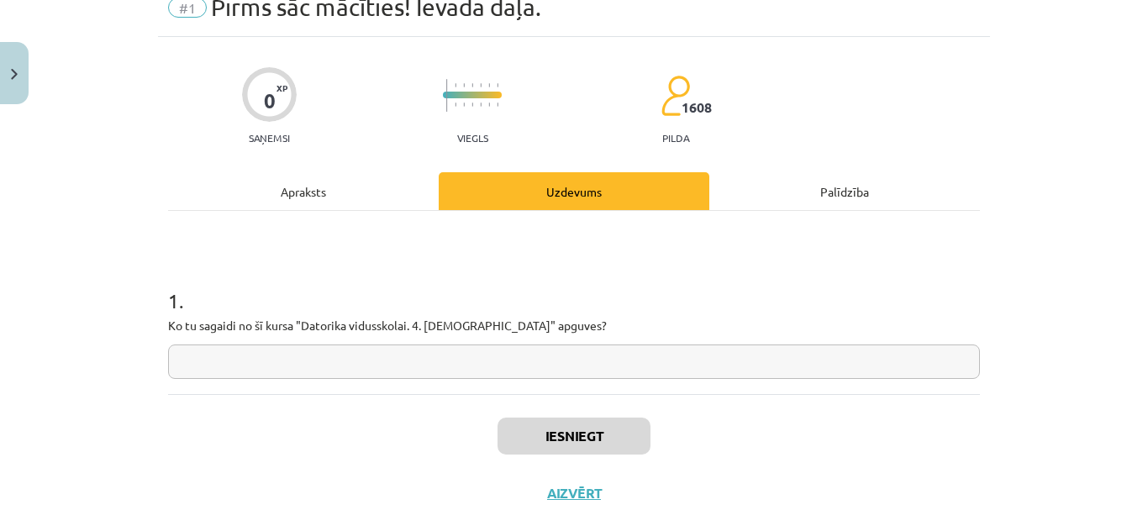
scroll to position [126, 0]
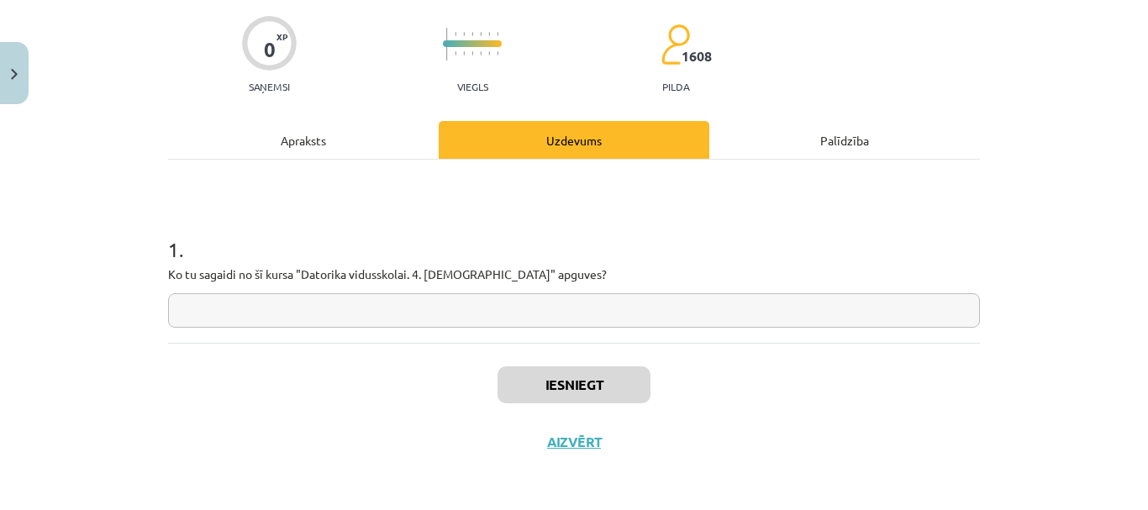
click at [544, 303] on input "text" at bounding box center [574, 310] width 812 height 34
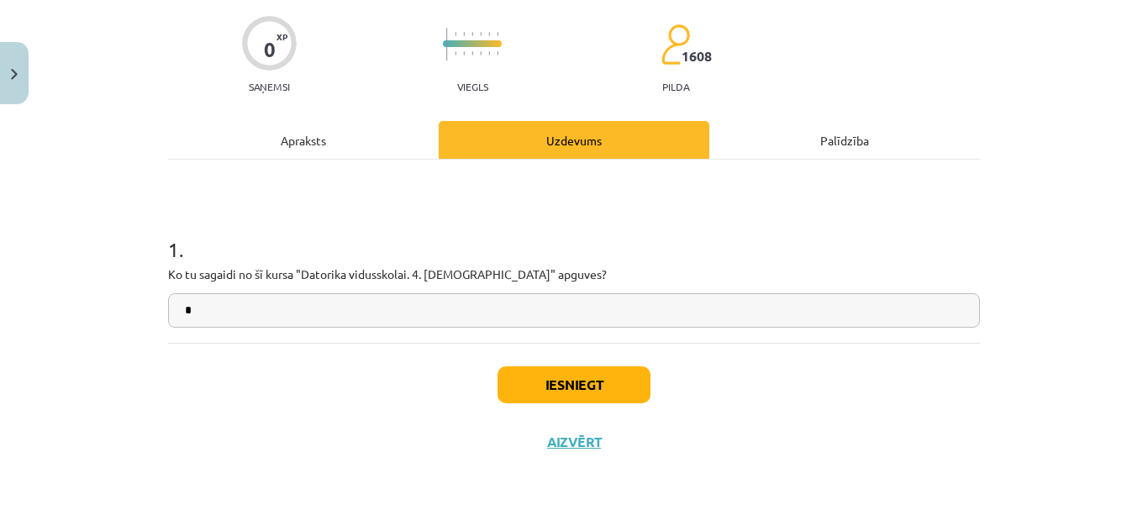
type input "*"
click at [572, 388] on button "Iesniegt" at bounding box center [574, 384] width 153 height 37
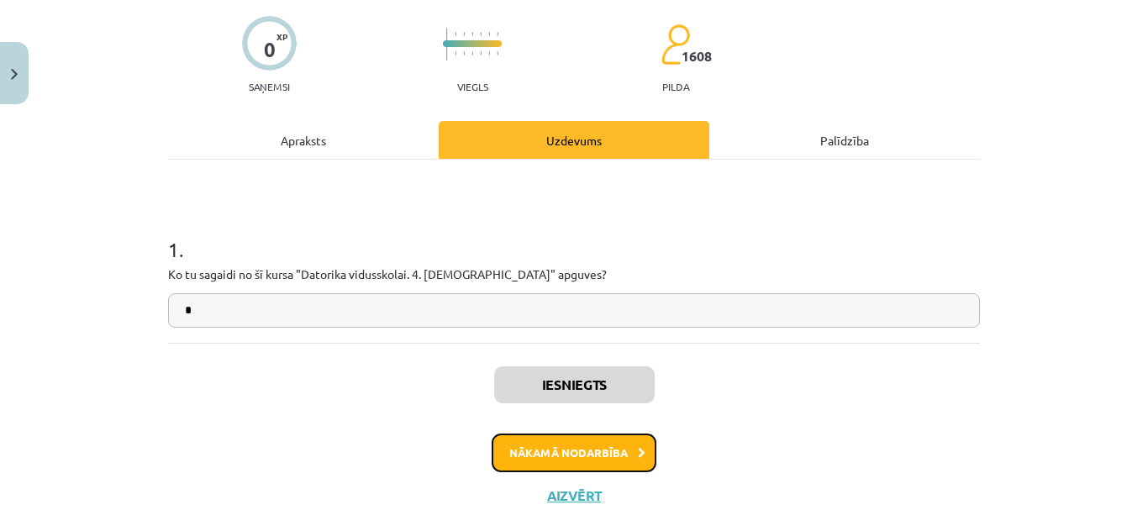
click at [595, 445] on button "Nākamā nodarbība" at bounding box center [574, 453] width 165 height 39
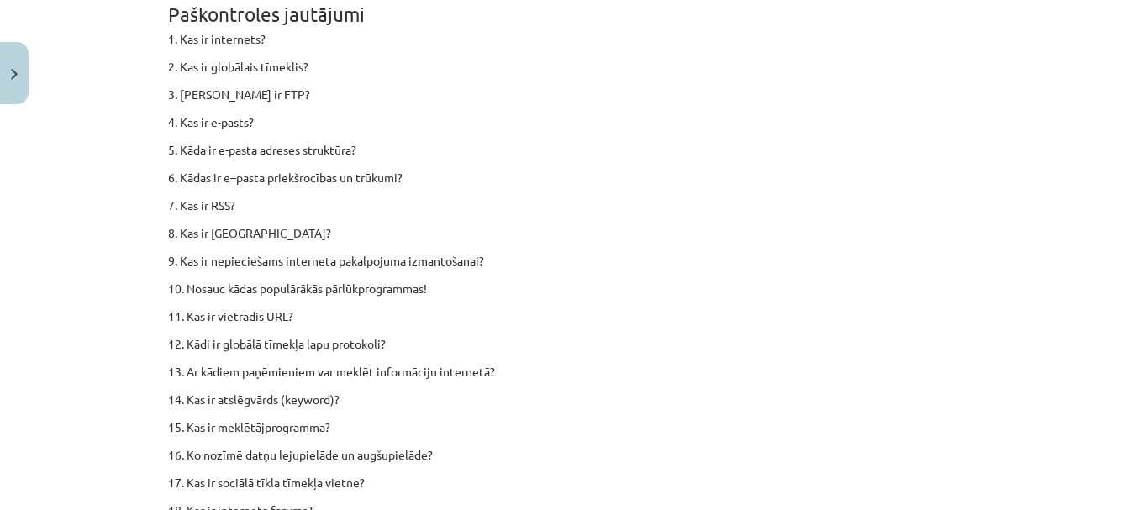
scroll to position [9987, 0]
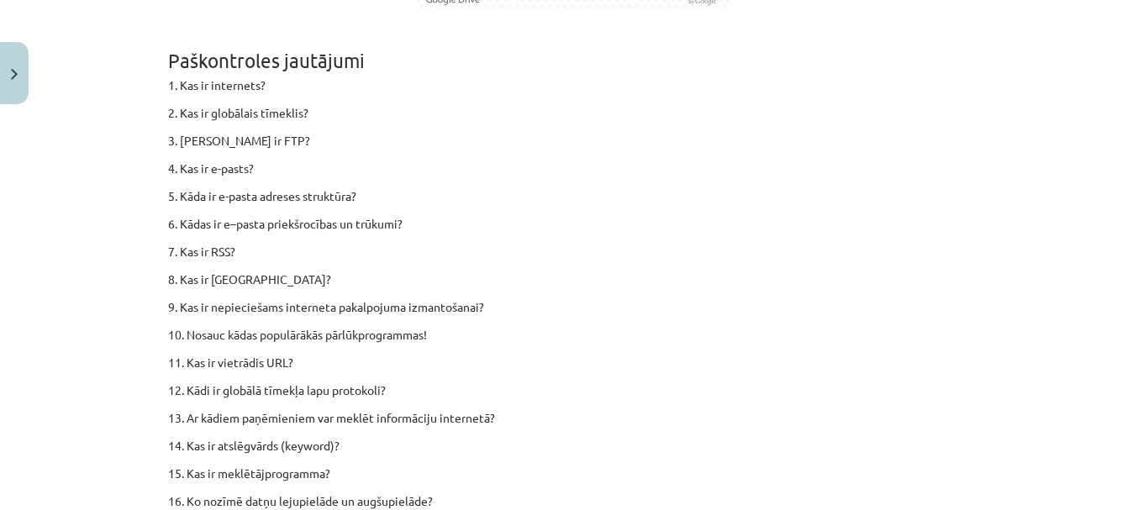
drag, startPoint x: 161, startPoint y: 219, endPoint x: 788, endPoint y: 126, distance: 634.7
copy div "Internets Internets ir globāls vispasaules datortīkls, kas sevī apvieno lielu d…"
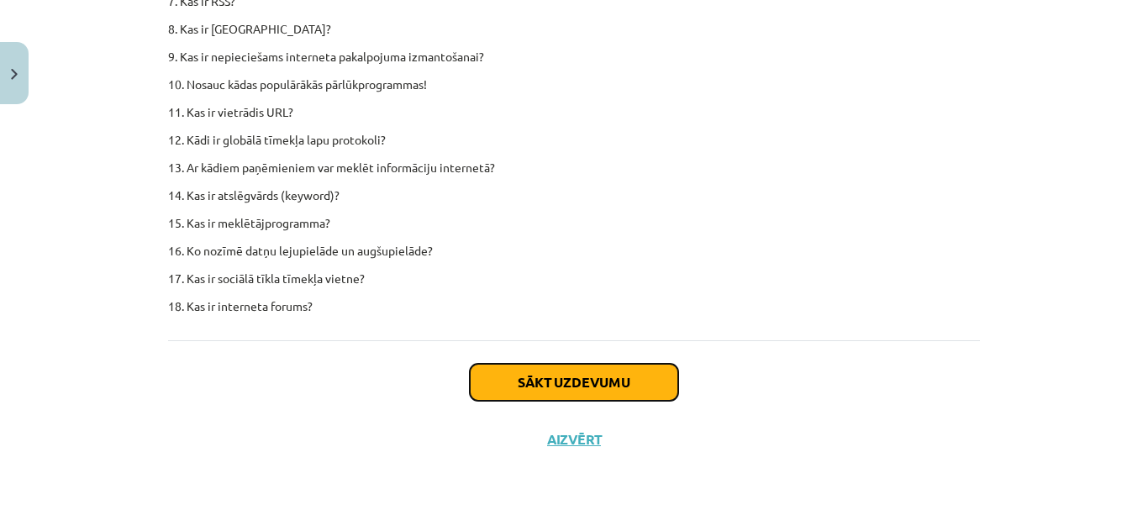
click at [605, 401] on button "Sākt uzdevumu" at bounding box center [574, 382] width 208 height 37
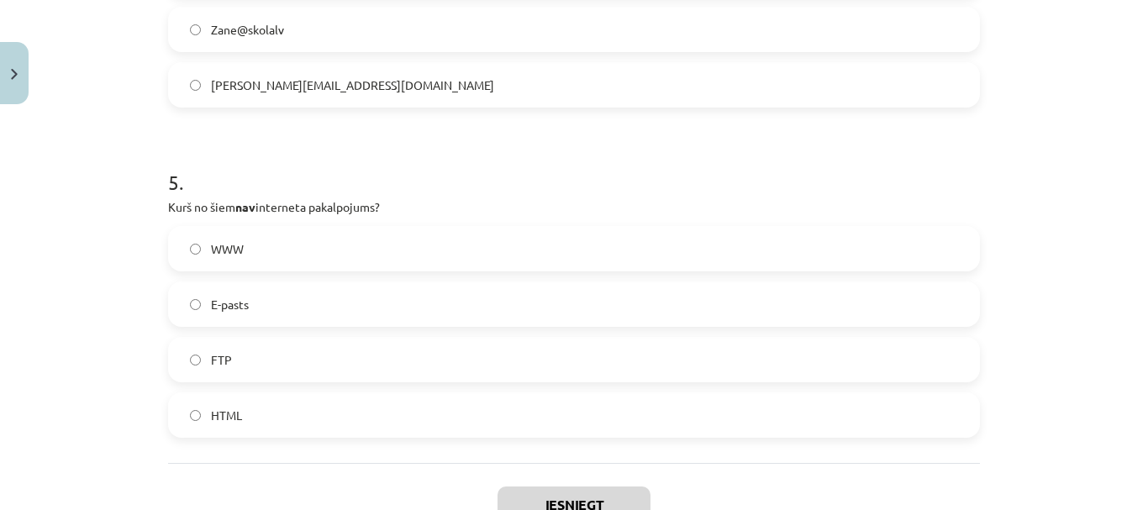
scroll to position [1637, 0]
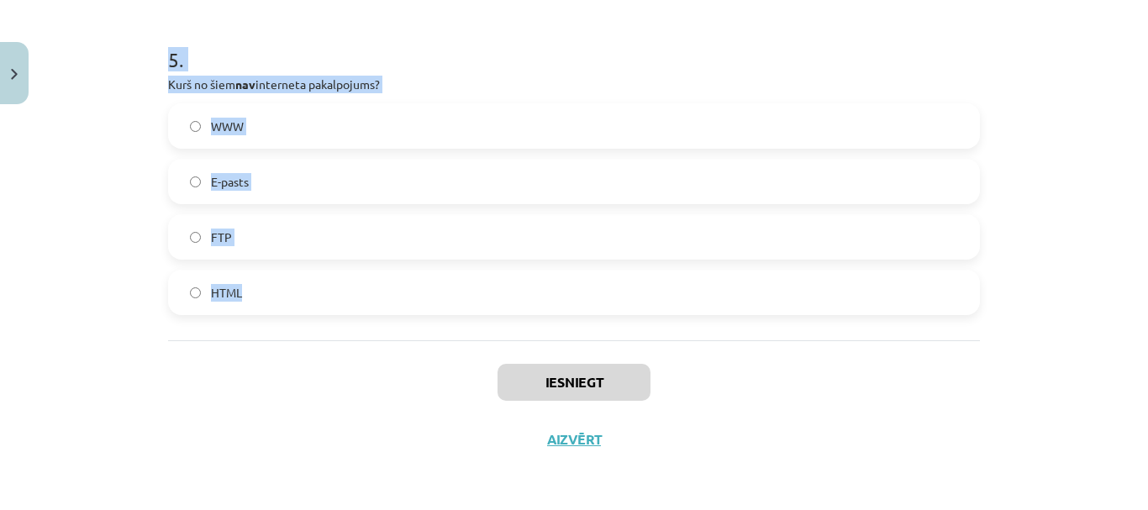
drag, startPoint x: 308, startPoint y: 346, endPoint x: 344, endPoint y: 326, distance: 41.4
click at [350, 330] on div "Mācību tēma: Datorikas - 10. klases 4. ieskaites mācību materiāls #2 1. informā…" at bounding box center [574, 255] width 1148 height 510
drag, startPoint x: 230, startPoint y: 286, endPoint x: 257, endPoint y: 297, distance: 29.0
click at [257, 297] on label "HTML" at bounding box center [574, 292] width 809 height 42
copy form "Kā sauca pirmo datortīklu, ko var uzskatīt par interneta sākumu? GLOBALNET WWWN…"
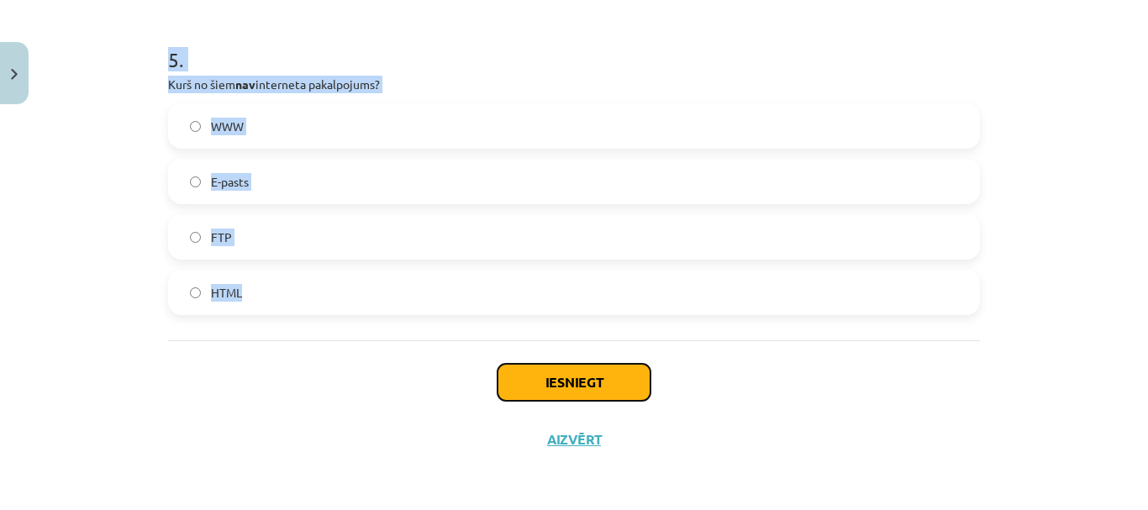
click at [564, 373] on button "Iesniegt" at bounding box center [574, 382] width 153 height 37
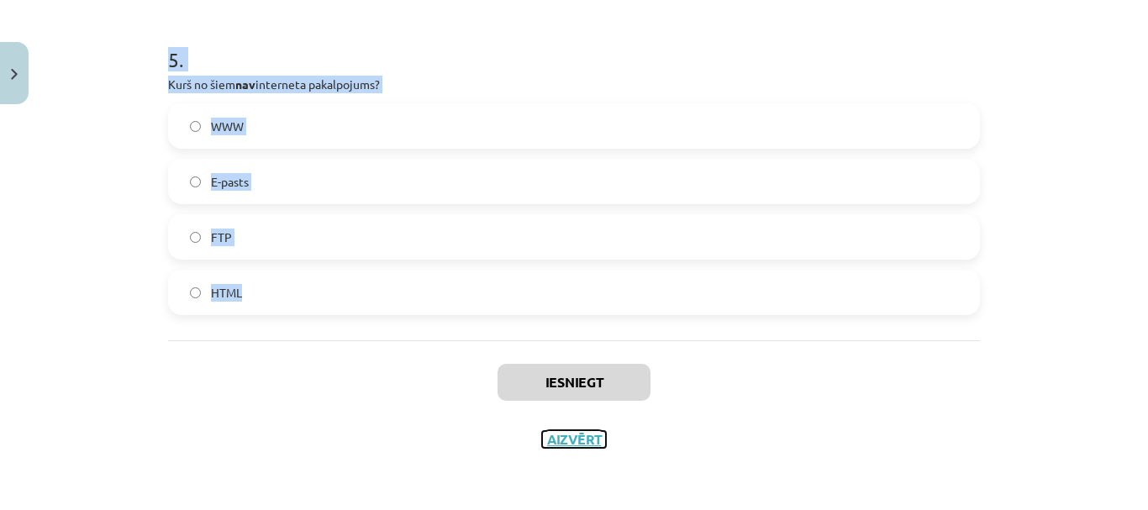
click at [583, 435] on button "Aizvērt" at bounding box center [574, 439] width 64 height 17
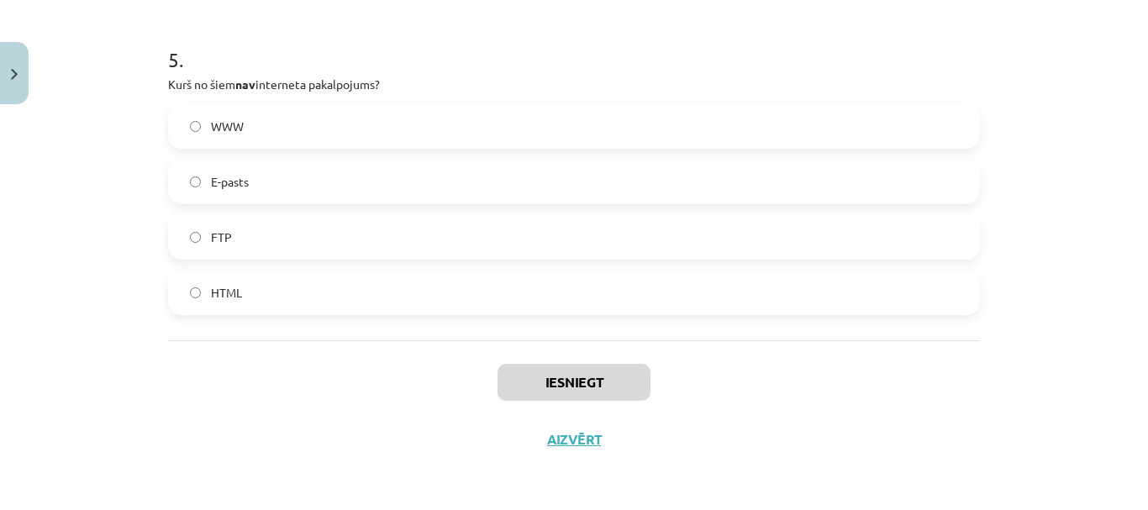
click at [576, 434] on div "Iesniegt Aizvērt" at bounding box center [574, 399] width 812 height 118
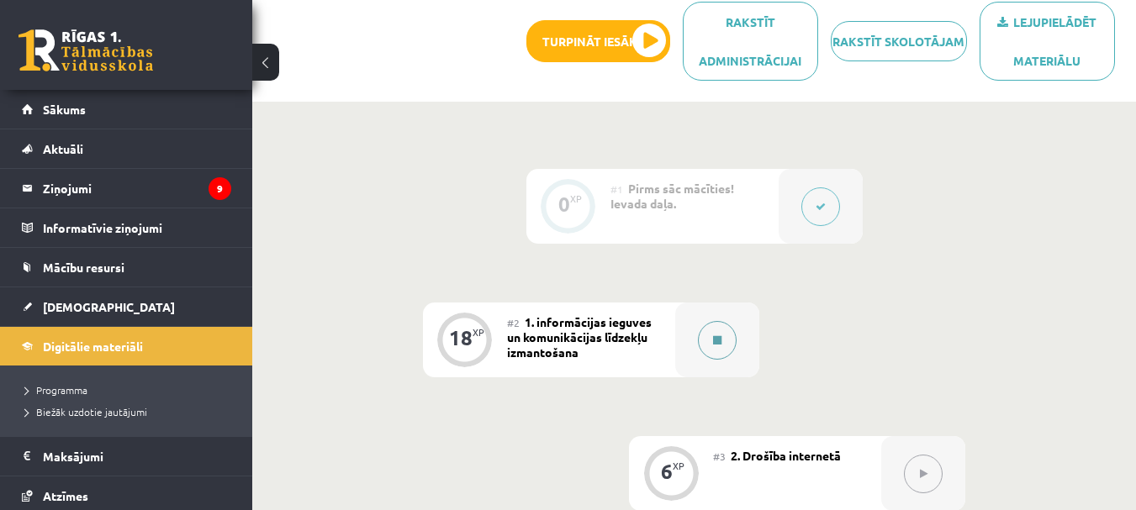
click at [713, 326] on button at bounding box center [717, 340] width 39 height 39
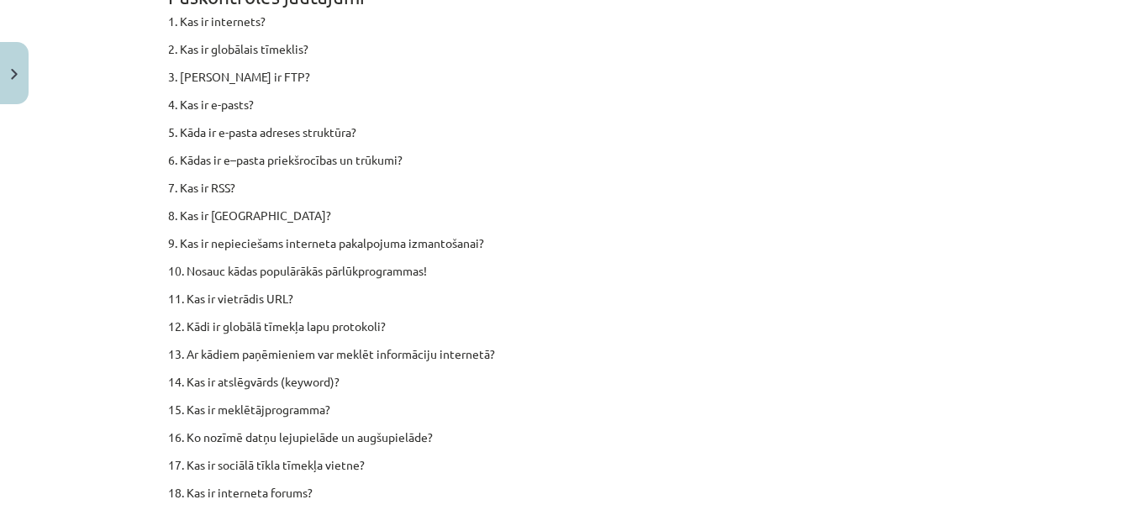
scroll to position [10459, 0]
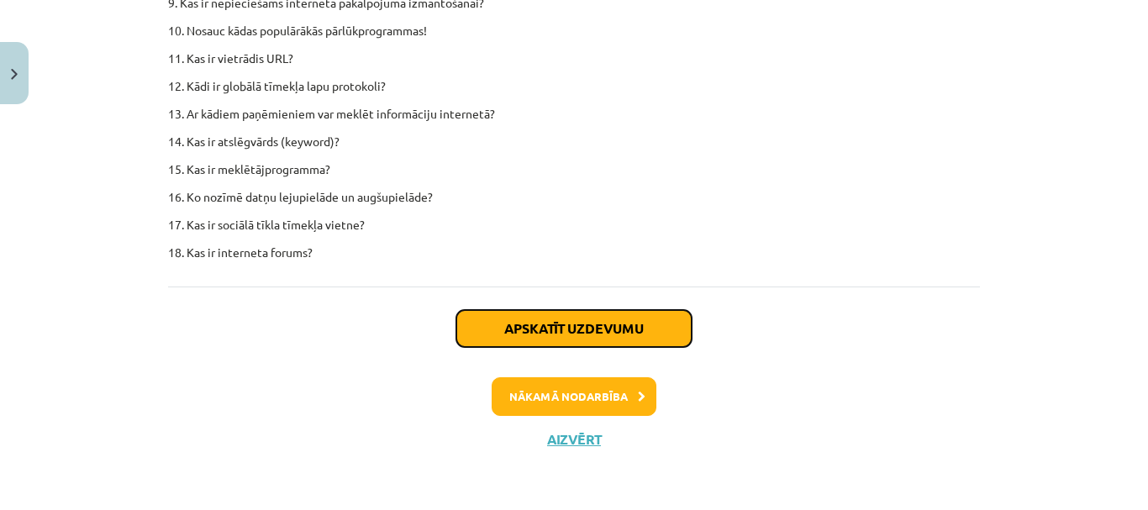
click at [629, 326] on button "Apskatīt uzdevumu" at bounding box center [573, 328] width 235 height 37
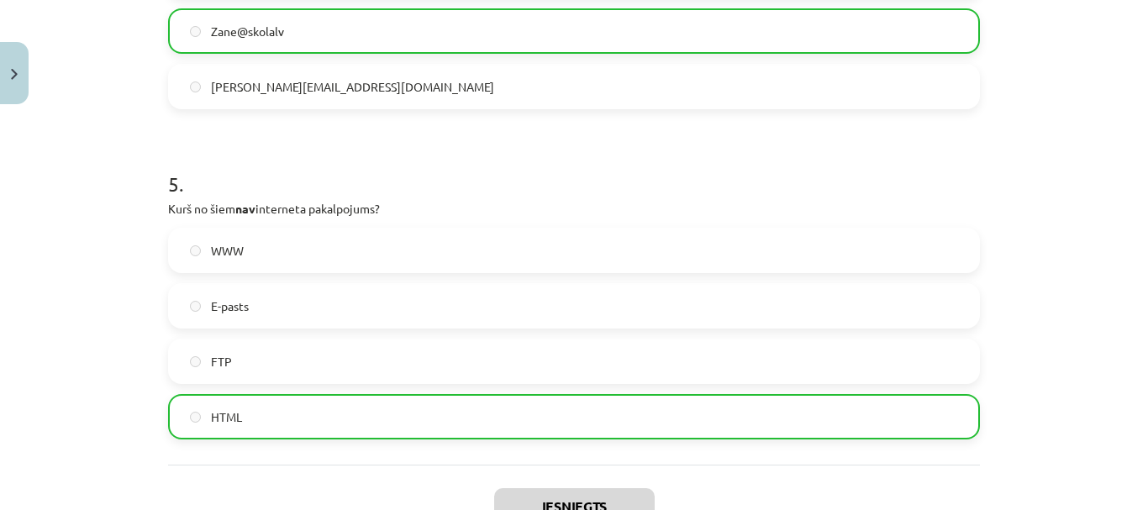
scroll to position [1691, 0]
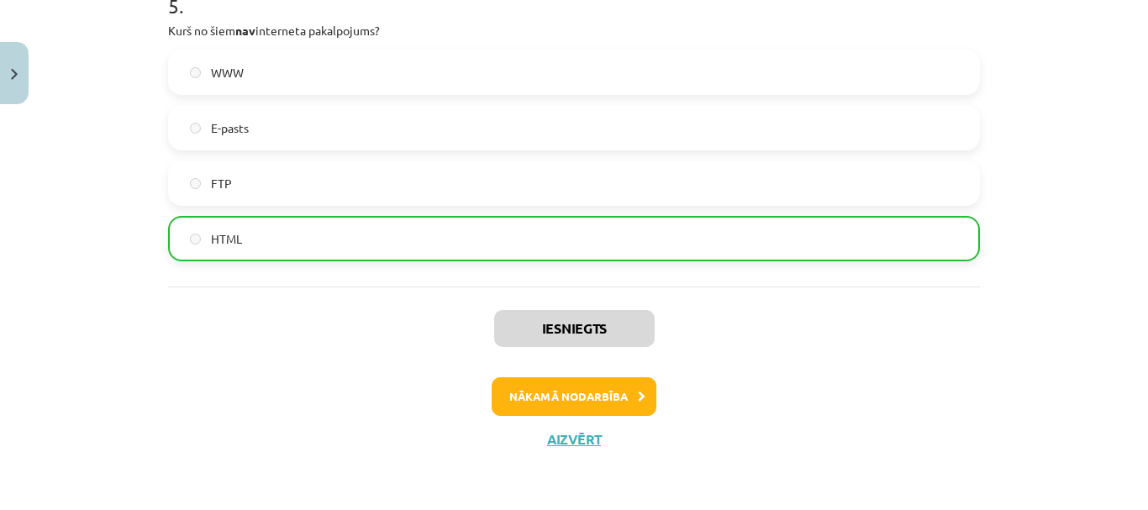
click at [435, 246] on label "HTML" at bounding box center [574, 239] width 809 height 42
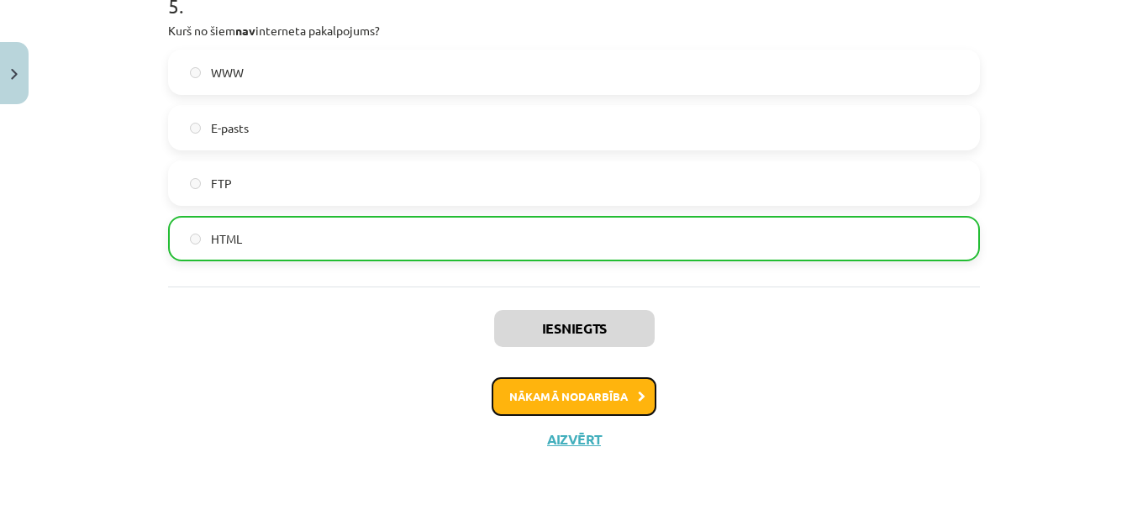
click at [626, 399] on button "Nākamā nodarbība" at bounding box center [574, 396] width 165 height 39
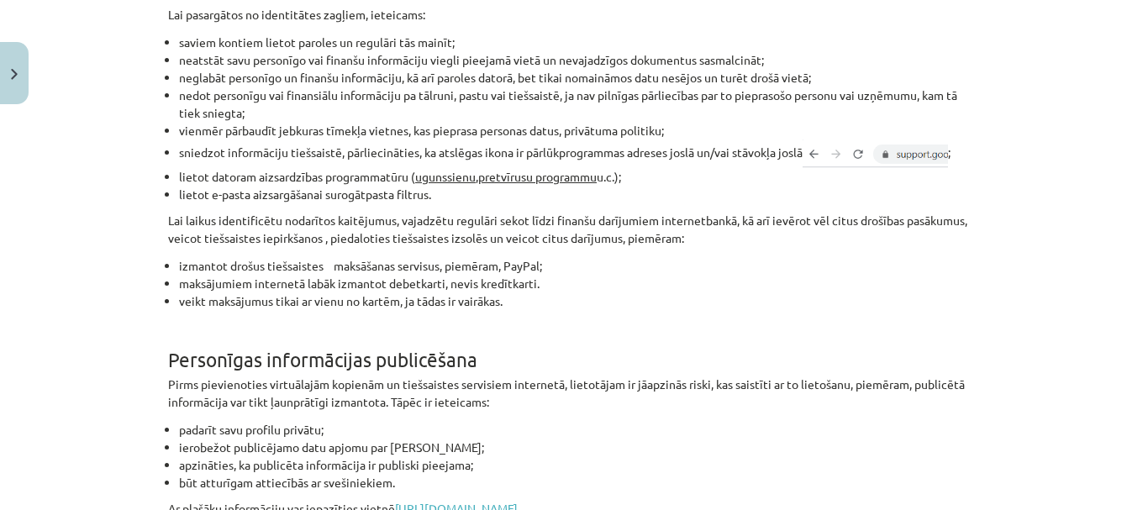
scroll to position [1478, 0]
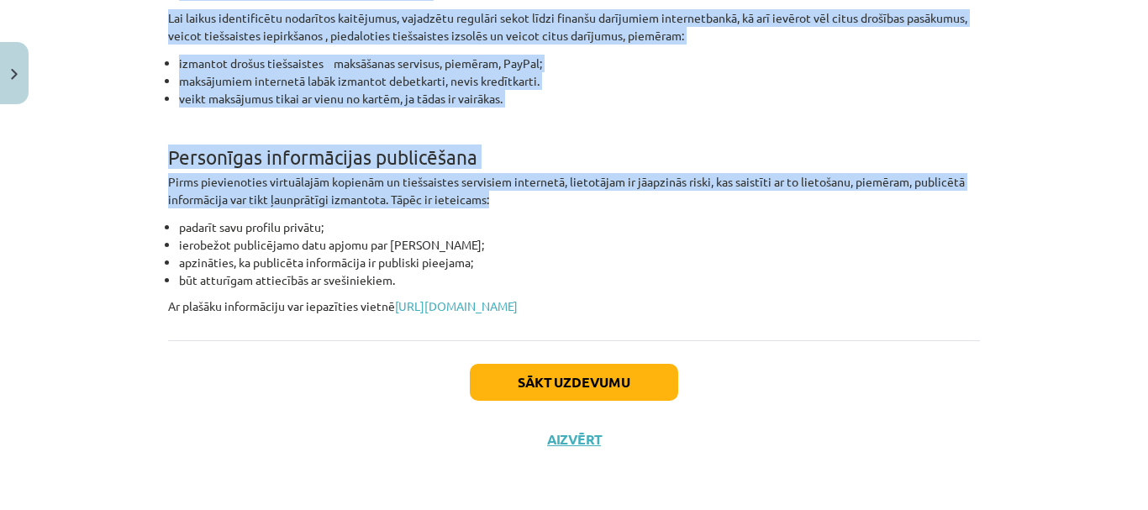
drag, startPoint x: 158, startPoint y: 258, endPoint x: 628, endPoint y: 204, distance: 472.9
copy div "Jebkurš dators, kas pieslēgts internetam, ir pakļauts uzbrukumiem. Lai pasargāt…"
click at [566, 376] on button "Sākt uzdevumu" at bounding box center [574, 382] width 208 height 37
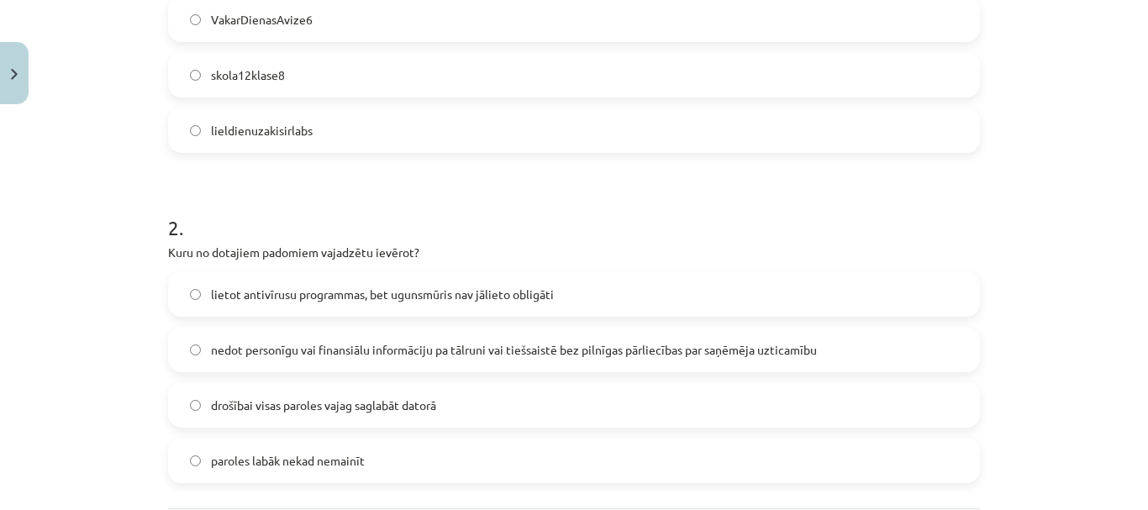
scroll to position [646, 0]
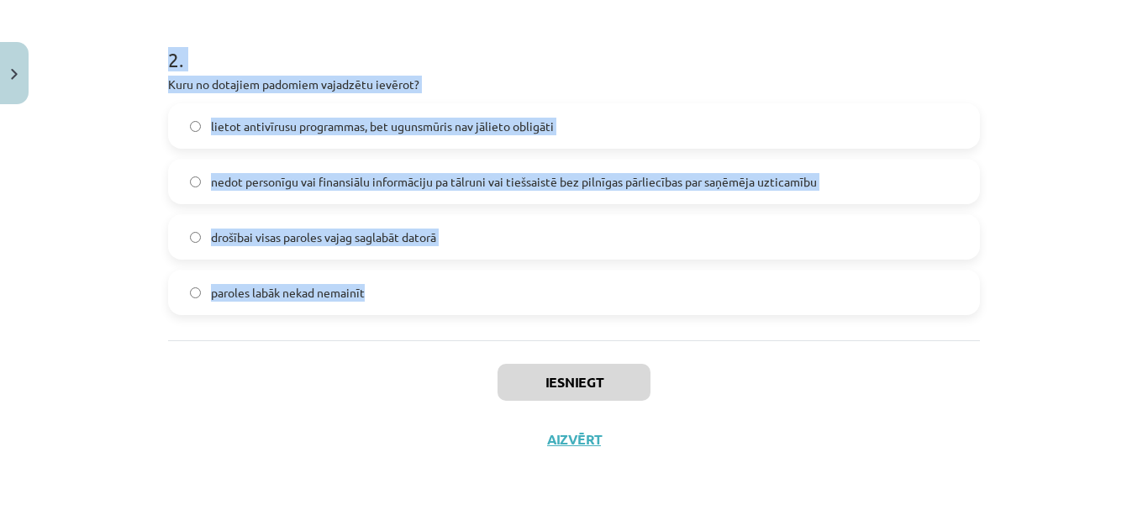
drag, startPoint x: 140, startPoint y: 182, endPoint x: 420, endPoint y: 292, distance: 301.1
click at [420, 292] on div "Mācību tēma: Datorikas - 10. klases 4. ieskaites mācību materiāls #3 2. Drošība…" at bounding box center [574, 255] width 1148 height 510
copy form "Kura no šīm parolēm ir drošākā? 3N7pc^J}Nz VakarDienasAvize6 skola12klase8 liel…"
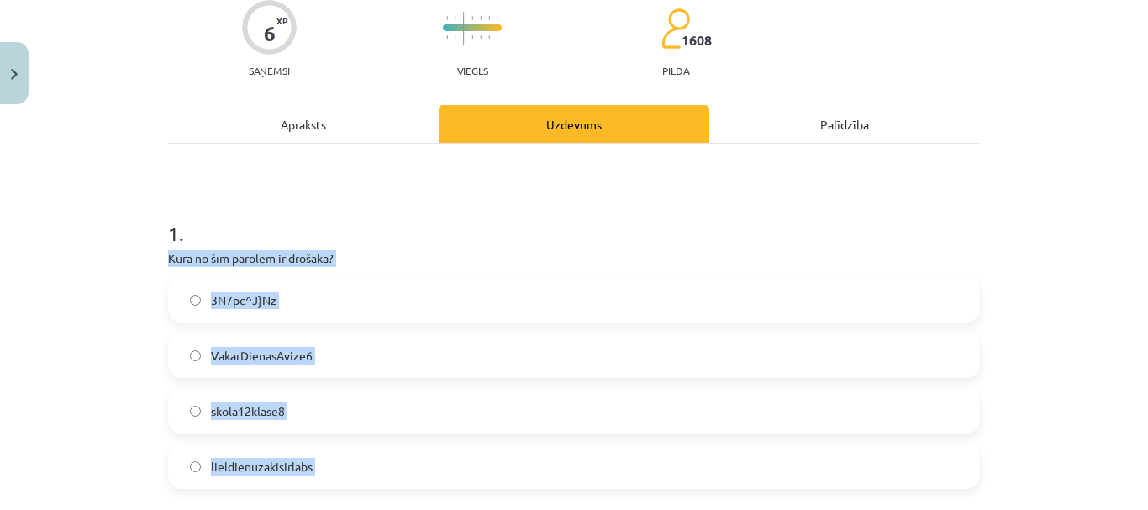
click at [564, 271] on div "1 . Kura no šīm parolēm ir drošākā? 3N7pc^J}Nz VakarDienasAvize6 skola12klase8 …" at bounding box center [574, 340] width 812 height 297
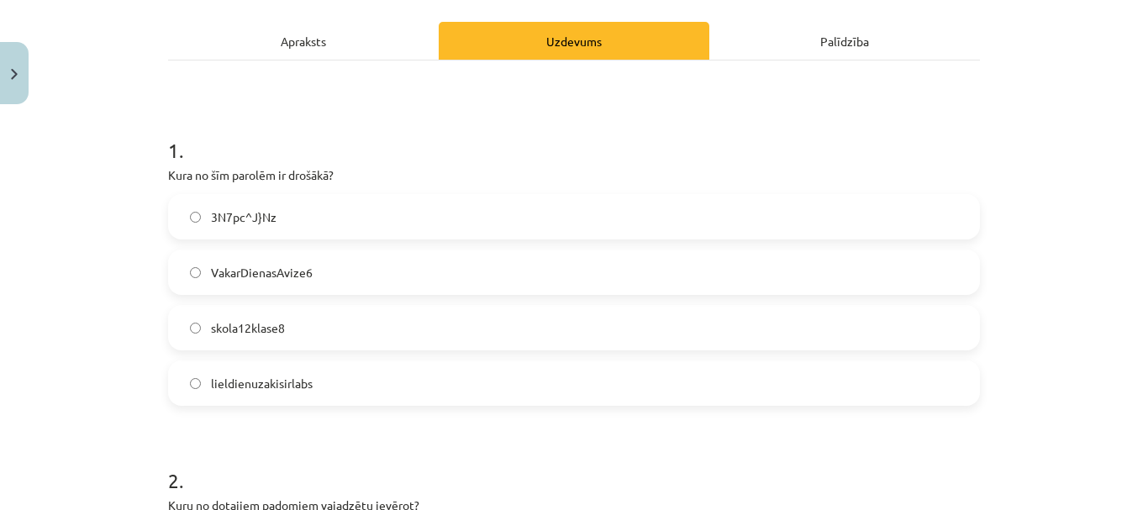
scroll to position [226, 0]
click at [262, 220] on span "3N7pc^J}Nz" at bounding box center [244, 217] width 66 height 18
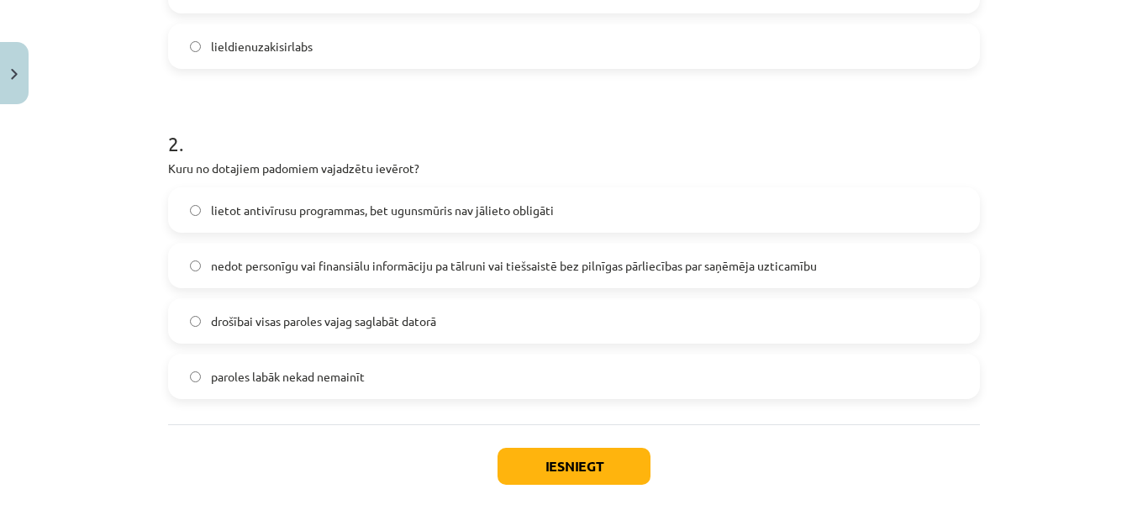
click at [366, 263] on span "nedot personīgu vai finansiālu informāciju pa tālruni vai tiešsaistē bez pilnīg…" at bounding box center [514, 266] width 606 height 18
click at [570, 472] on button "Iesniegt" at bounding box center [574, 466] width 153 height 37
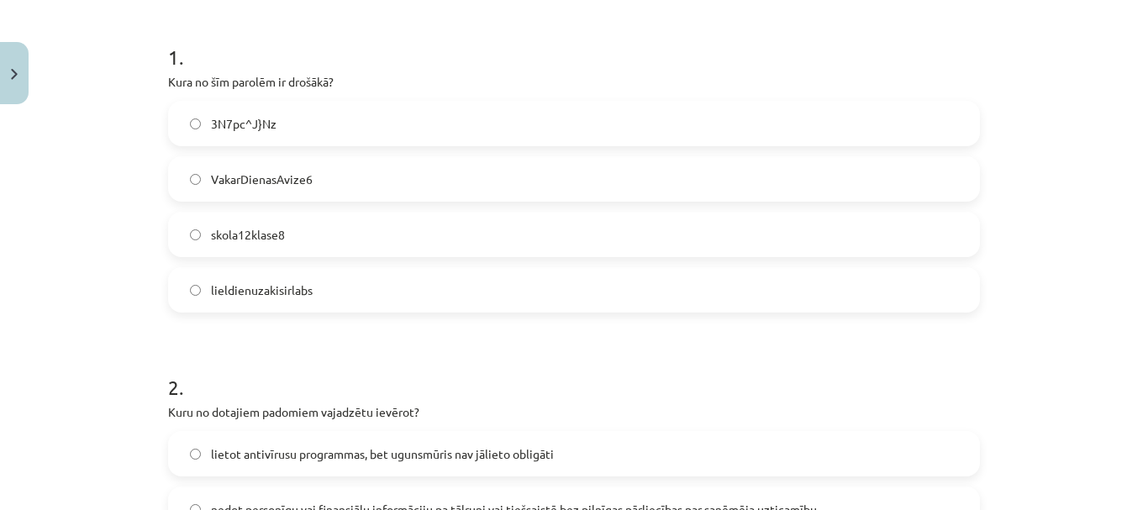
scroll to position [310, 0]
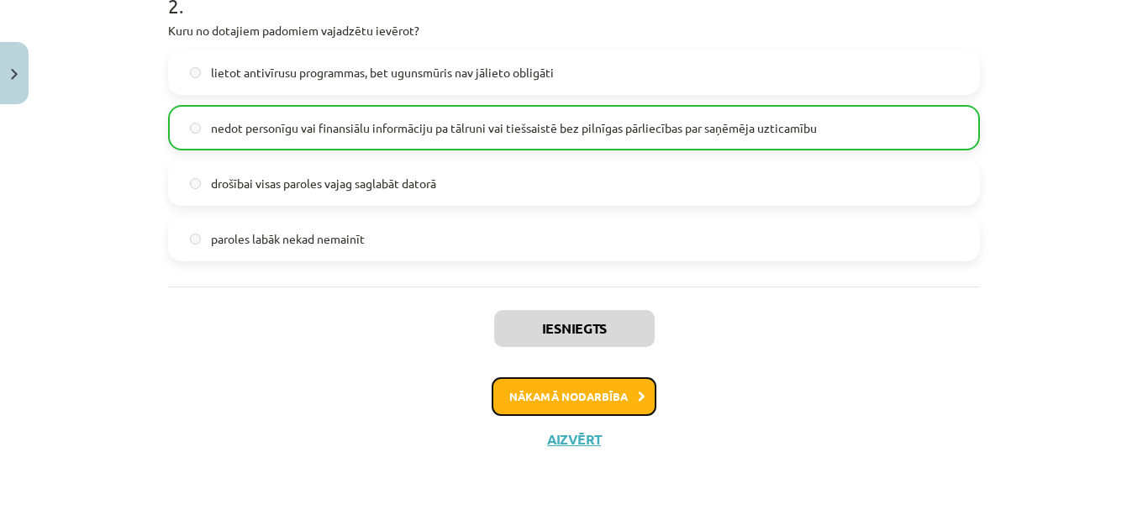
click at [623, 403] on button "Nākamā nodarbība" at bounding box center [574, 396] width 165 height 39
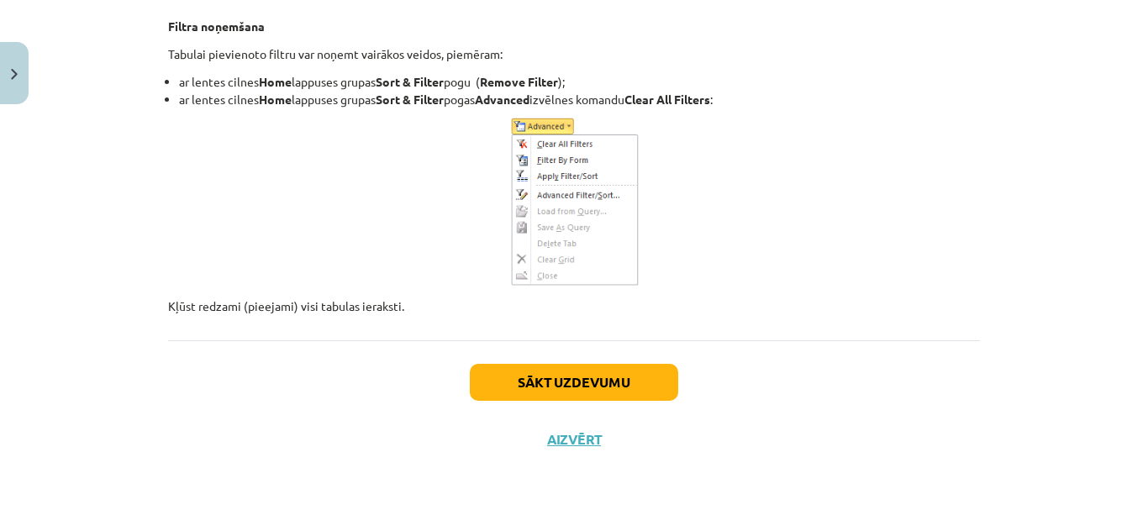
scroll to position [15518, 0]
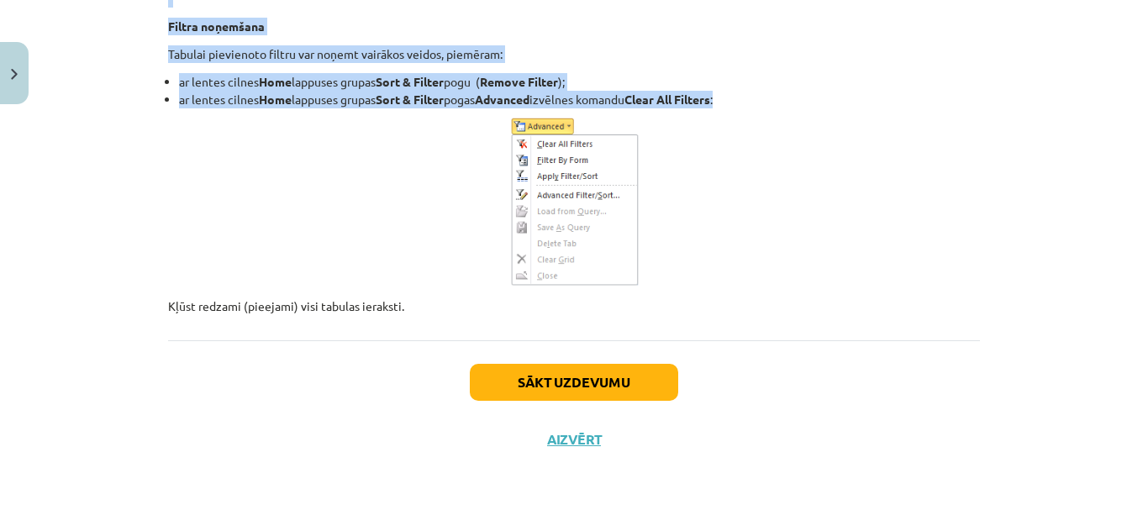
drag, startPoint x: 153, startPoint y: 265, endPoint x: 717, endPoint y: 97, distance: 588.5
copy div "Datubāze ir informācijas kopums ar noteiktu struktūru. Par datu bāzi var saukt …"
click at [503, 379] on button "Sākt uzdevumu" at bounding box center [574, 382] width 208 height 37
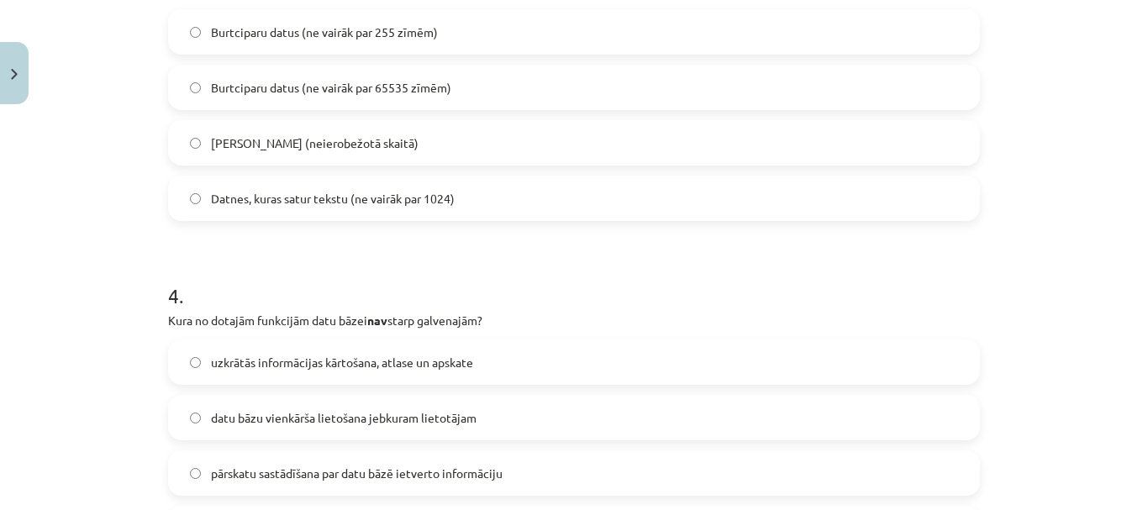
scroll to position [1307, 0]
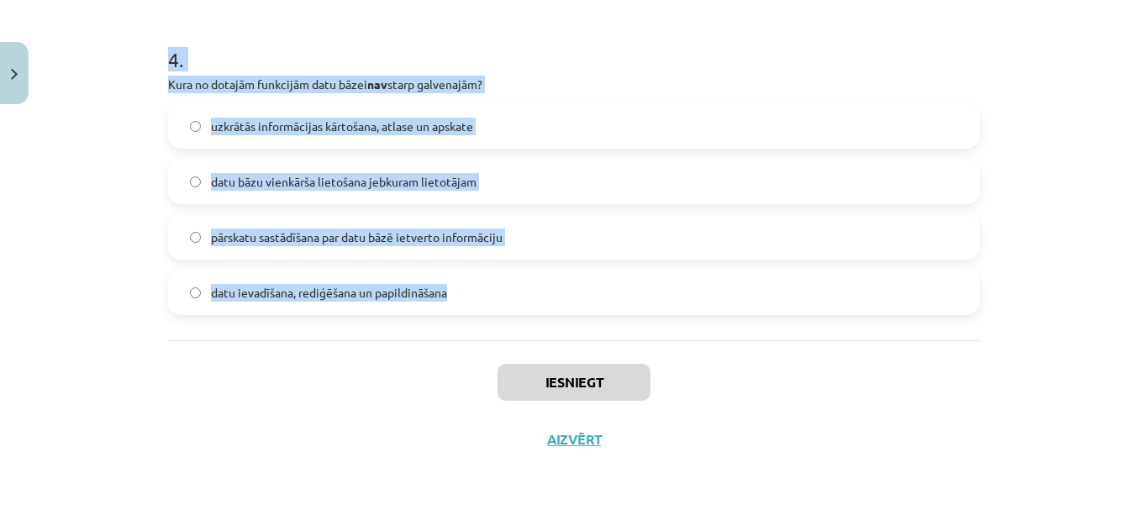
drag, startPoint x: 155, startPoint y: 356, endPoint x: 466, endPoint y: 295, distance: 316.8
copy form "Datu bāzu tabulā visu vienu rindiņu sauc par: Datu tabulu (data table) Lauku (f…"
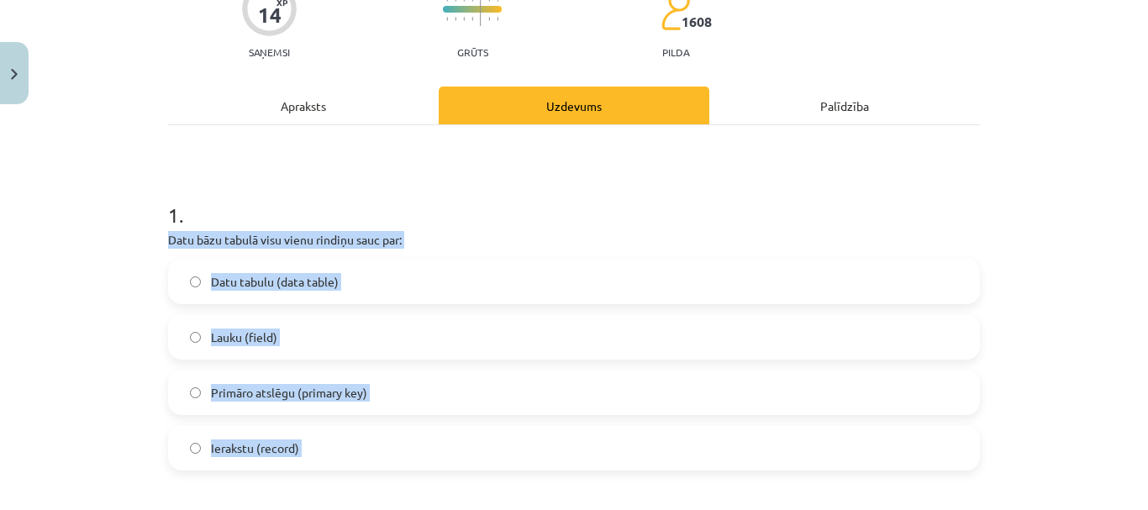
scroll to position [0, 0]
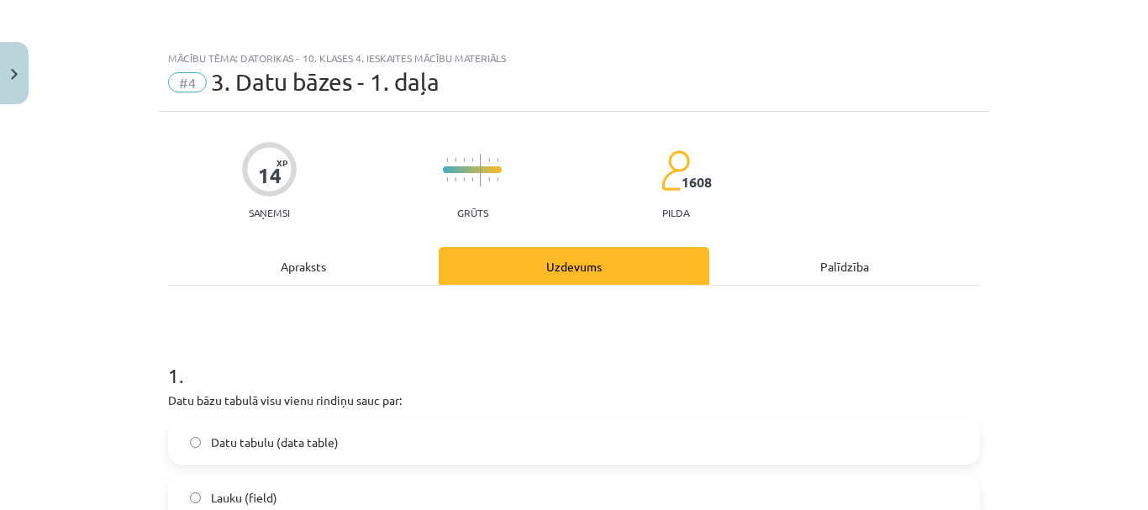
click at [168, 267] on div "Apraksts" at bounding box center [303, 266] width 271 height 38
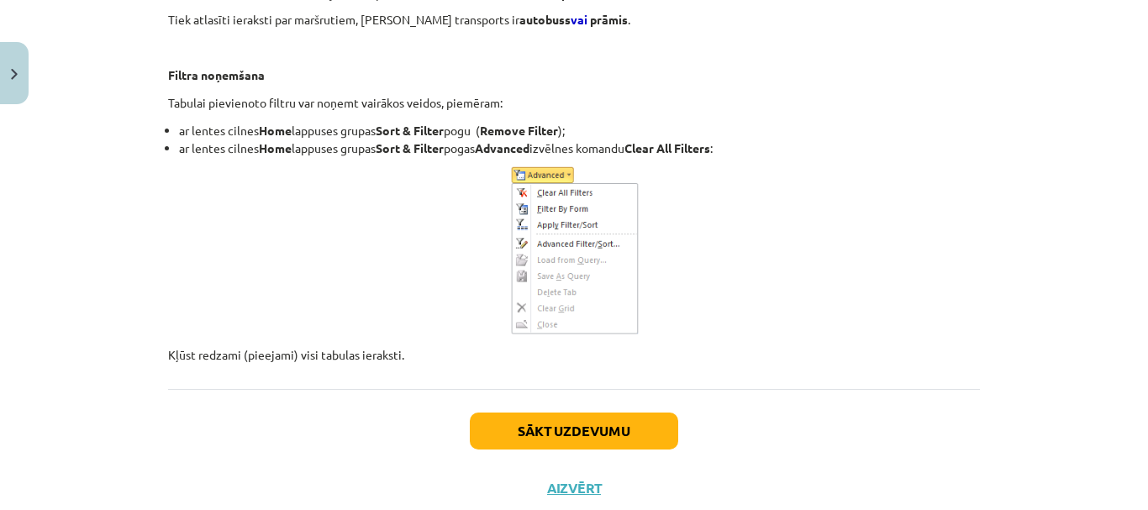
scroll to position [15518, 0]
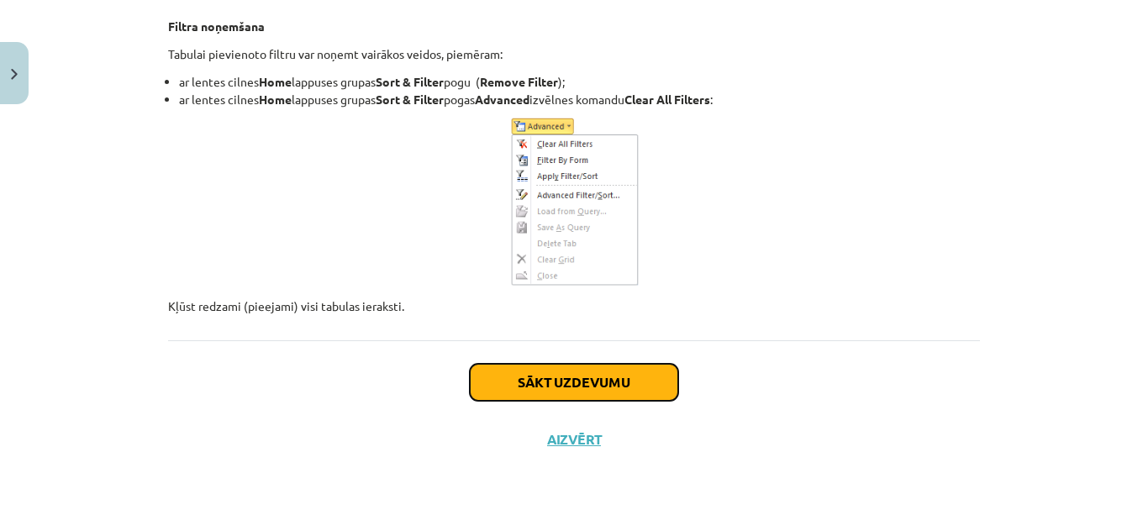
click at [640, 379] on button "Sākt uzdevumu" at bounding box center [574, 382] width 208 height 37
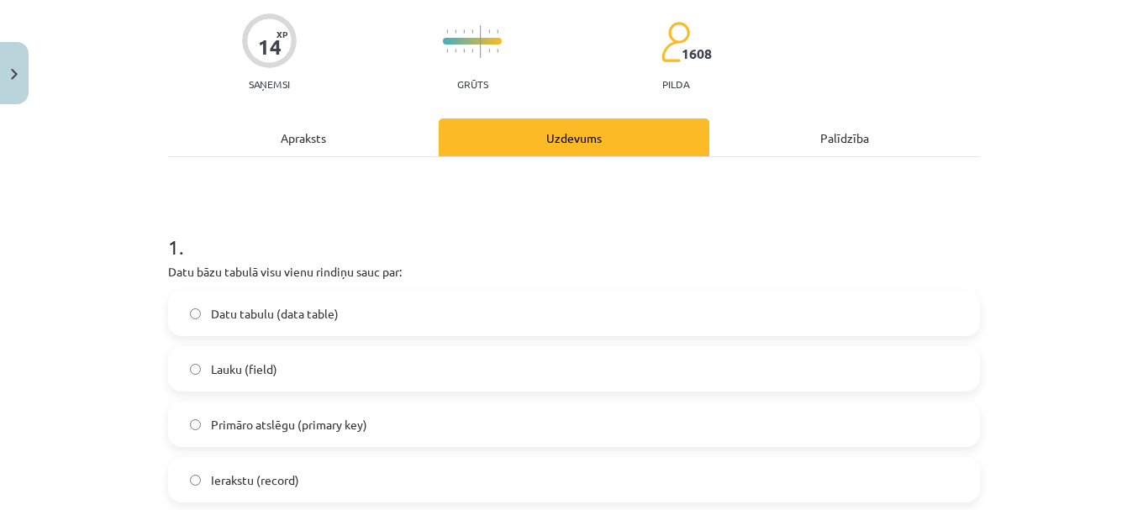
scroll to position [210, 0]
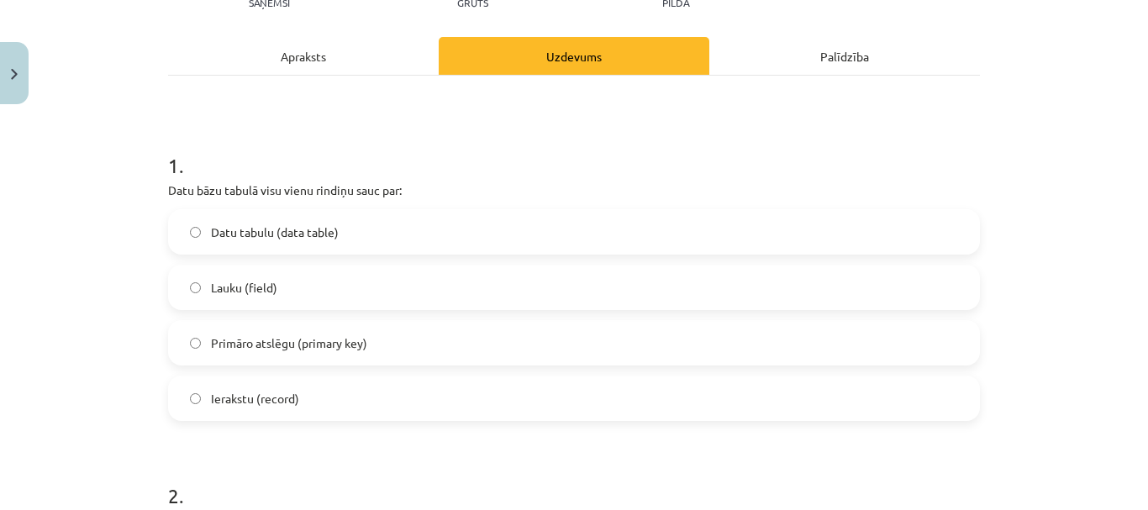
click at [267, 399] on span "Ierakstu (record)" at bounding box center [255, 399] width 88 height 18
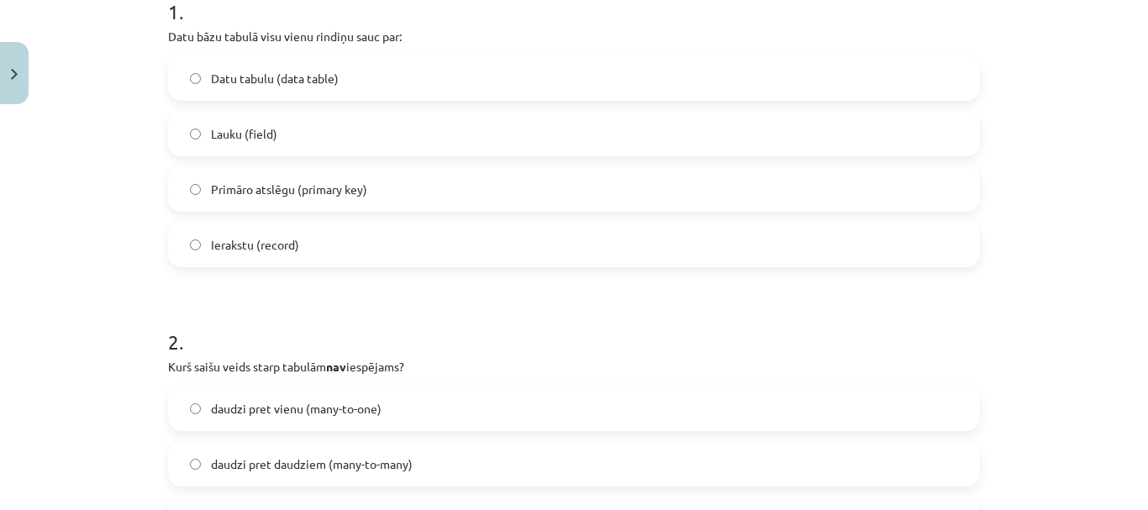
scroll to position [546, 0]
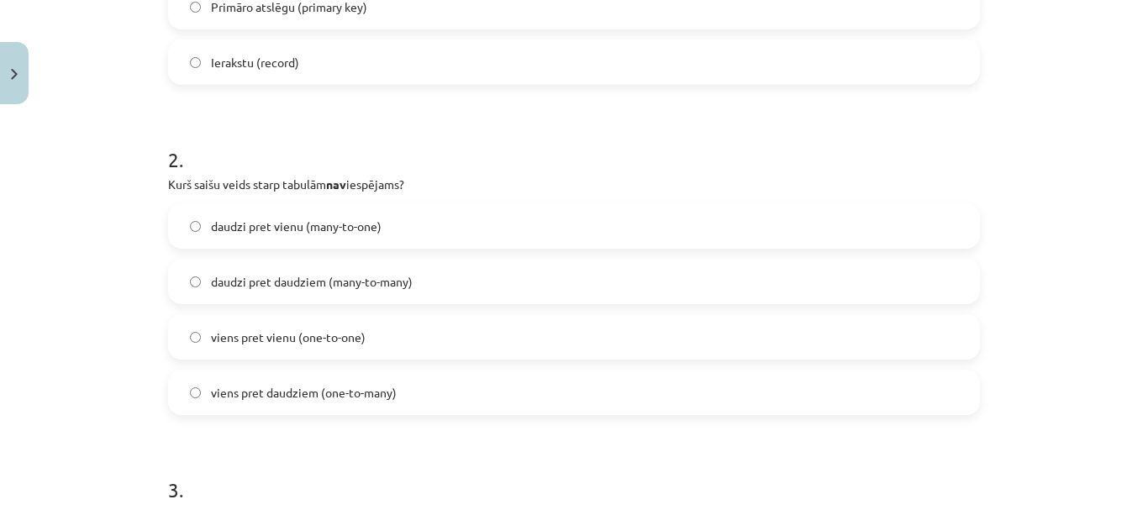
click at [233, 233] on span "daudzi pret vienu (many-to-one)" at bounding box center [296, 227] width 171 height 18
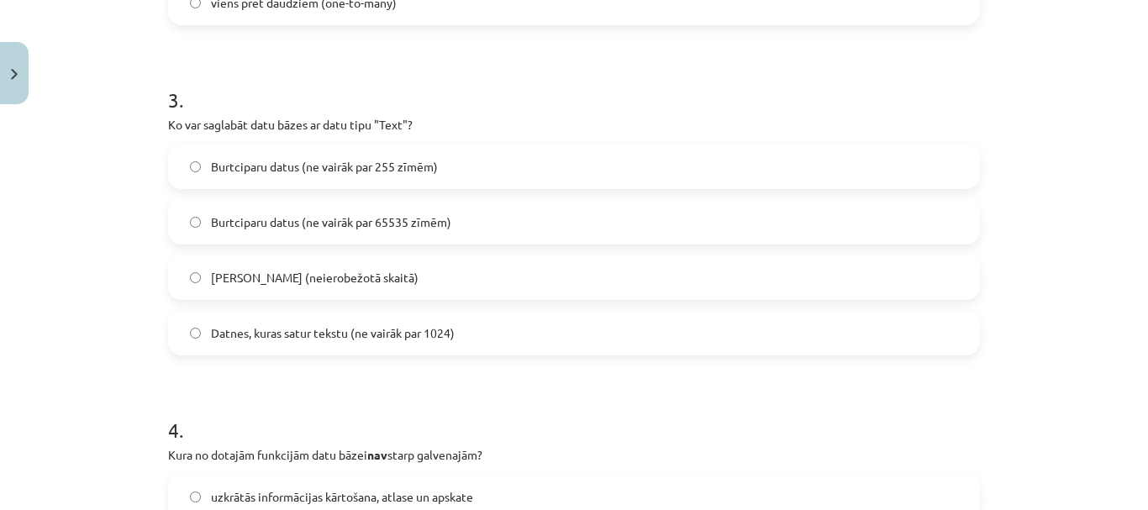
scroll to position [967, 0]
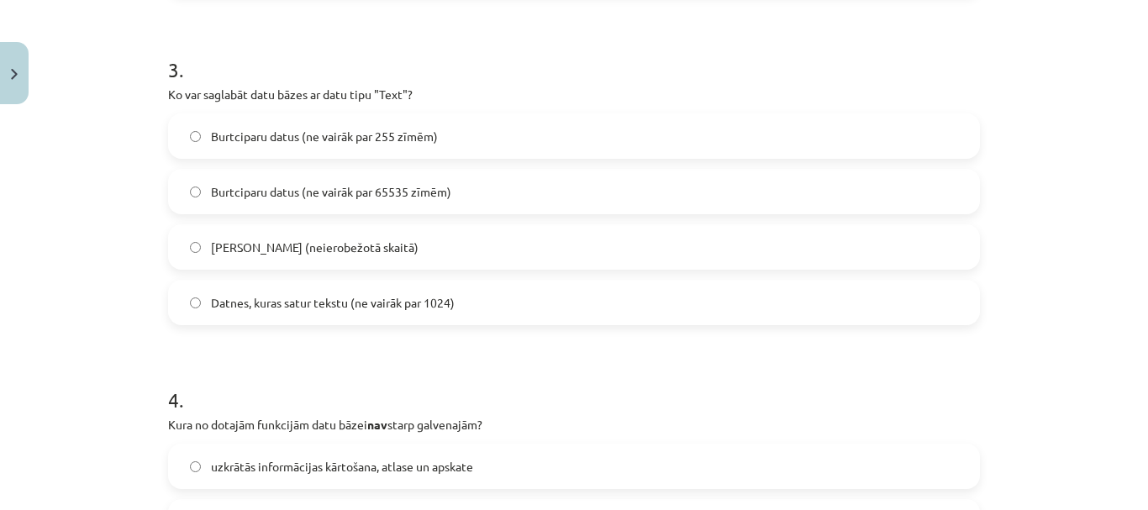
click at [356, 140] on span "Burtciparu datus (ne vairāk par 255 zīmēm)" at bounding box center [324, 137] width 227 height 18
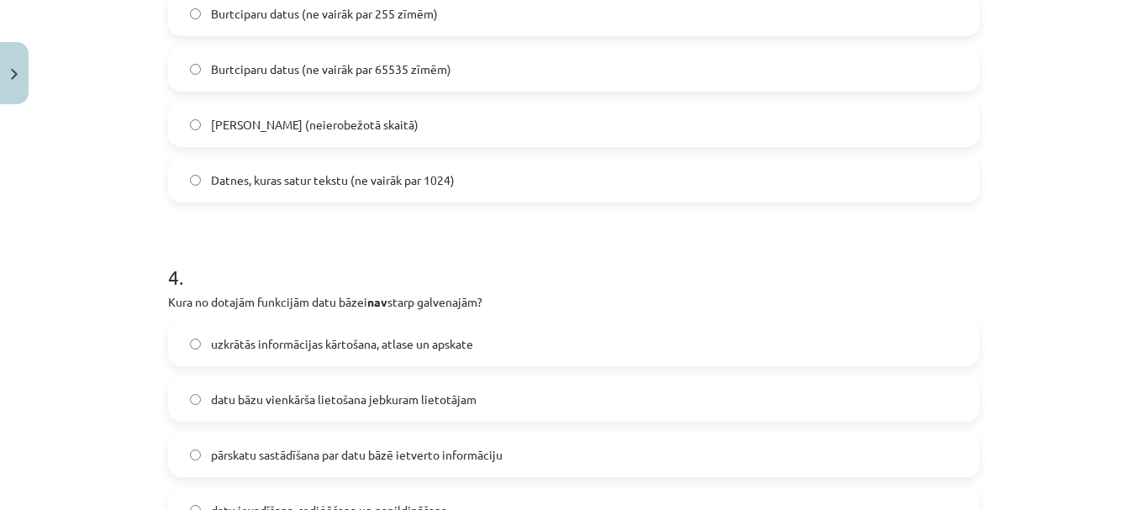
scroll to position [1219, 0]
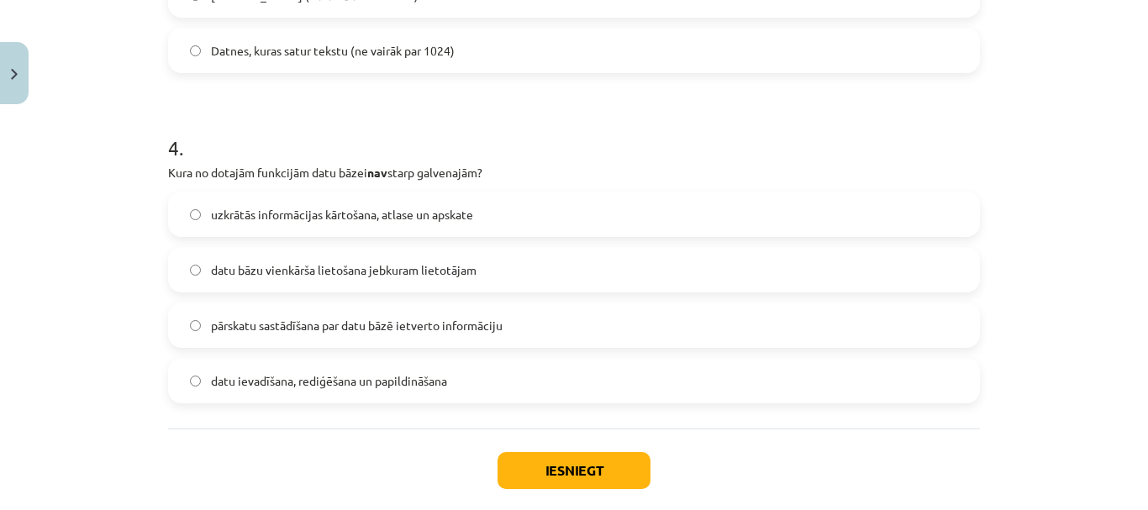
click at [329, 265] on span "datu bāzu vienkārša lietošana jebkuram lietotājam" at bounding box center [344, 270] width 266 height 18
click at [535, 477] on button "Iesniegt" at bounding box center [574, 470] width 153 height 37
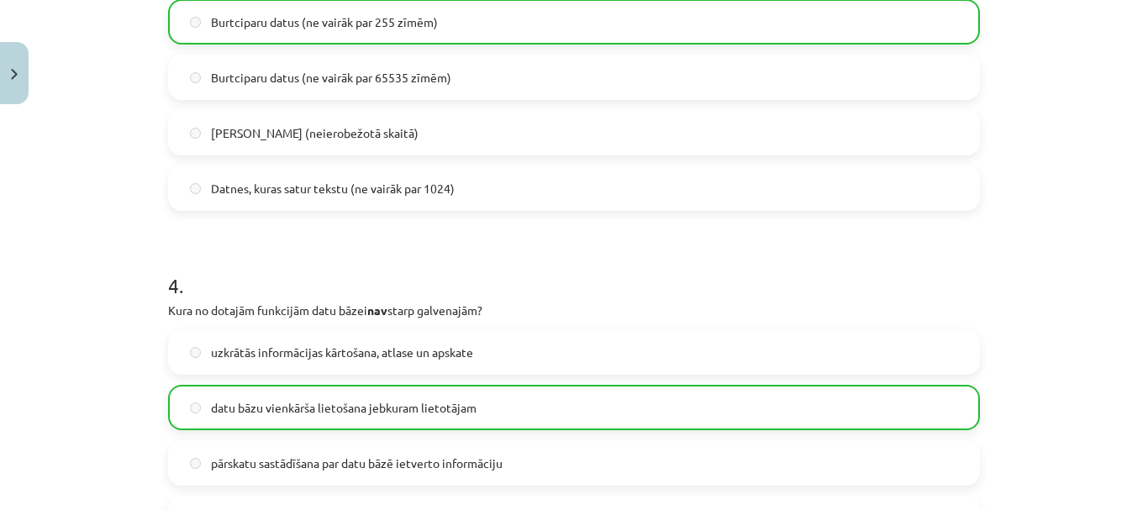
scroll to position [1261, 0]
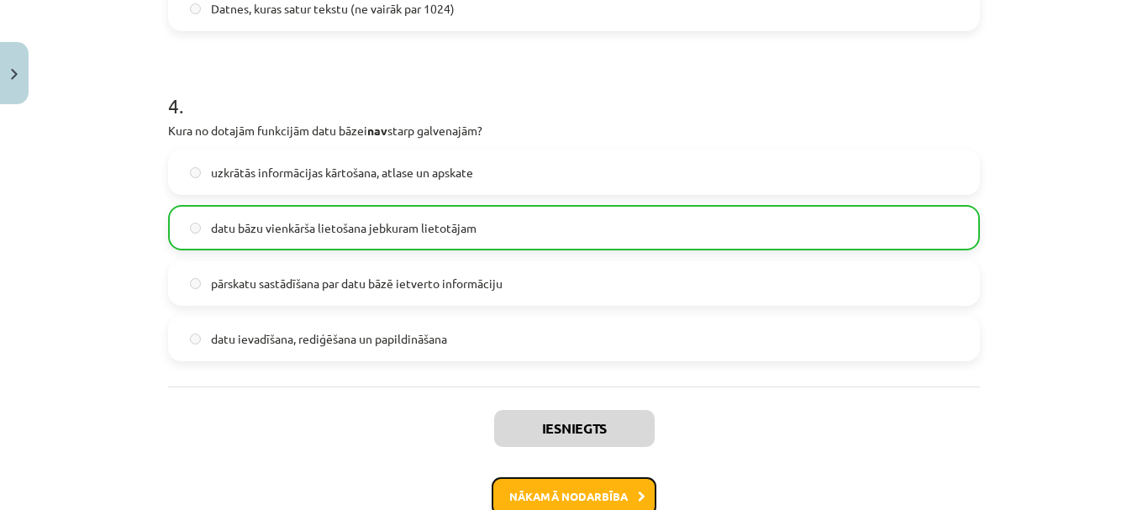
click at [611, 484] on button "Nākamā nodarbība" at bounding box center [574, 496] width 165 height 39
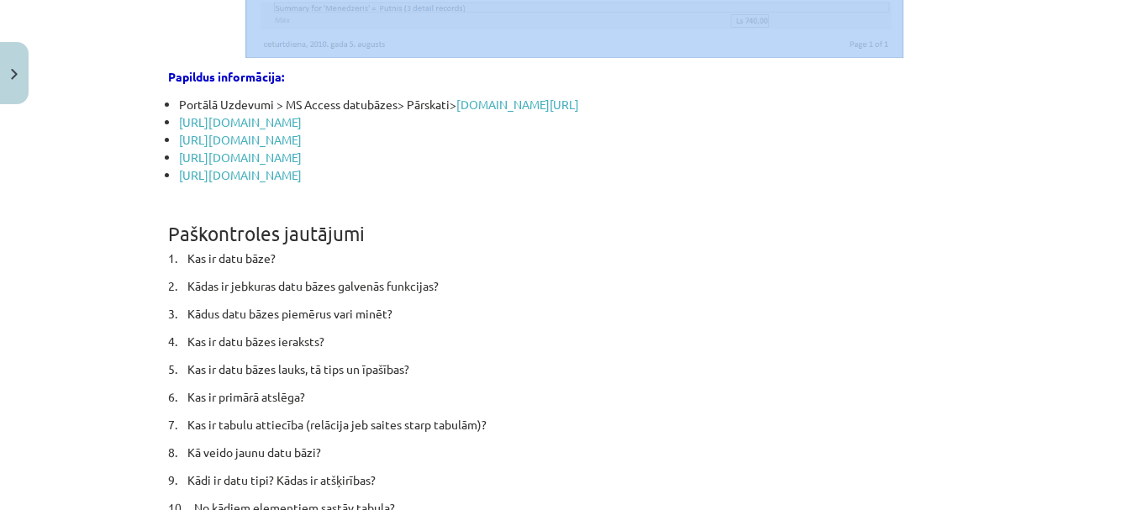
scroll to position [9703, 0]
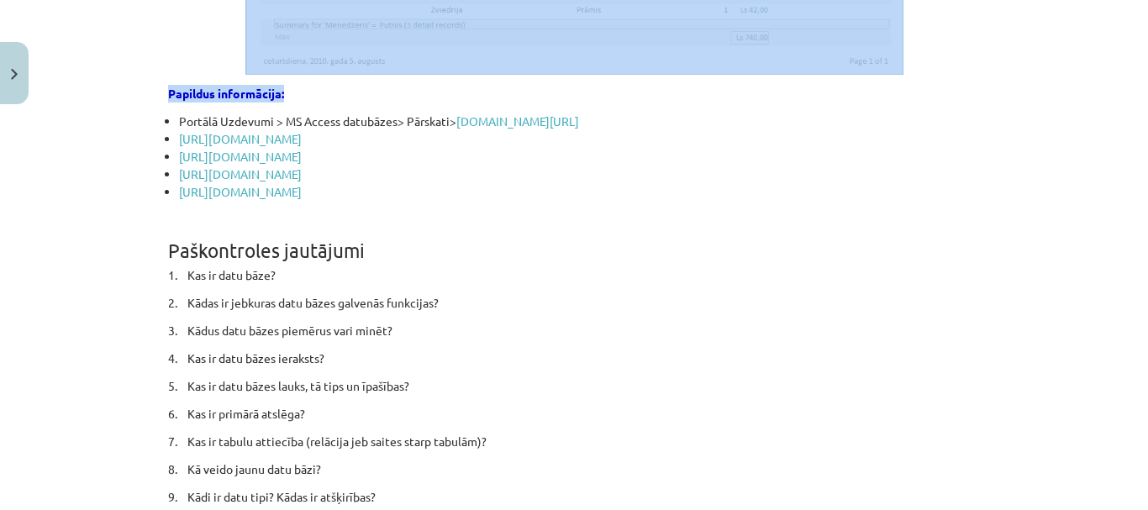
drag, startPoint x: 161, startPoint y: 296, endPoint x: 547, endPoint y: 169, distance: 406.1
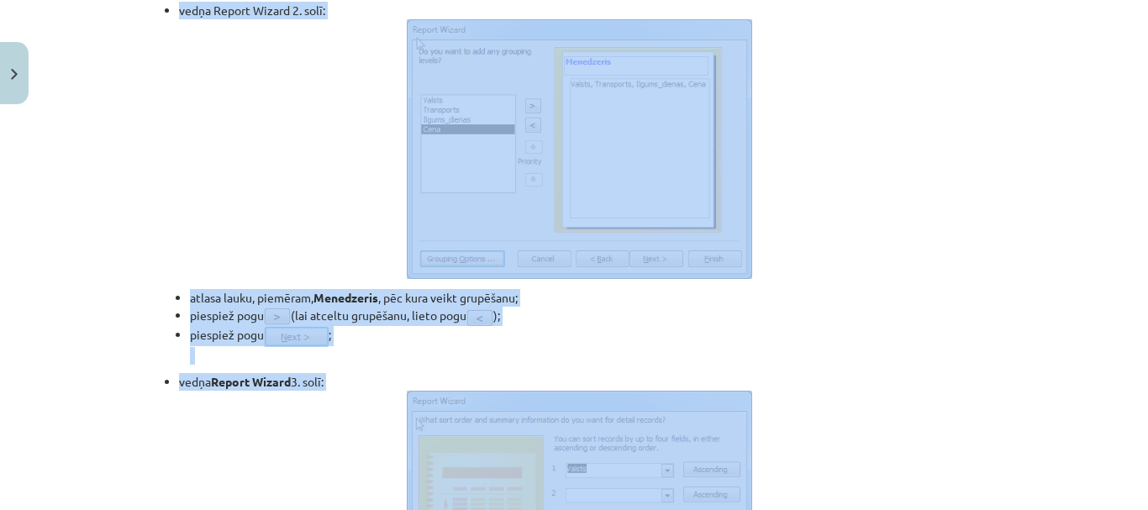
scroll to position [7518, 0]
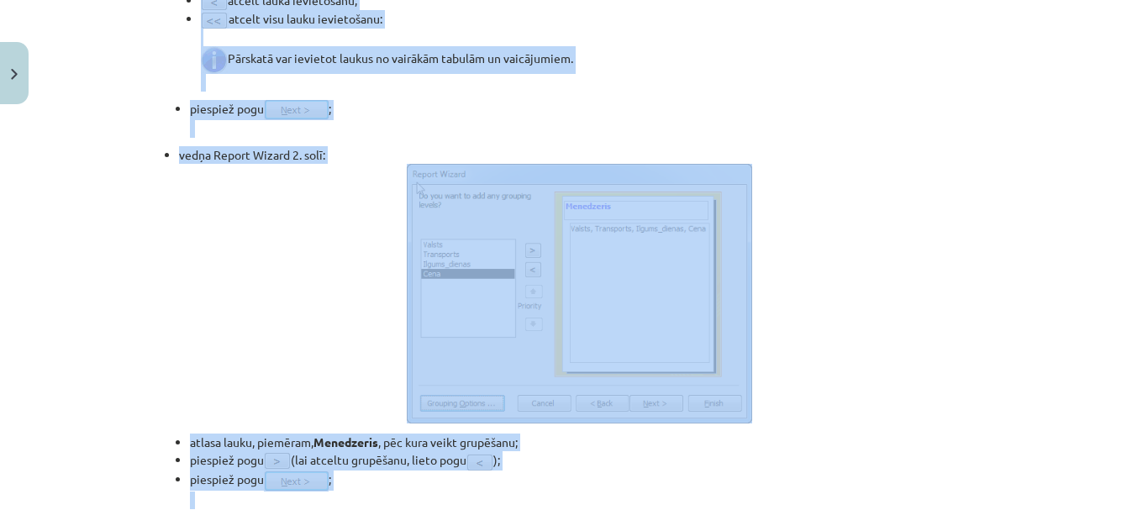
copy div "Vaicājumi Vaicājumi ir viena no galvenajām datu bāzes daļām, kas var veikt daud…"
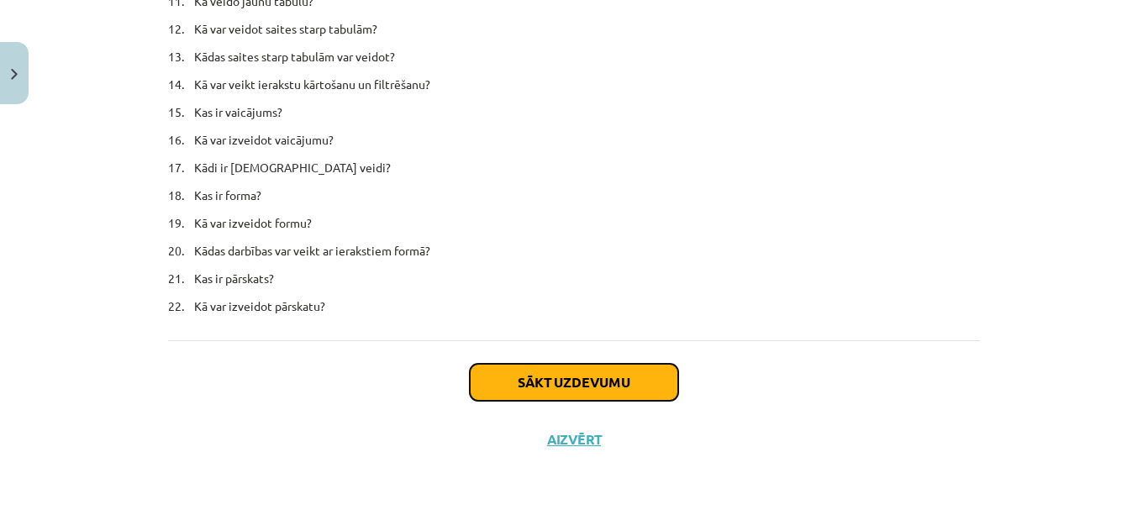
click at [589, 393] on button "Sākt uzdevumu" at bounding box center [574, 382] width 208 height 37
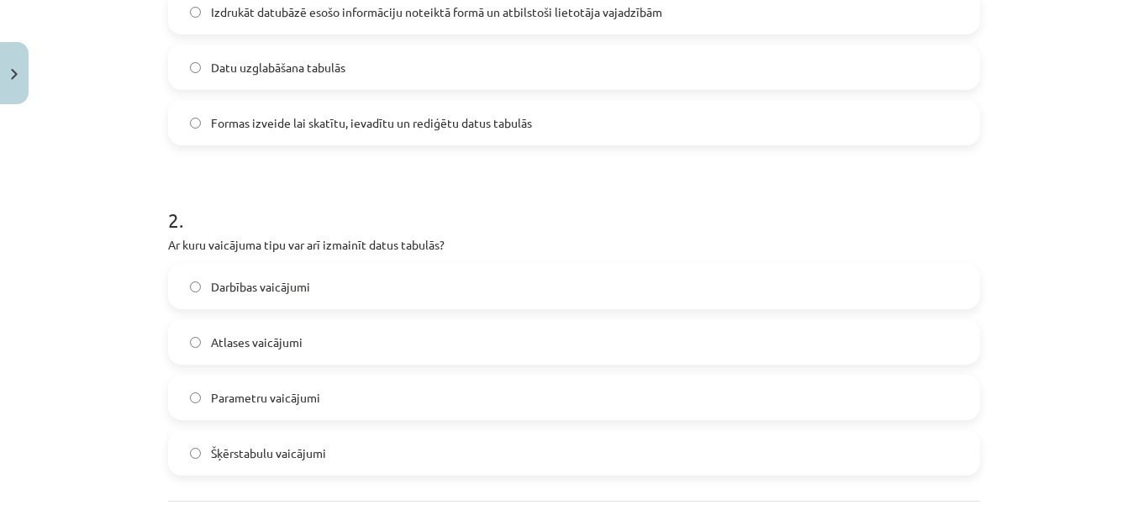
scroll to position [646, 0]
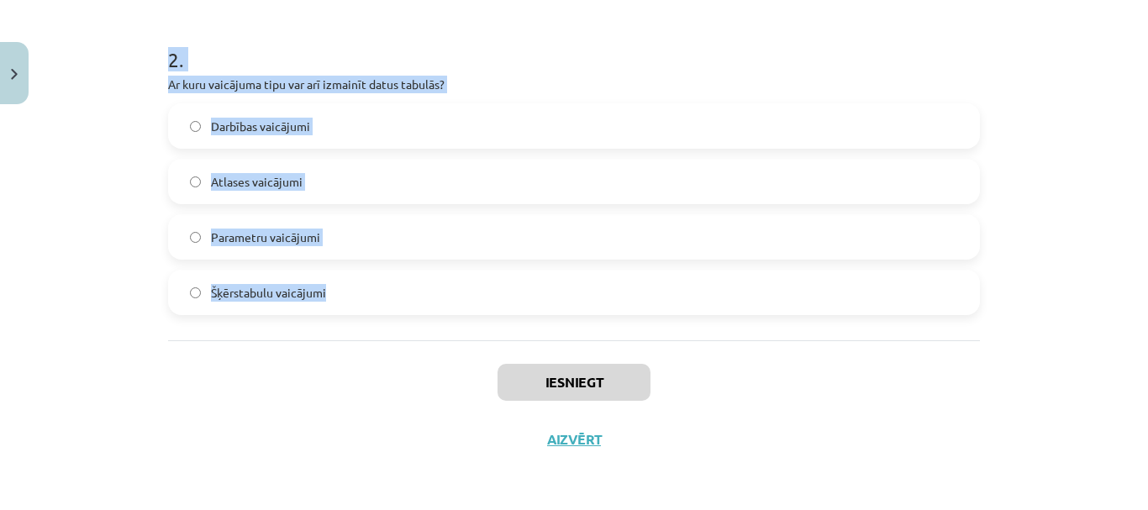
drag, startPoint x: 144, startPoint y: 344, endPoint x: 398, endPoint y: 308, distance: 257.1
click at [398, 308] on div "Mācību tēma: Datorikas - 10. klases 4. ieskaites mācību materiāls #5 4. Datu bā…" at bounding box center [574, 255] width 1148 height 510
copy form "1 . Kāda ir vaicājuma visbiežākā funkcija? Noteiktu datu izgūšana no tabulām Iz…"
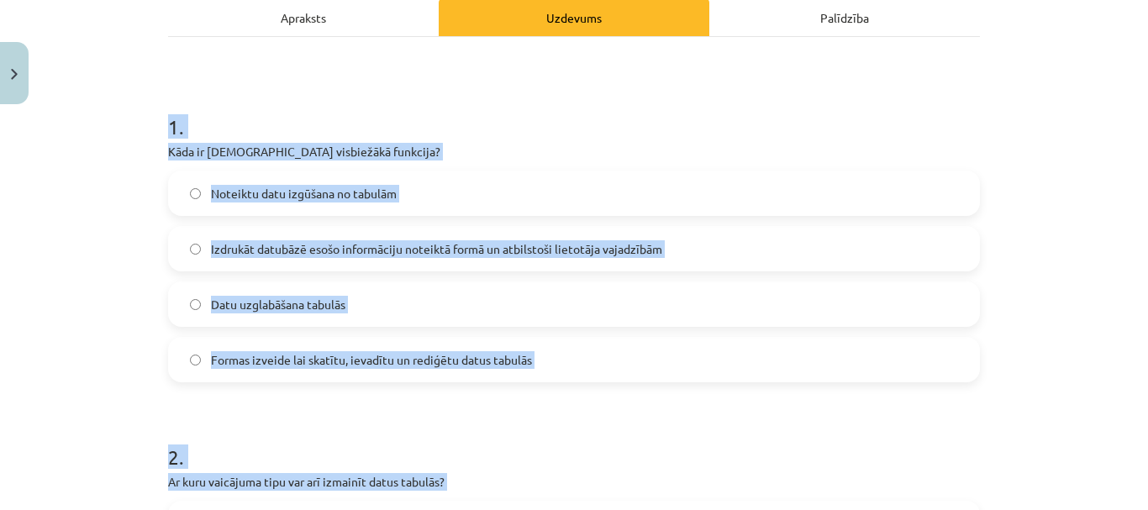
scroll to position [252, 0]
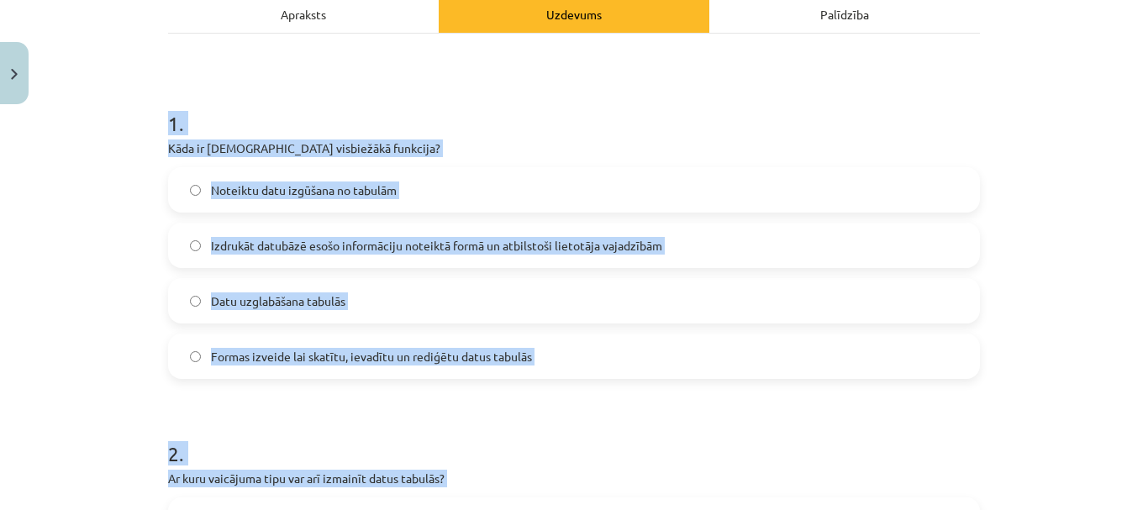
click at [404, 166] on div "1 . Kāda ir vaicājuma visbiežākā funkcija? Noteiktu datu izgūšana no tabulām Iz…" at bounding box center [574, 230] width 812 height 297
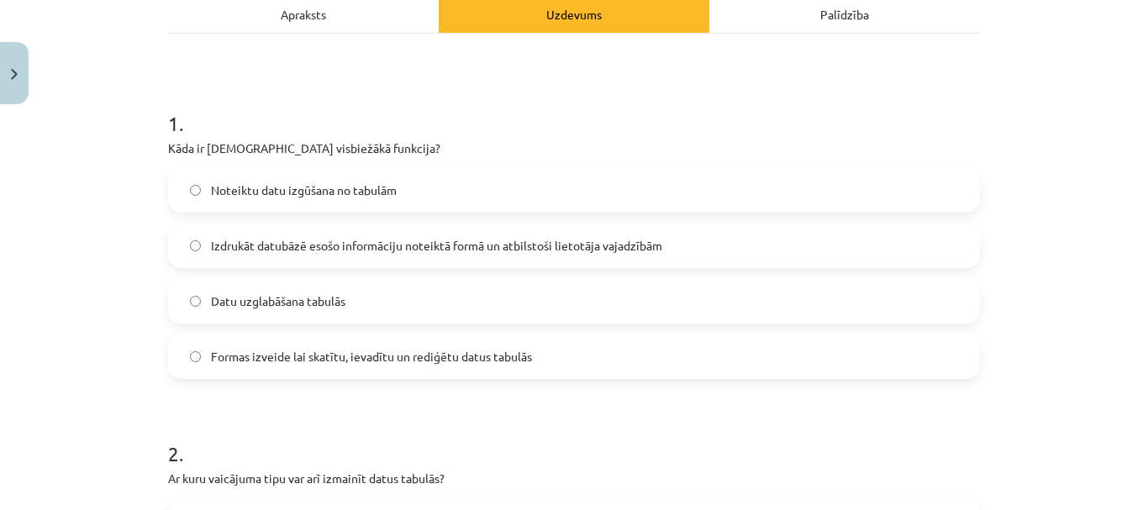
click at [354, 192] on span "Noteiktu datu izgūšana no tabulām" at bounding box center [304, 191] width 186 height 18
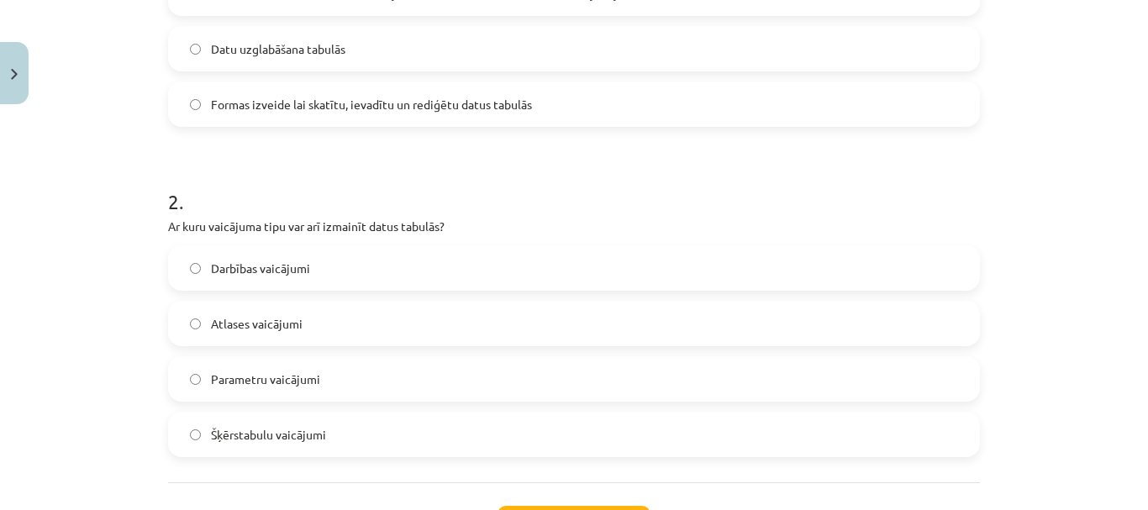
scroll to position [646, 0]
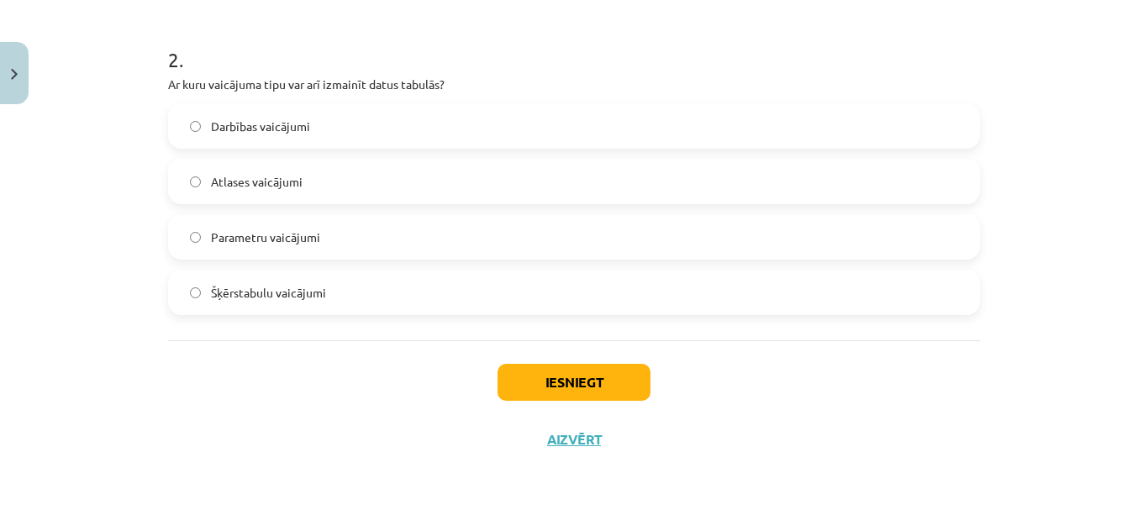
click at [285, 120] on span "Darbības vaicājumi" at bounding box center [260, 127] width 99 height 18
click at [580, 371] on button "Iesniegt" at bounding box center [574, 382] width 153 height 37
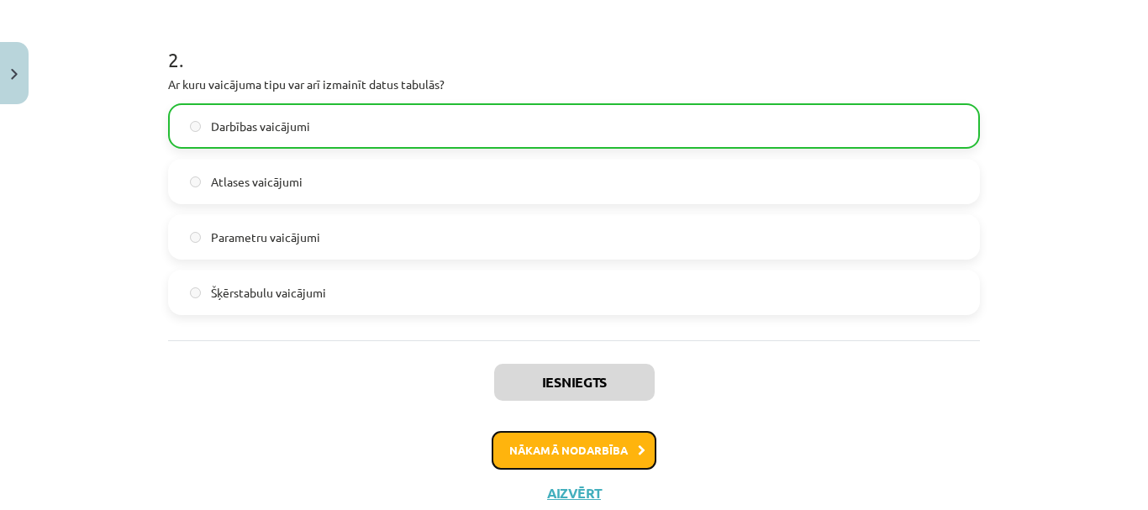
click at [606, 446] on button "Nākamā nodarbība" at bounding box center [574, 450] width 165 height 39
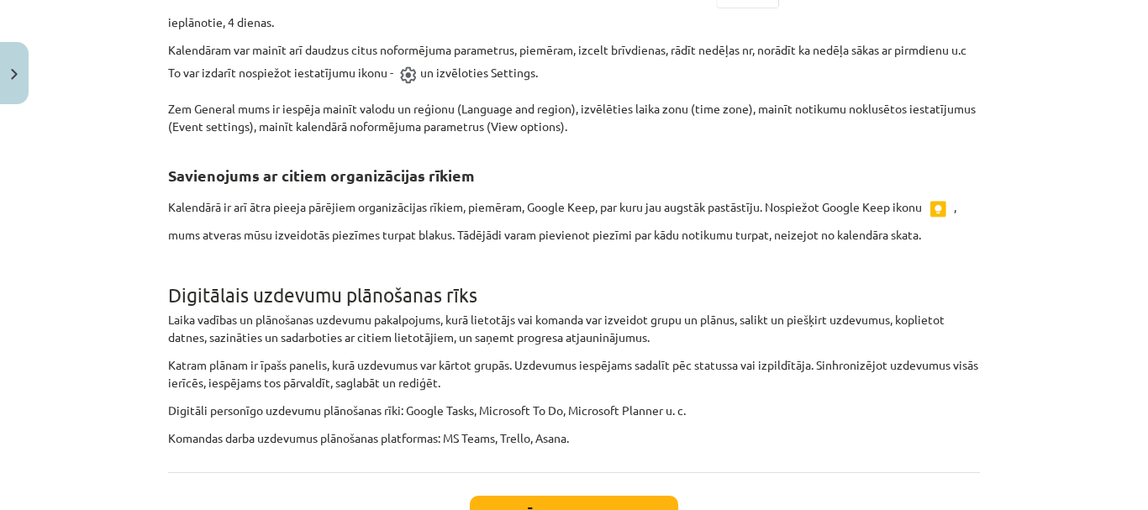
scroll to position [4061, 0]
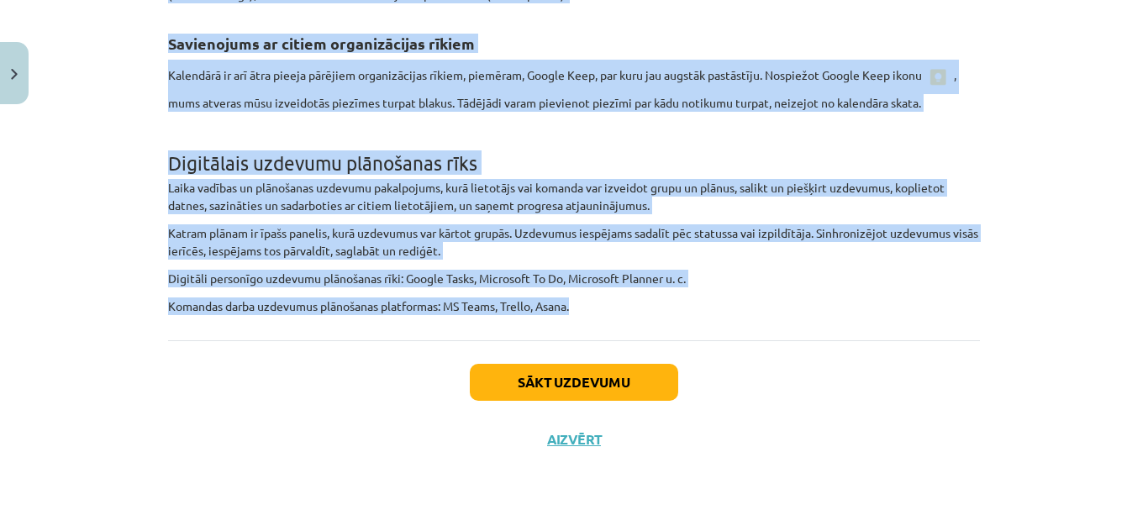
drag, startPoint x: 144, startPoint y: 269, endPoint x: 625, endPoint y: 300, distance: 482.6
click at [625, 300] on div "Mācību tēma: Datorikas - 10. klases 4. ieskaites mācību materiāls #6 5. Darba o…" at bounding box center [574, 255] width 1148 height 510
copy div "Agrāk birojos darbiniekiem bija katram savs piezīmju blociņš, kur atzīmēt kādu …"
click at [545, 382] on button "Sākt uzdevumu" at bounding box center [574, 382] width 208 height 37
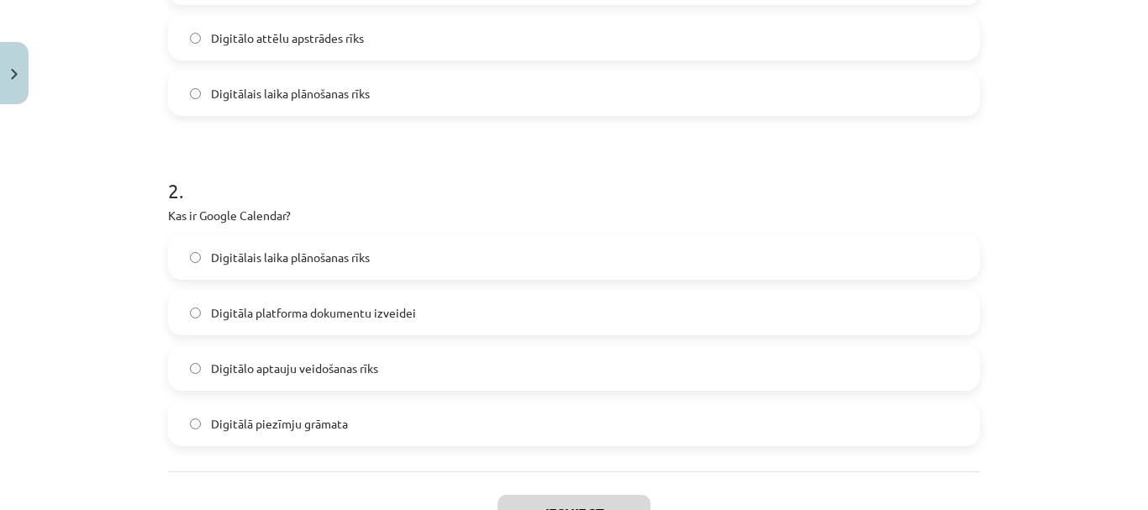
scroll to position [646, 0]
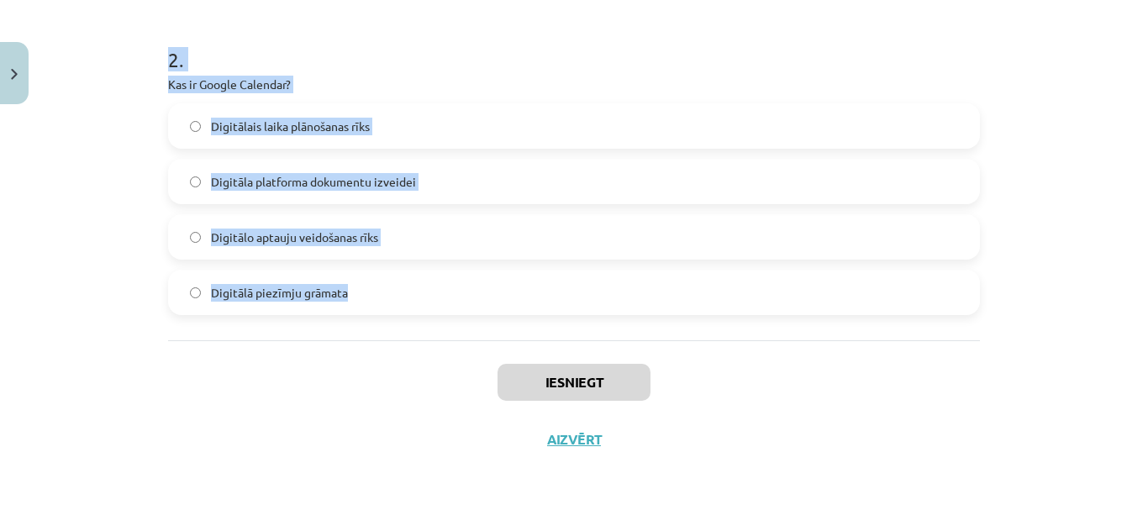
drag, startPoint x: 162, startPoint y: 355, endPoint x: 385, endPoint y: 287, distance: 232.9
click at [385, 287] on div "Mācību tēma: Datorikas - 10. klases 4. ieskaites mācību materiāls #6 5. Darba o…" at bounding box center [574, 255] width 1148 height 510
copy form "Kas ir Google Keep? Digitālais uzdevumu plānošanas rīks Digitālā piezīmju grāma…"
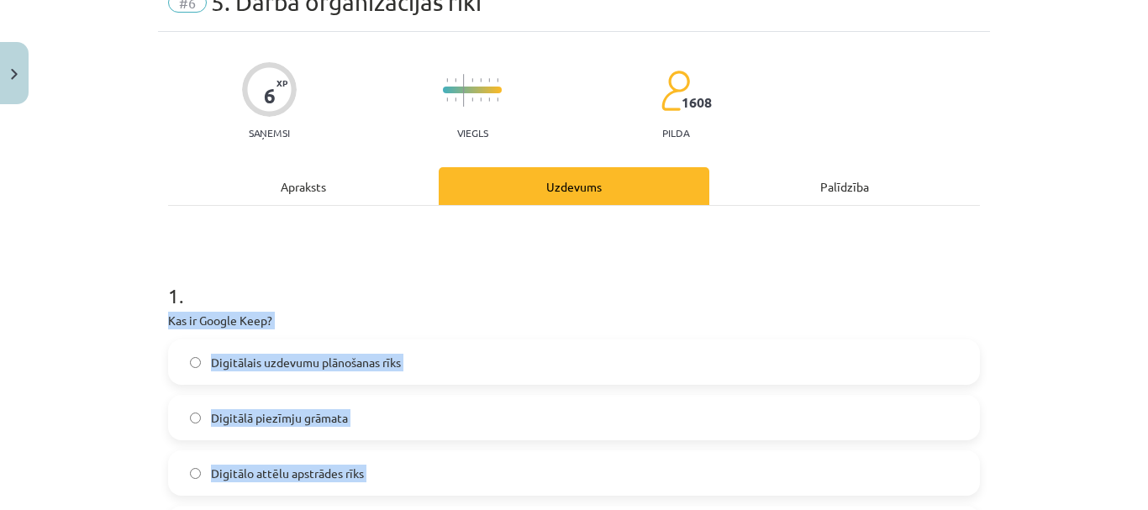
scroll to position [0, 0]
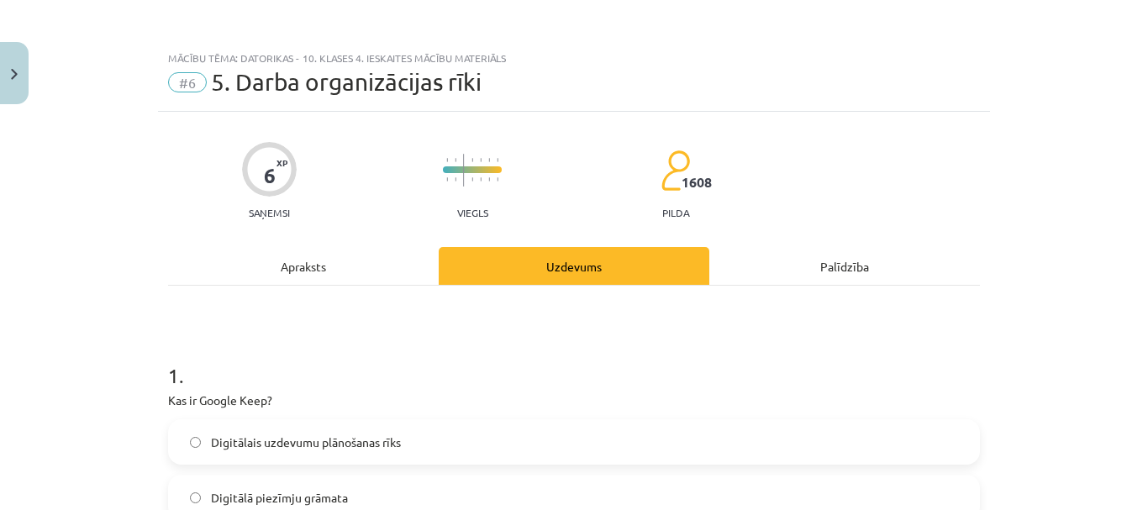
click at [408, 339] on h1 "1 ." at bounding box center [574, 361] width 812 height 52
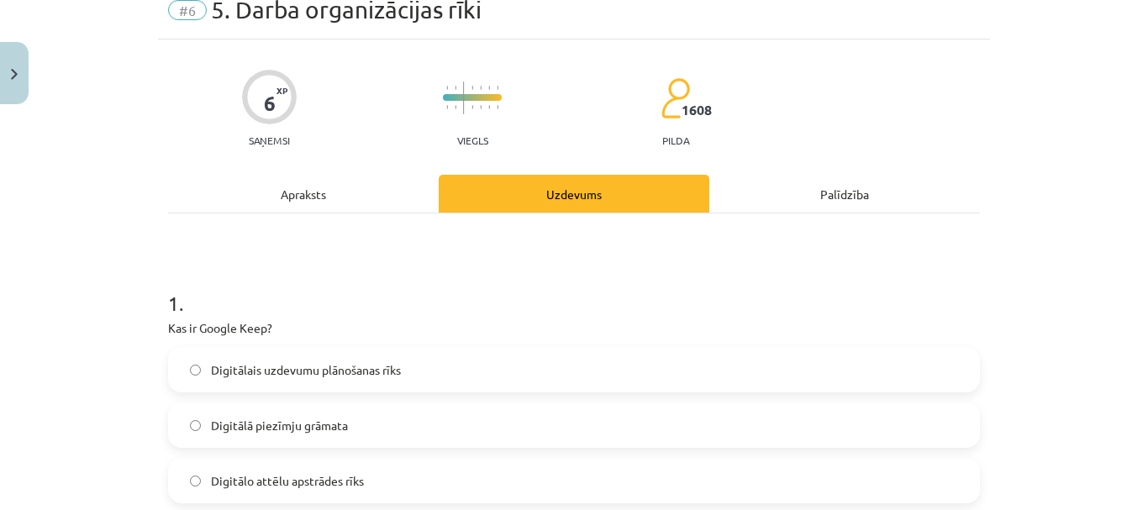
scroll to position [168, 0]
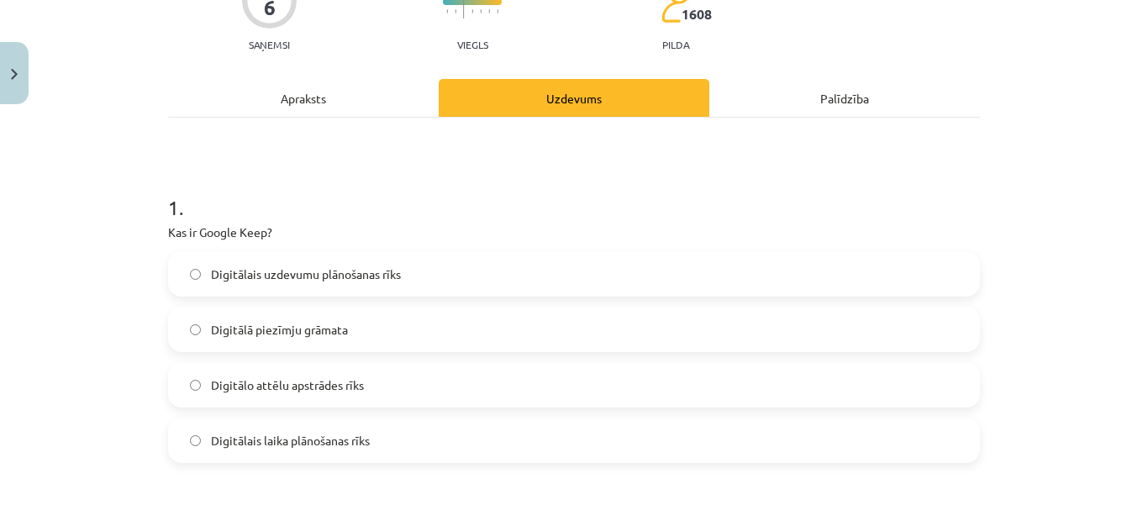
click at [365, 340] on label "Digitālā piezīmju grāmata" at bounding box center [574, 329] width 809 height 42
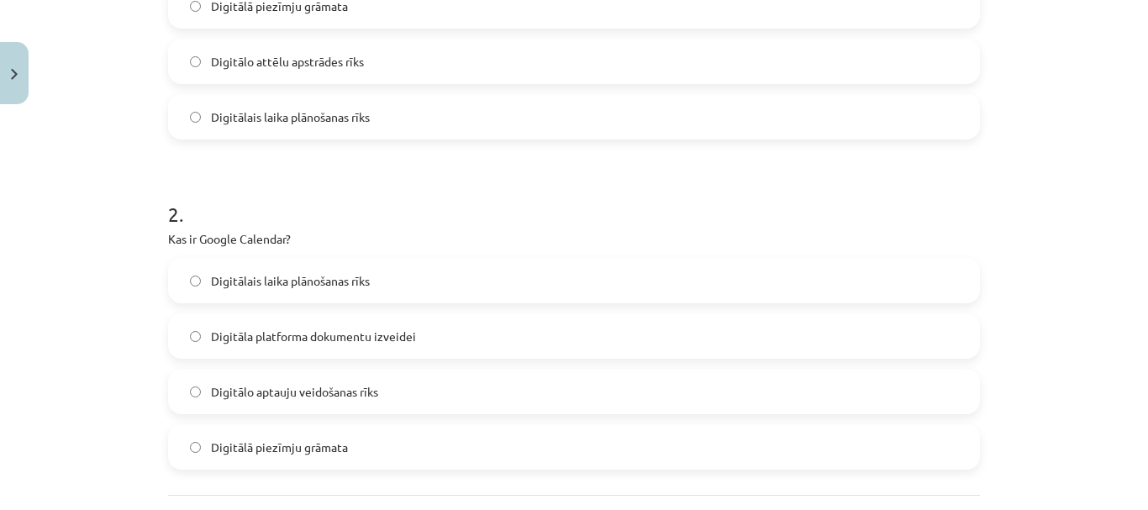
scroll to position [588, 0]
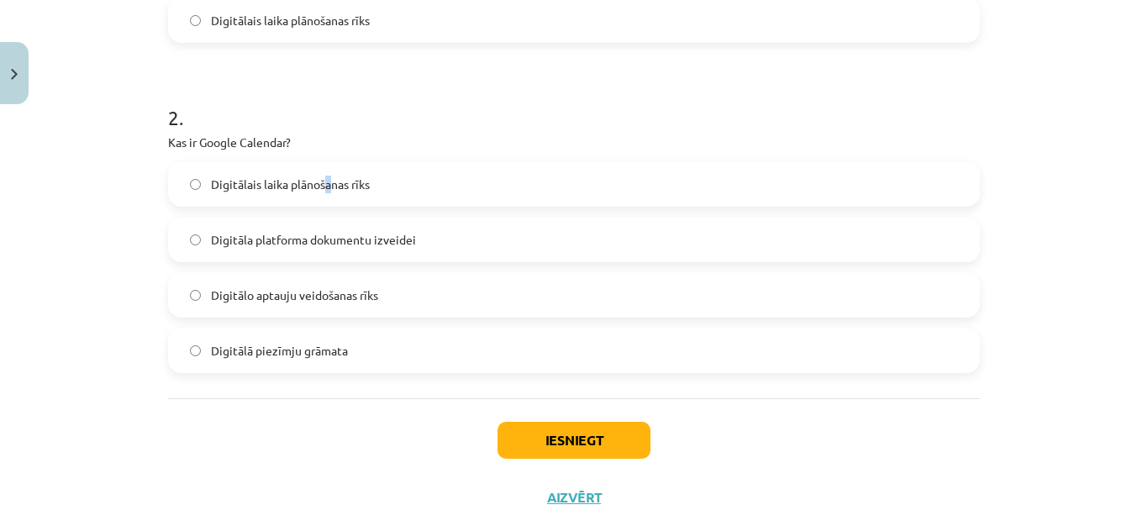
click at [323, 177] on span "Digitālais laika plānošanas rīks" at bounding box center [290, 185] width 159 height 18
click at [257, 182] on span "Digitālais laika plānošanas rīks" at bounding box center [290, 185] width 159 height 18
click at [184, 180] on label "Digitālais laika plānošanas rīks" at bounding box center [574, 184] width 809 height 42
click at [580, 429] on button "Iesniegt" at bounding box center [574, 440] width 153 height 37
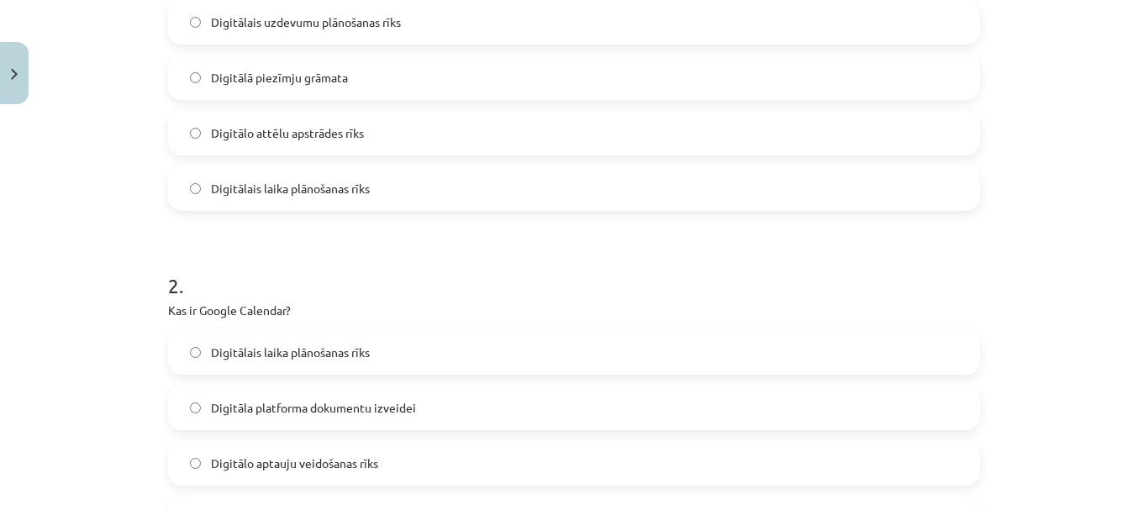
scroll to position [646, 0]
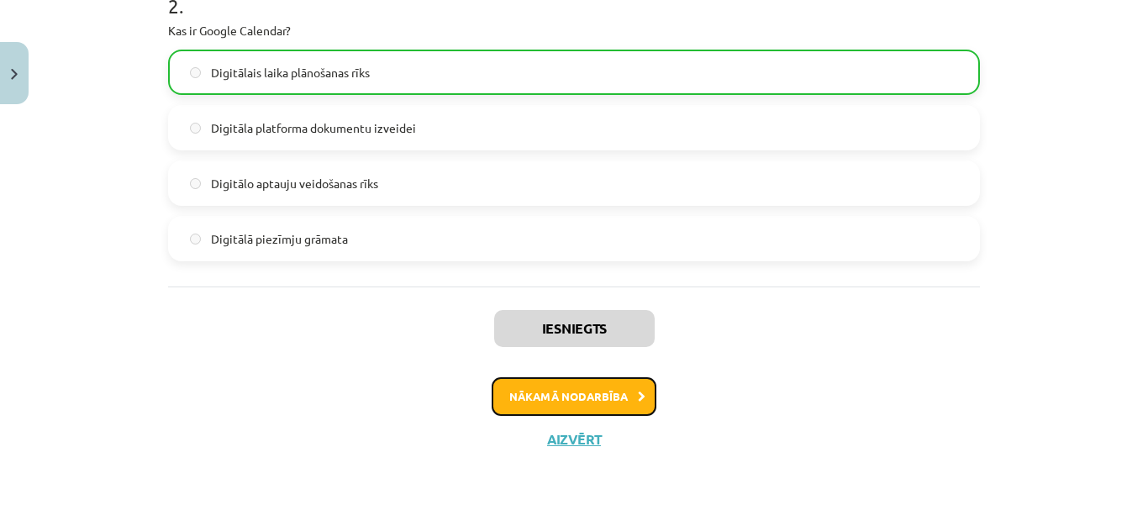
click at [638, 398] on icon at bounding box center [642, 397] width 8 height 11
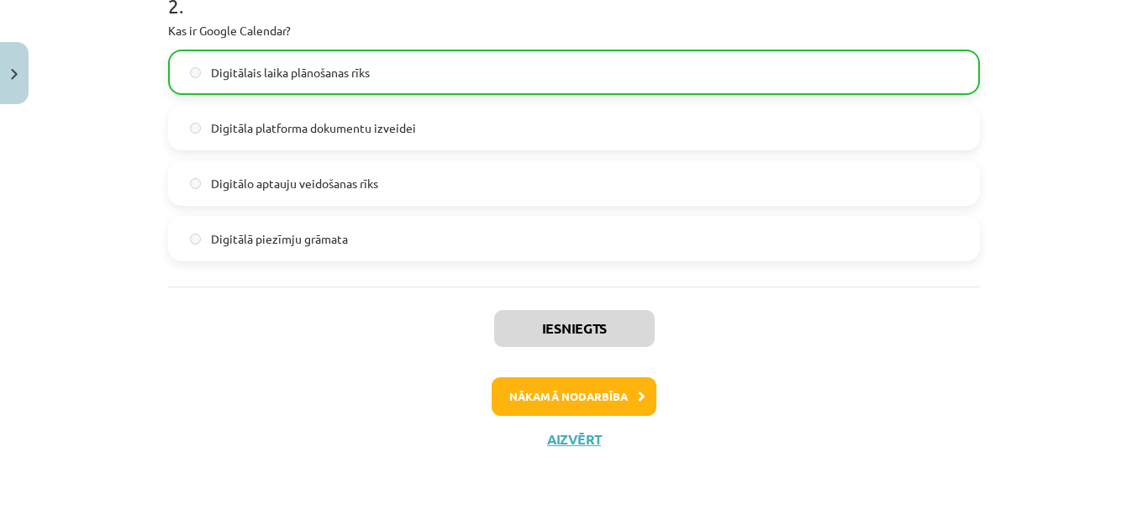
scroll to position [21, 0]
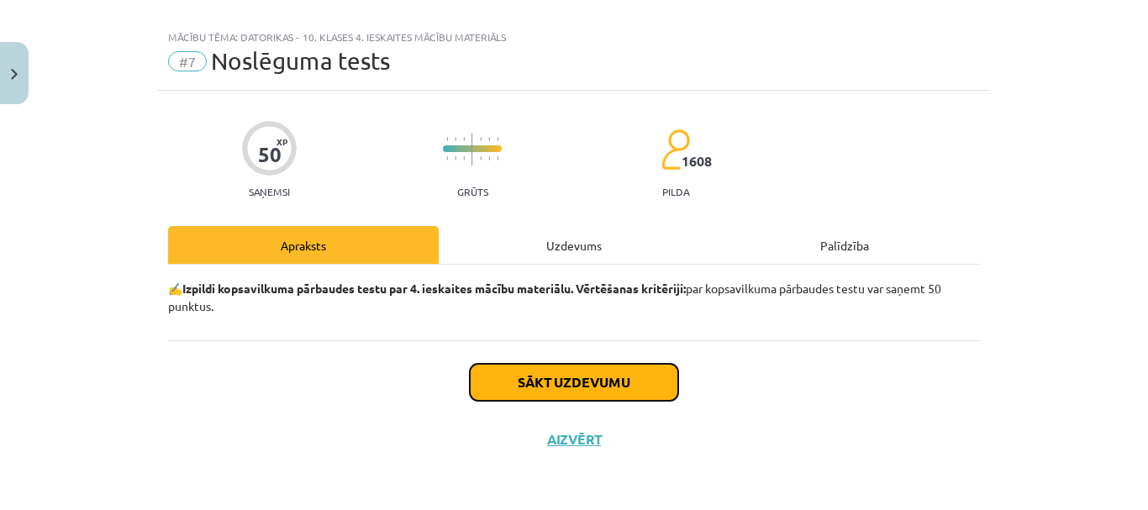
click at [625, 387] on button "Sākt uzdevumu" at bounding box center [574, 382] width 208 height 37
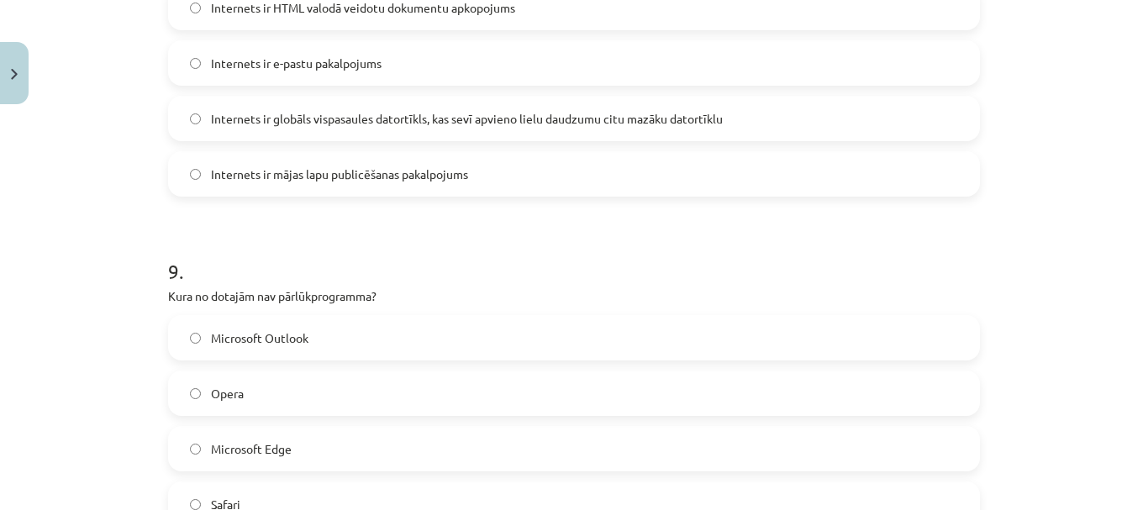
scroll to position [3289, 0]
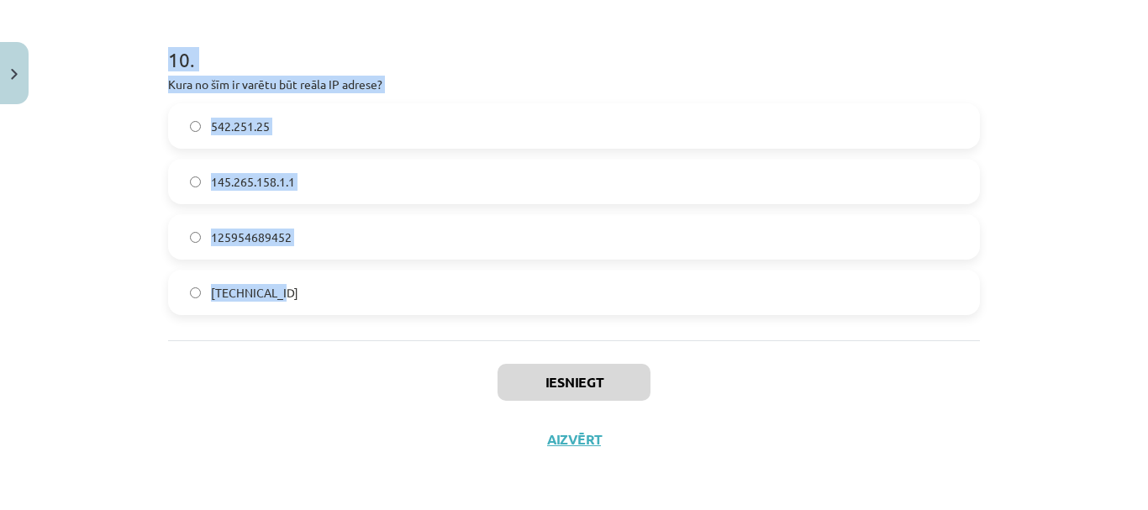
drag, startPoint x: 149, startPoint y: 17, endPoint x: 377, endPoint y: 280, distance: 348.5
click at [377, 280] on div "Mācību tēma: Datorikas - 10. klases 4. ieskaites mācību materiāls #7 Noslēguma …" at bounding box center [574, 255] width 1148 height 510
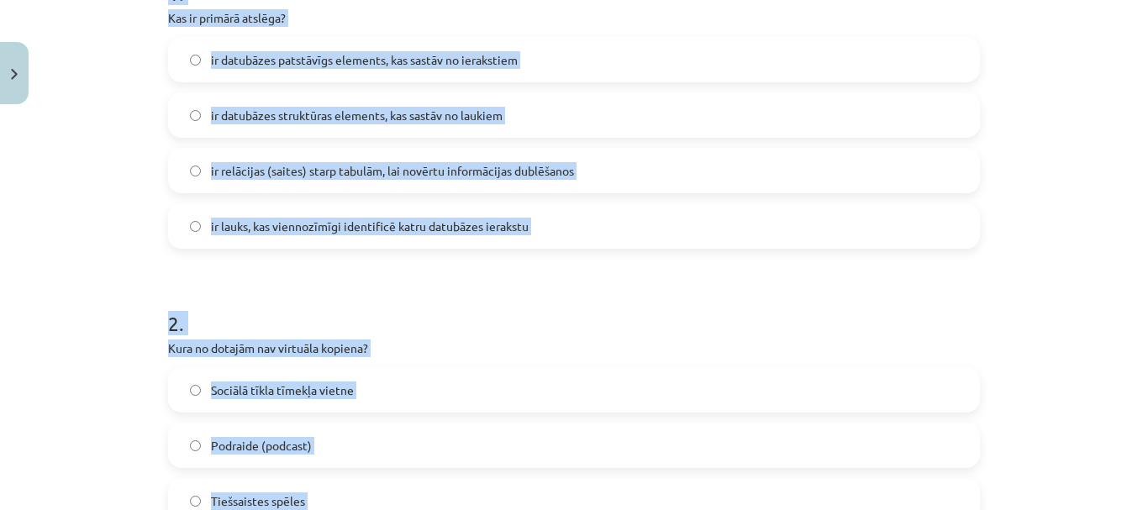
scroll to position [95, 0]
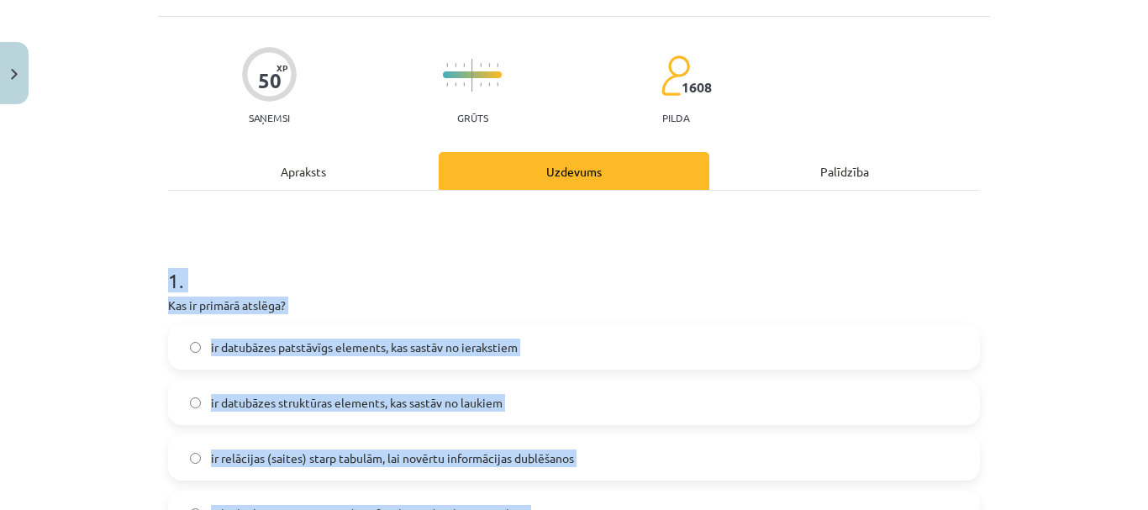
click at [383, 284] on h1 "1 ." at bounding box center [574, 266] width 812 height 52
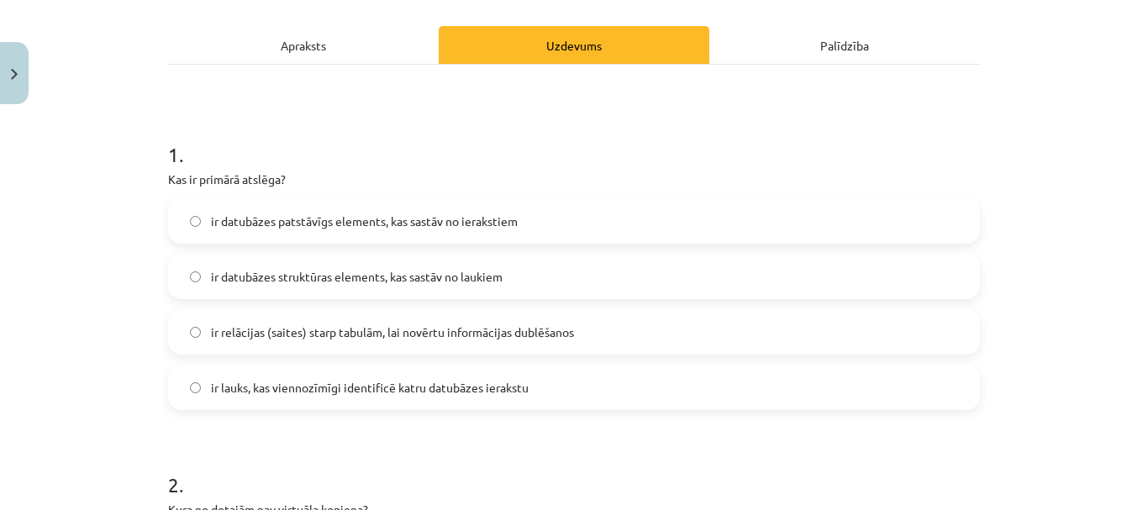
scroll to position [347, 0]
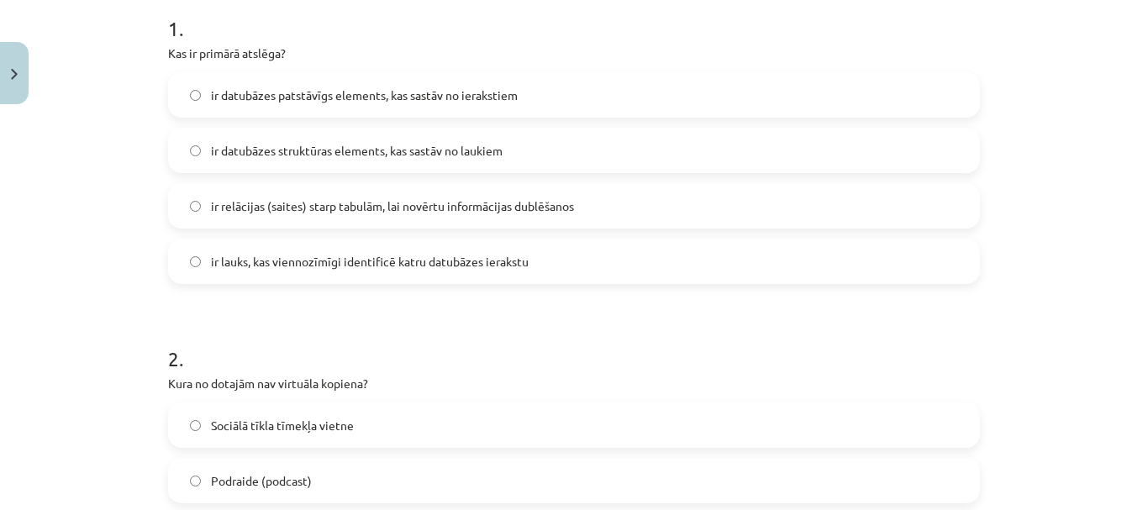
click at [328, 249] on label "ir lauks, kas viennozīmīgi identificē katru datubāzes ierakstu" at bounding box center [574, 261] width 809 height 42
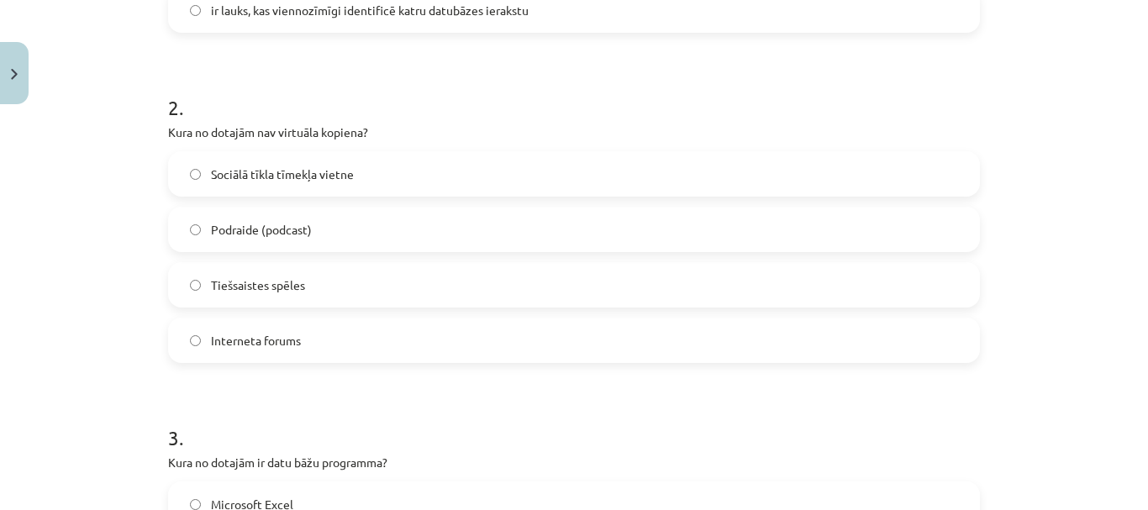
scroll to position [599, 0]
click at [275, 228] on span "Podraide (podcast)" at bounding box center [261, 229] width 101 height 18
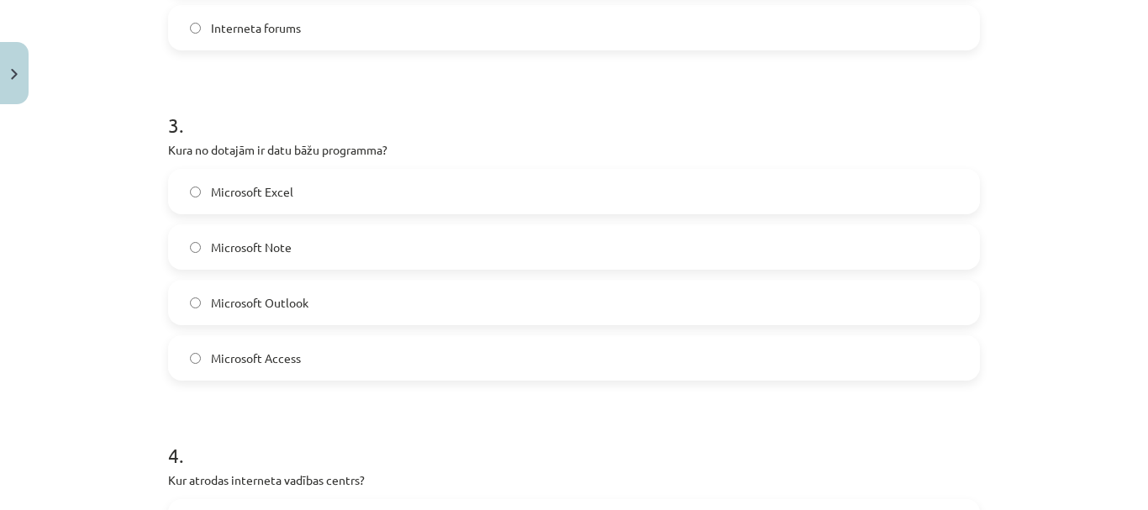
scroll to position [935, 0]
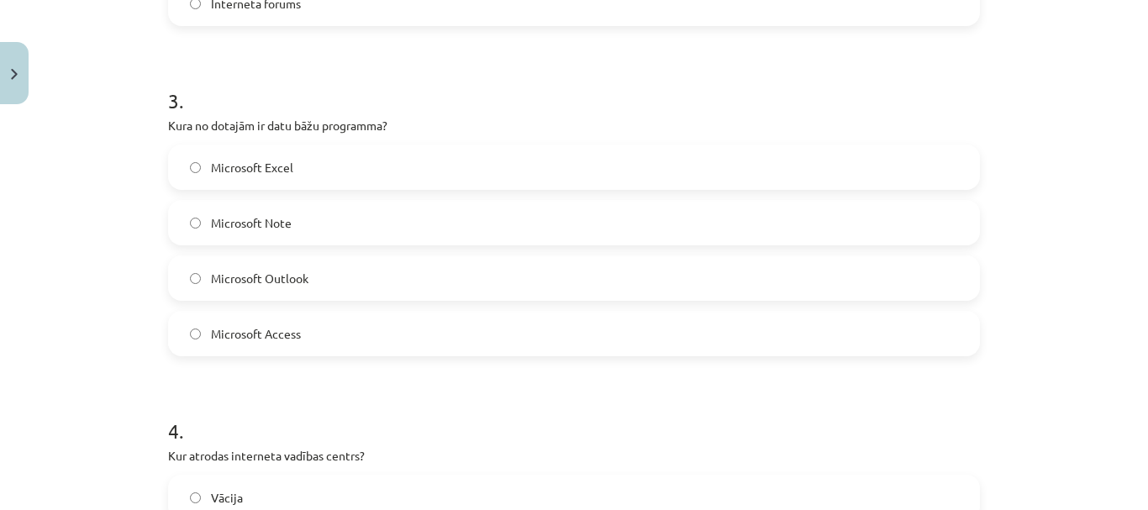
click at [301, 331] on label "Microsoft Access" at bounding box center [574, 334] width 809 height 42
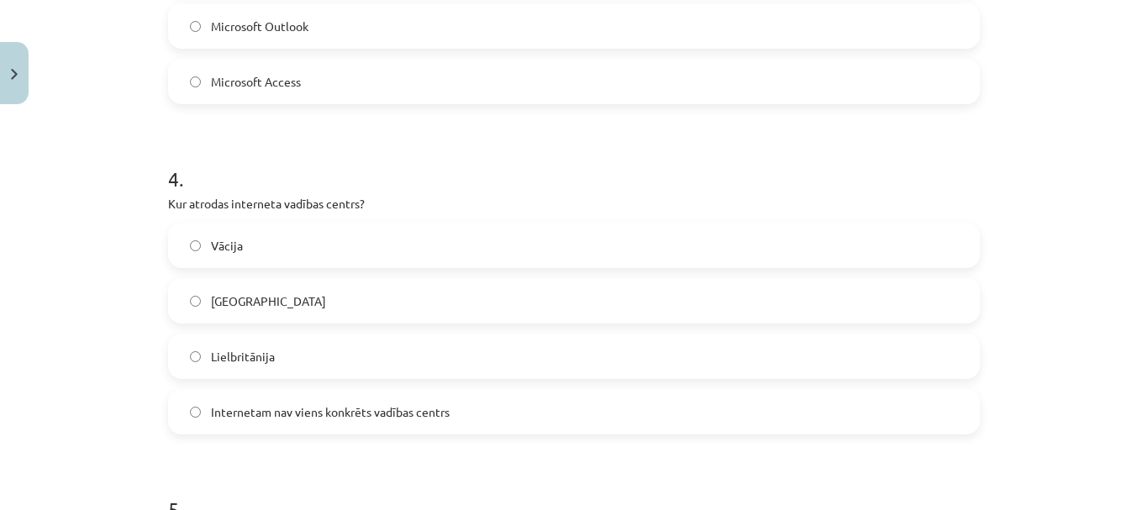
click at [343, 417] on span "Internetam nav viens konkrēts vadības centrs" at bounding box center [330, 412] width 239 height 18
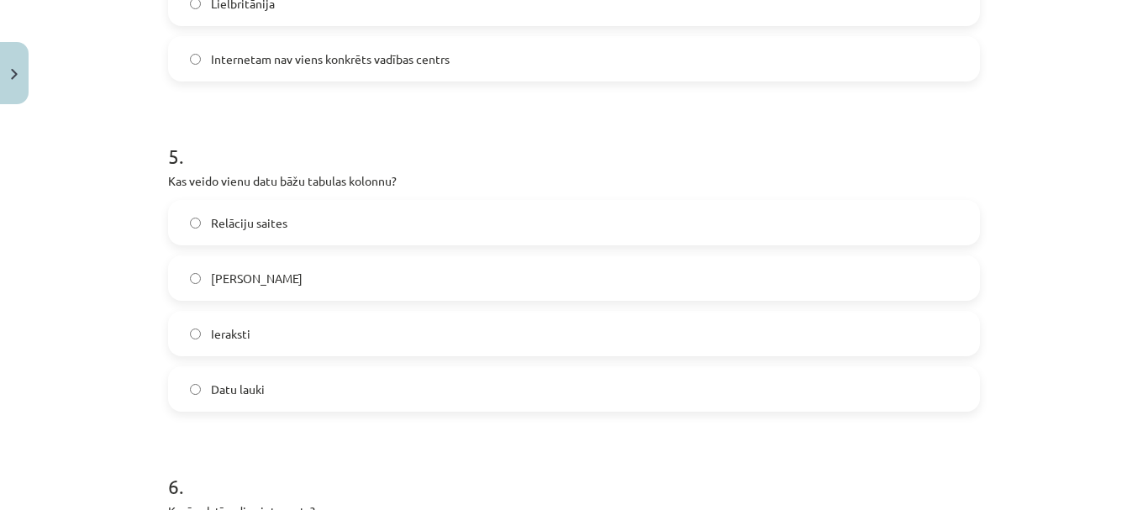
scroll to position [1608, 0]
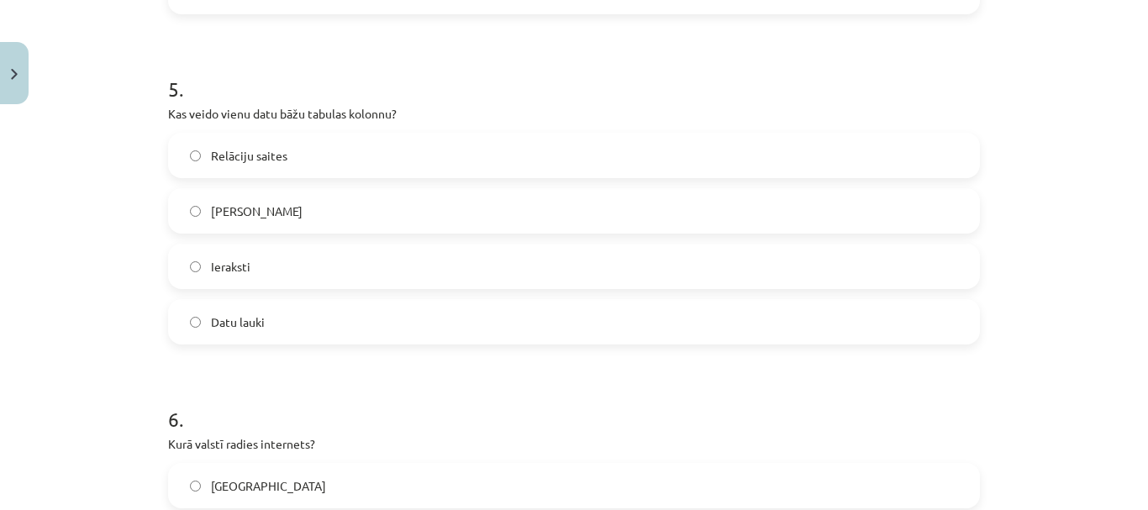
click at [303, 328] on label "Datu lauki" at bounding box center [574, 322] width 809 height 42
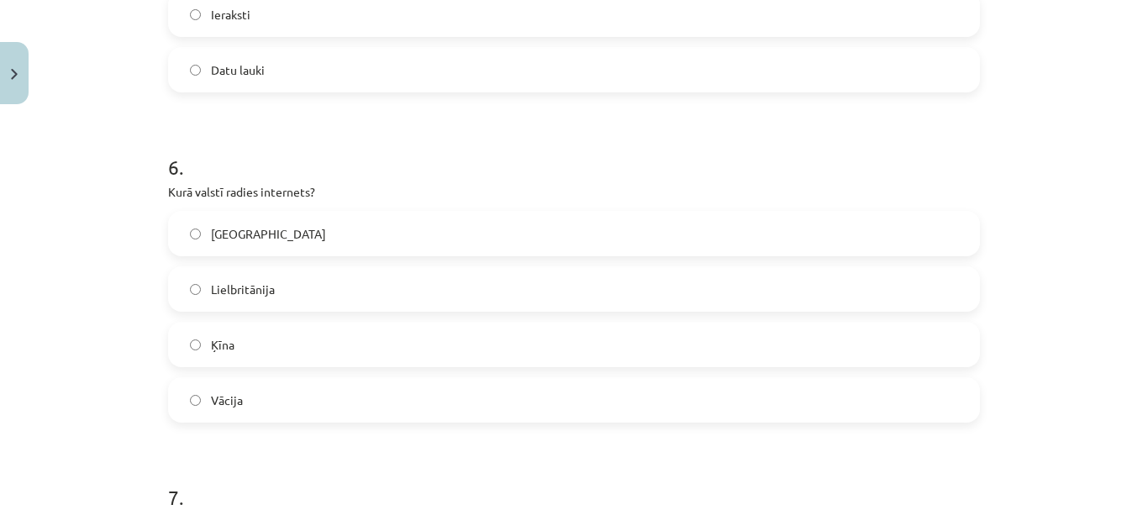
click at [298, 234] on label "ASV" at bounding box center [574, 234] width 809 height 42
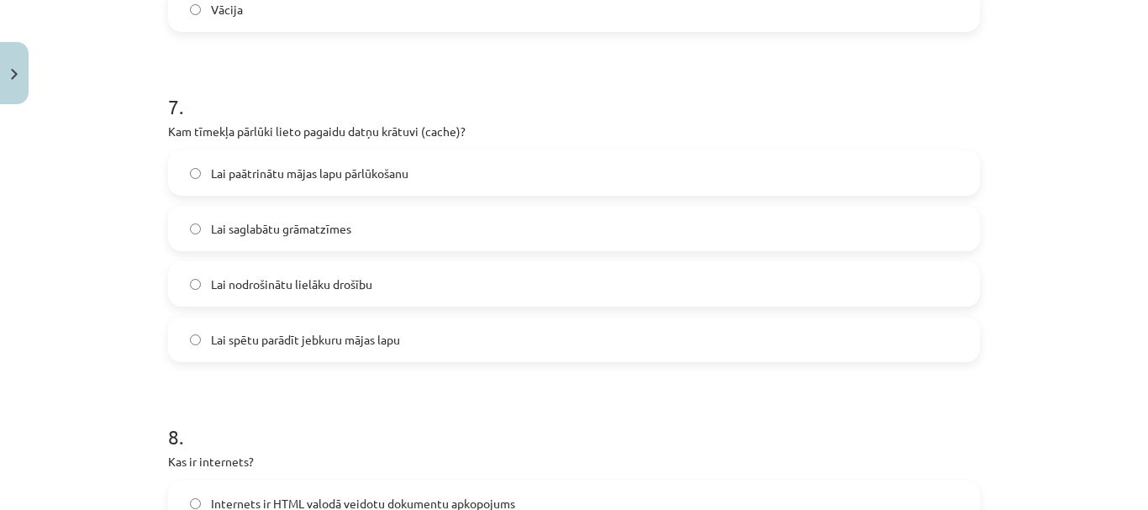
scroll to position [2280, 0]
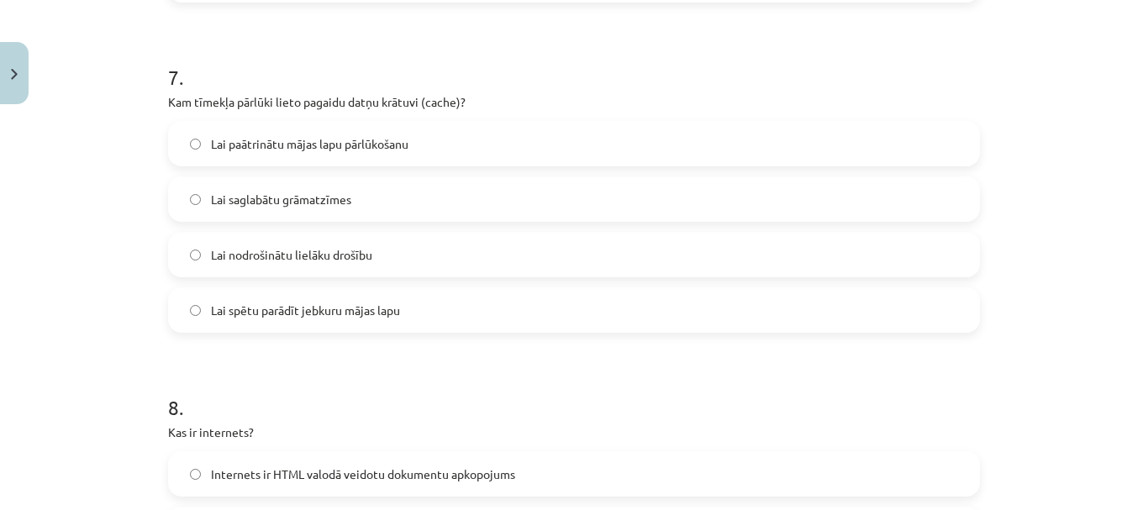
click at [325, 147] on span "Lai paātrinātu mājas lapu pārlūkošanu" at bounding box center [310, 144] width 198 height 18
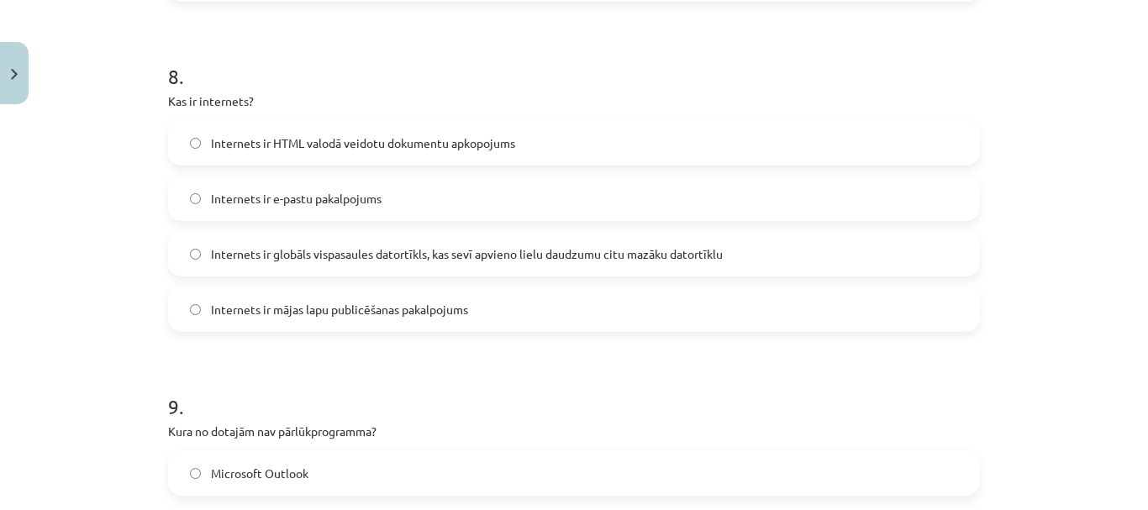
scroll to position [2616, 0]
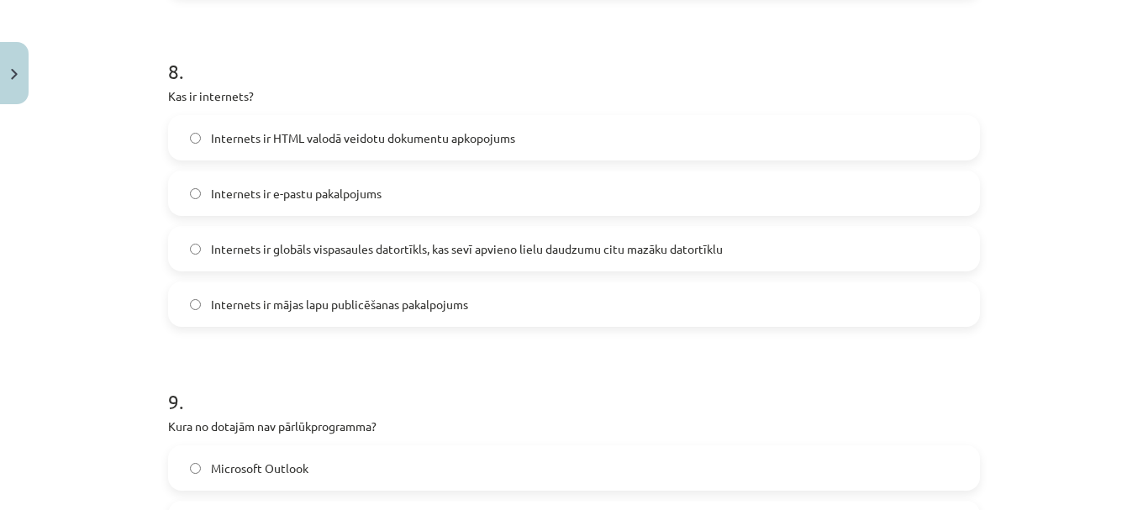
click at [383, 257] on span "Internets ir globāls vispasaules datortīkls, kas sevī apvieno lielu daudzumu ci…" at bounding box center [467, 249] width 512 height 18
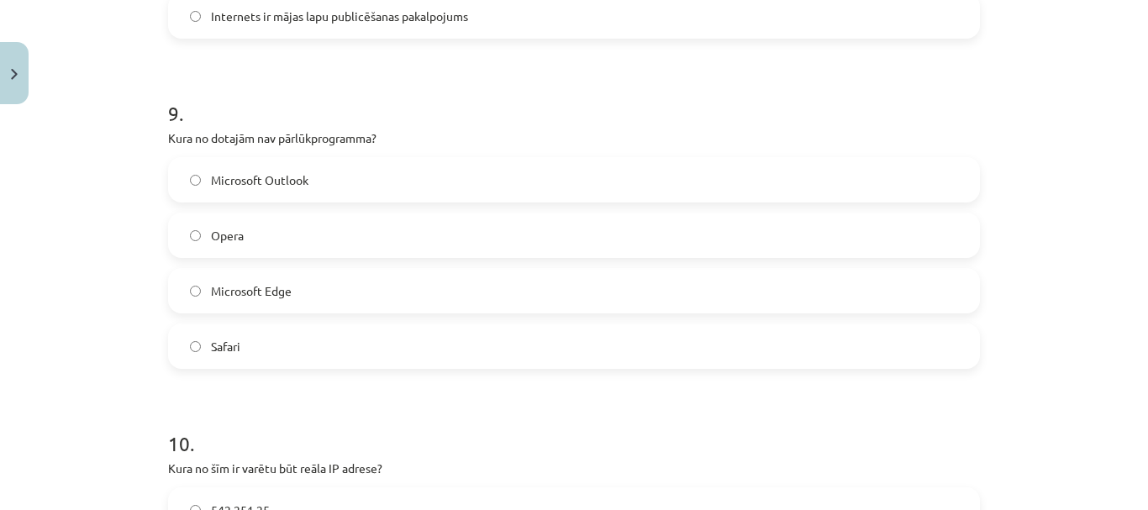
scroll to position [2953, 0]
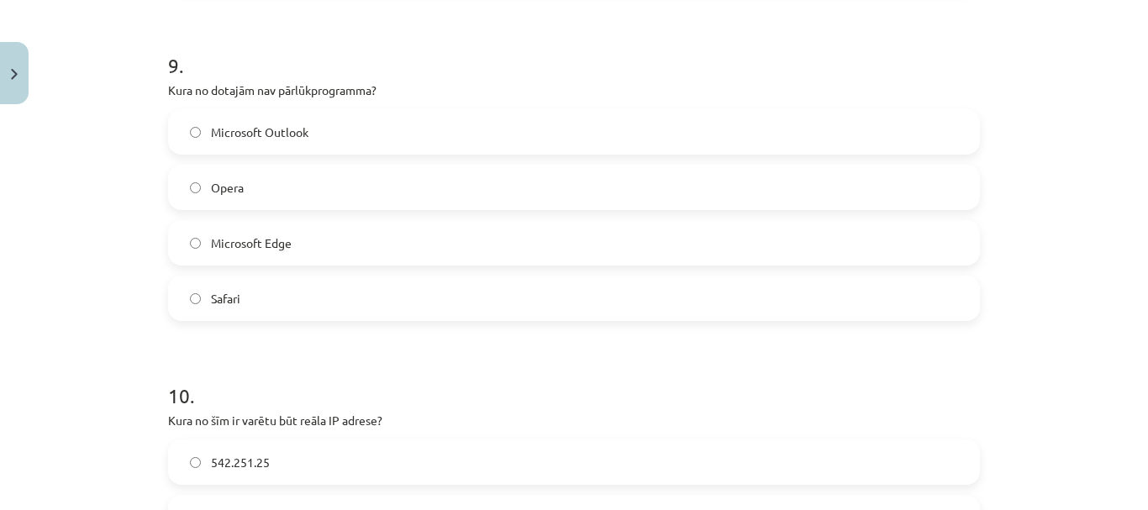
click at [300, 135] on span "Microsoft Outlook" at bounding box center [259, 133] width 97 height 18
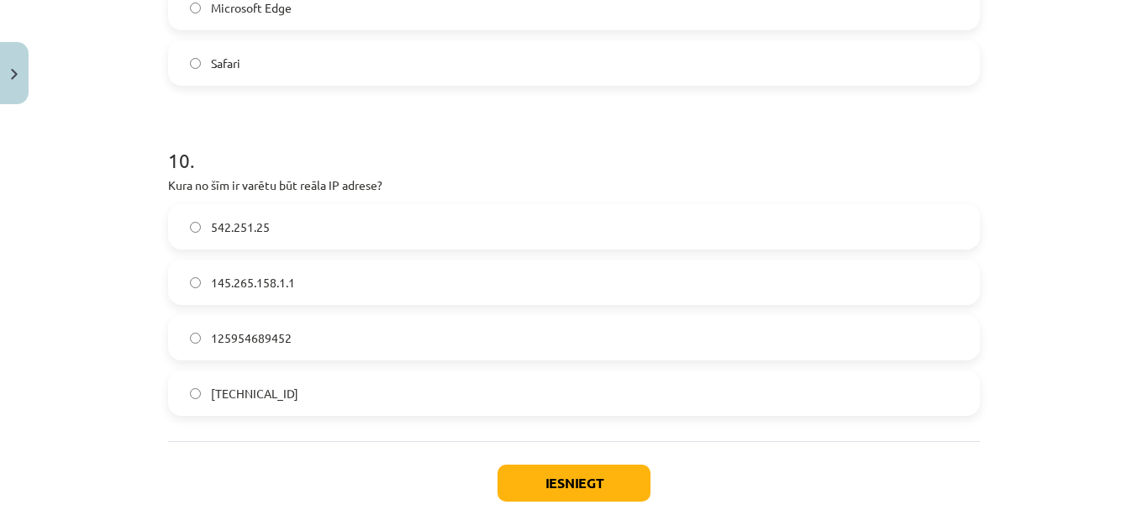
scroll to position [3289, 0]
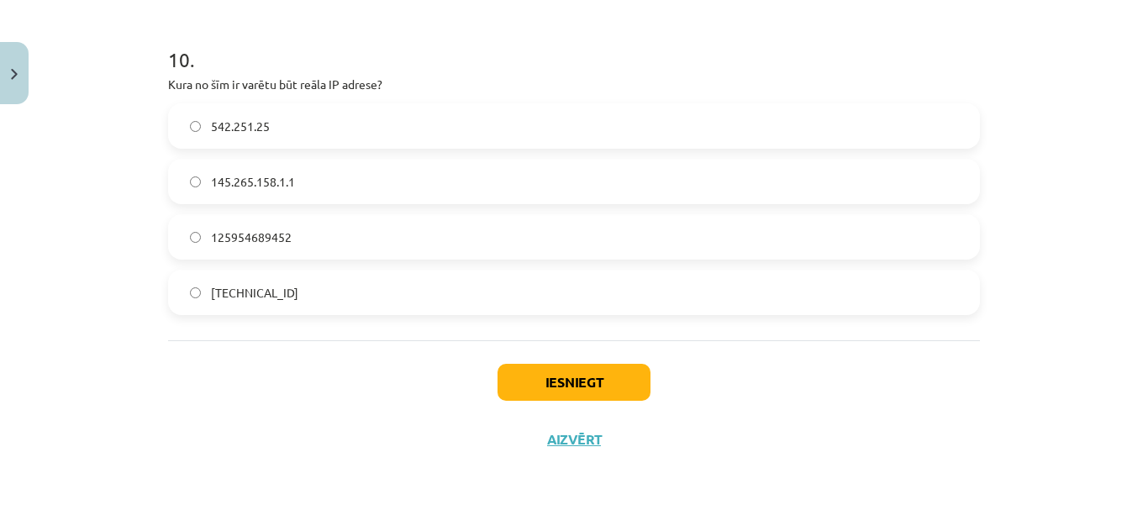
click at [285, 298] on label "158.12.159.1" at bounding box center [574, 292] width 809 height 42
click at [567, 385] on button "Iesniegt" at bounding box center [574, 382] width 153 height 37
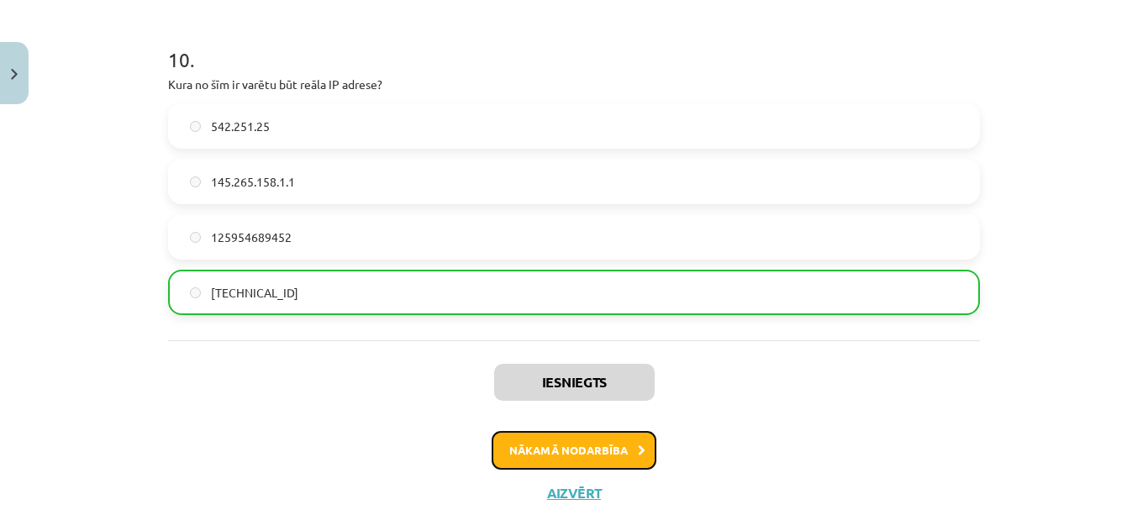
drag, startPoint x: 615, startPoint y: 440, endPoint x: 612, endPoint y: 448, distance: 9.1
click at [615, 440] on button "Nākamā nodarbība" at bounding box center [574, 450] width 165 height 39
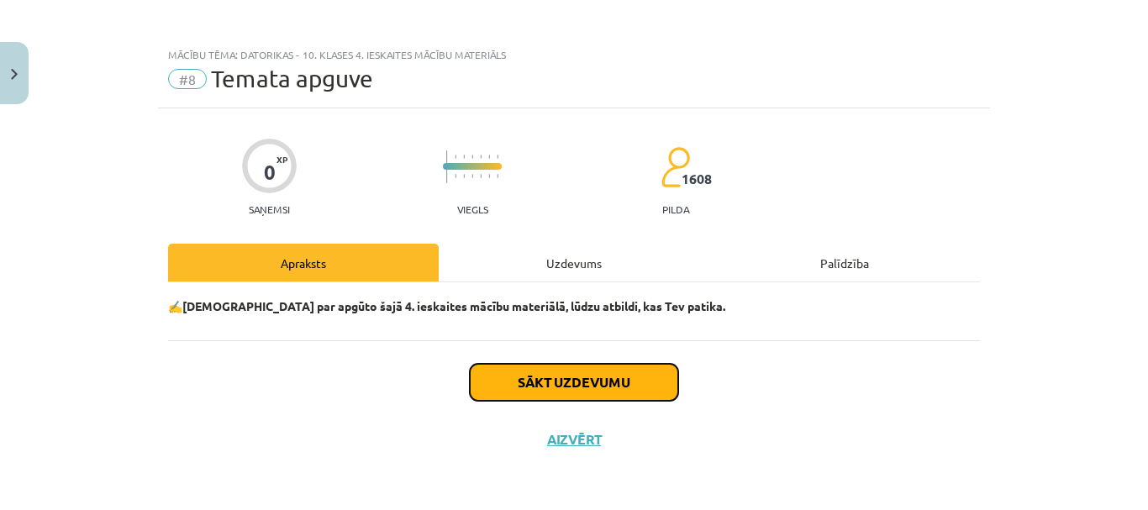
click at [540, 384] on button "Sākt uzdevumu" at bounding box center [574, 382] width 208 height 37
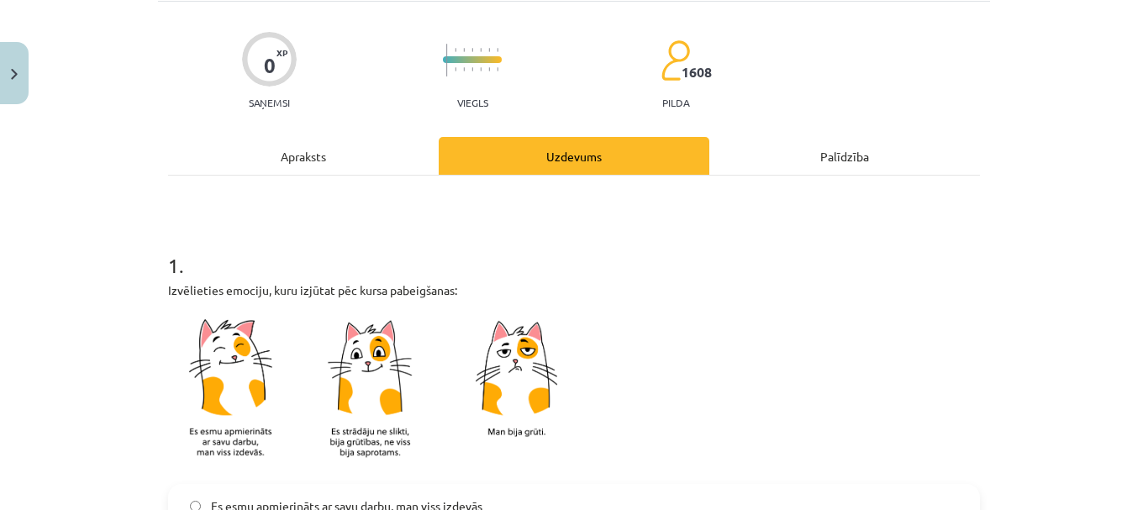
scroll to position [340, 0]
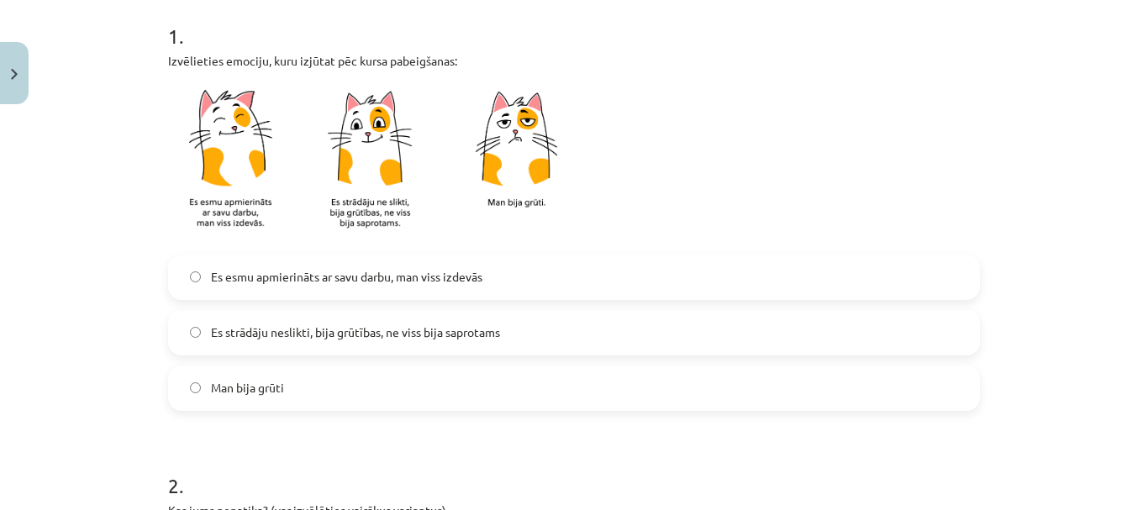
click at [338, 317] on label "Es strādāju neslikti, bija grūtības, ne viss bija saprotams" at bounding box center [574, 333] width 809 height 42
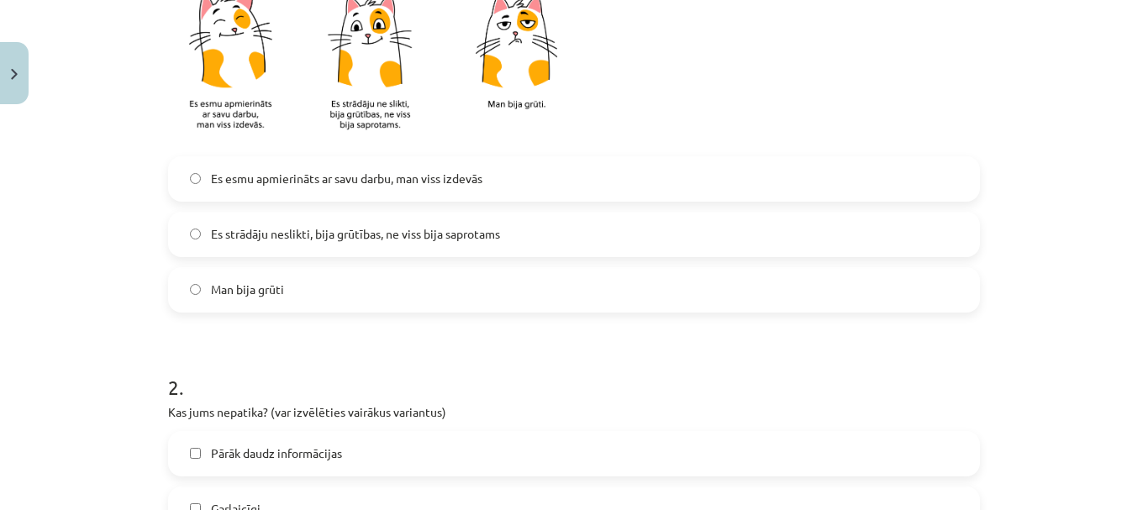
scroll to position [592, 0]
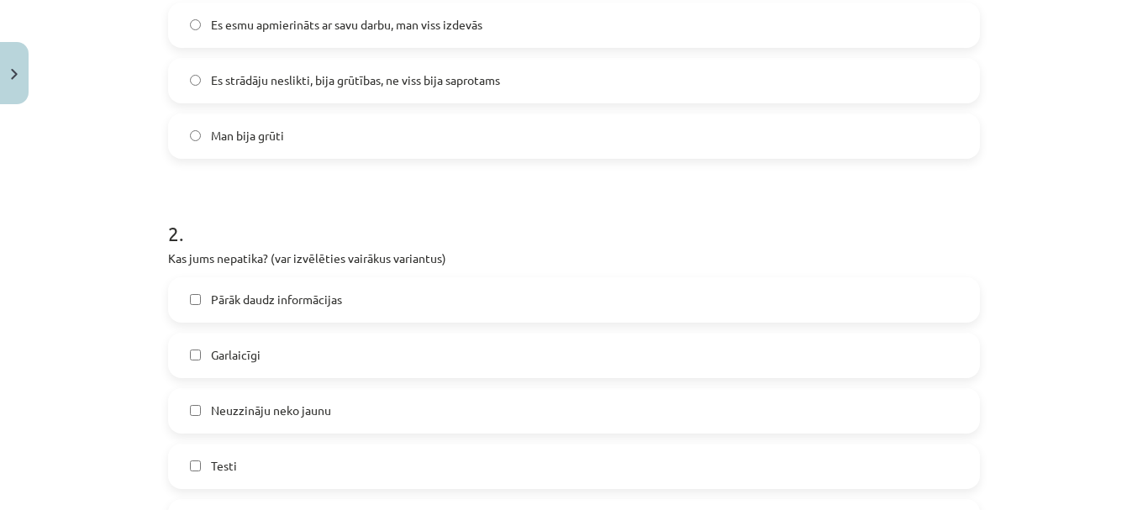
click at [349, 307] on label "Pārāk daudz informācijas" at bounding box center [574, 300] width 809 height 42
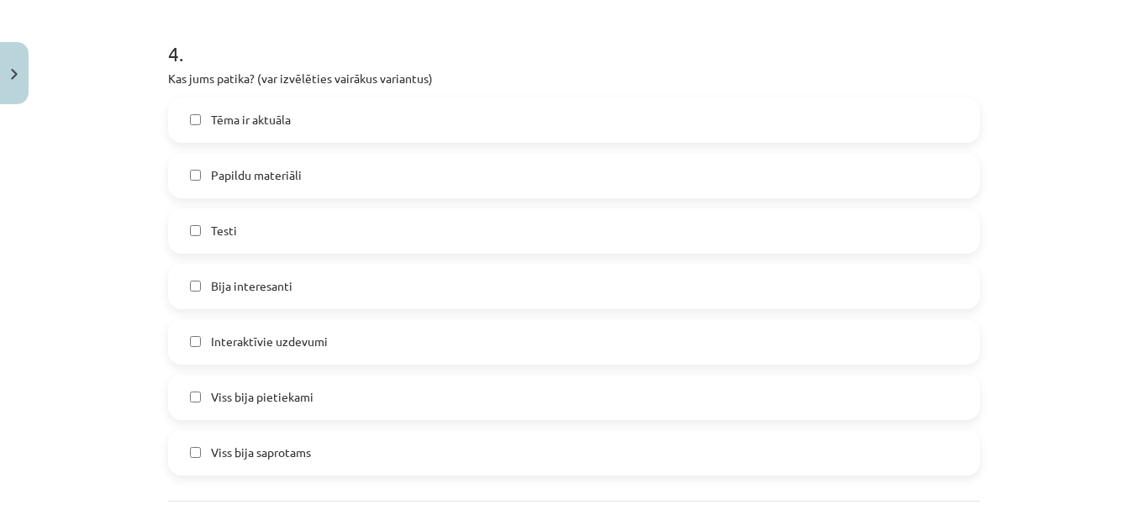
scroll to position [1414, 0]
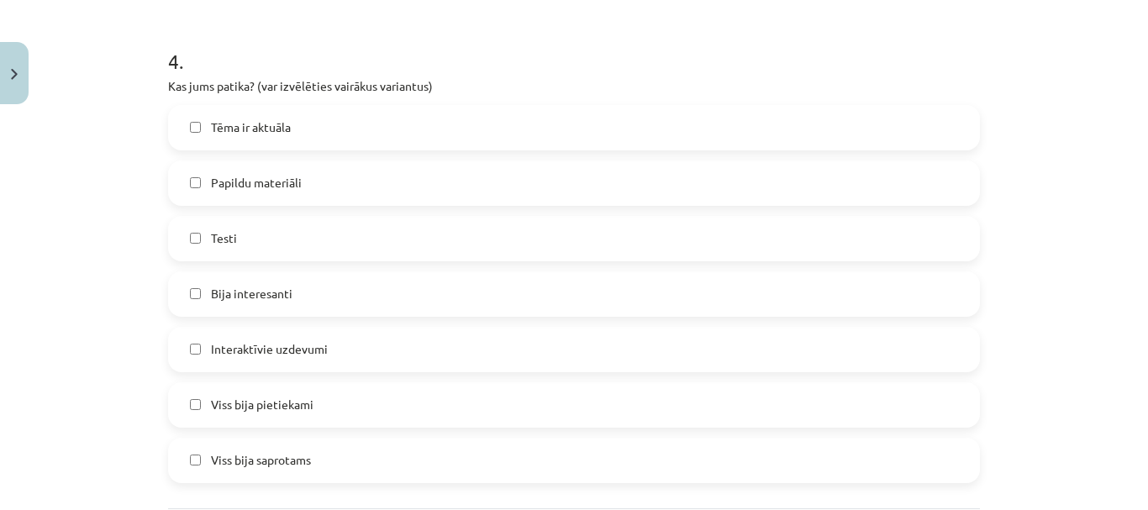
click at [315, 140] on label "Tēma ir aktuāla" at bounding box center [574, 128] width 809 height 42
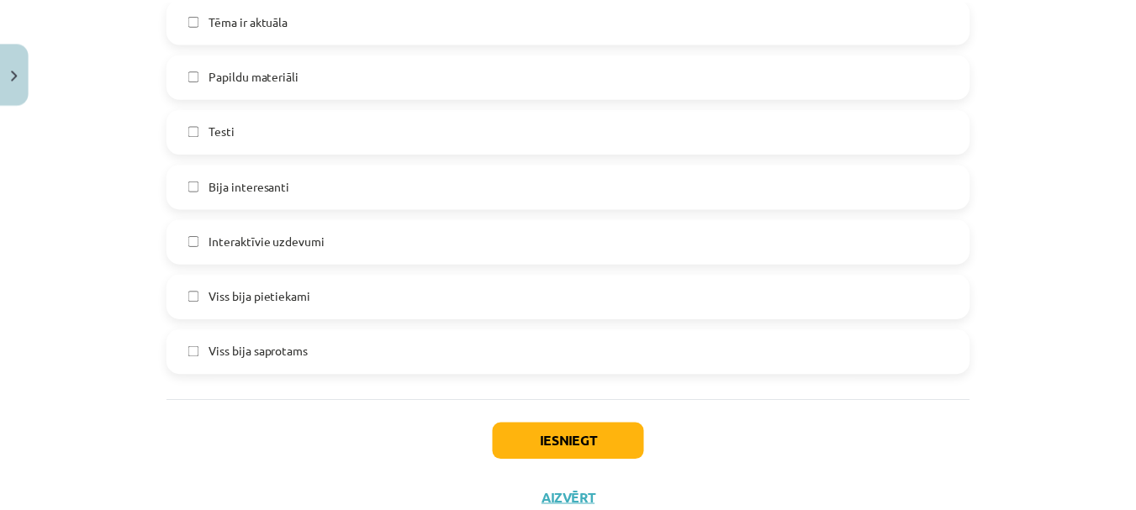
scroll to position [1582, 0]
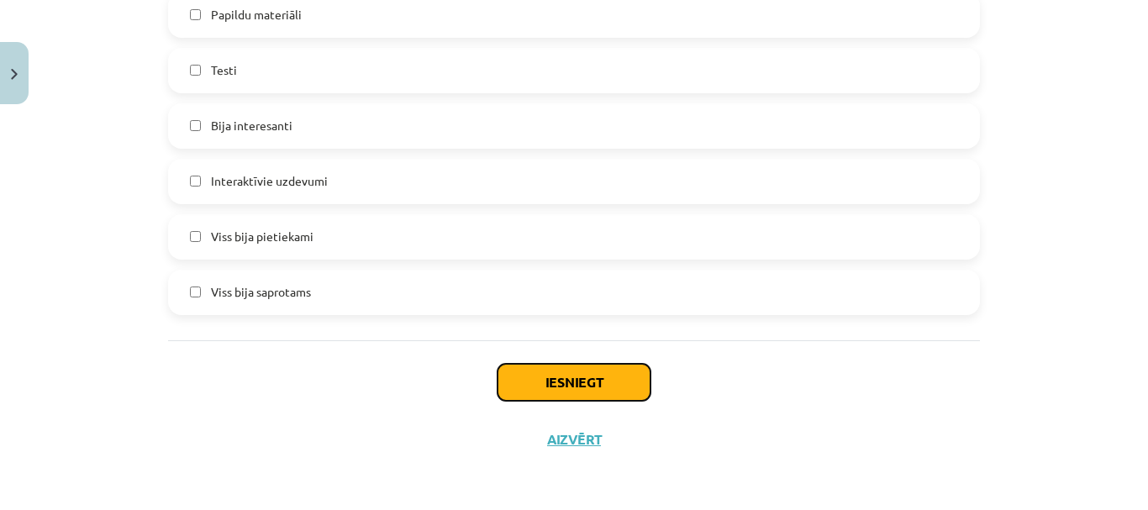
drag, startPoint x: 620, startPoint y: 389, endPoint x: 626, endPoint y: 368, distance: 21.8
click at [623, 378] on button "Iesniegt" at bounding box center [574, 382] width 153 height 37
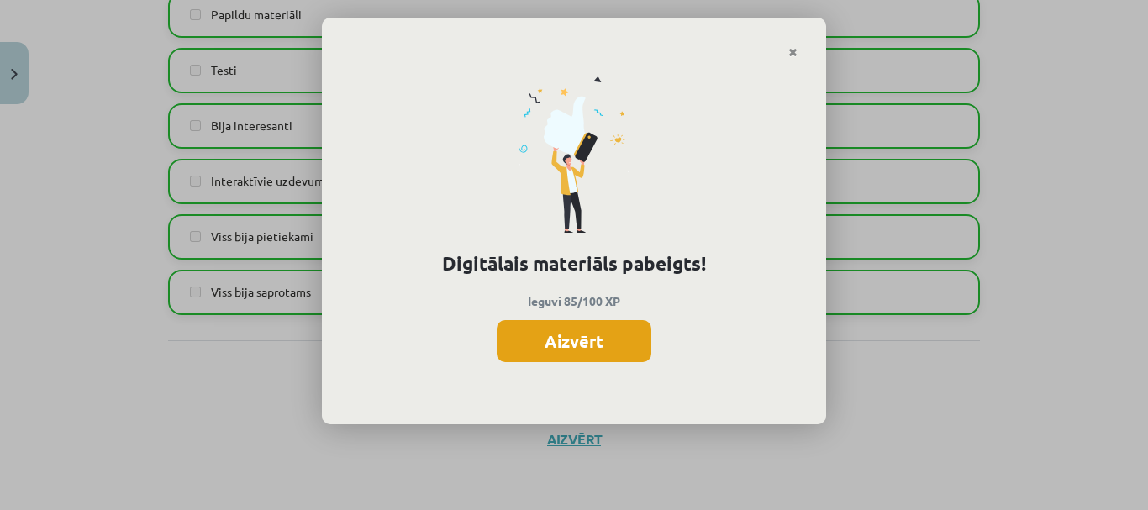
click at [630, 339] on button "Aizvērt" at bounding box center [574, 341] width 155 height 42
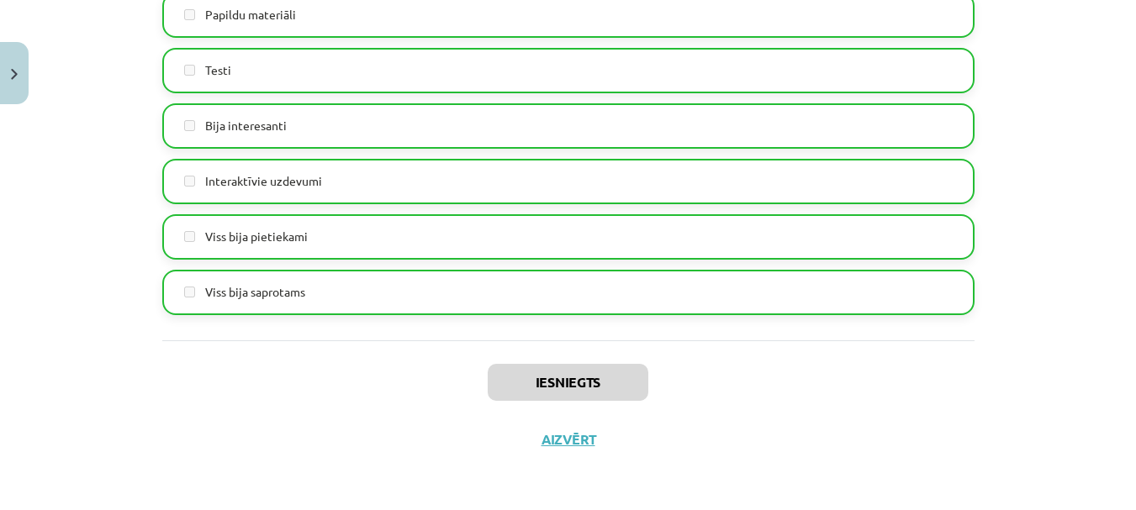
click at [572, 442] on button "Aizvērt" at bounding box center [568, 439] width 64 height 17
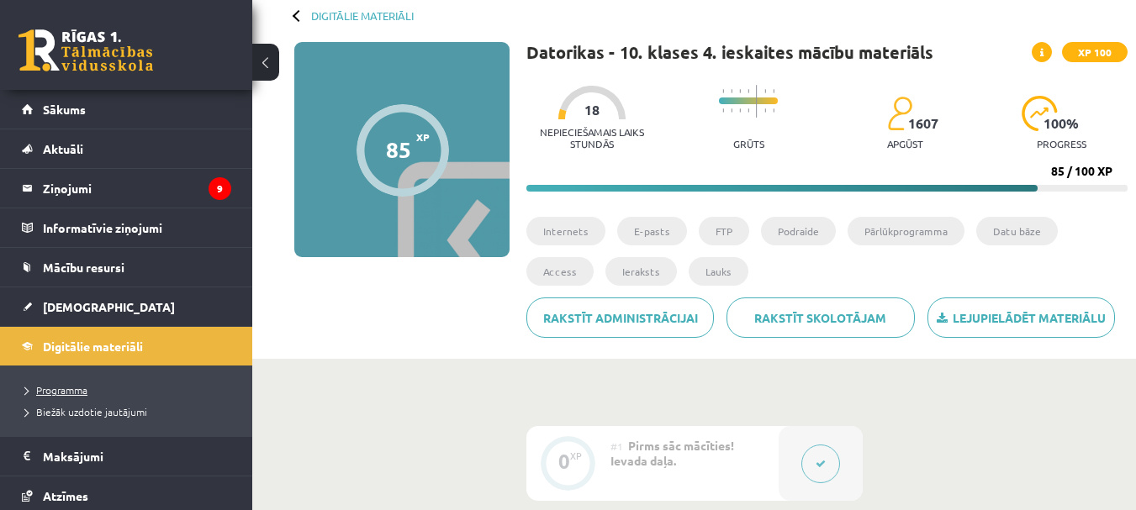
scroll to position [252, 0]
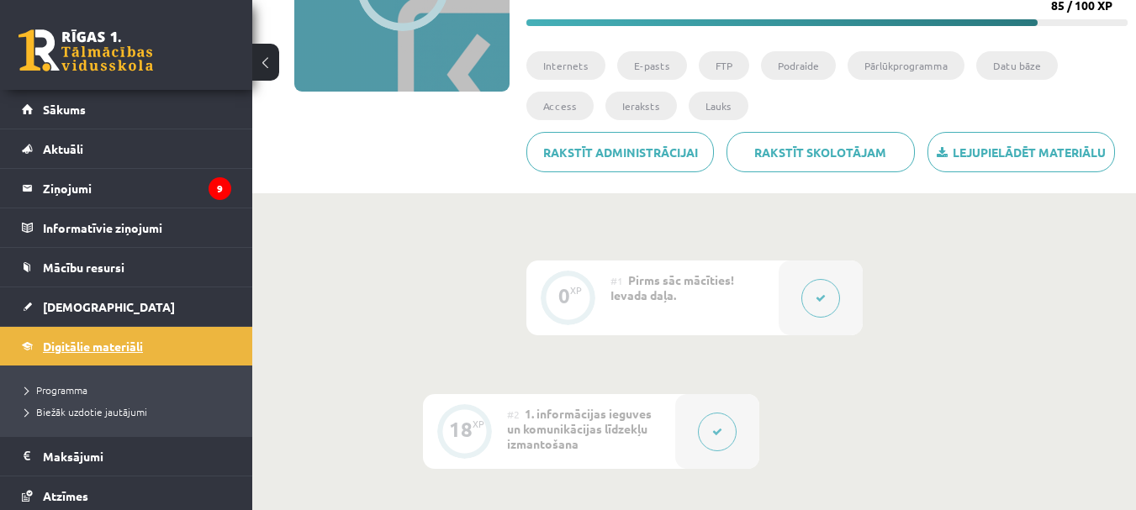
click at [82, 338] on link "Digitālie materiāli" at bounding box center [126, 346] width 209 height 39
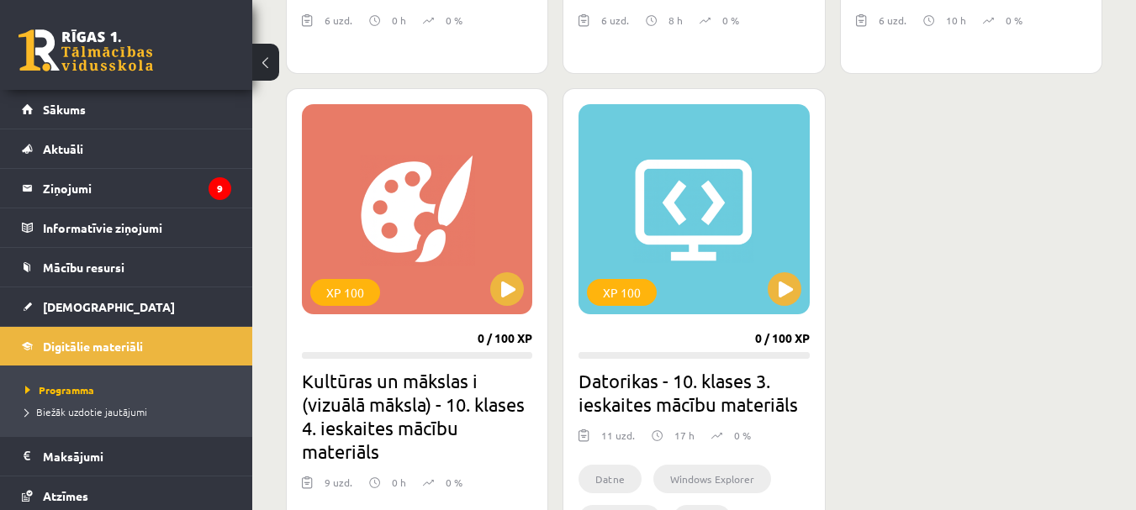
scroll to position [925, 0]
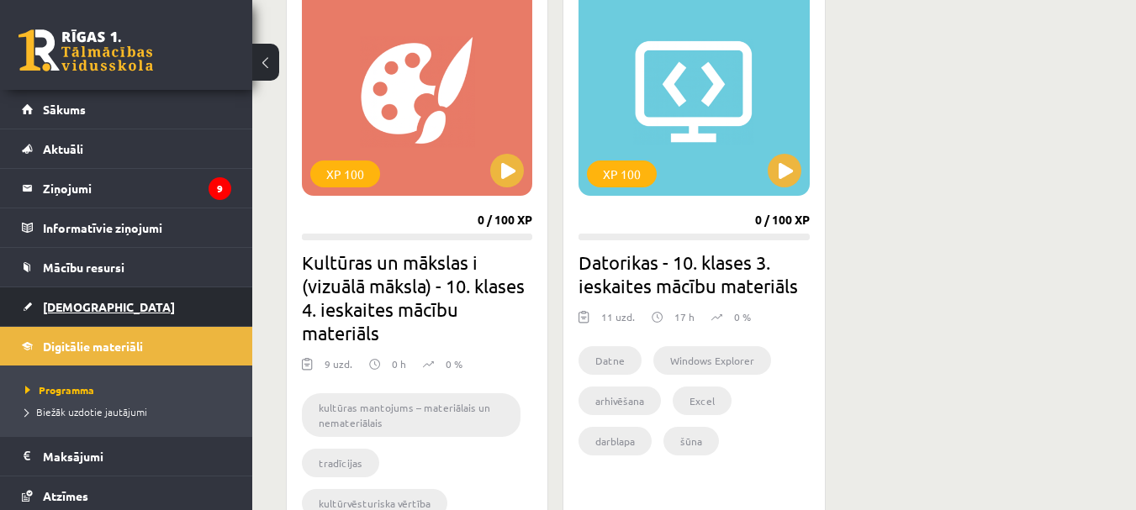
click at [119, 313] on link "[DEMOGRAPHIC_DATA]" at bounding box center [126, 306] width 209 height 39
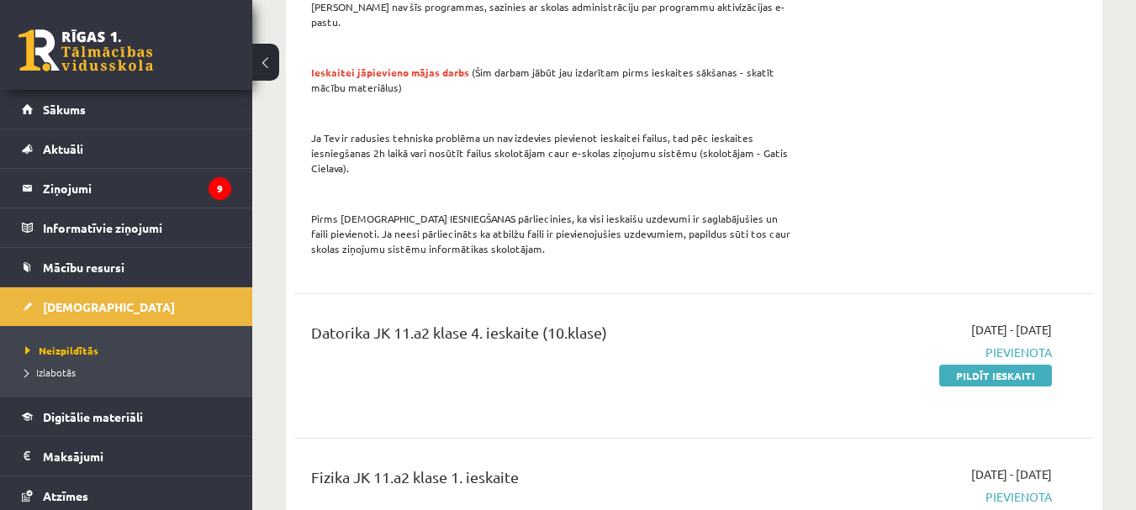
scroll to position [1597, 0]
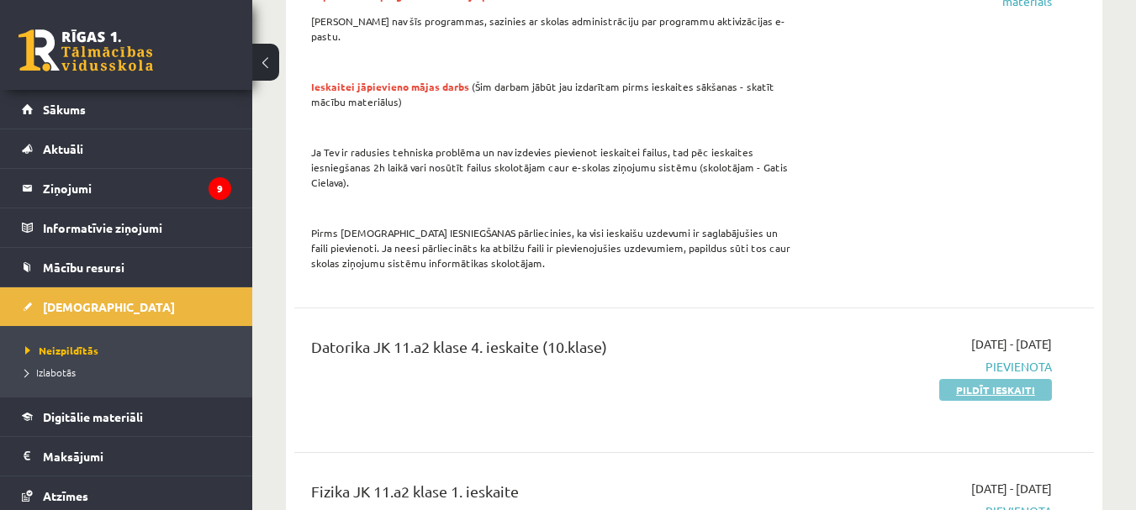
click at [972, 379] on link "Pildīt ieskaiti" at bounding box center [995, 390] width 113 height 22
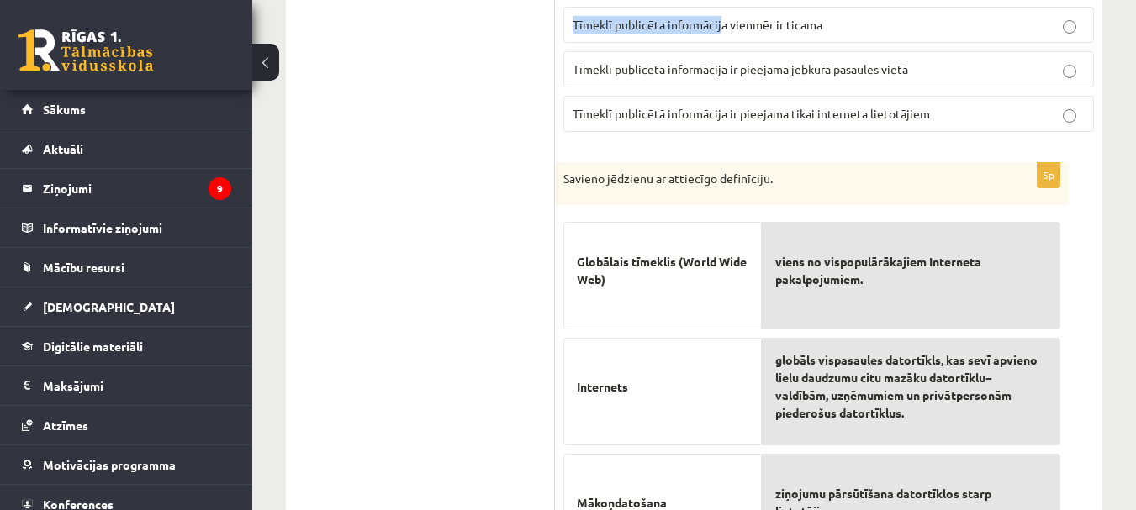
scroll to position [5635, 0]
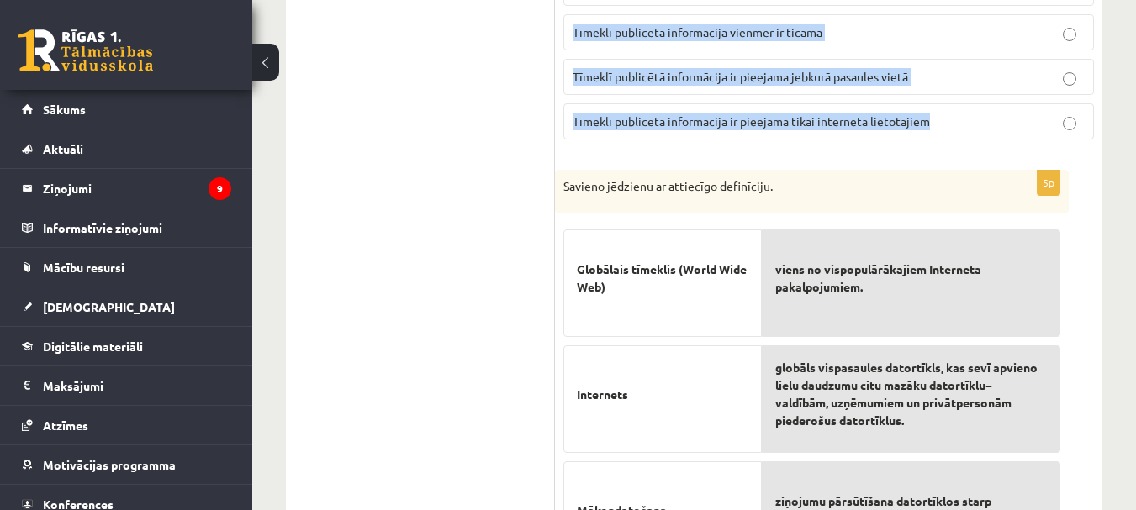
drag, startPoint x: 563, startPoint y: 58, endPoint x: 934, endPoint y: 101, distance: 373.1
copy form "Loremipsumd s-ametc adipis elits doei temporinc utl etdolore. Magn aliquaenima …"
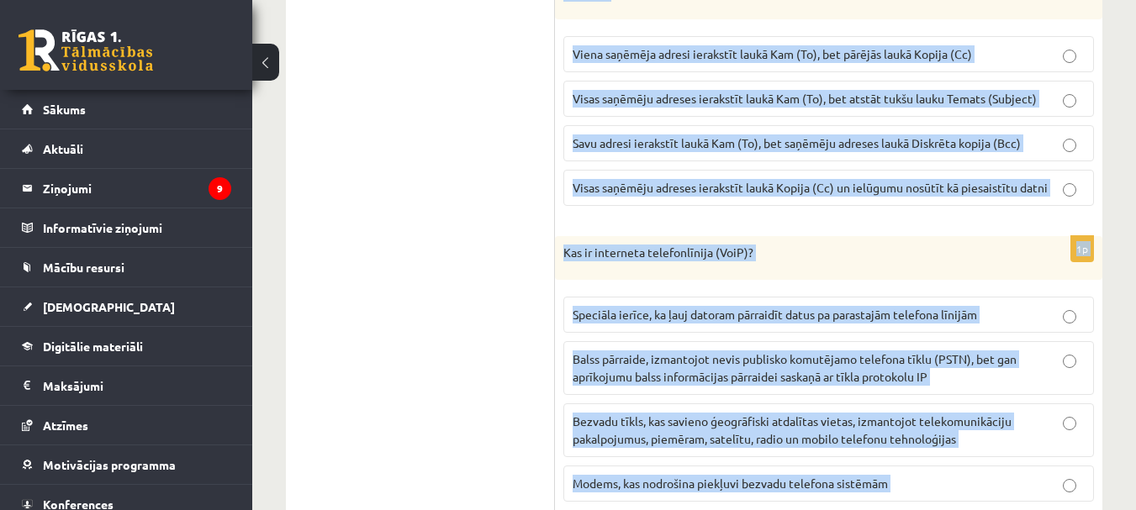
scroll to position [0, 0]
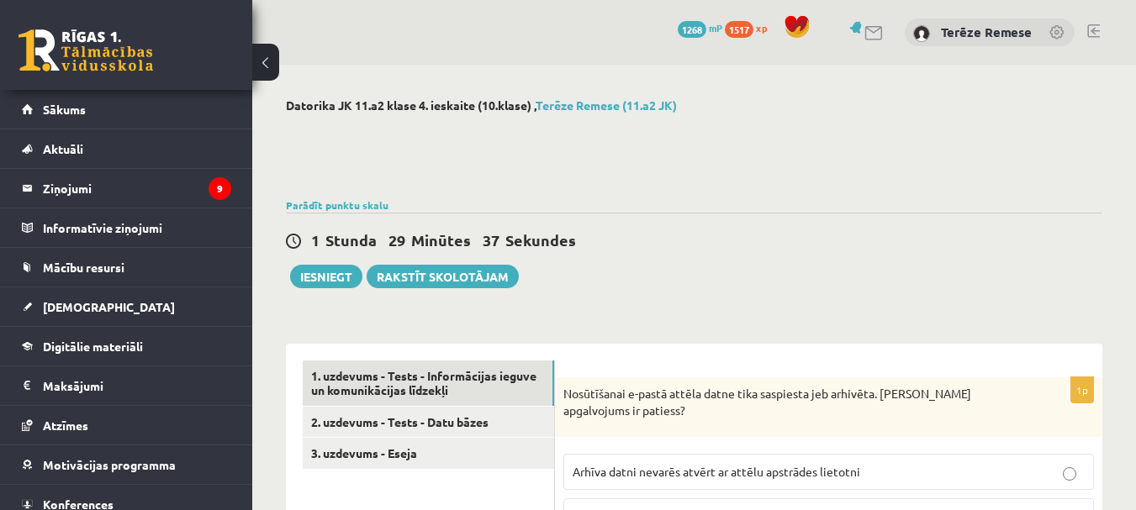
click at [925, 279] on div "1 Stunda 29 Minūtes 37 Sekundes Iesniegt Rakstīt skolotājam" at bounding box center [694, 251] width 816 height 76
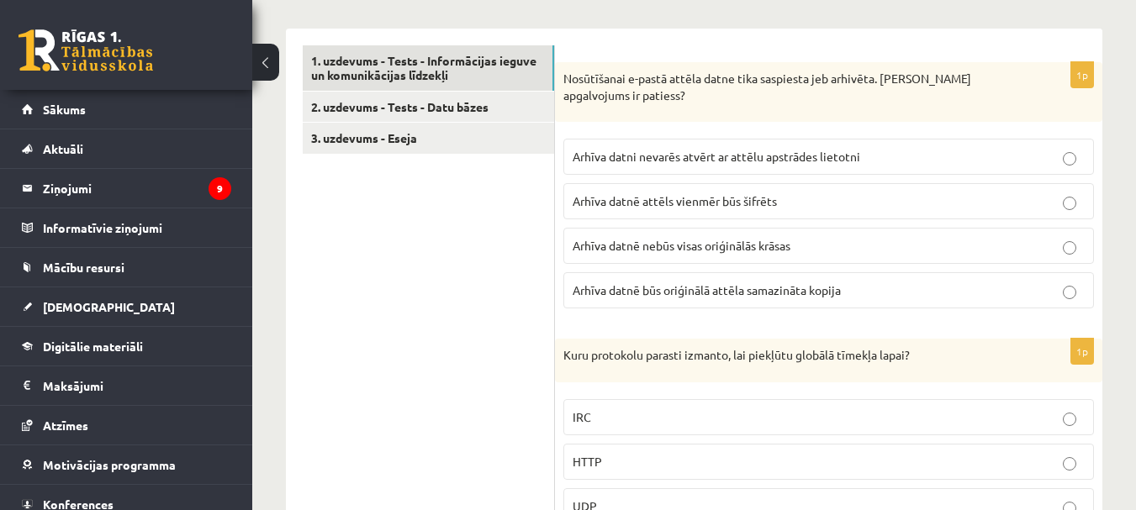
scroll to position [336, 0]
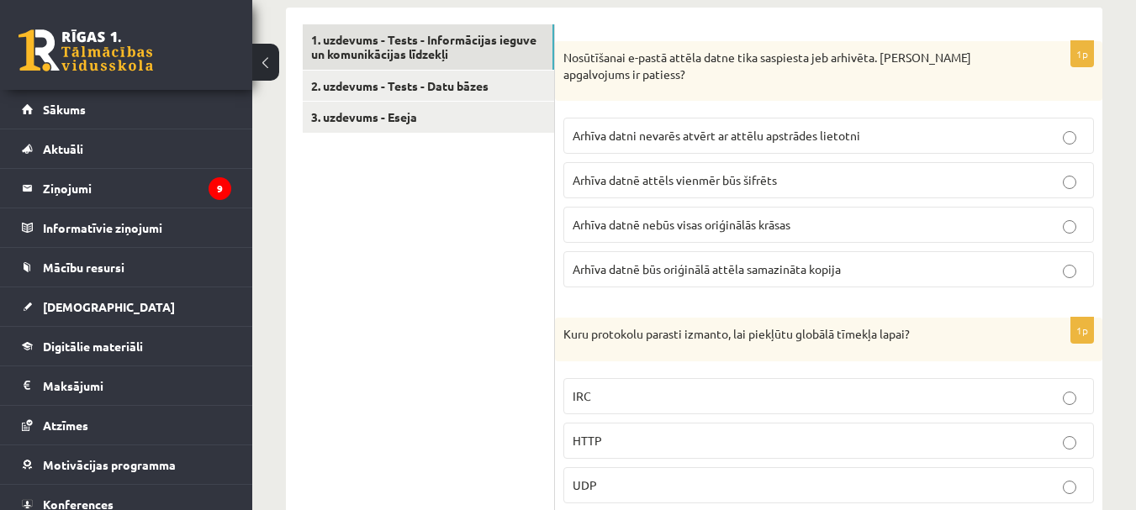
click at [673, 139] on span "Arhīva datni nevarēs atvērt ar attēlu apstrādes lietotni" at bounding box center [715, 135] width 287 height 15
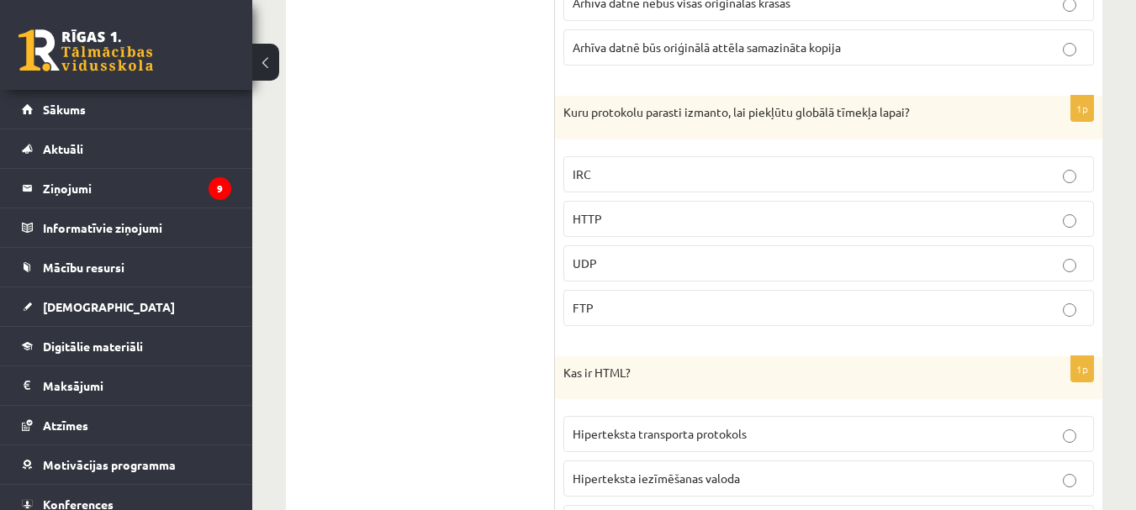
scroll to position [588, 0]
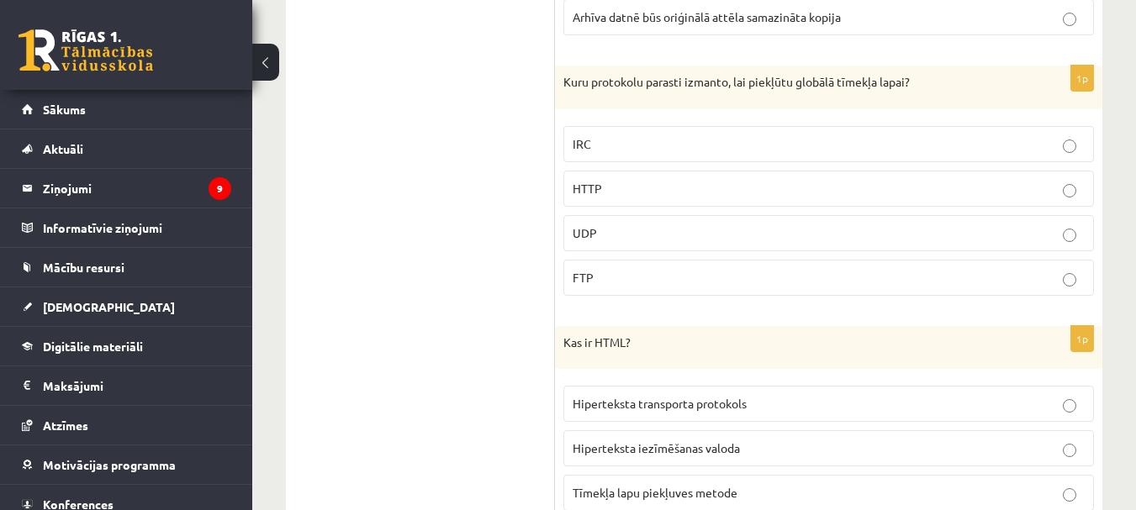
click at [635, 192] on p "HTTP" at bounding box center [828, 189] width 512 height 18
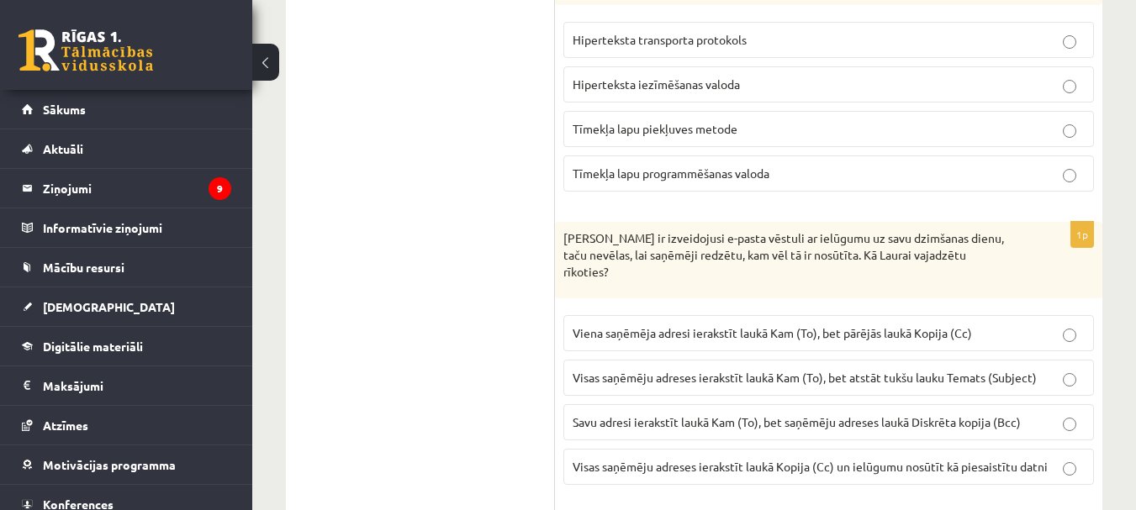
scroll to position [925, 0]
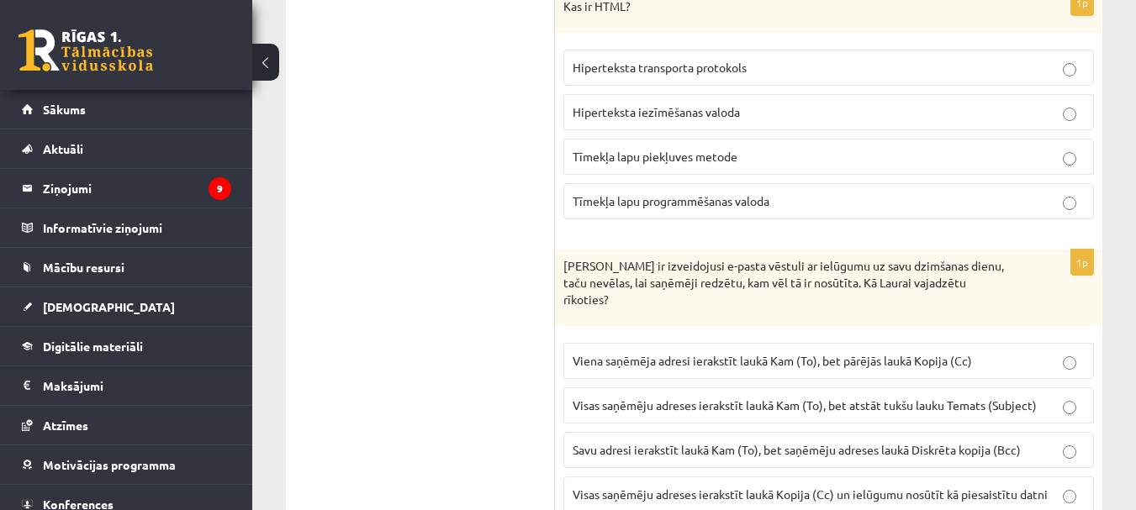
click at [709, 112] on span "Hiperteksta iezīmēšanas valoda" at bounding box center [655, 111] width 167 height 15
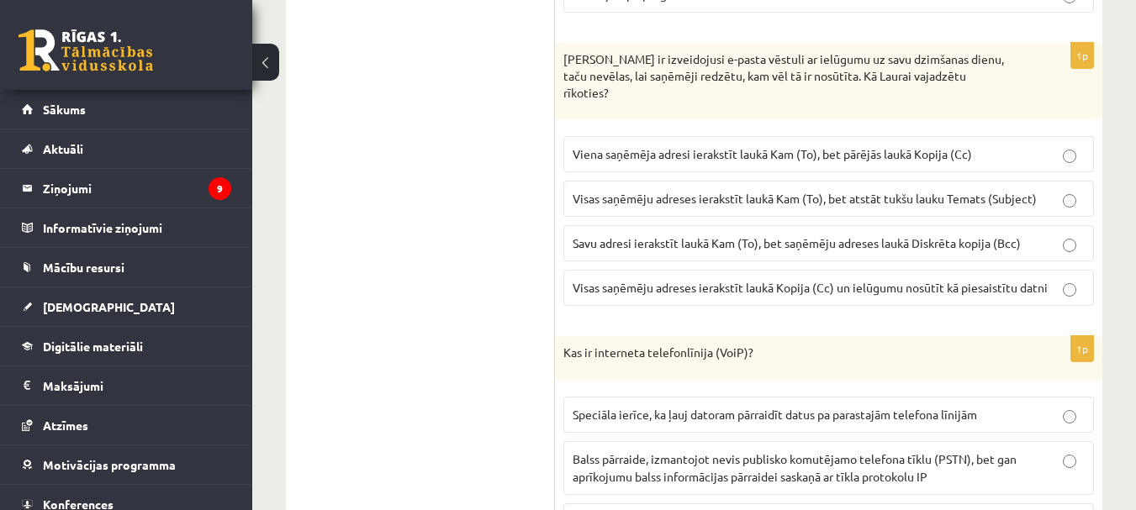
scroll to position [1177, 0]
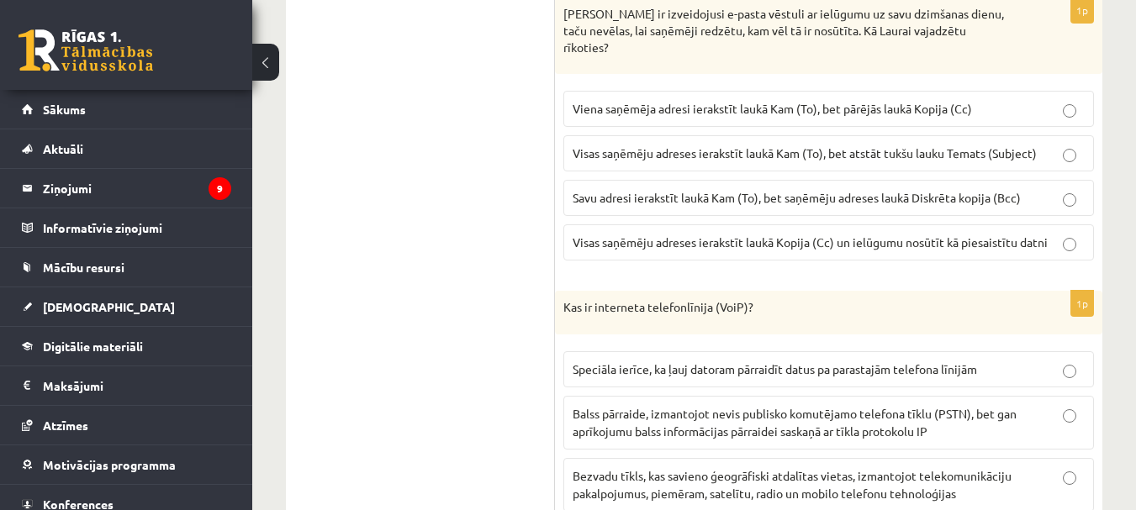
click at [660, 190] on span "Savu adresi ierakstīt laukā Kam (To), bet saņēmēju adreses laukā Diskrēta kopij…" at bounding box center [796, 197] width 448 height 15
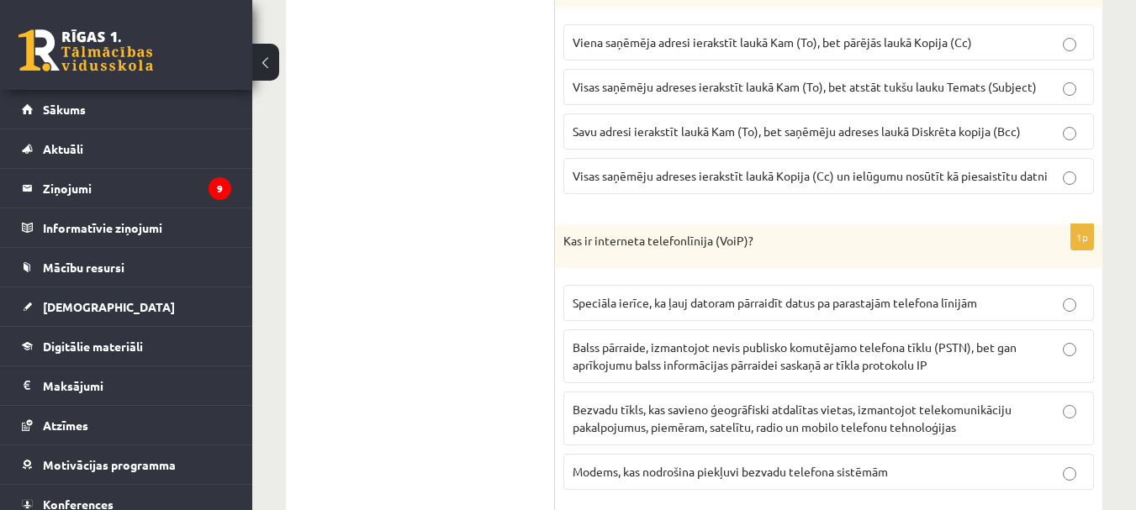
scroll to position [1345, 0]
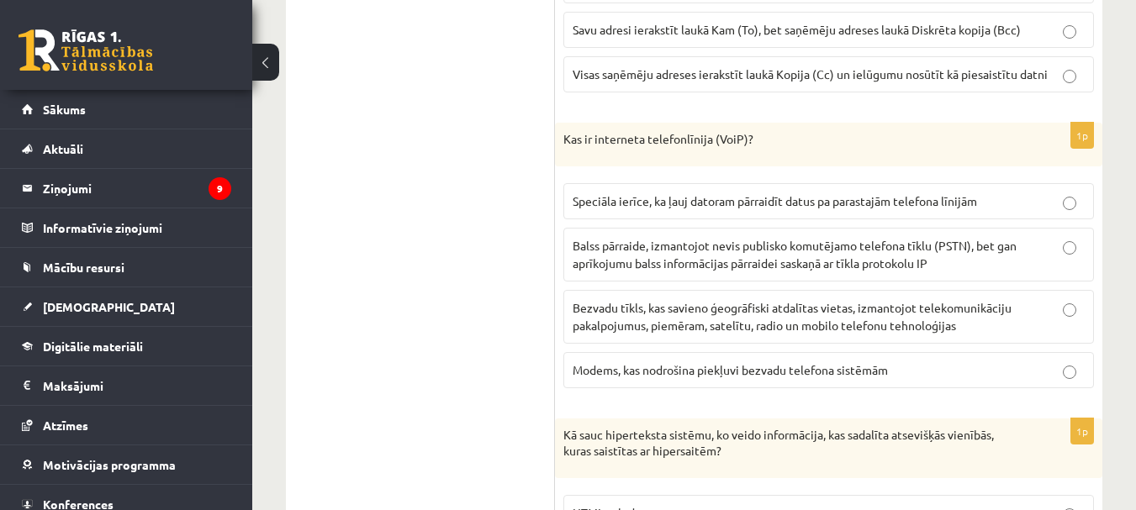
click at [660, 238] on span "Balss pārraide, izmantojot nevis publisko komutējamo telefona tīklu (PSTN), bet…" at bounding box center [794, 254] width 444 height 33
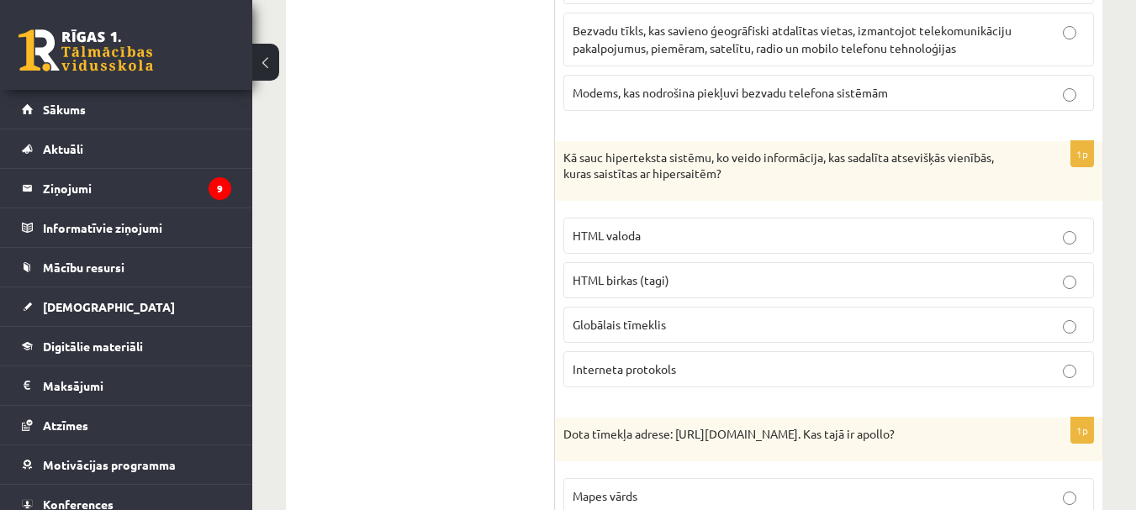
scroll to position [1681, 0]
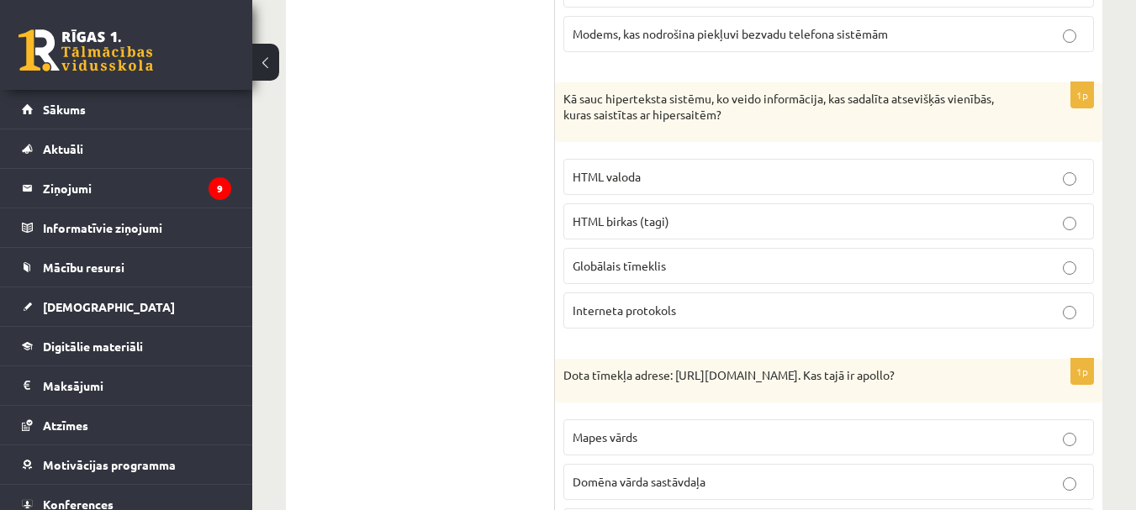
click at [718, 257] on p "Globālais tīmeklis" at bounding box center [828, 266] width 512 height 18
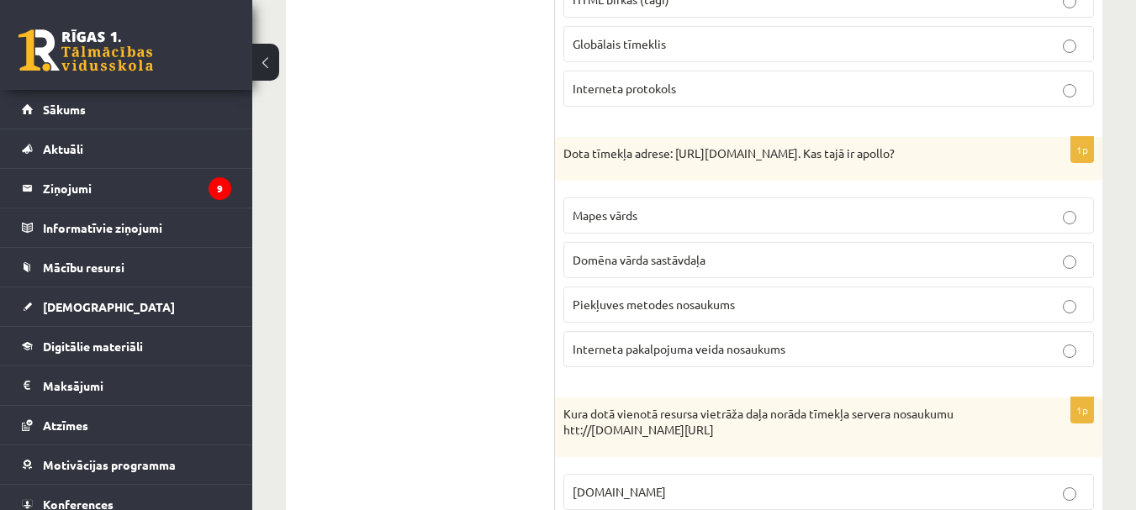
scroll to position [1933, 0]
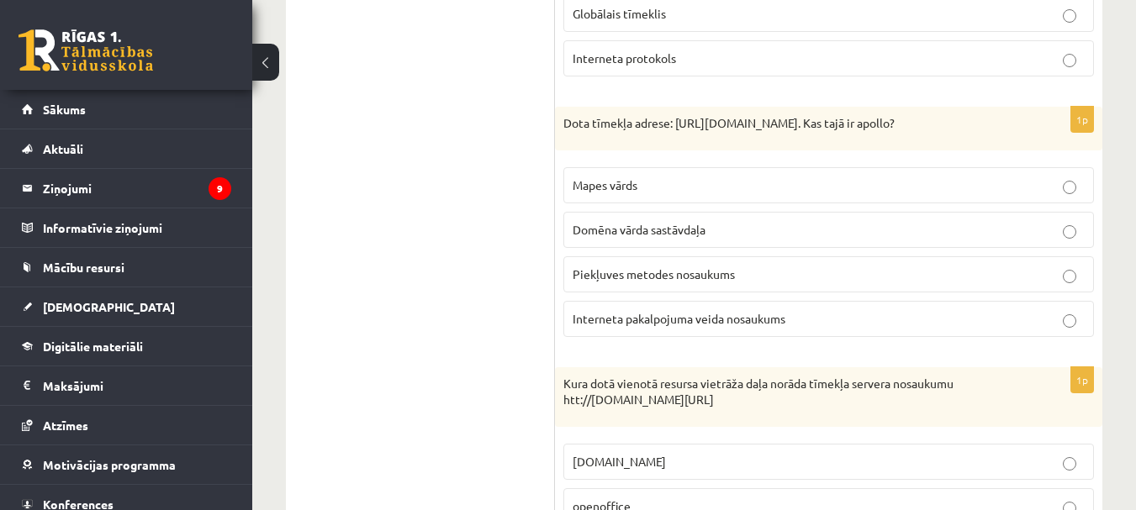
click at [652, 222] on span "Domēna vārda sastāvdaļa" at bounding box center [638, 229] width 133 height 15
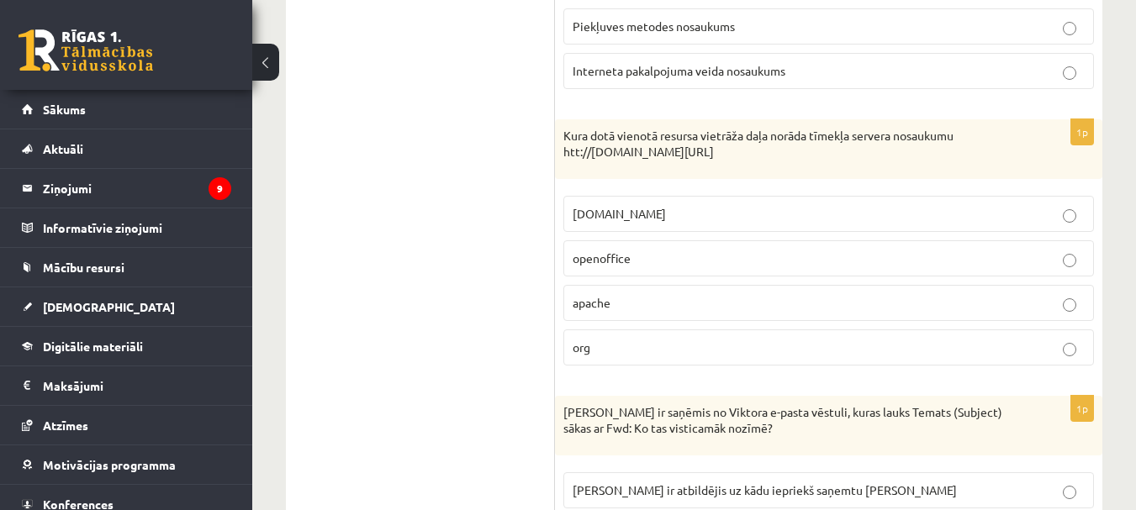
scroll to position [2185, 0]
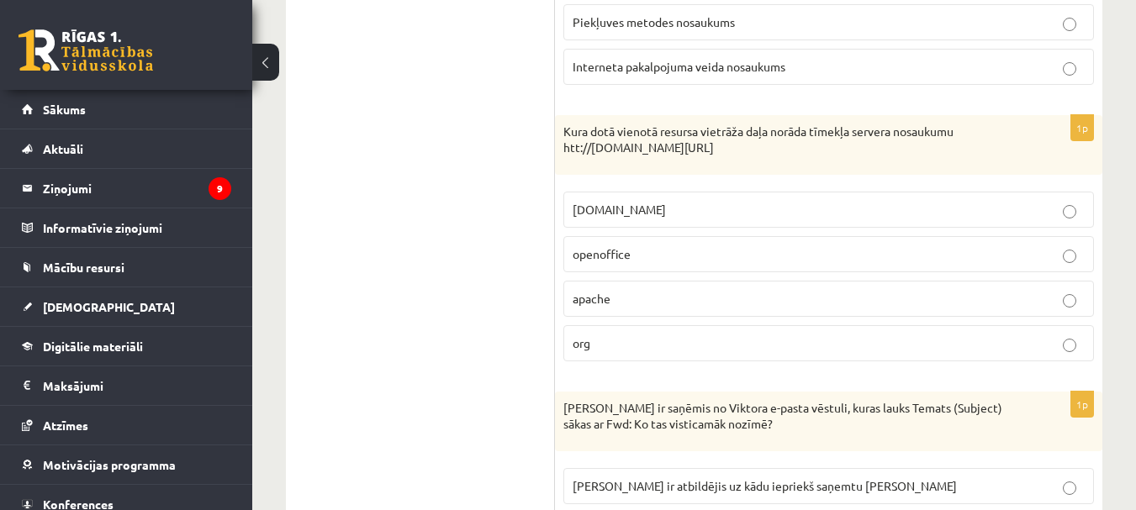
click at [698, 201] on p "[DOMAIN_NAME]" at bounding box center [828, 210] width 512 height 18
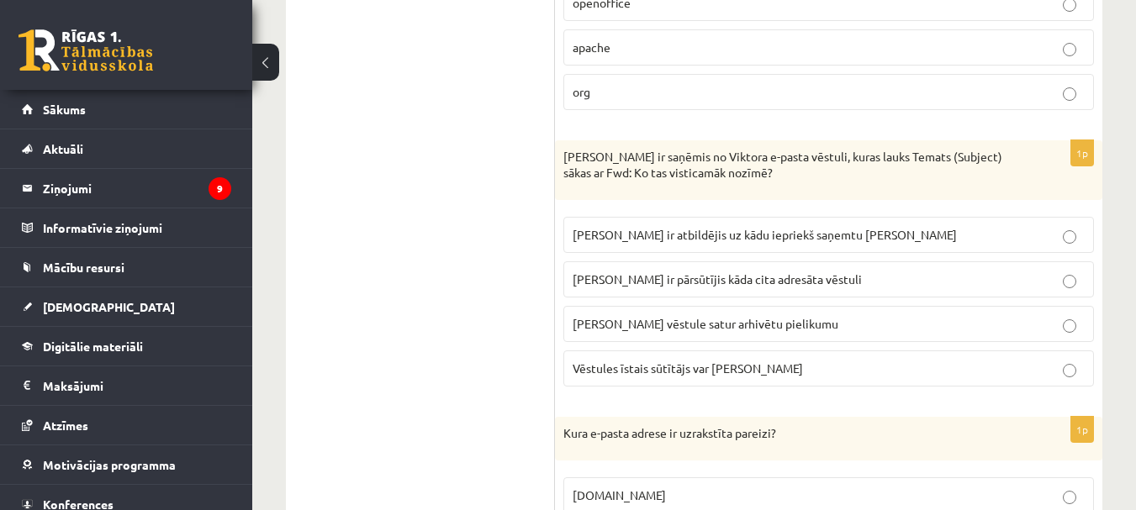
scroll to position [2437, 0]
click at [702, 271] on span "[PERSON_NAME] ir pārsūtījis kāda cita adresāta vēstuli" at bounding box center [716, 278] width 289 height 15
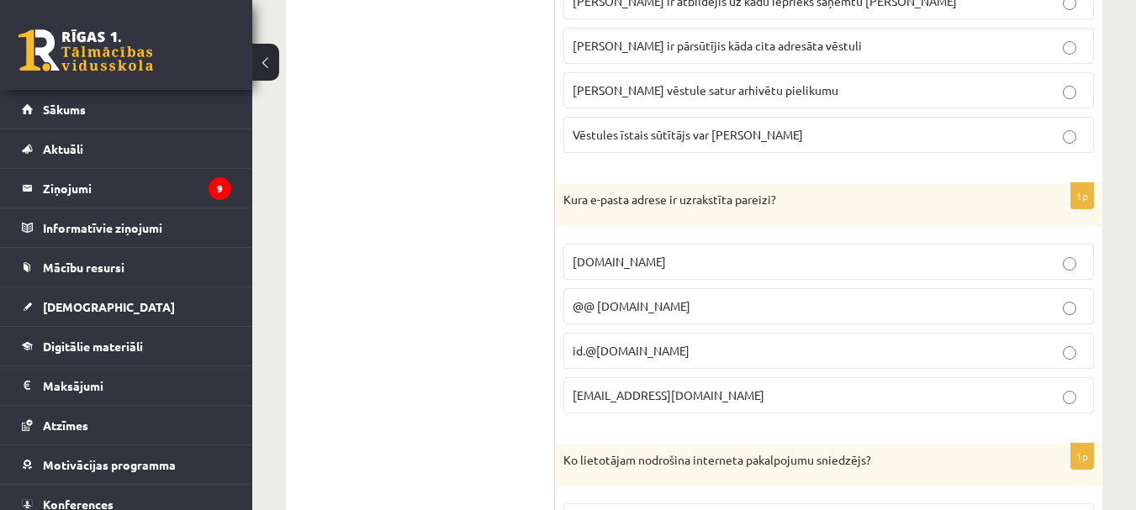
scroll to position [2774, 0]
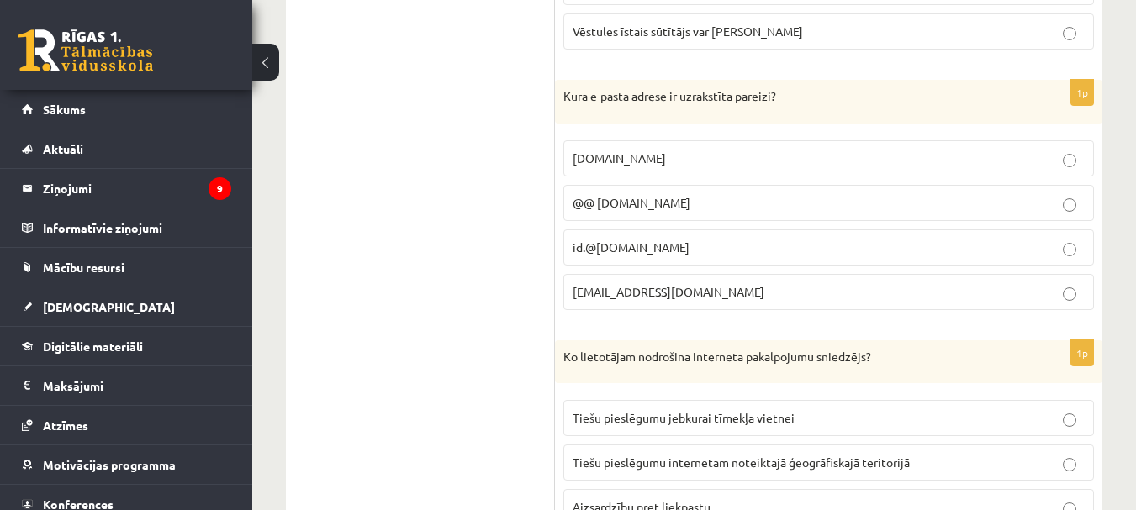
click at [685, 283] on p "[EMAIL_ADDRESS][DOMAIN_NAME]" at bounding box center [828, 292] width 512 height 18
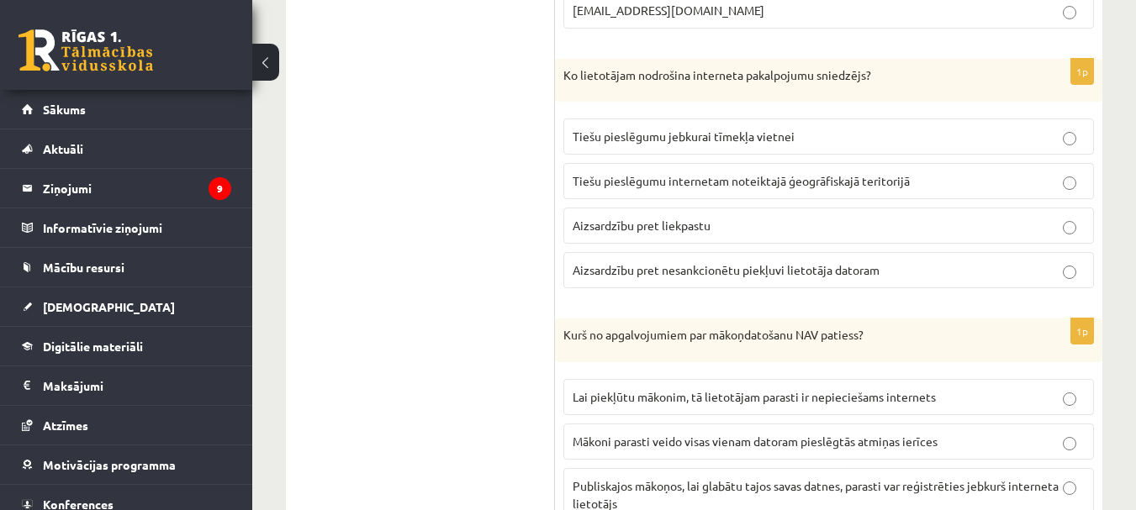
scroll to position [3026, 0]
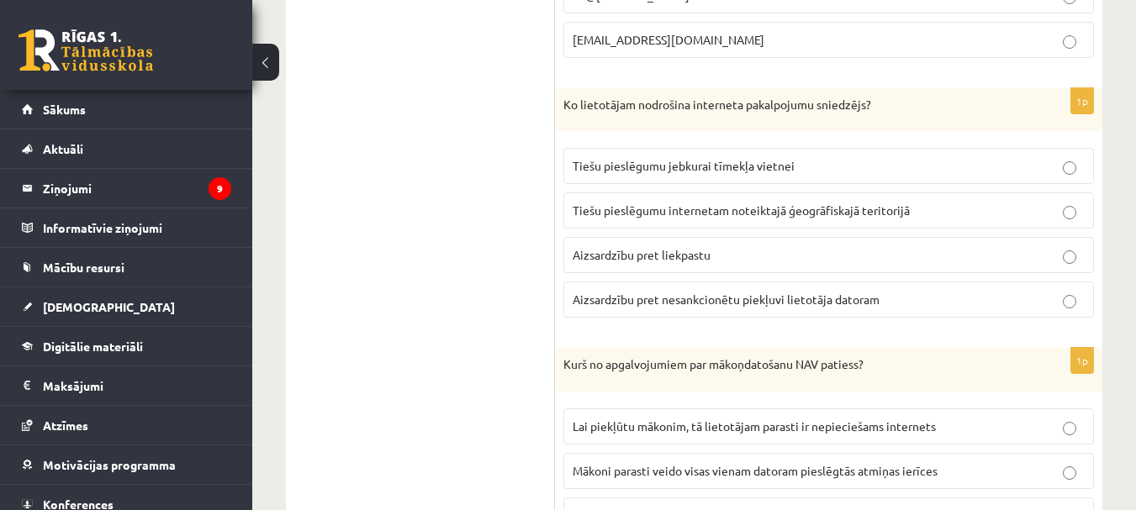
click at [643, 158] on span "Tiešu pieslēgumu jebkurai tīmekļa vietnei" at bounding box center [683, 165] width 222 height 15
click at [696, 203] on span "Tiešu pieslēgumu internetam noteiktajā ģeogrāfiskajā teritorijā" at bounding box center [740, 210] width 337 height 15
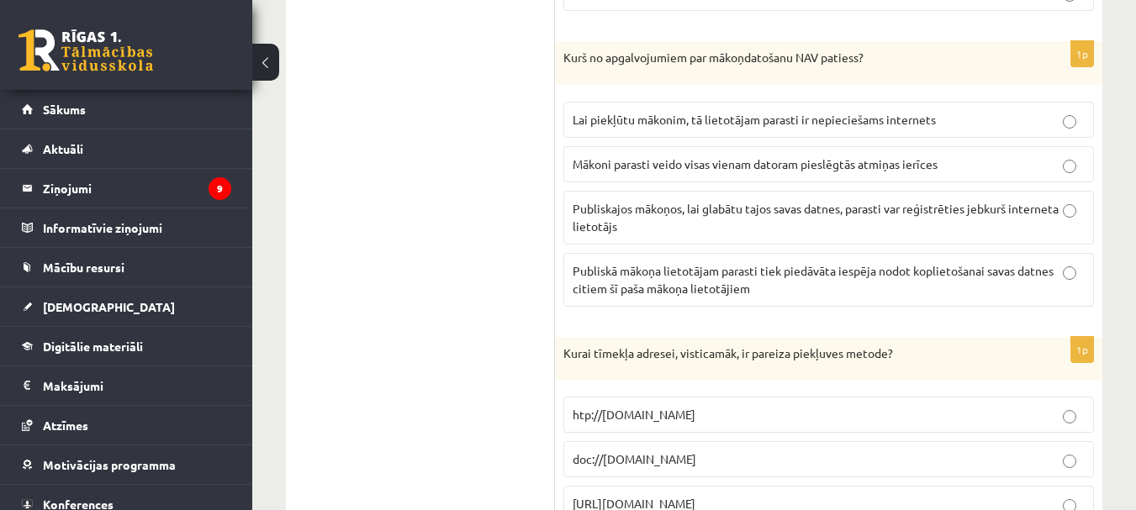
scroll to position [3362, 0]
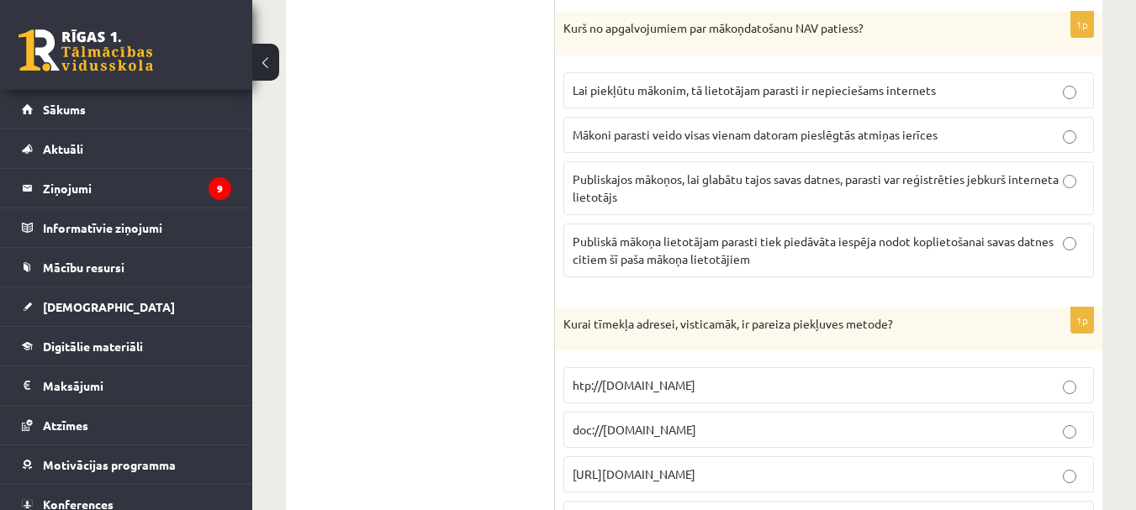
click at [648, 127] on span "Mākoni parasti veido visas vienam datoram pieslēgtās atmiņas ierīces" at bounding box center [754, 134] width 365 height 15
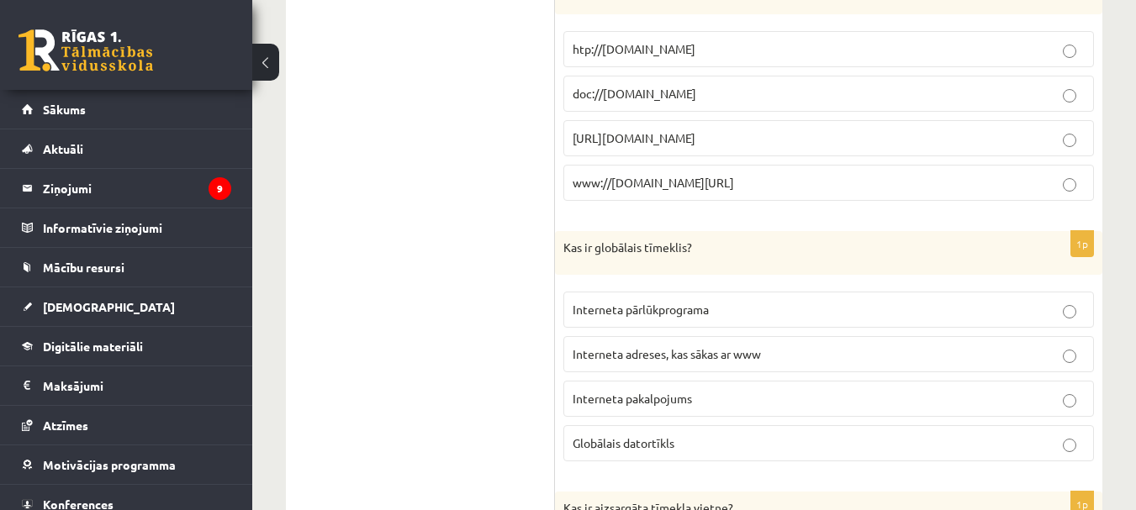
scroll to position [3614, 0]
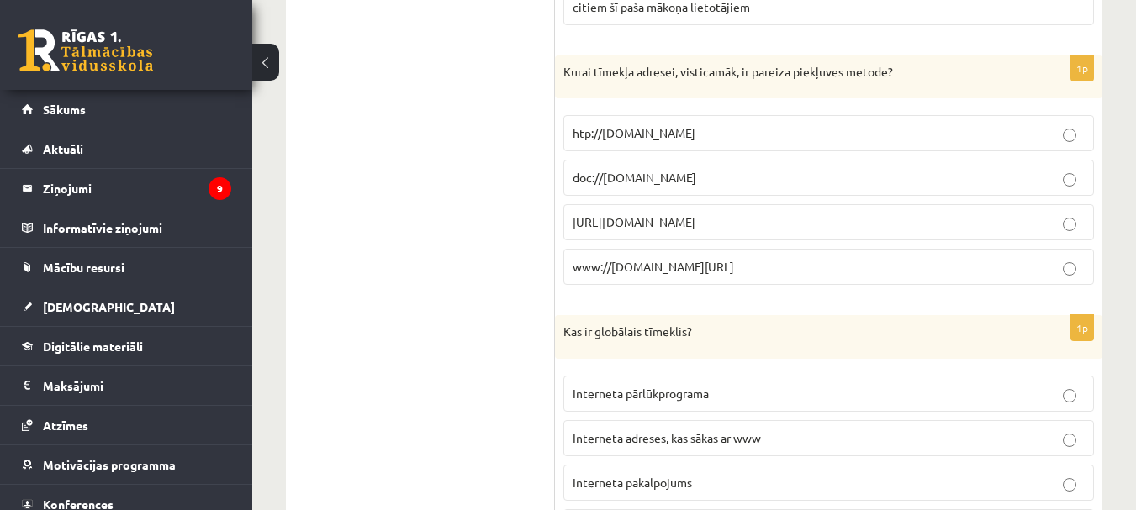
click at [635, 214] on p "[URL][DOMAIN_NAME]" at bounding box center [828, 222] width 512 height 18
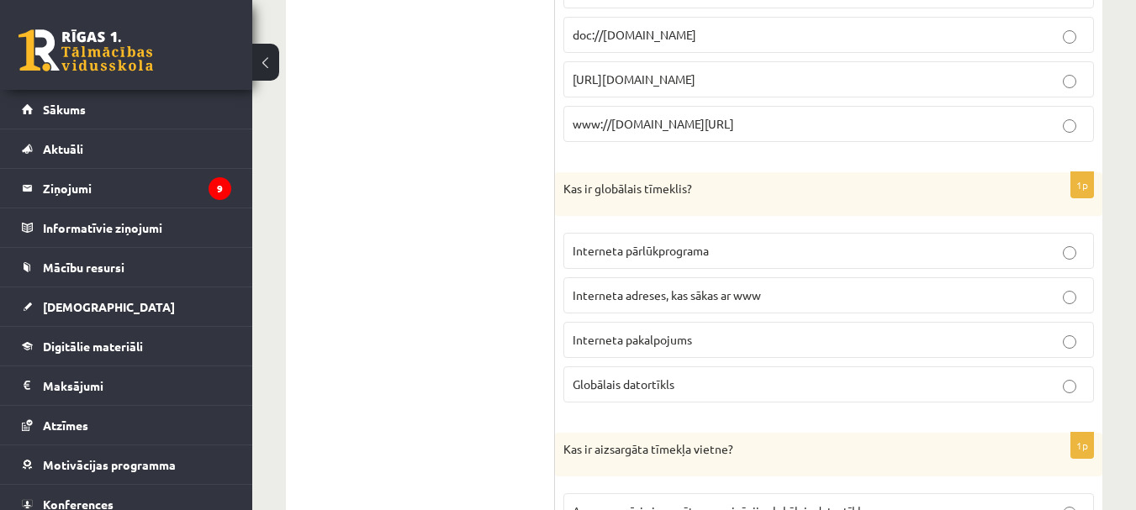
scroll to position [3782, 0]
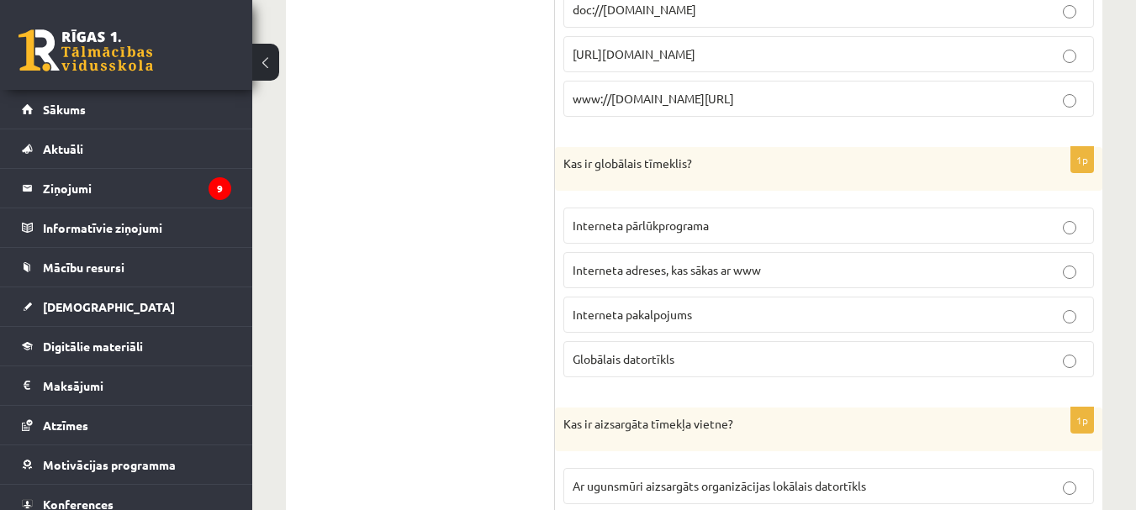
click at [707, 306] on p "Interneta pakalpojums" at bounding box center [828, 315] width 512 height 18
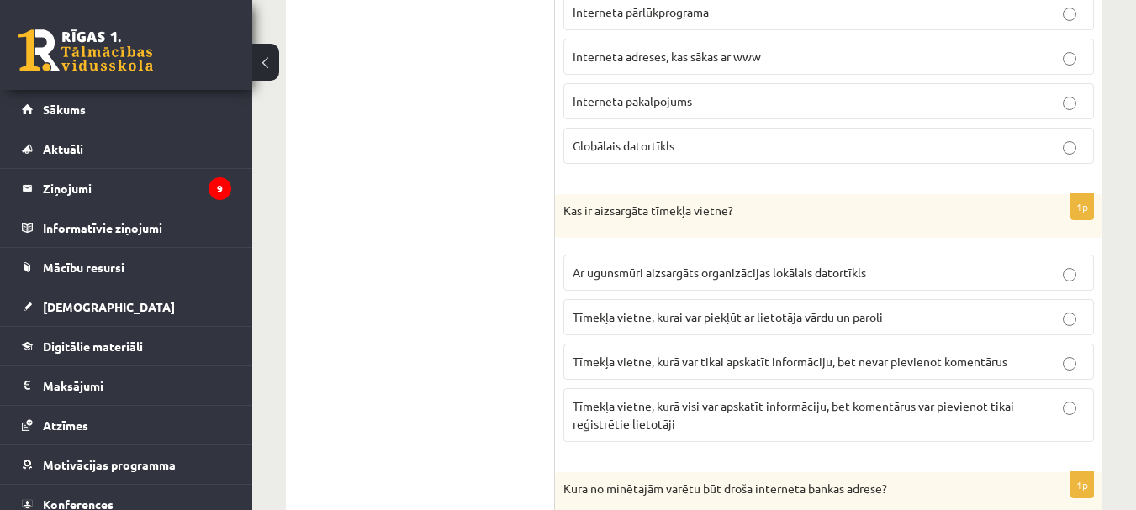
scroll to position [4034, 0]
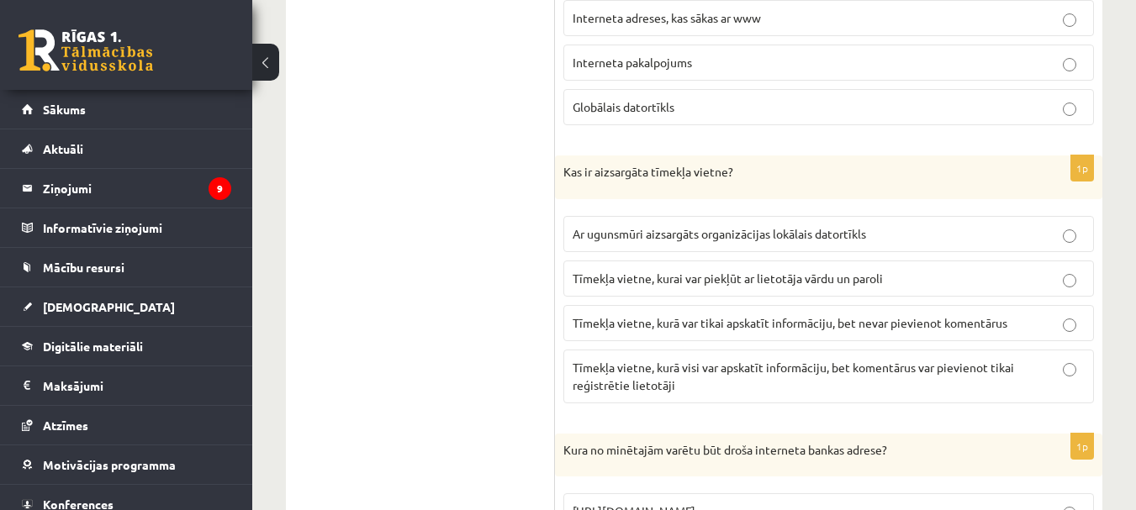
click at [669, 271] on span "Tīmekļa vietne, kurai var piekļūt ar lietotāja vārdu un paroli" at bounding box center [727, 278] width 310 height 15
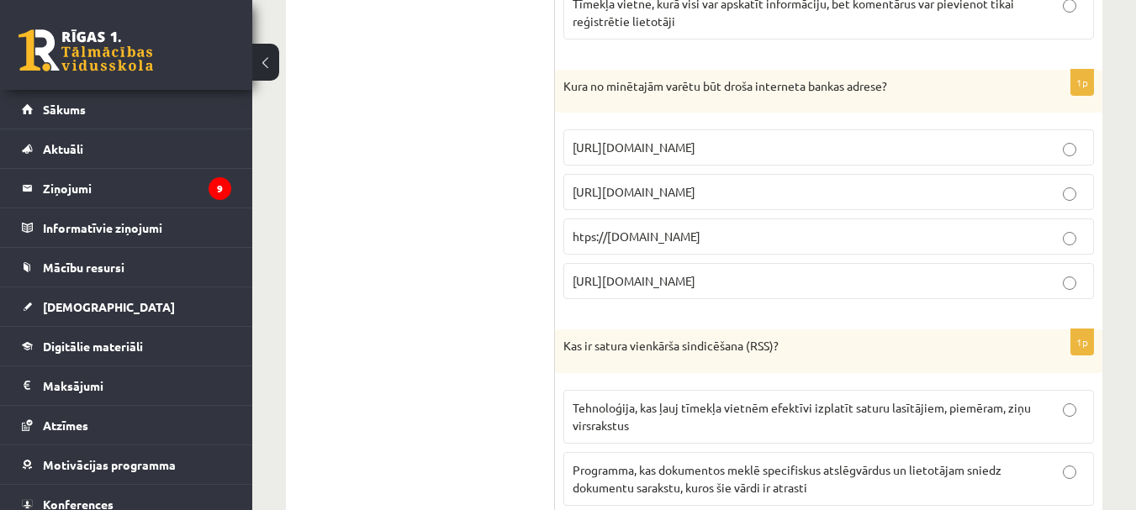
scroll to position [4455, 0]
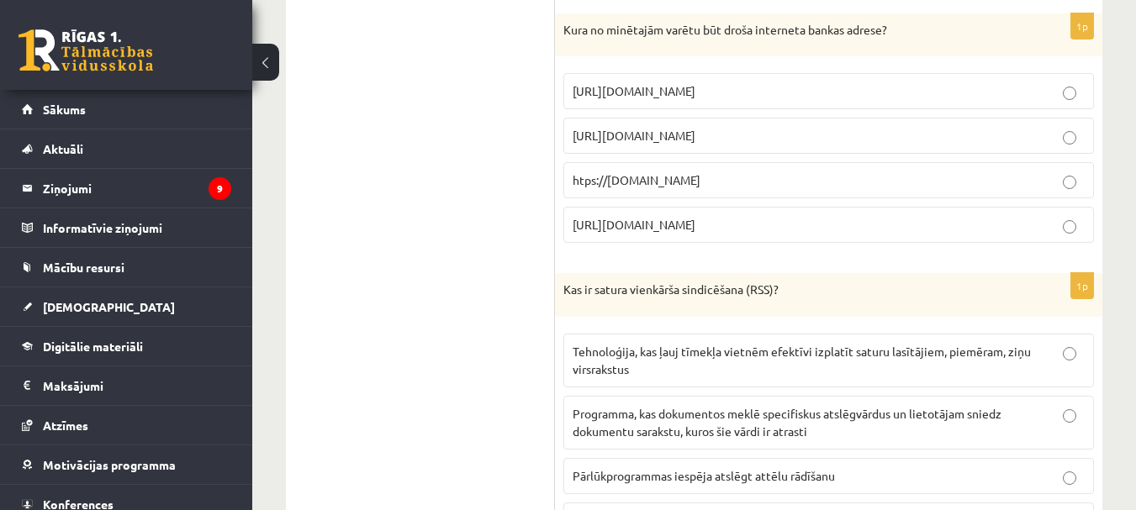
click at [656, 217] on p "[URL][DOMAIN_NAME]" at bounding box center [828, 225] width 512 height 18
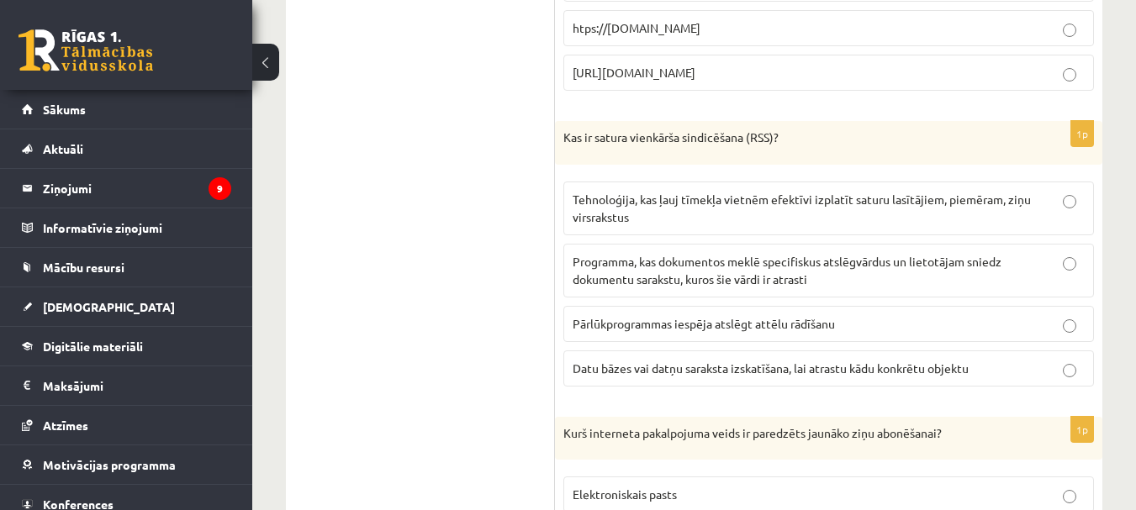
scroll to position [4623, 0]
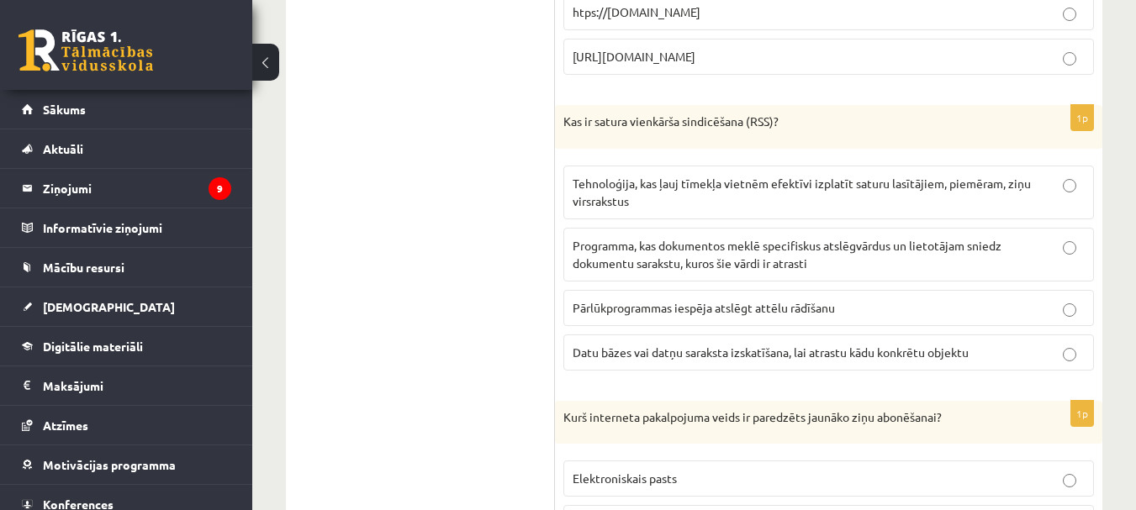
click at [693, 166] on label "Tehnoloģija, kas ļauj tīmekļa vietnēm efektīvi izplatīt saturu lasītājiem, piem…" at bounding box center [828, 193] width 530 height 54
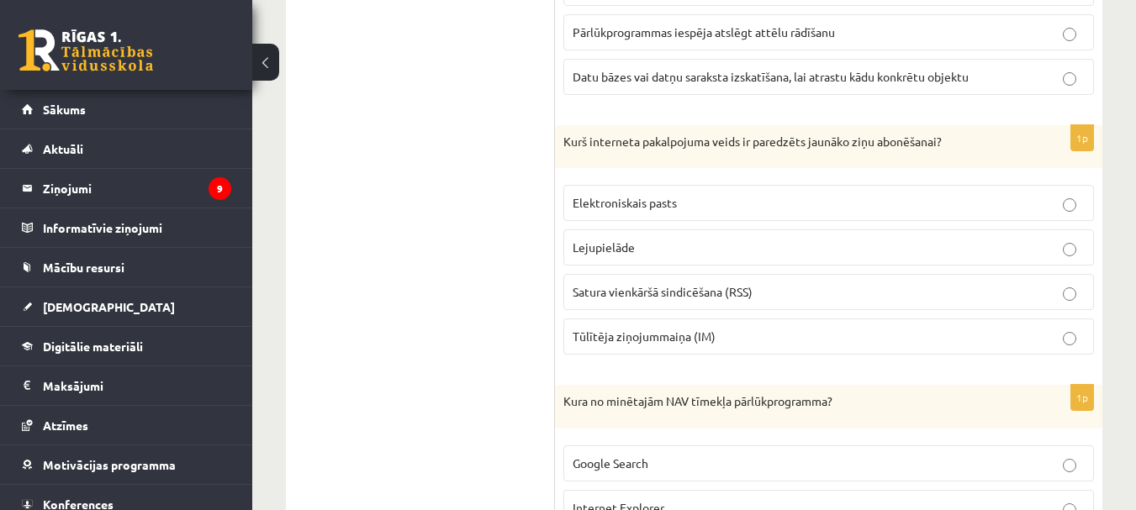
scroll to position [4959, 0]
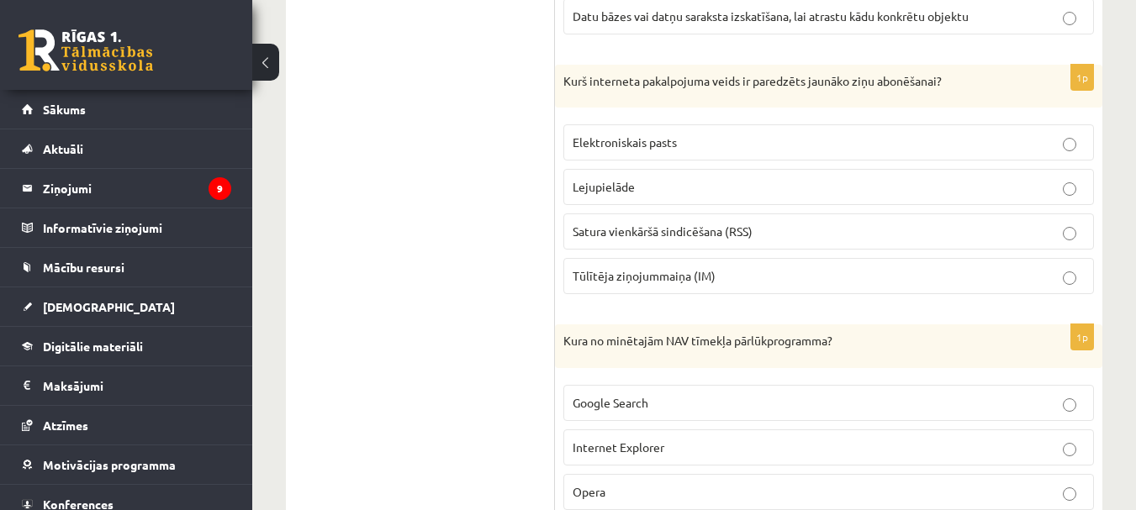
click at [673, 224] on span "Satura vienkāršā sindicēšana (RSS)" at bounding box center [662, 231] width 180 height 15
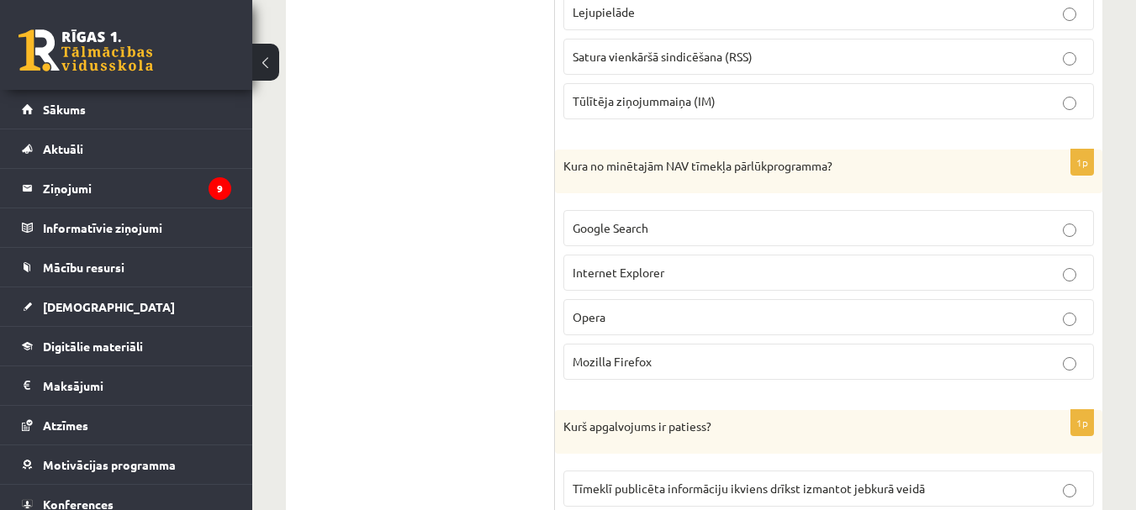
scroll to position [5127, 0]
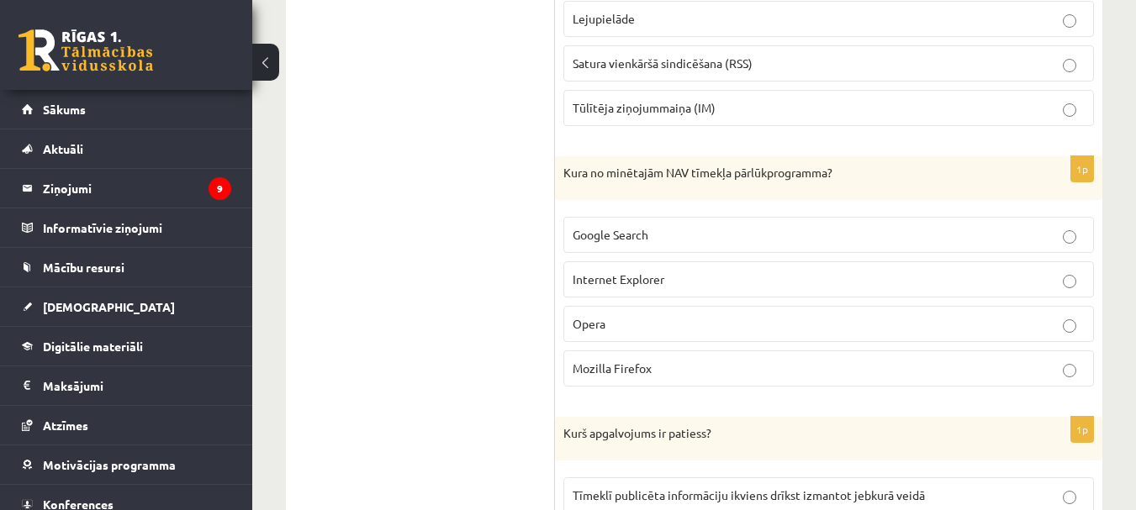
click at [624, 217] on label "Google Search" at bounding box center [828, 235] width 530 height 36
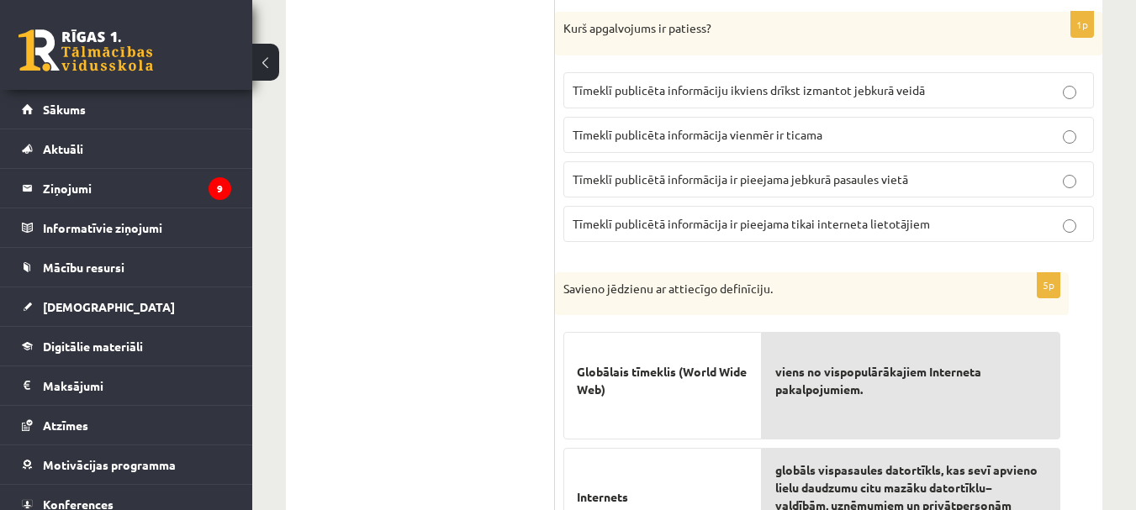
scroll to position [5547, 0]
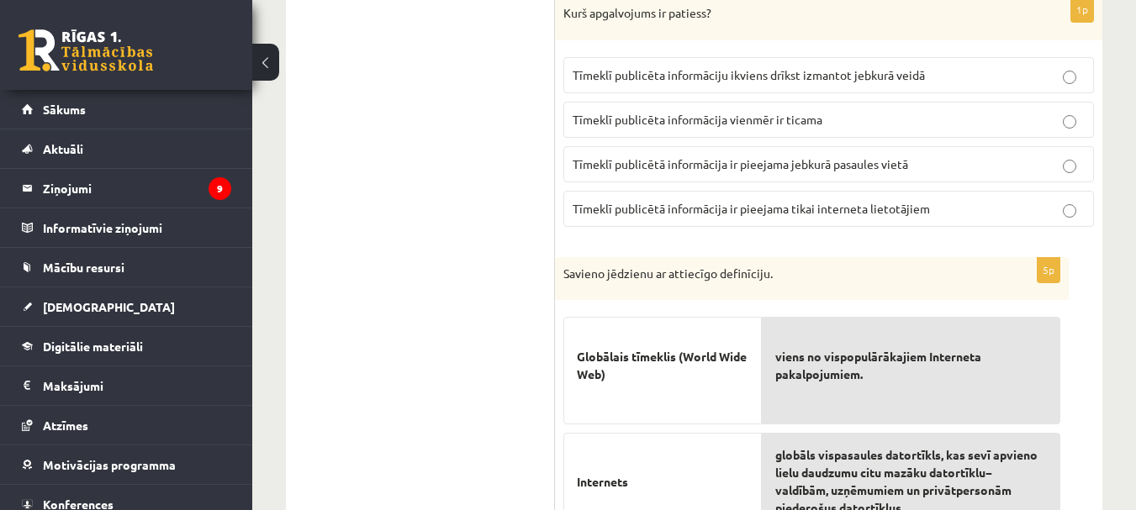
click at [809, 201] on span "Tīmeklī publicētā informācija ir pieejama tikai interneta lietotājiem" at bounding box center [750, 208] width 357 height 15
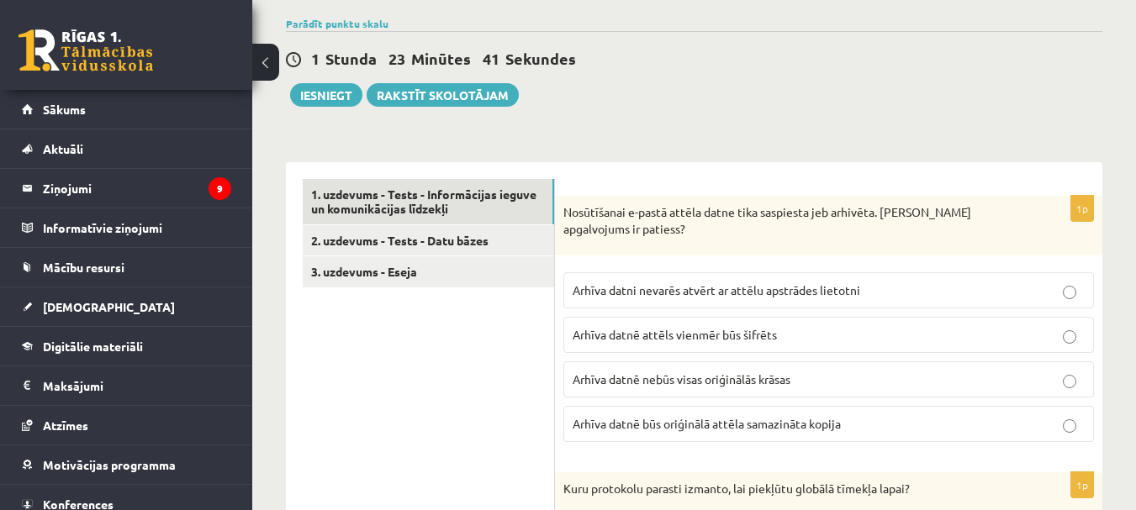
scroll to position [136, 0]
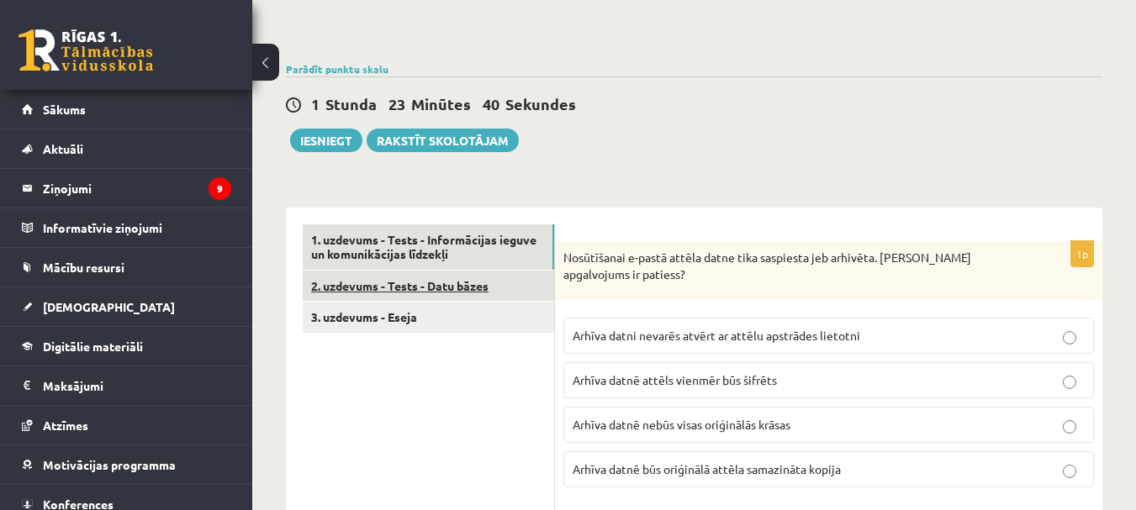
click at [438, 277] on link "2. uzdevums - Tests - Datu bāzes" at bounding box center [428, 286] width 251 height 31
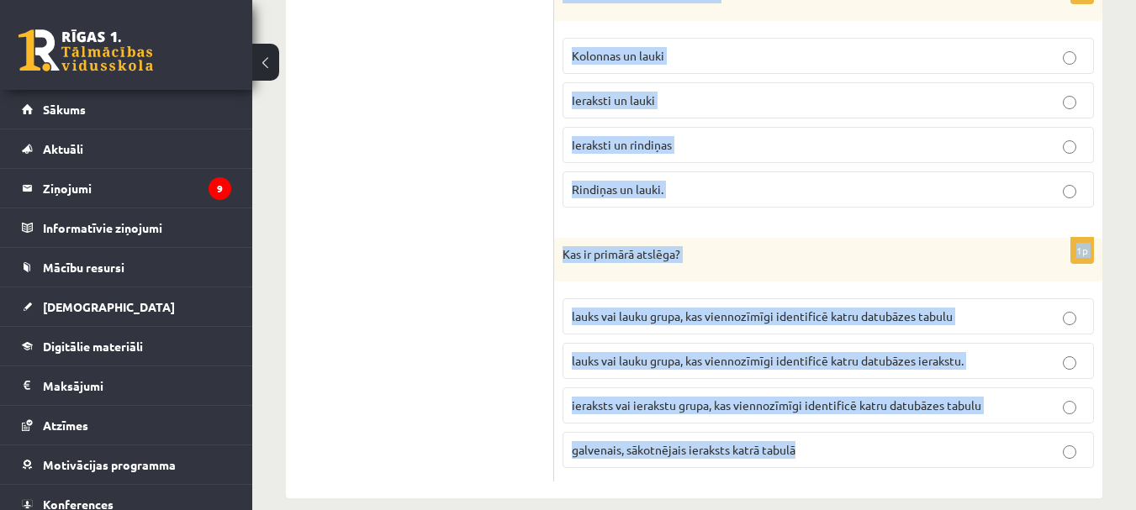
scroll to position [2504, 0]
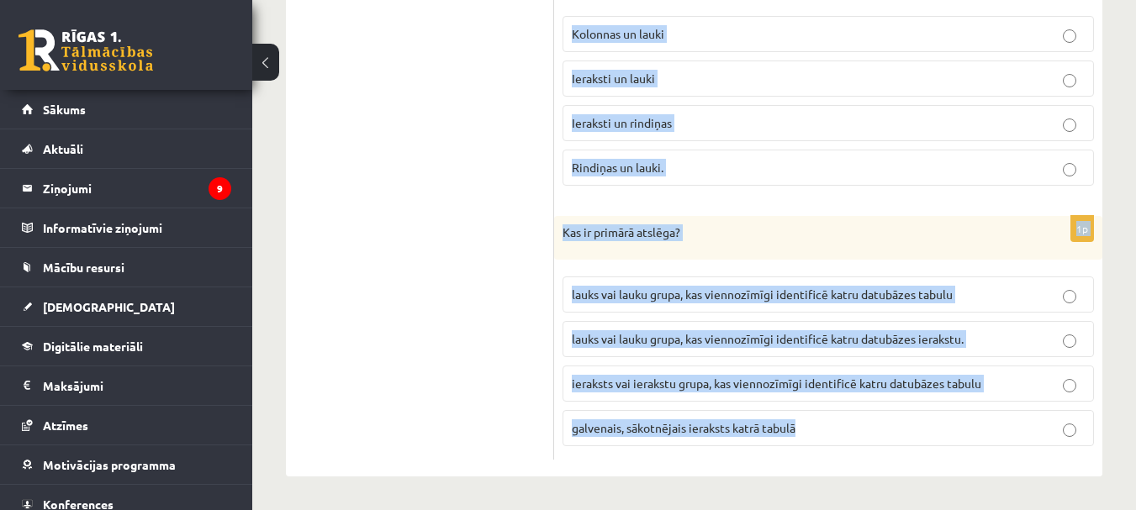
drag, startPoint x: 564, startPoint y: 89, endPoint x: 832, endPoint y: 531, distance: 517.0
copy form "Lore ip dolo sita consectet? Adipiscin Elitse Doeiusmod Temp Incididun Utlab Et…"
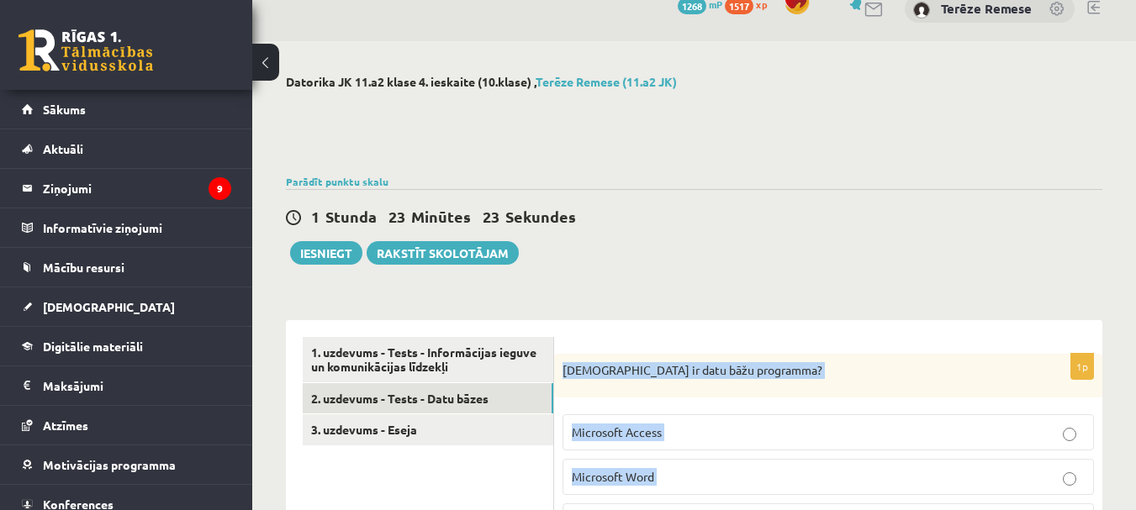
scroll to position [0, 0]
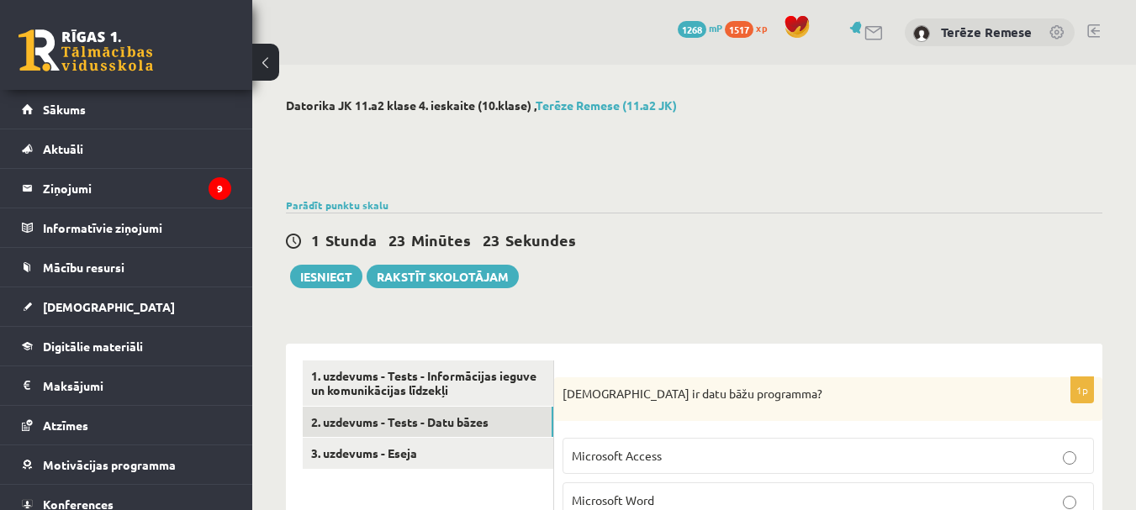
click at [740, 277] on div "1 Stunda 23 Minūtes 23 Sekundes Ieskaite saglabāta! Iesniegt Rakstīt skolotājam" at bounding box center [694, 251] width 816 height 76
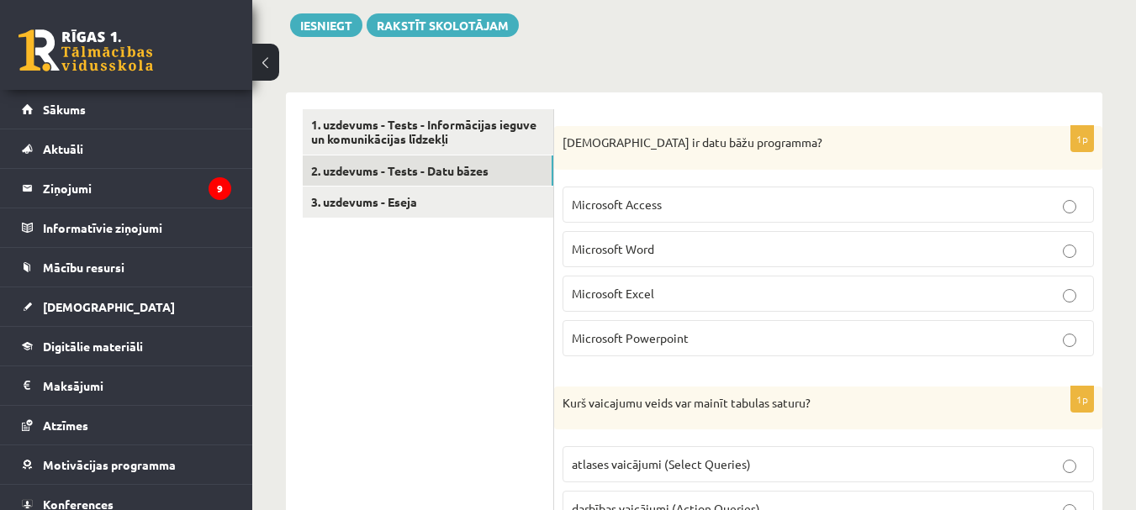
scroll to position [252, 0]
click at [710, 211] on p "Microsoft Access" at bounding box center [828, 204] width 513 height 18
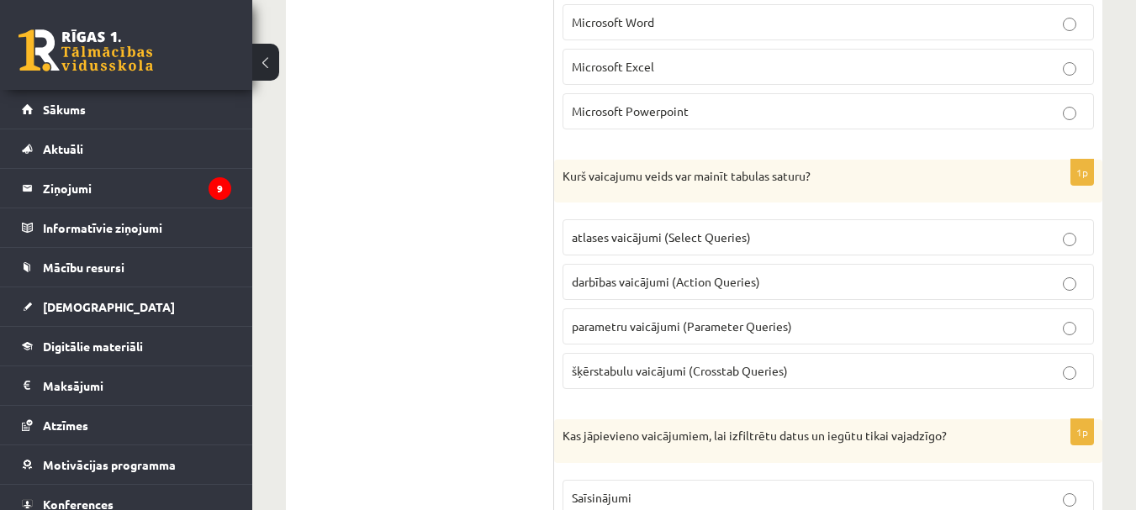
scroll to position [504, 0]
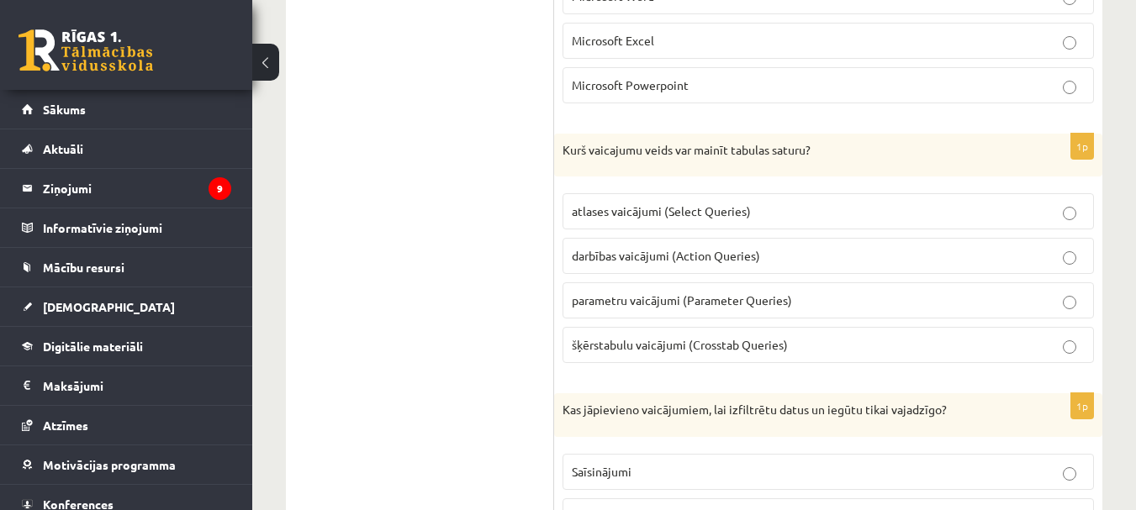
click at [718, 259] on span "darbības vaicājumi (Action Queries)" at bounding box center [666, 255] width 188 height 15
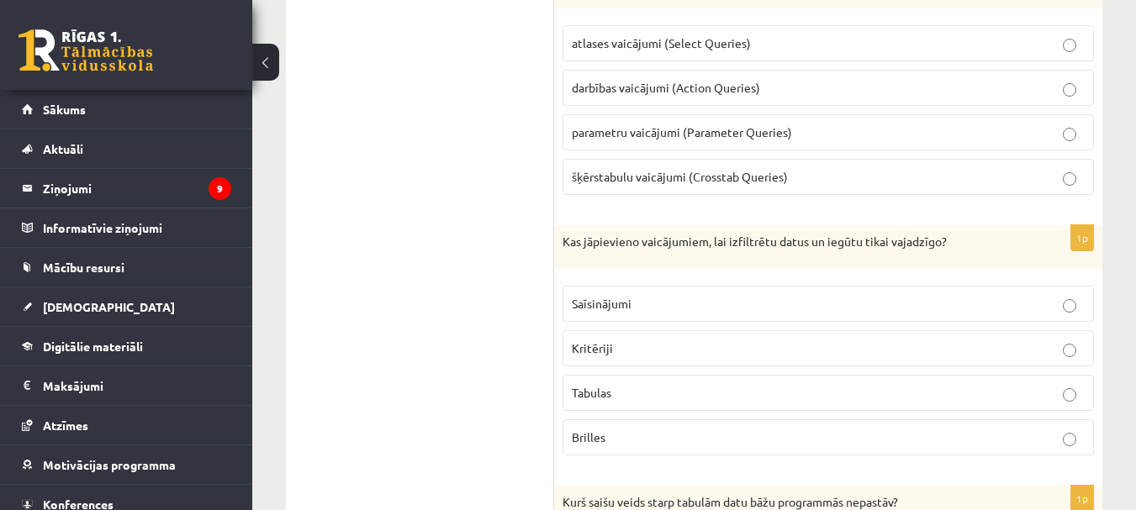
scroll to position [756, 0]
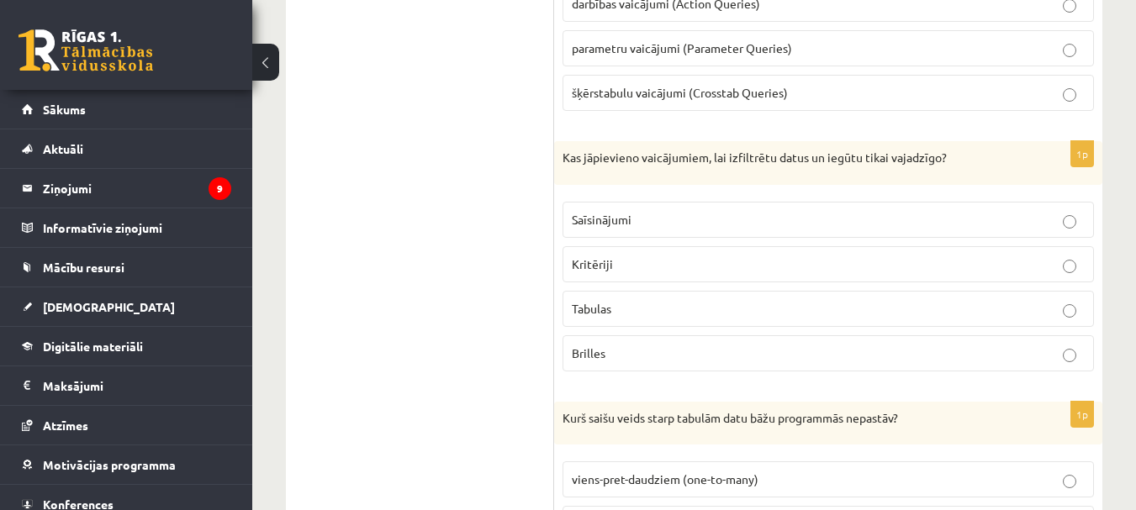
click at [614, 269] on p "Kritēriji" at bounding box center [828, 265] width 513 height 18
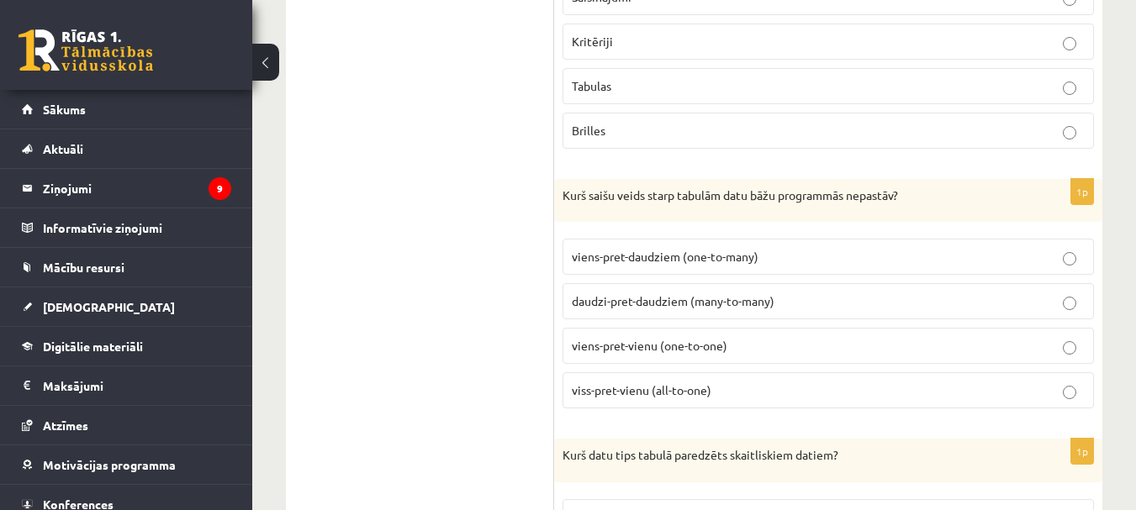
scroll to position [1009, 0]
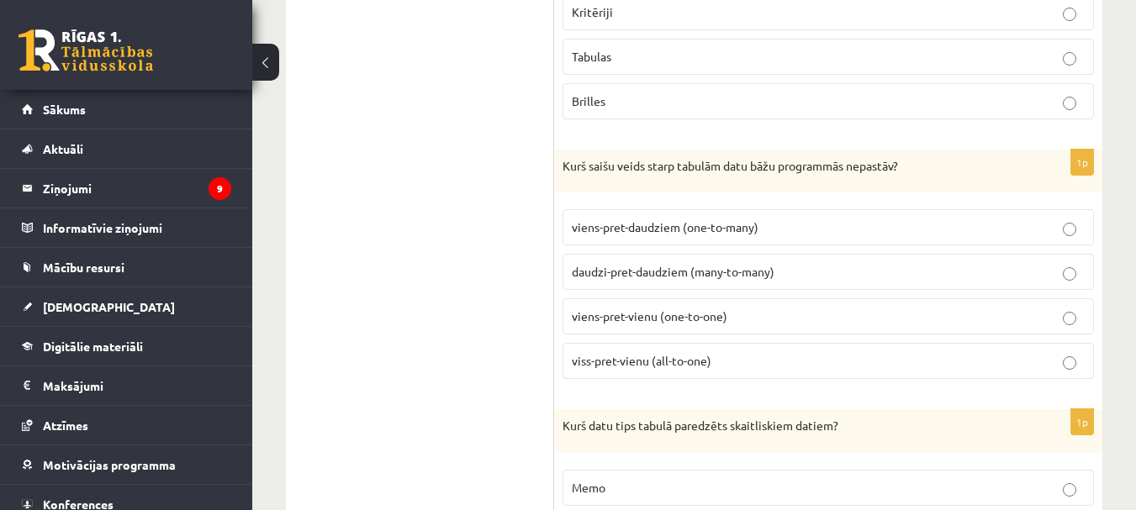
click at [670, 363] on span "viss-pret-vienu (all-to-one)" at bounding box center [642, 360] width 140 height 15
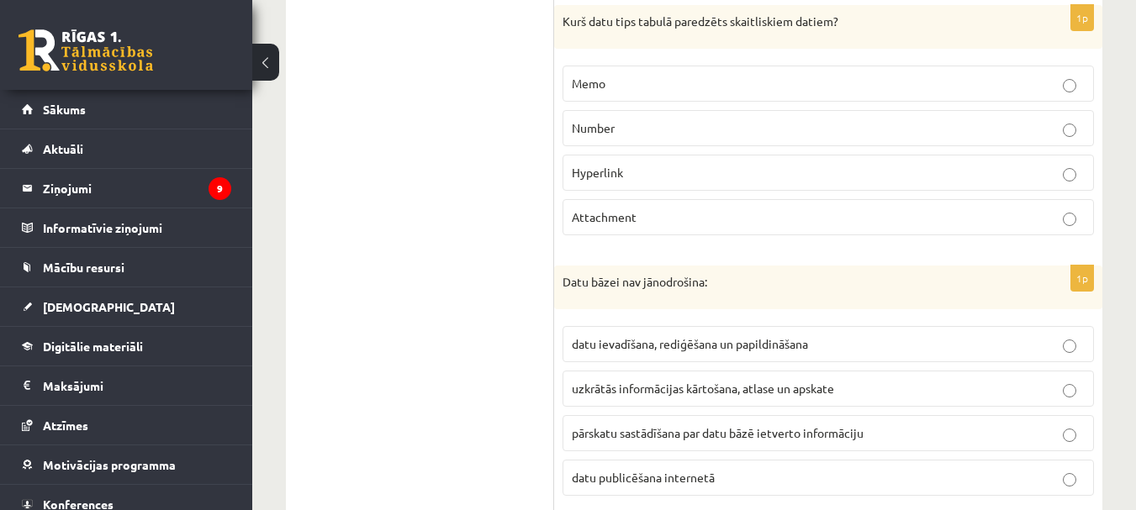
scroll to position [1429, 0]
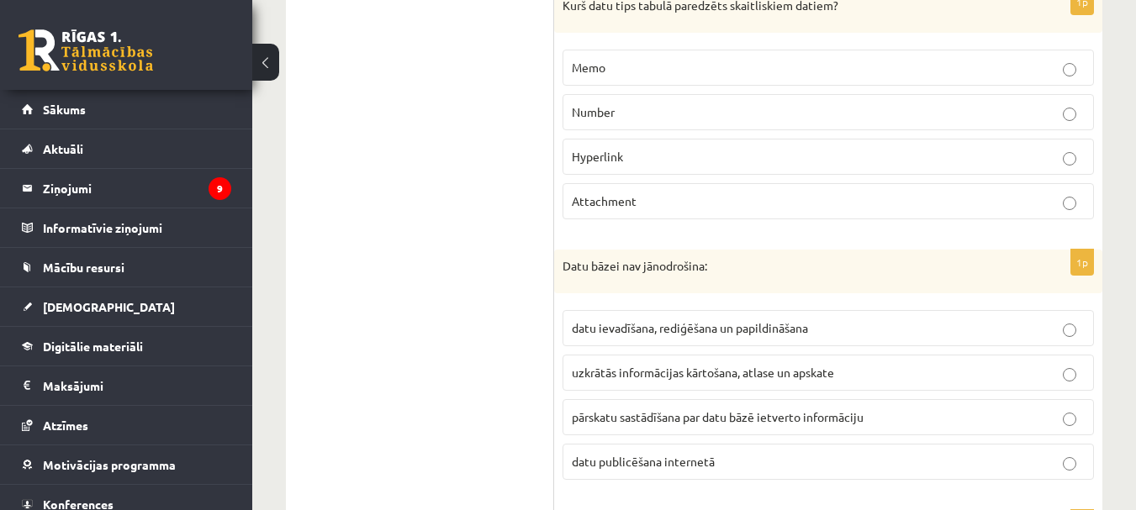
click at [622, 106] on p "Number" at bounding box center [828, 112] width 513 height 18
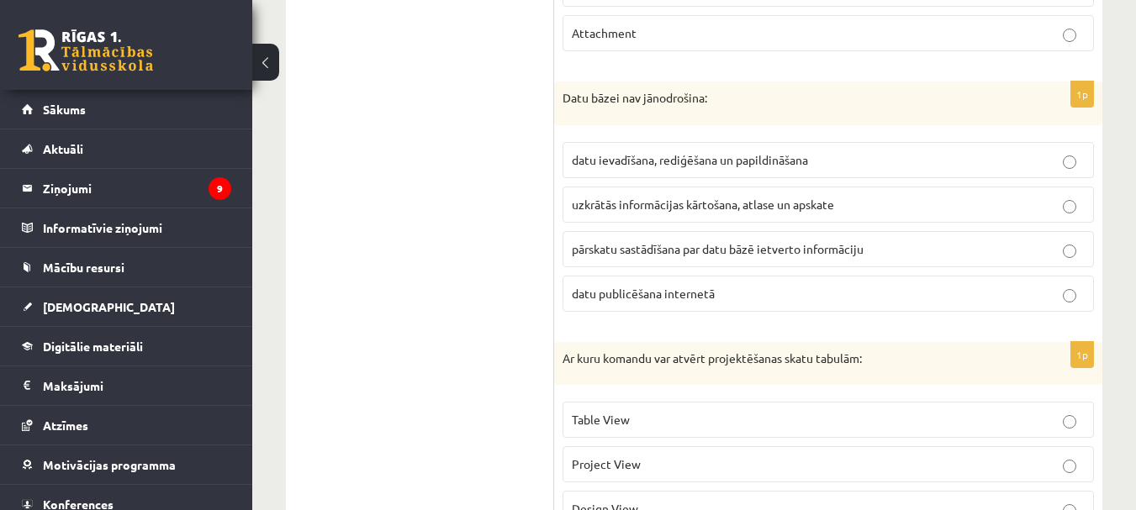
scroll to position [1681, 0]
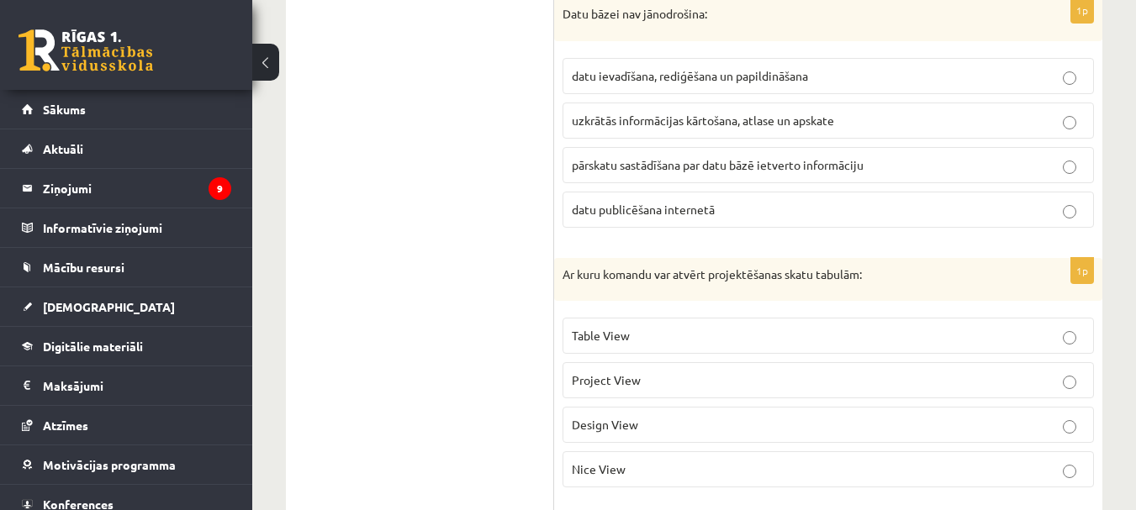
click at [625, 201] on p "datu publicēšana internetā" at bounding box center [828, 210] width 513 height 18
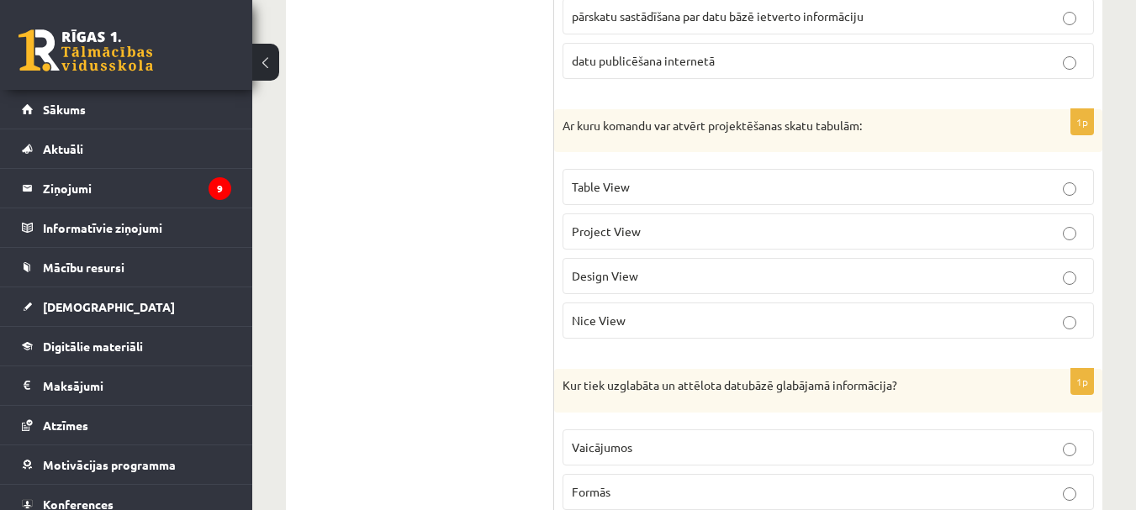
scroll to position [1849, 0]
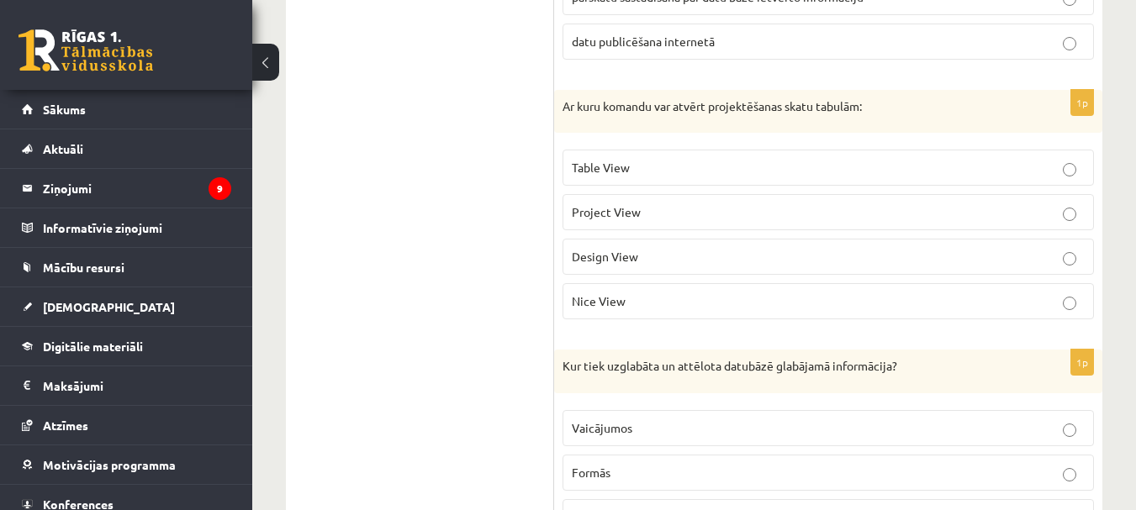
click at [602, 245] on label "Design View" at bounding box center [827, 257] width 531 height 36
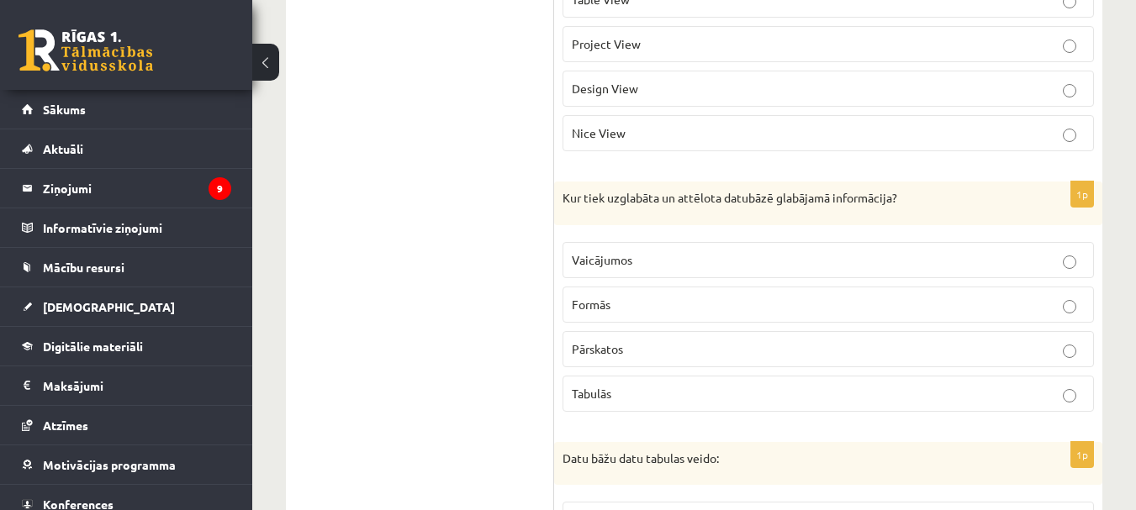
click at [660, 389] on p "Tabulās" at bounding box center [828, 394] width 513 height 18
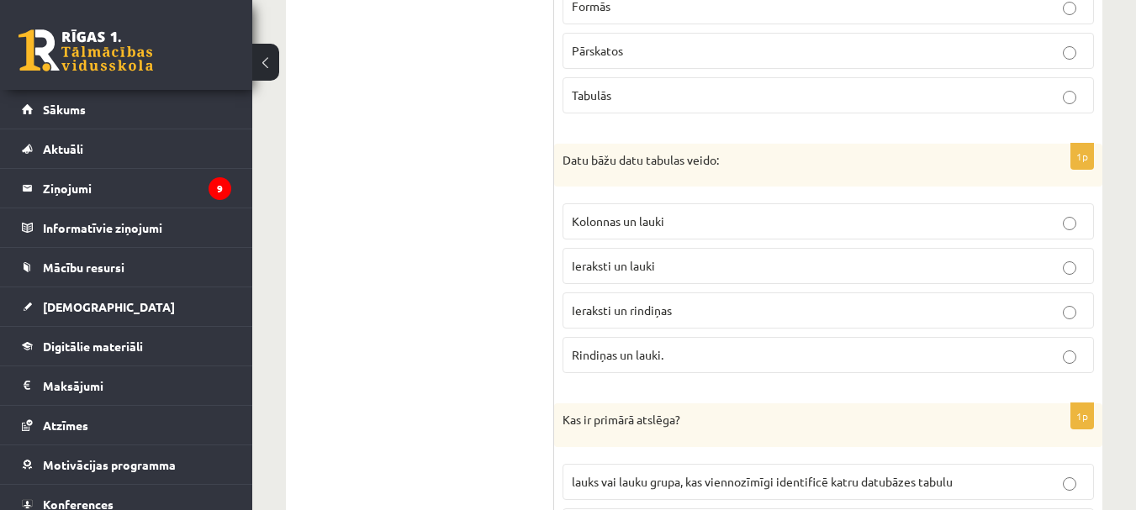
scroll to position [2353, 0]
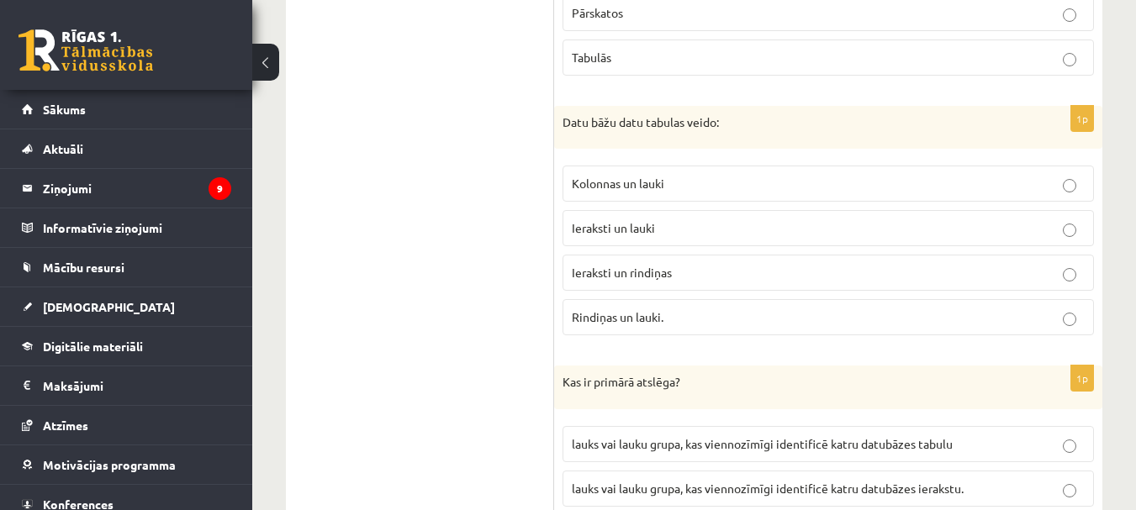
click at [664, 234] on p "Ieraksti un lauki" at bounding box center [828, 228] width 513 height 18
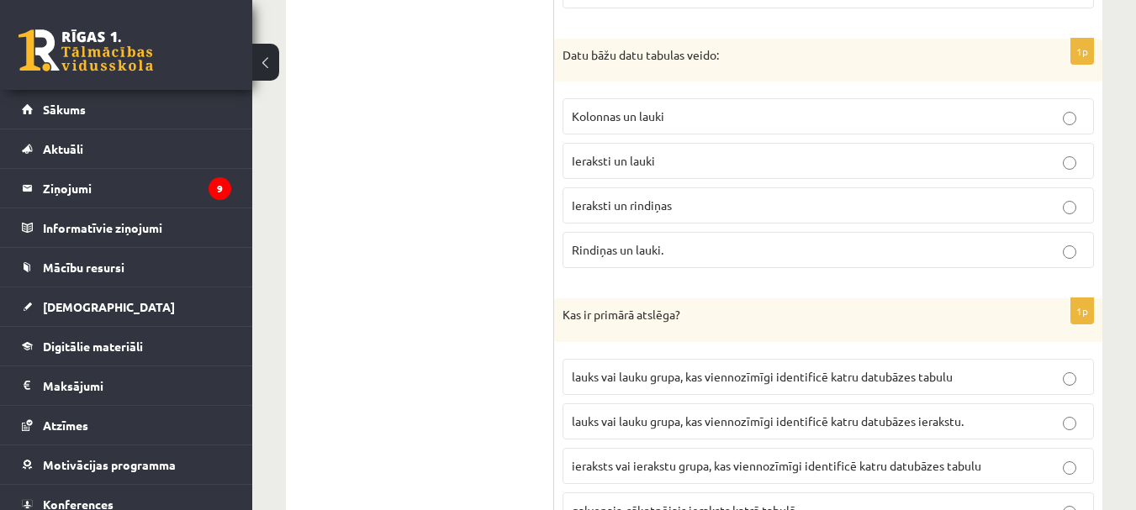
scroll to position [2504, 0]
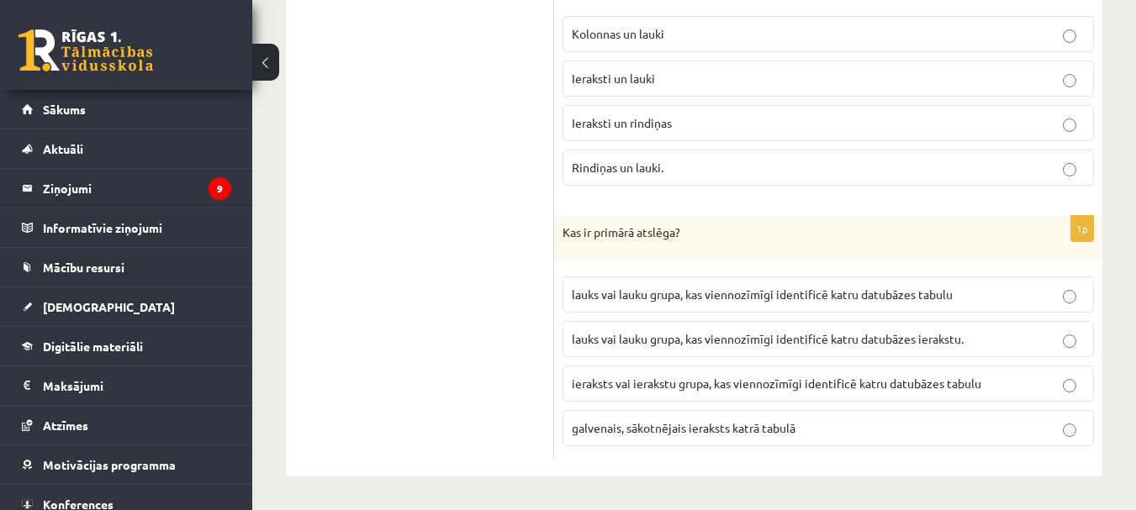
click at [716, 328] on label "lauks vai lauku grupa, kas viennozīmīgi identificē katru datubāzes ierakstu." at bounding box center [827, 339] width 531 height 36
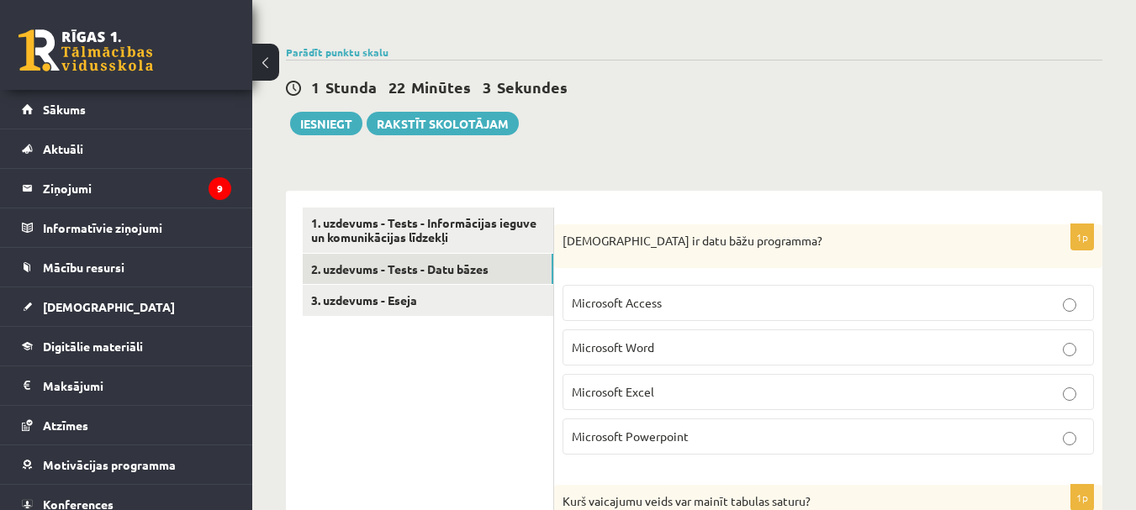
scroll to position [63, 0]
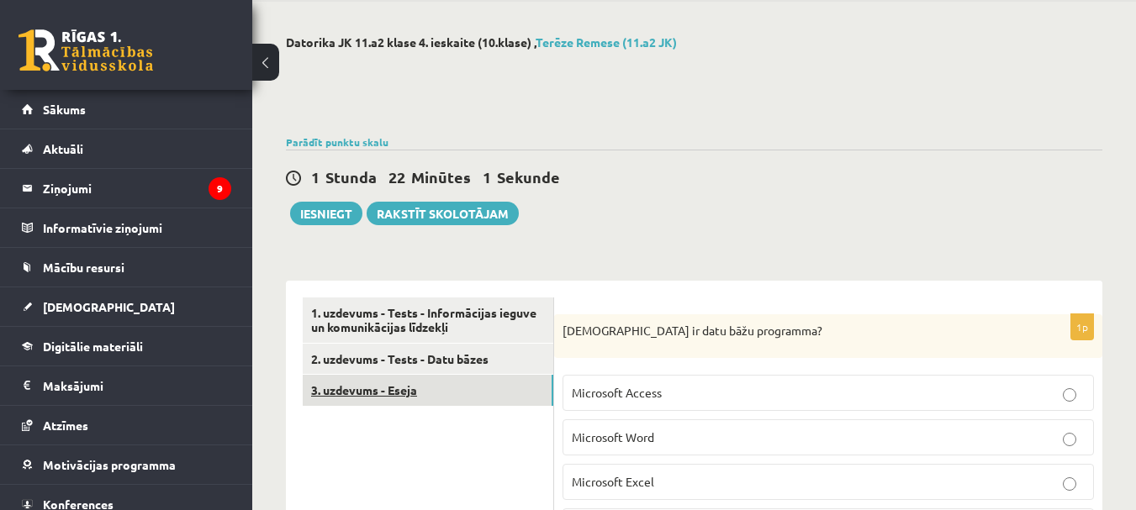
click at [403, 397] on link "3. uzdevums - Eseja" at bounding box center [428, 390] width 250 height 31
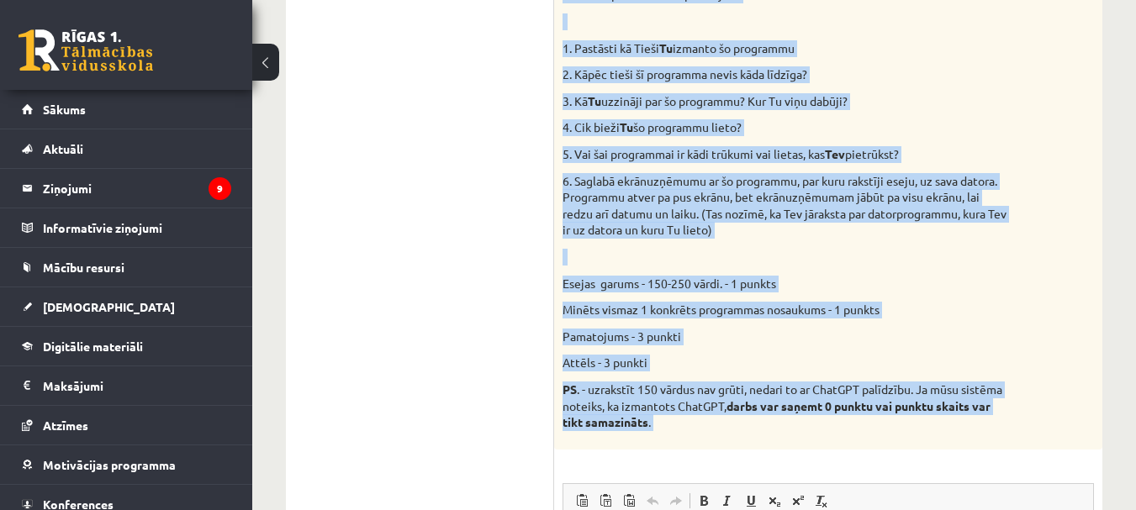
scroll to position [792, 0]
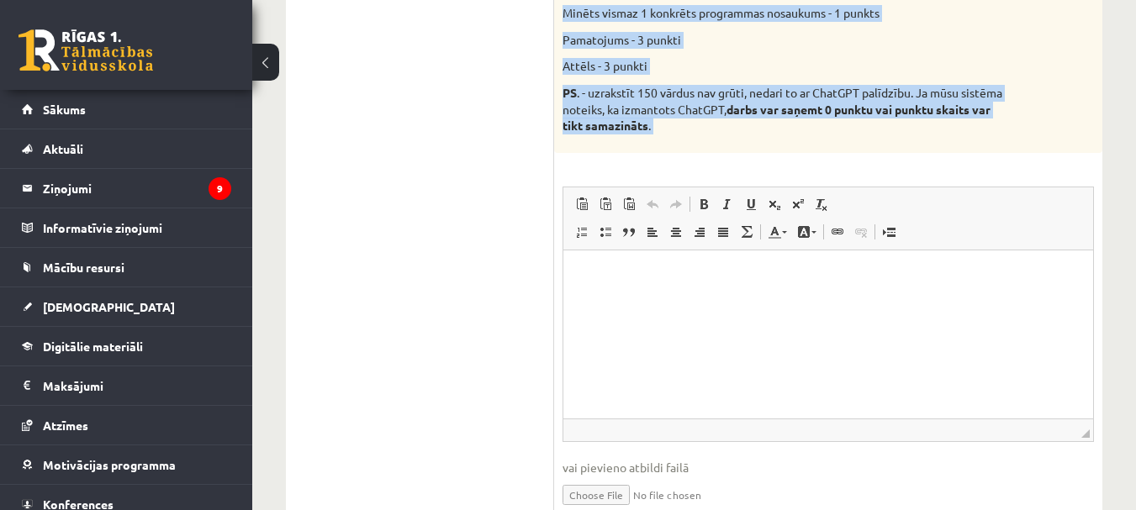
drag, startPoint x: 569, startPoint y: 238, endPoint x: 793, endPoint y: 155, distance: 239.3
click at [793, 155] on div "8p Kura datorprogramma noder Tev visvairāk? Neraksti par Word, Excel un PowerPo…" at bounding box center [828, 61] width 548 height 951
copy div "ura datorprogramma noder Tev visvairāk? Neraksti par Word, Excel un PowerPoint,…"
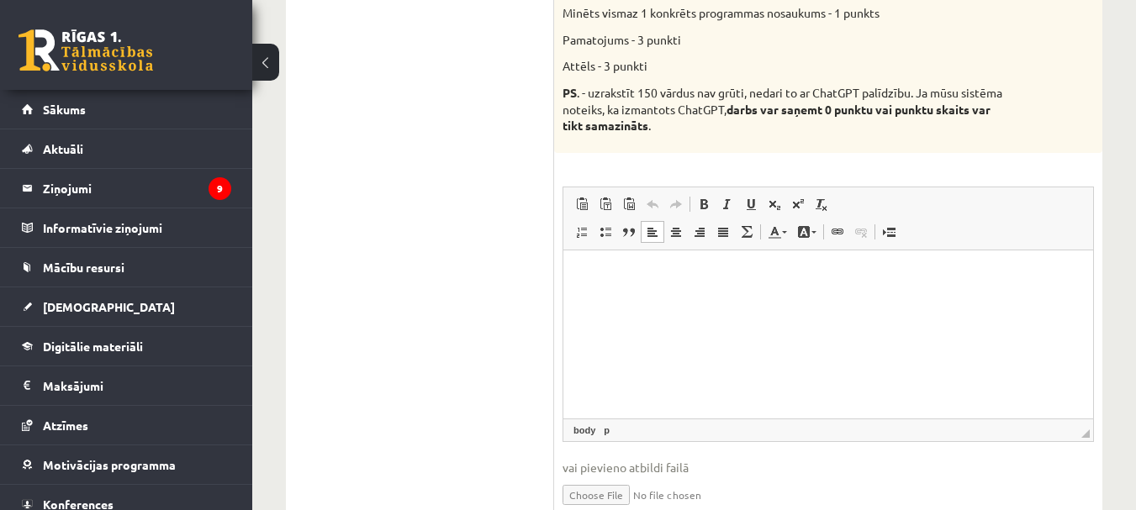
click at [638, 292] on html at bounding box center [828, 275] width 530 height 51
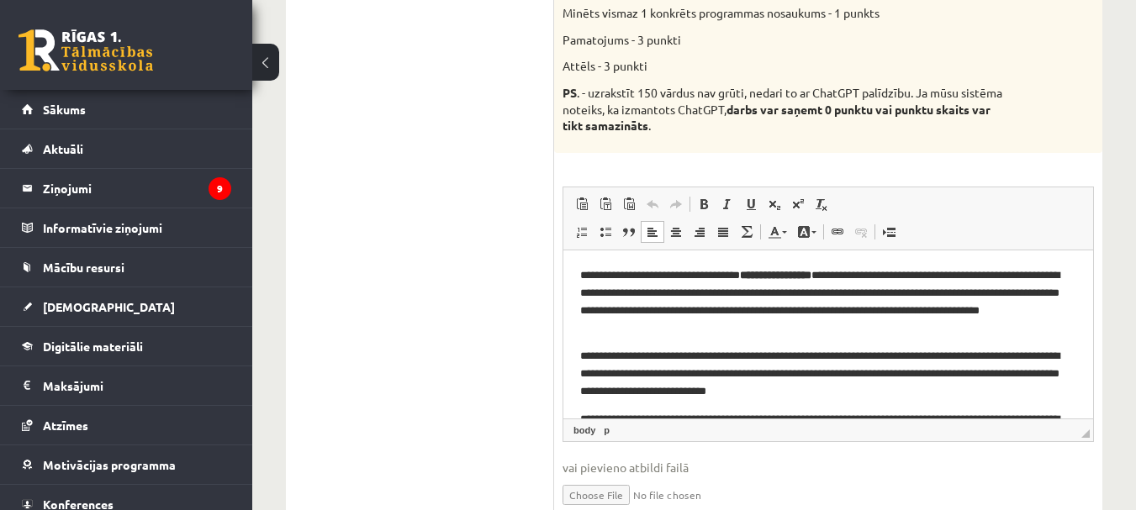
scroll to position [106, 0]
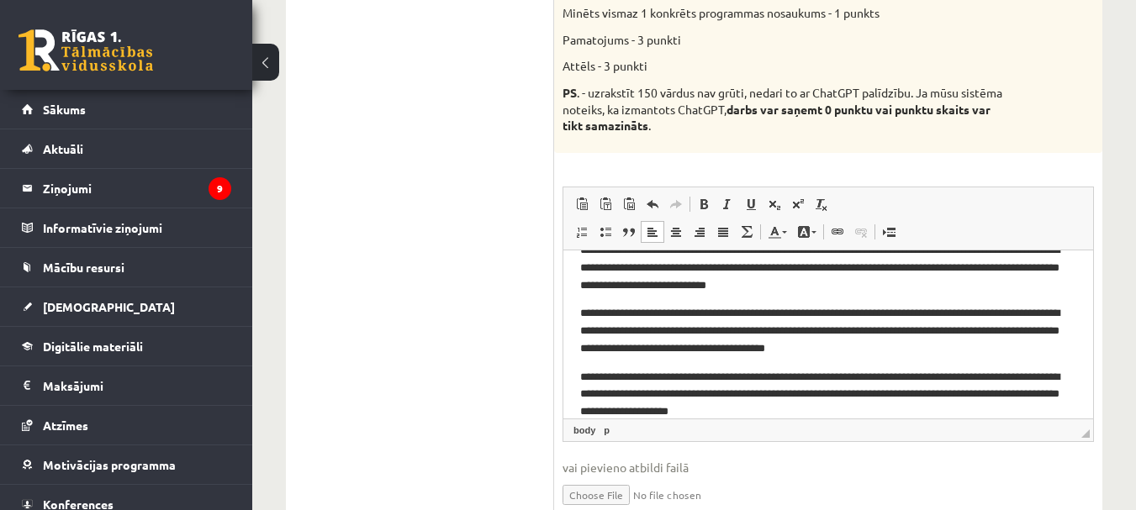
click at [580, 375] on p "**********" at bounding box center [821, 394] width 482 height 52
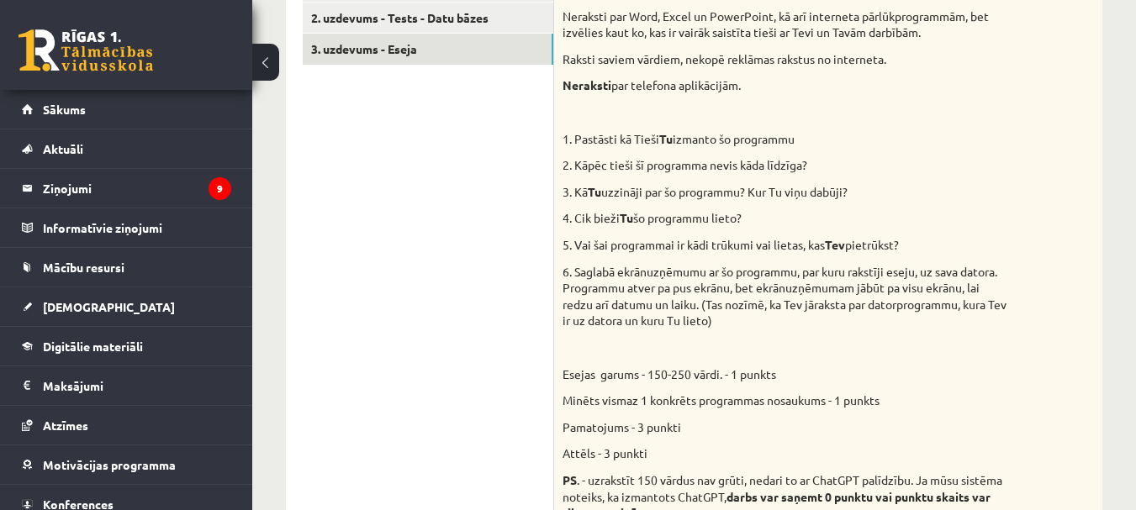
scroll to position [287, 0]
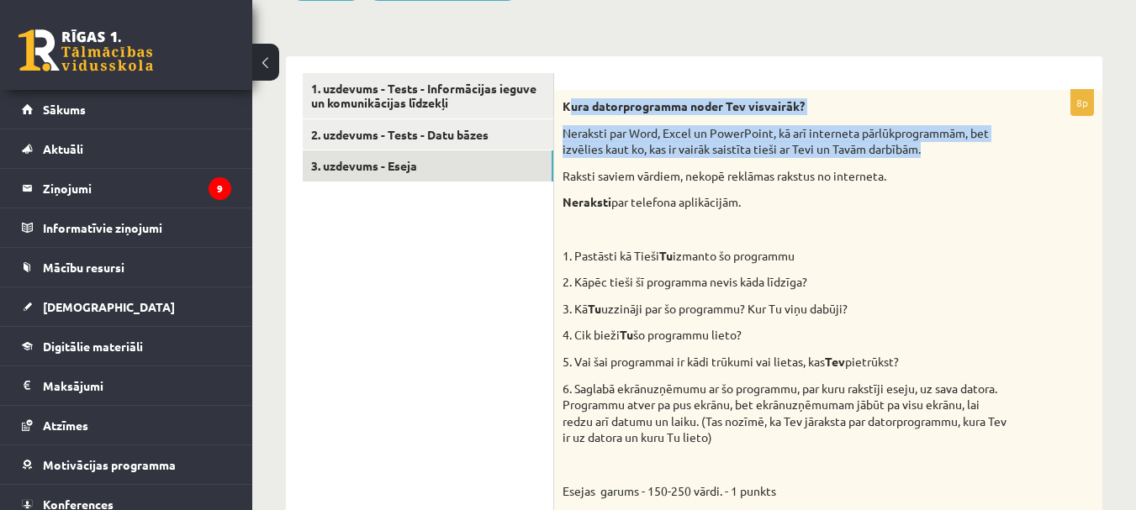
drag, startPoint x: 570, startPoint y: 103, endPoint x: 934, endPoint y: 146, distance: 366.5
click at [934, 146] on div "Kura datorprogramma noder Tev visvairāk? Neraksti par Word, Excel un PowerPoint…" at bounding box center [828, 373] width 548 height 567
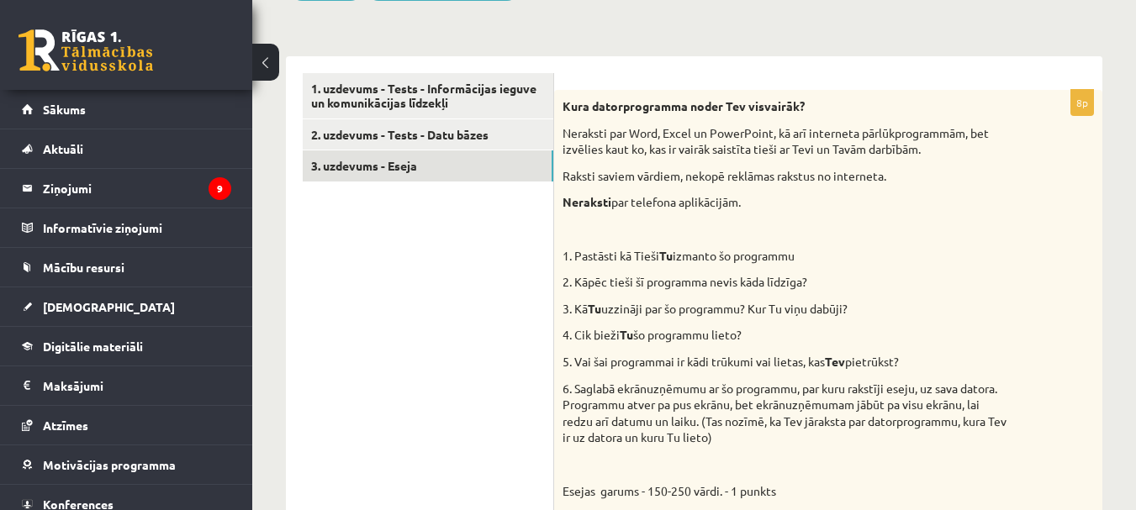
click at [881, 170] on p "Raksti saviem vārdiem, nekopē reklāmas rakstus no interneta." at bounding box center [785, 176] width 447 height 17
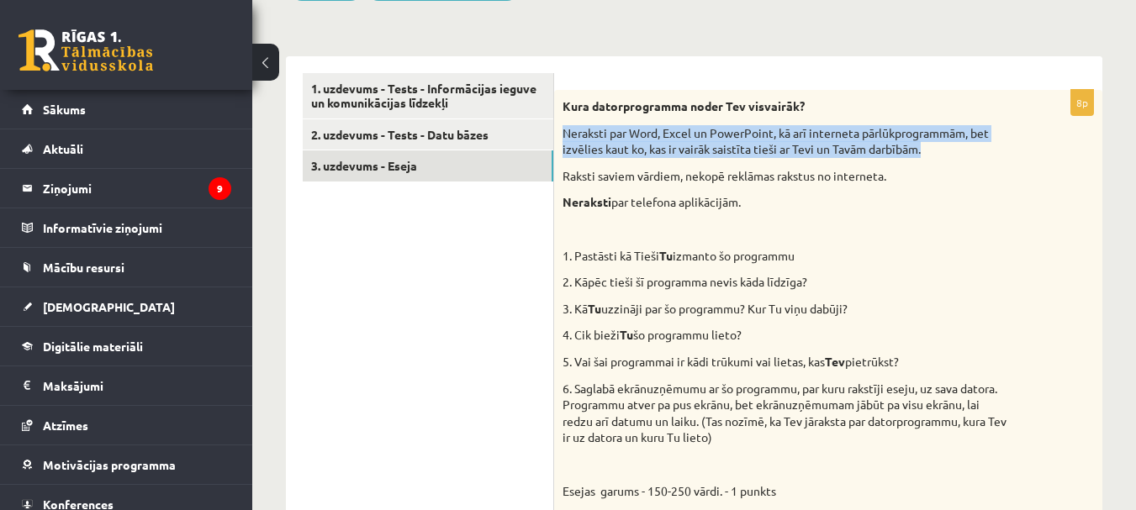
drag, startPoint x: 563, startPoint y: 137, endPoint x: 916, endPoint y: 141, distance: 353.0
click at [935, 151] on div "Kura datorprogramma noder Tev visvairāk? Neraksti par Word, Excel un PowerPoint…" at bounding box center [828, 373] width 548 height 567
copy p "Neraksti par Word, Excel un PowerPoint, kā arī interneta pārlūkprogrammām, bet …"
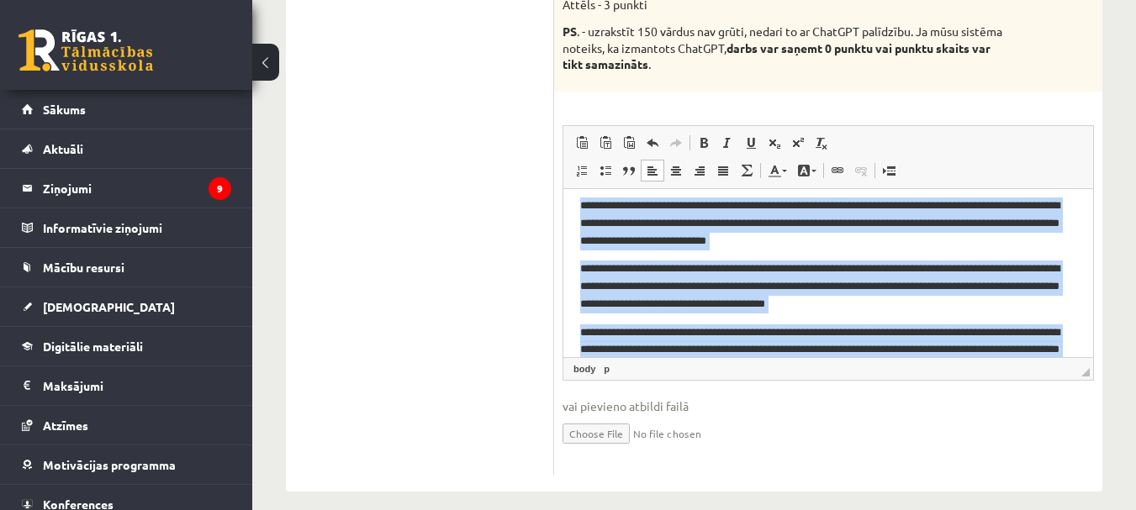
scroll to position [125, 0]
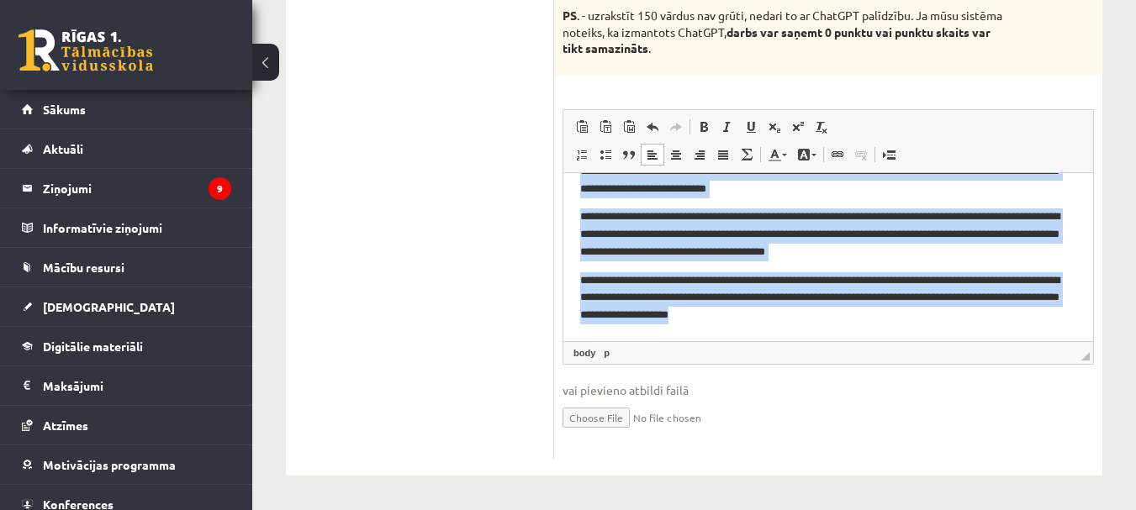
drag, startPoint x: 578, startPoint y: 197, endPoint x: 949, endPoint y: 401, distance: 423.2
click at [949, 340] on html "**********" at bounding box center [828, 193] width 530 height 293
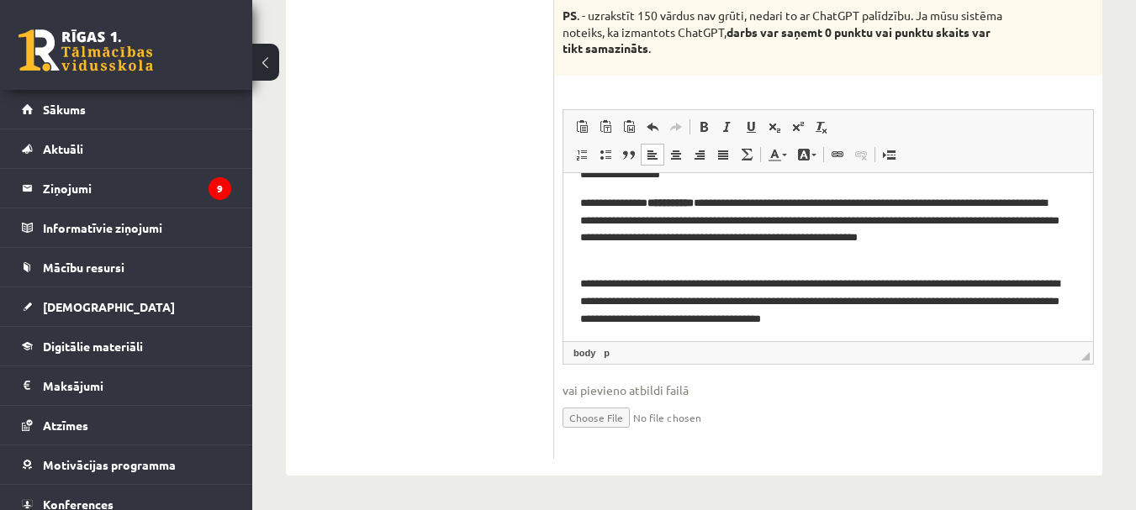
scroll to position [97, 0]
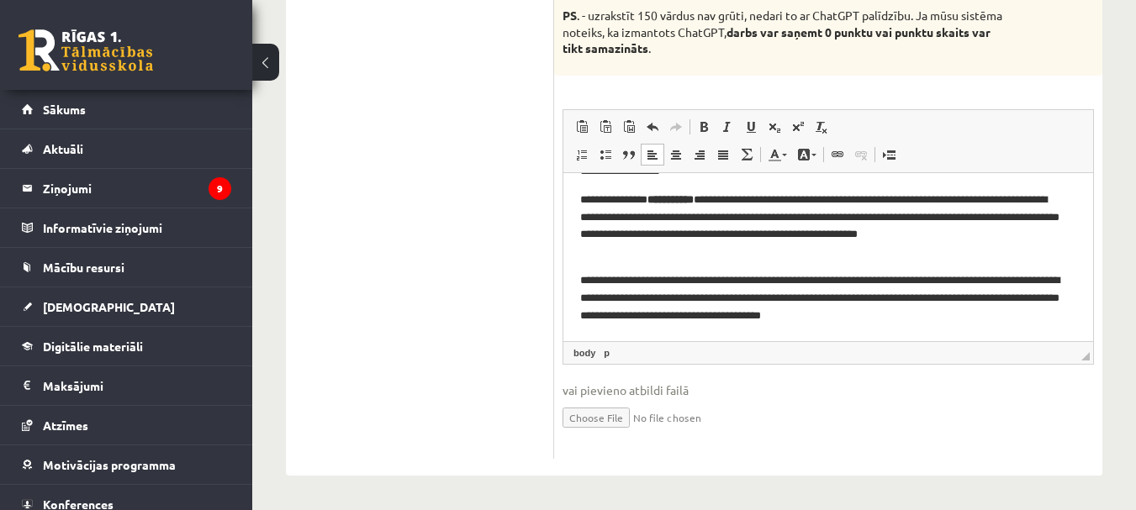
click at [750, 275] on p "**********" at bounding box center [821, 297] width 482 height 52
click at [753, 278] on p "**********" at bounding box center [821, 297] width 482 height 52
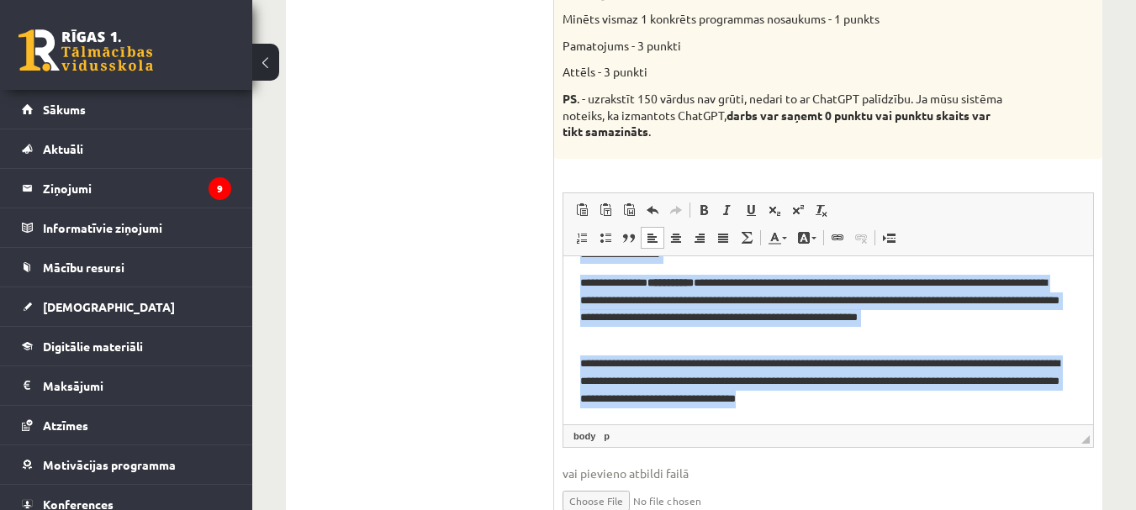
drag, startPoint x: 574, startPoint y: 284, endPoint x: 1014, endPoint y: 396, distance: 453.6
click at [1014, 396] on html "**********" at bounding box center [828, 291] width 530 height 265
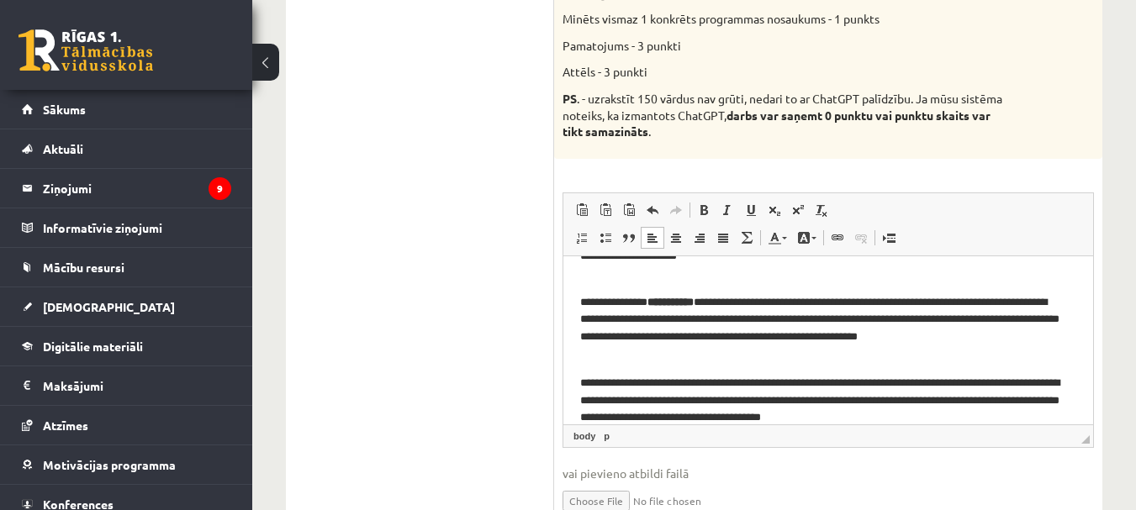
scroll to position [11, 0]
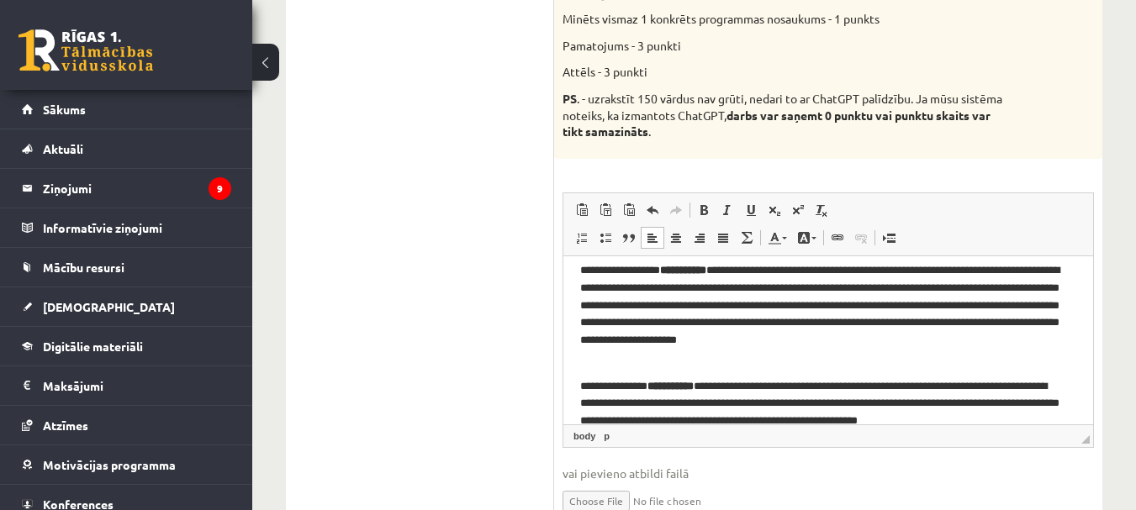
click at [577, 381] on html "**********" at bounding box center [828, 386] width 530 height 282
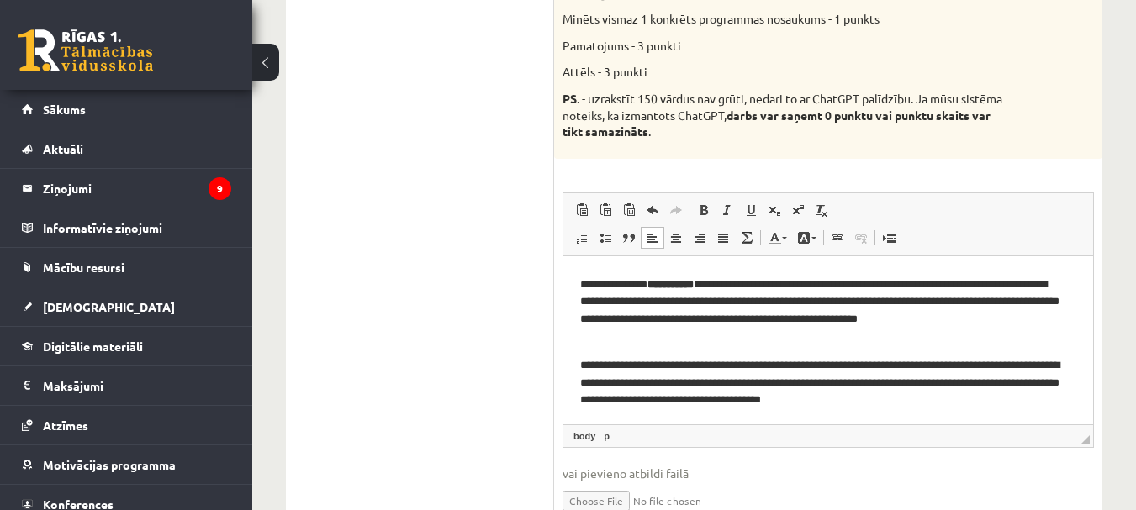
scroll to position [114, 0]
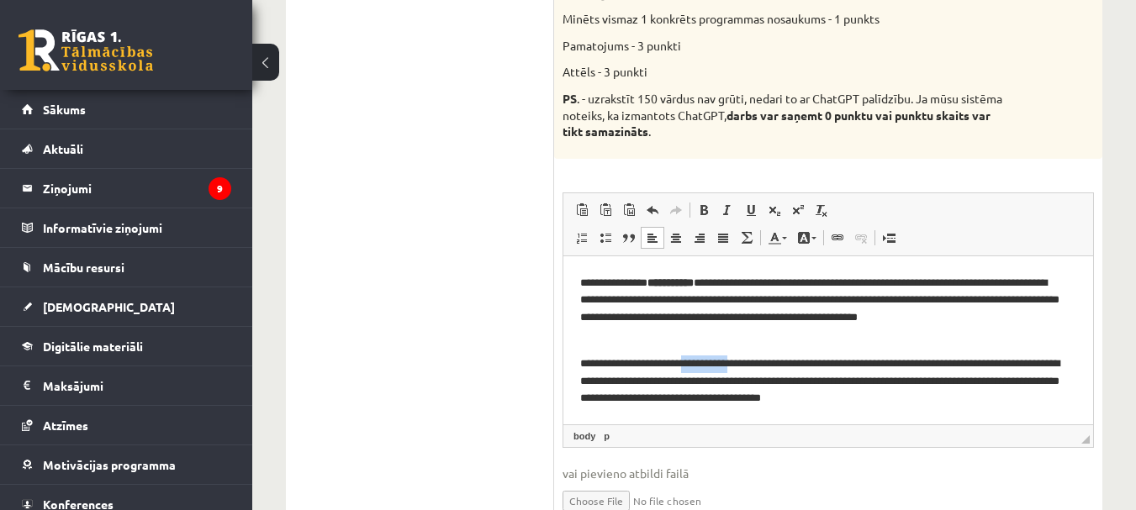
drag, startPoint x: 751, startPoint y: 361, endPoint x: 700, endPoint y: 360, distance: 51.3
click at [700, 360] on p "**********" at bounding box center [821, 381] width 482 height 52
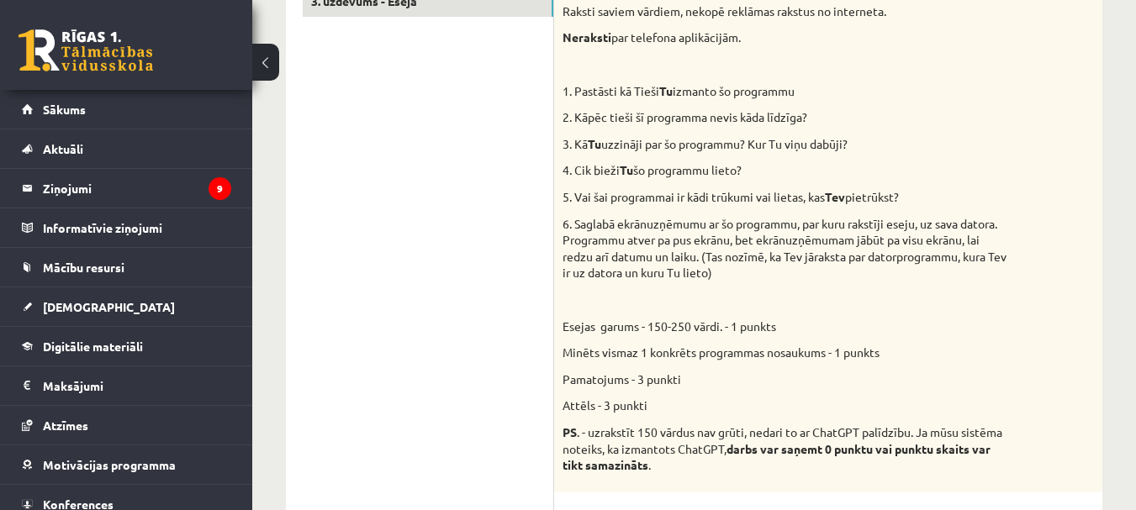
scroll to position [450, 0]
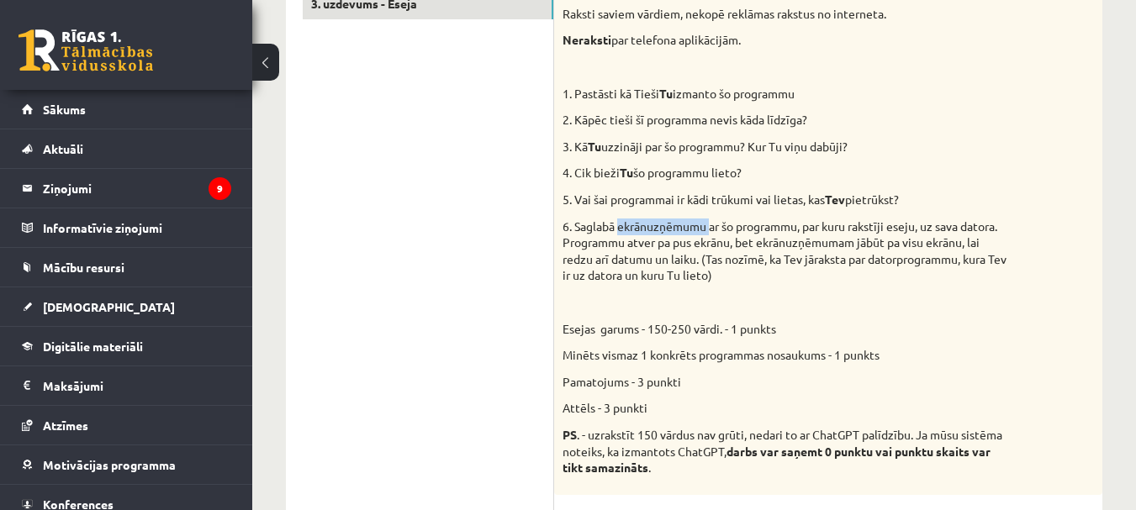
drag, startPoint x: 619, startPoint y: 227, endPoint x: 712, endPoint y: 224, distance: 92.5
click at [712, 224] on p "6. Saglabā ekrānuzņēmumu ar šo programmu, par kuru rakstīji eseju, uz sava dato…" at bounding box center [785, 252] width 447 height 66
copy p "ekrānuzņēmumu"
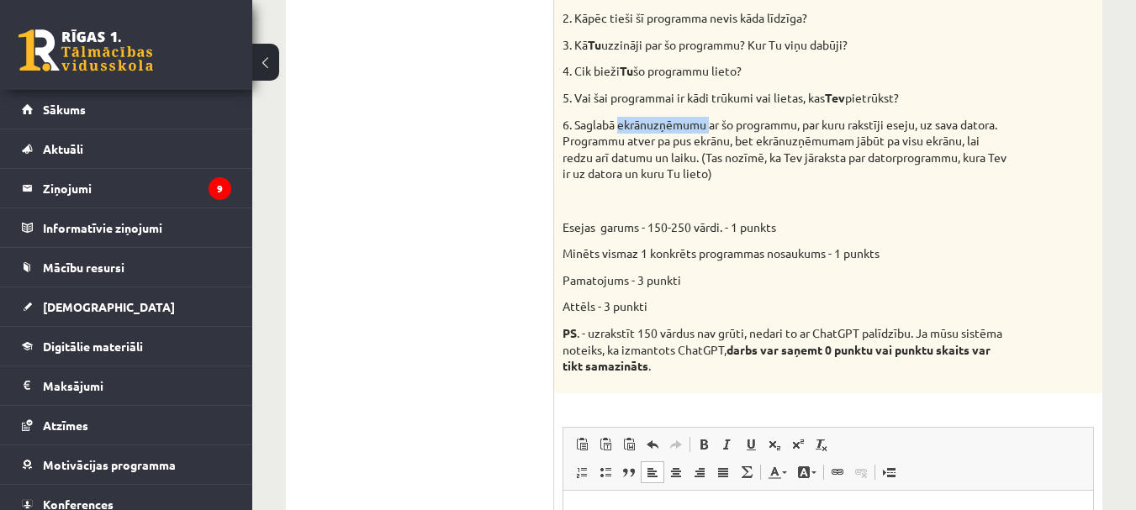
scroll to position [870, 0]
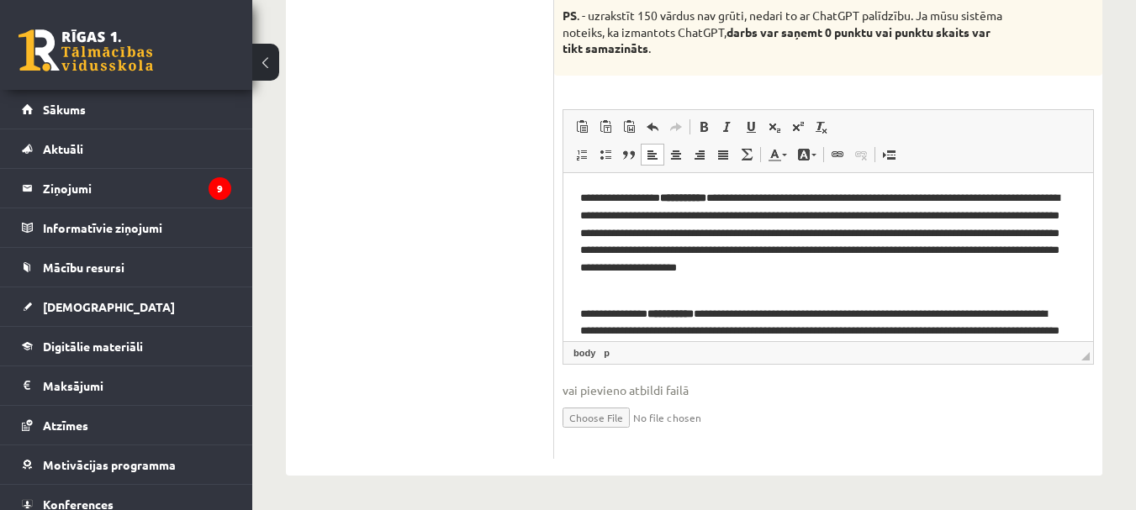
click at [597, 425] on input "file" at bounding box center [827, 416] width 531 height 34
type input "**********"
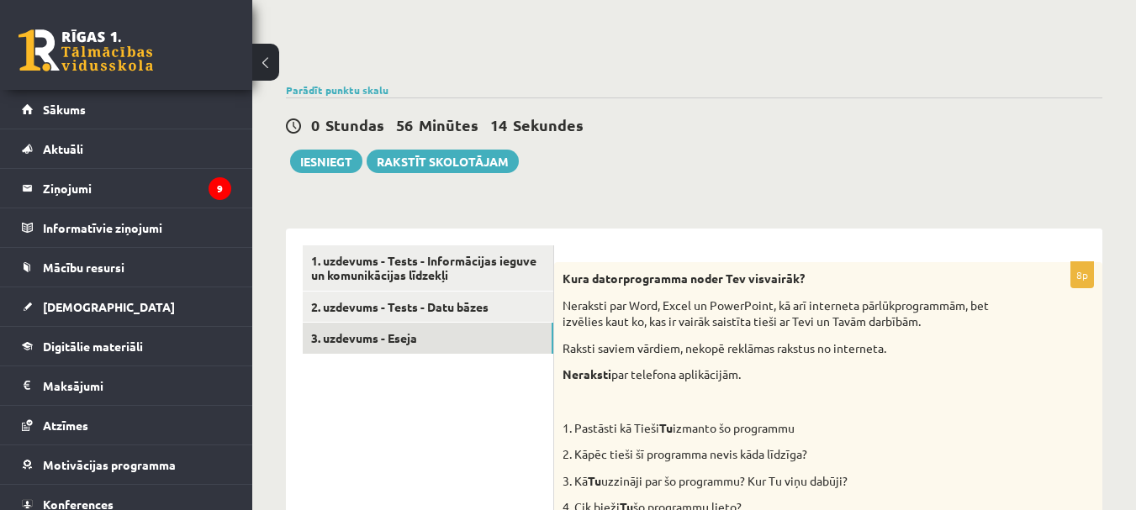
scroll to position [0, 0]
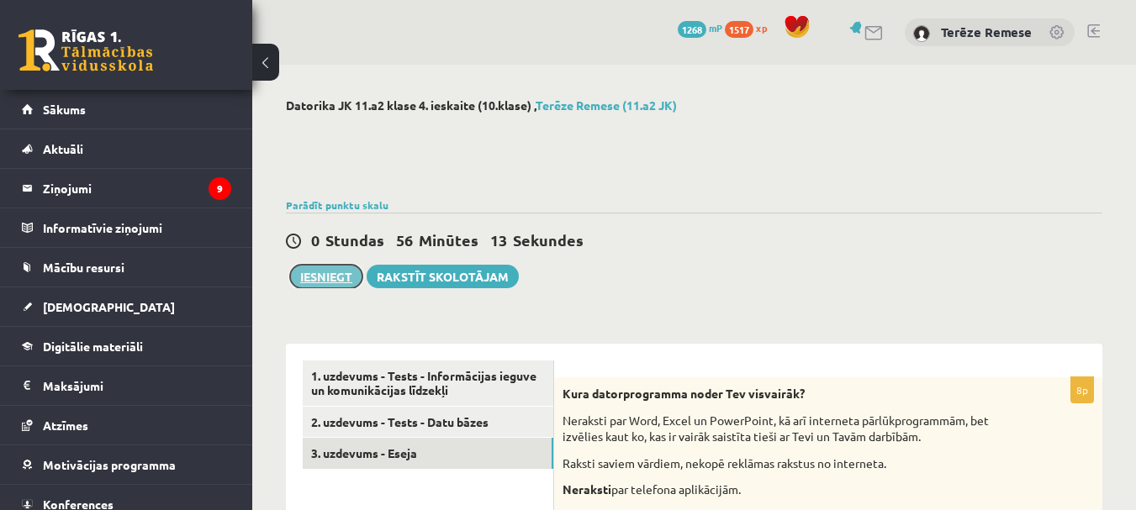
click at [329, 277] on button "Iesniegt" at bounding box center [326, 277] width 72 height 24
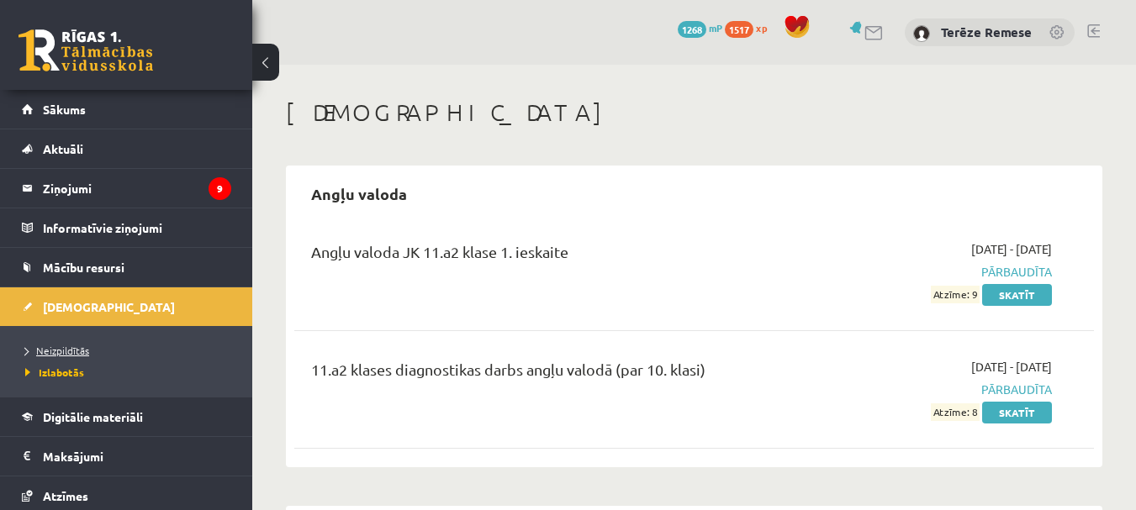
click at [60, 350] on span "Neizpildītās" at bounding box center [57, 350] width 64 height 13
